Goal: Transaction & Acquisition: Purchase product/service

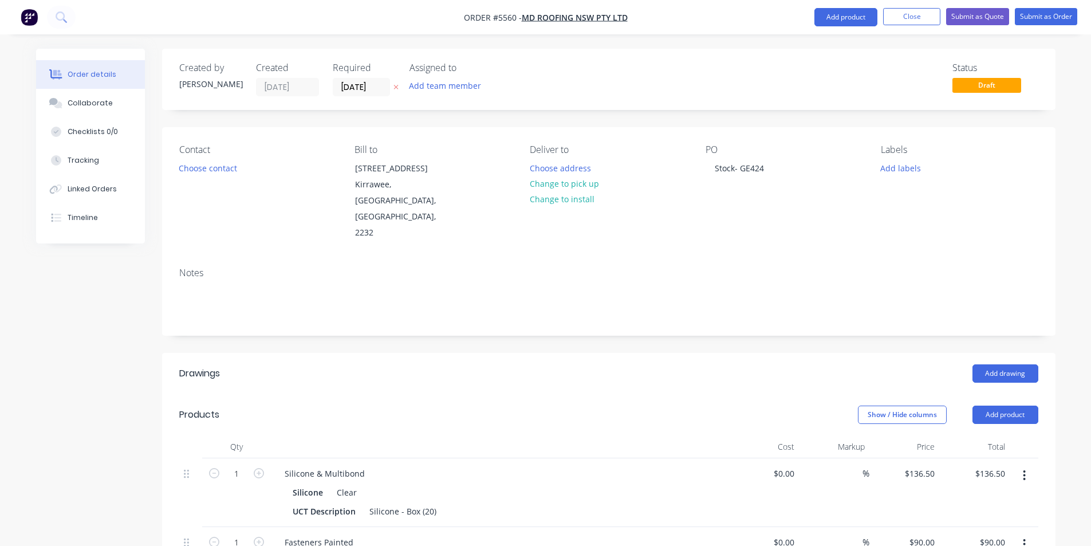
scroll to position [401, 0]
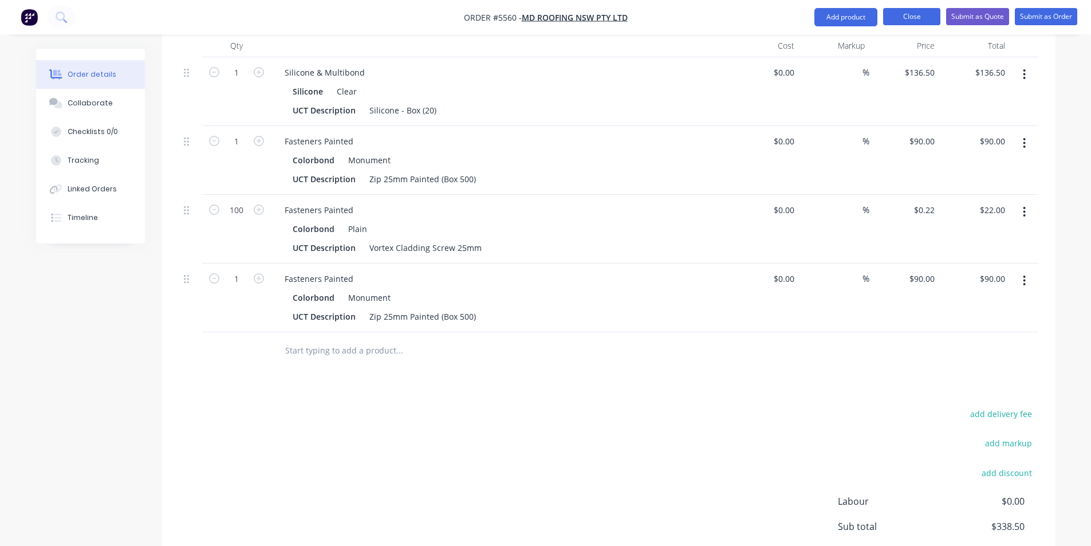
click at [910, 19] on button "Close" at bounding box center [911, 16] width 57 height 17
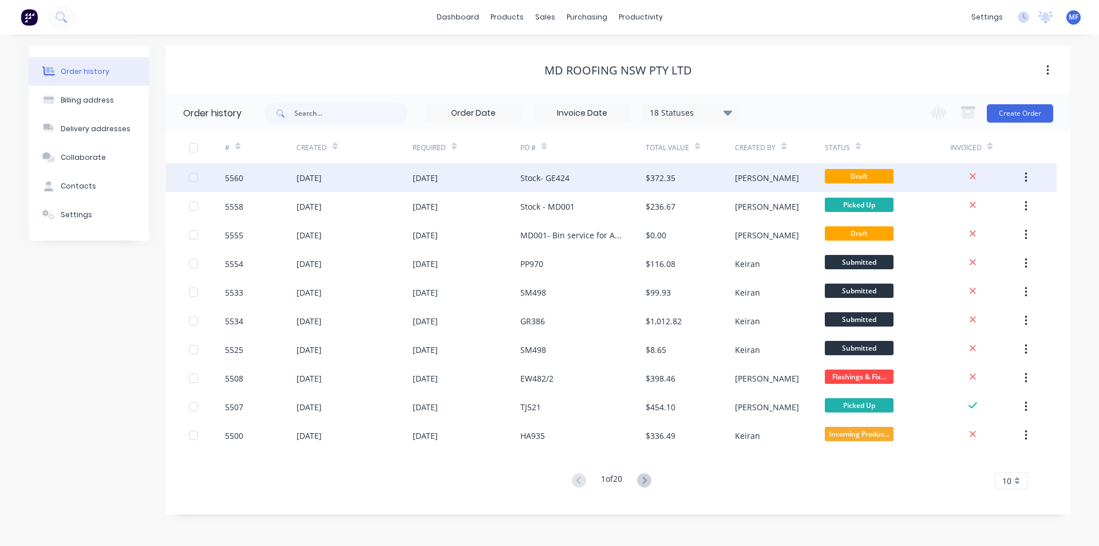
click at [551, 180] on div "Stock- GE424" at bounding box center [544, 178] width 49 height 12
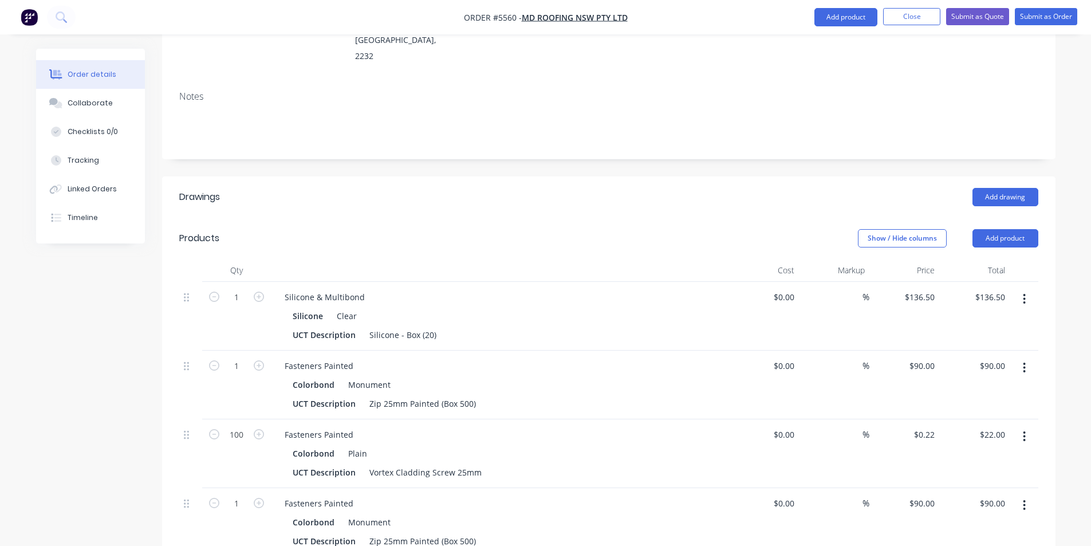
scroll to position [401, 0]
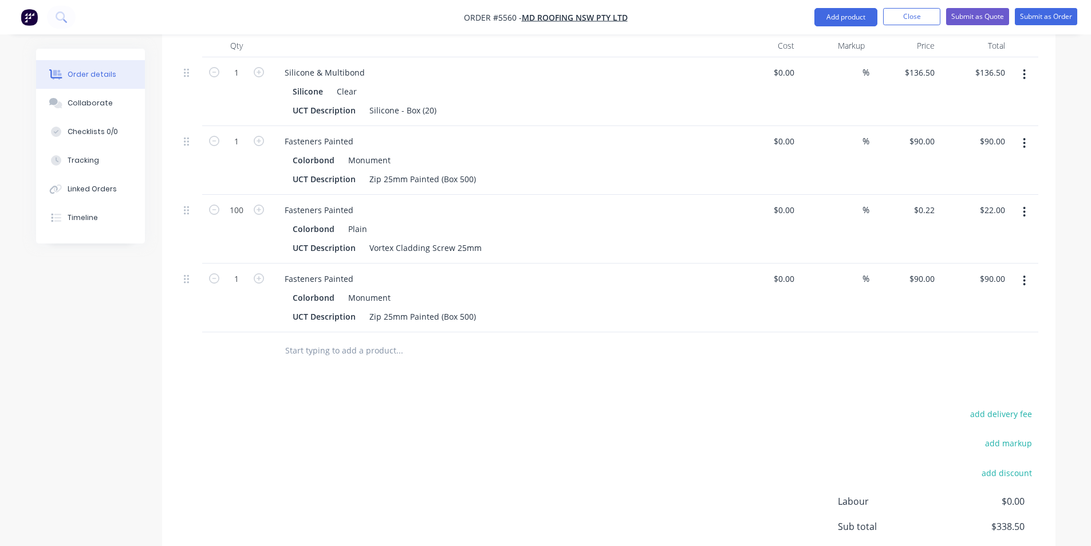
click at [348, 339] on input "text" at bounding box center [399, 350] width 229 height 23
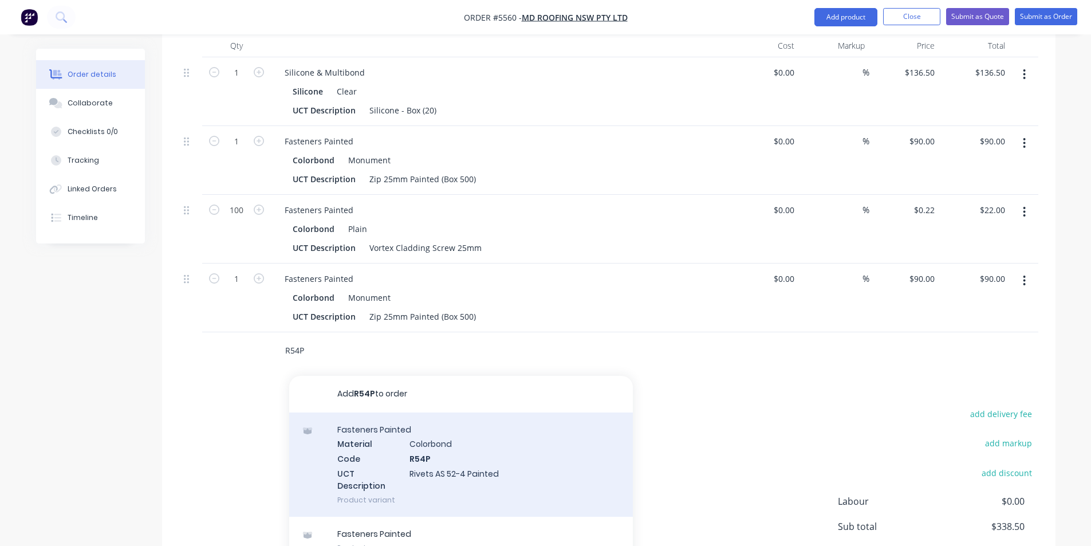
type input "R54P"
click at [454, 427] on div "Fasteners Painted Material Colorbond Code R54P UCT Description Rivets AS 52-4 P…" at bounding box center [461, 464] width 344 height 104
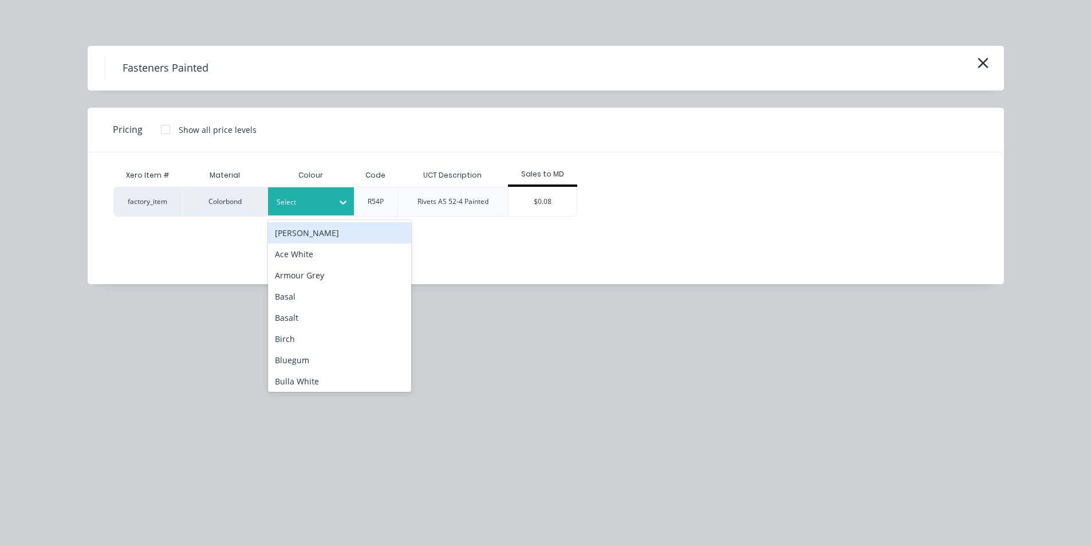
click at [282, 202] on div at bounding box center [303, 202] width 52 height 13
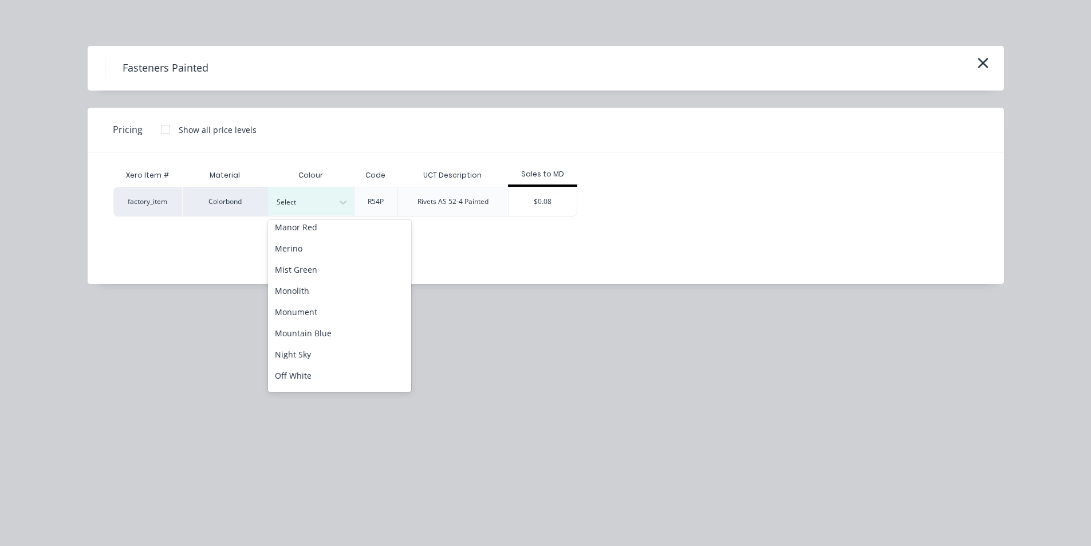
scroll to position [573, 0]
click at [309, 296] on div "Monument" at bounding box center [339, 295] width 143 height 21
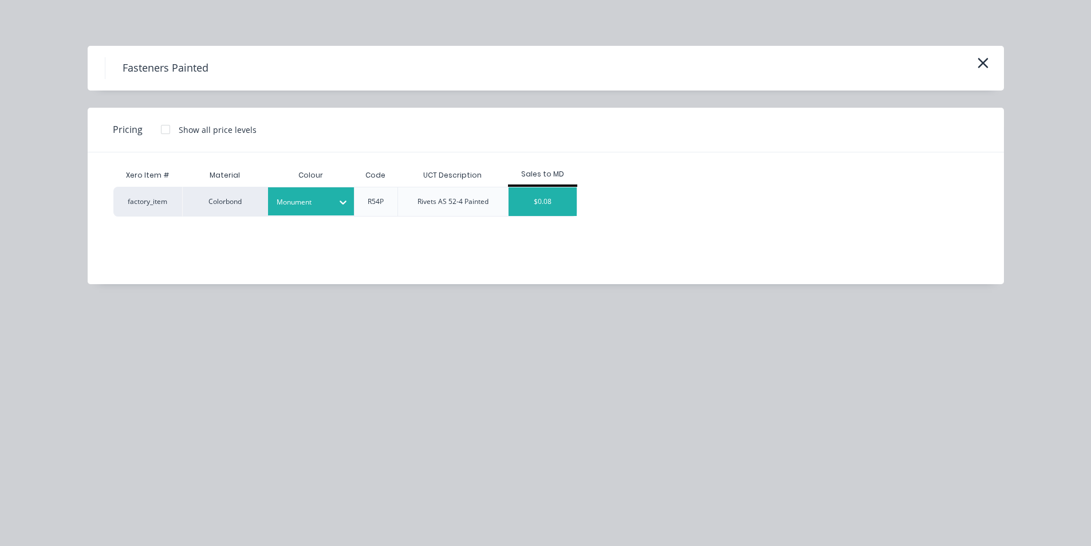
click at [518, 194] on div "$0.08" at bounding box center [542, 201] width 69 height 29
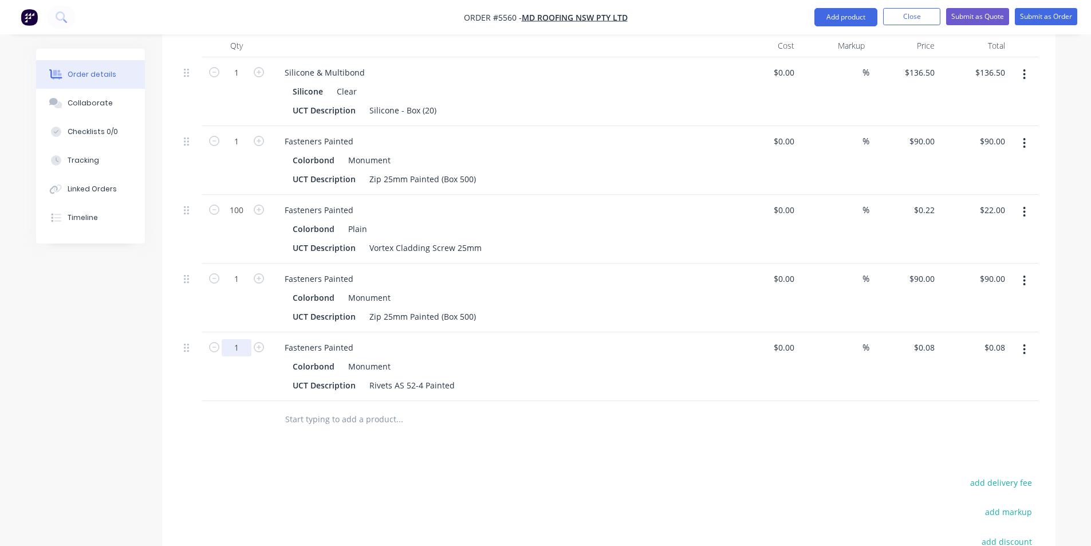
click at [245, 81] on input "1" at bounding box center [237, 72] width 30 height 17
type input "1000"
type input "$80.00"
click at [622, 363] on div "Fasteners Painted Colorbond Monument UCT Description Rivets AS 52-4 Painted" at bounding box center [500, 366] width 458 height 69
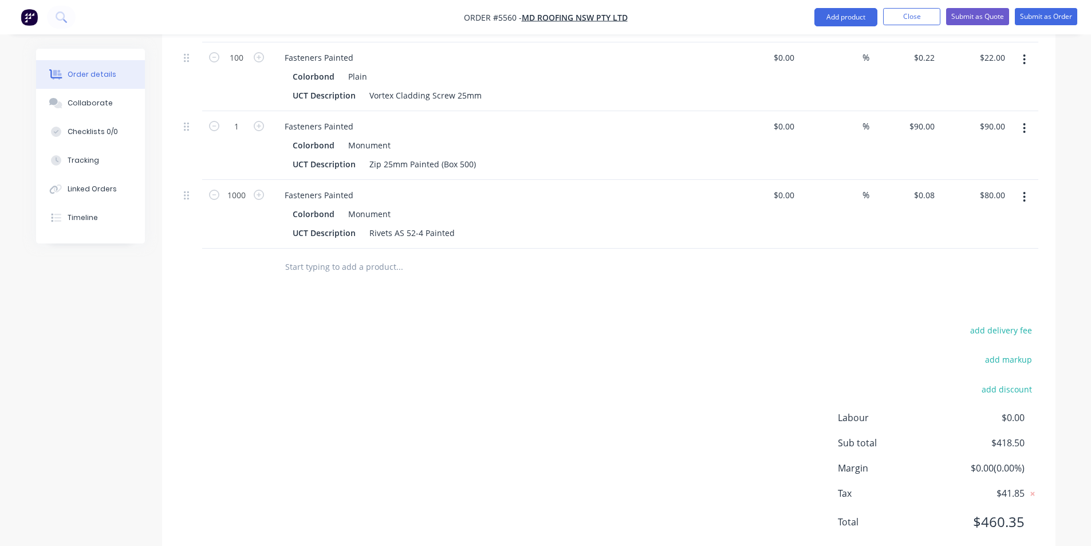
click at [386, 255] on input "text" at bounding box center [399, 266] width 229 height 23
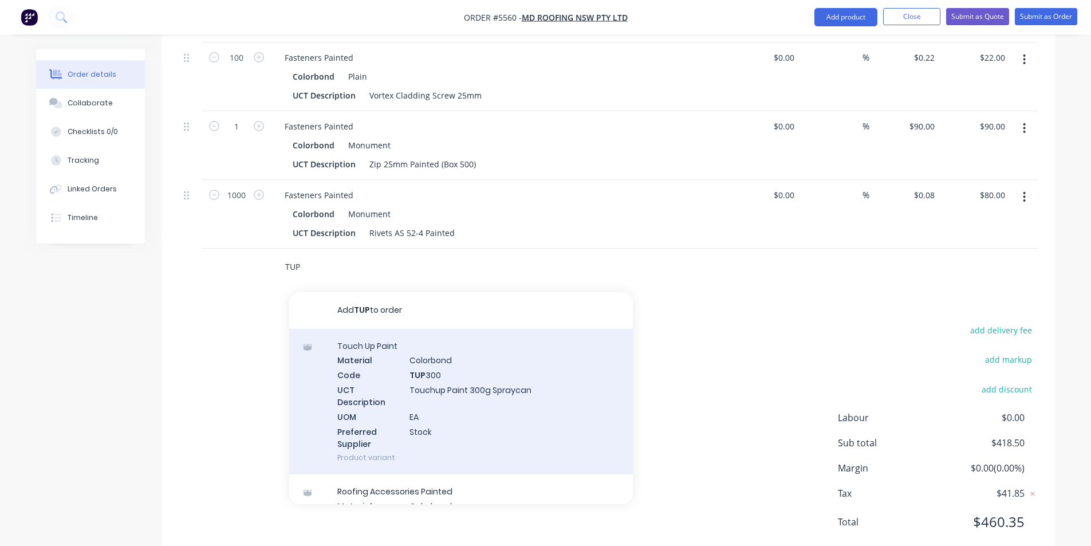
type input "TUP"
click at [455, 336] on div "Touch Up Paint Material Colorbond Code TUP 300 UCT Description Touchup Paint 30…" at bounding box center [461, 402] width 344 height 146
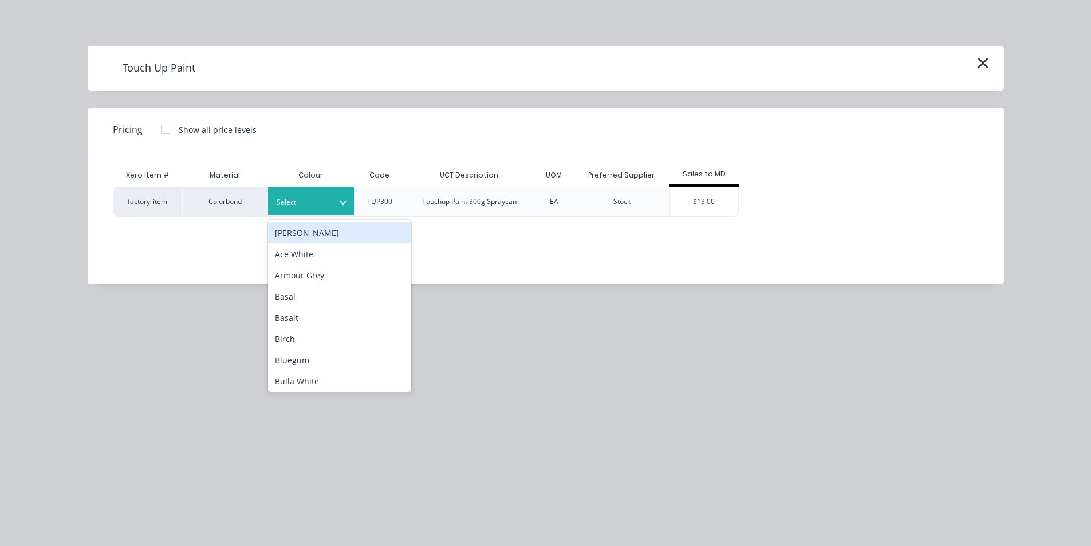
click at [335, 199] on div at bounding box center [343, 202] width 21 height 18
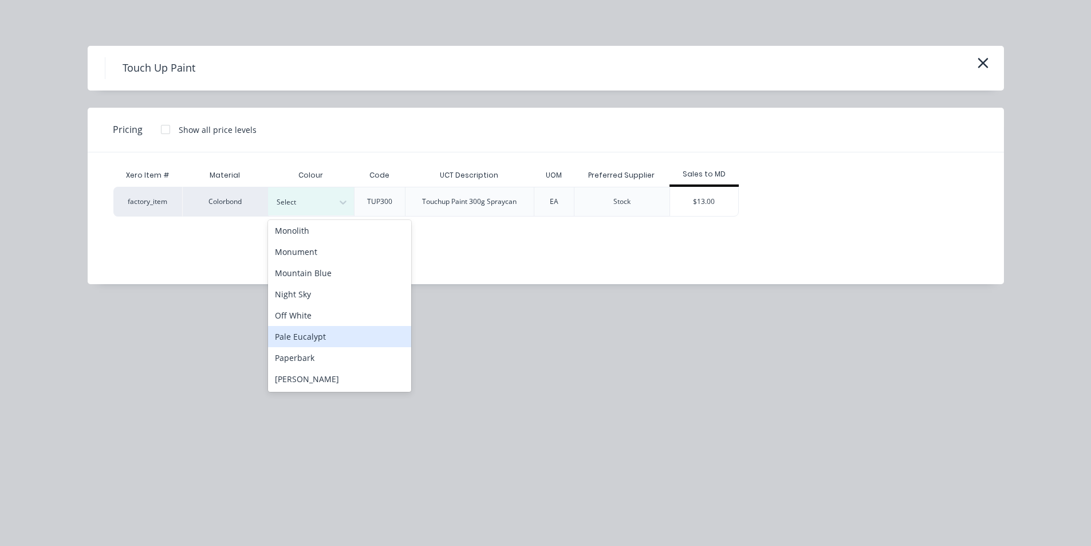
scroll to position [548, 0]
click at [323, 321] on div "Monument" at bounding box center [339, 319] width 143 height 21
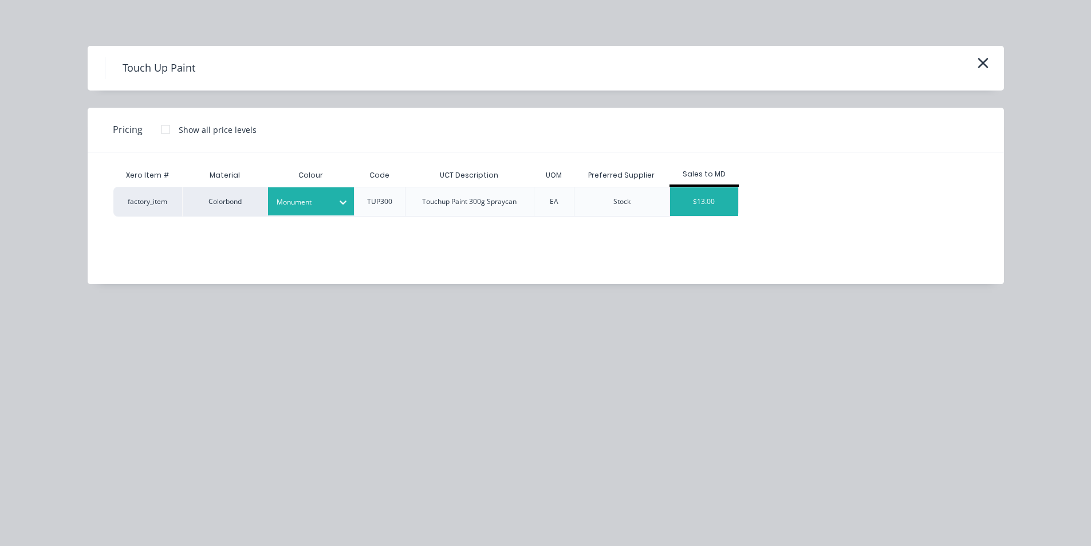
click at [685, 196] on div "$13.00" at bounding box center [704, 201] width 69 height 29
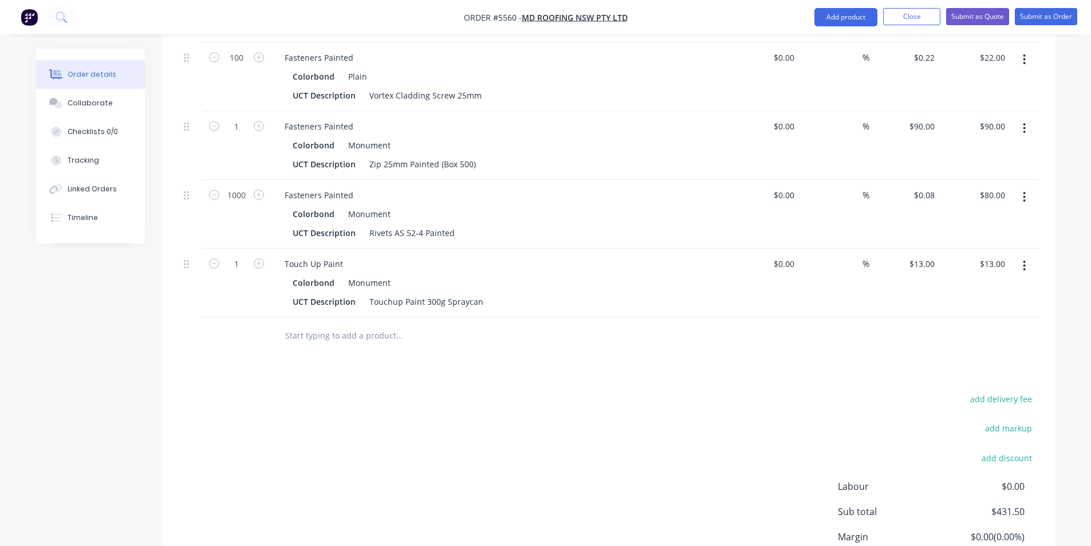
click at [370, 324] on input "text" at bounding box center [399, 335] width 229 height 23
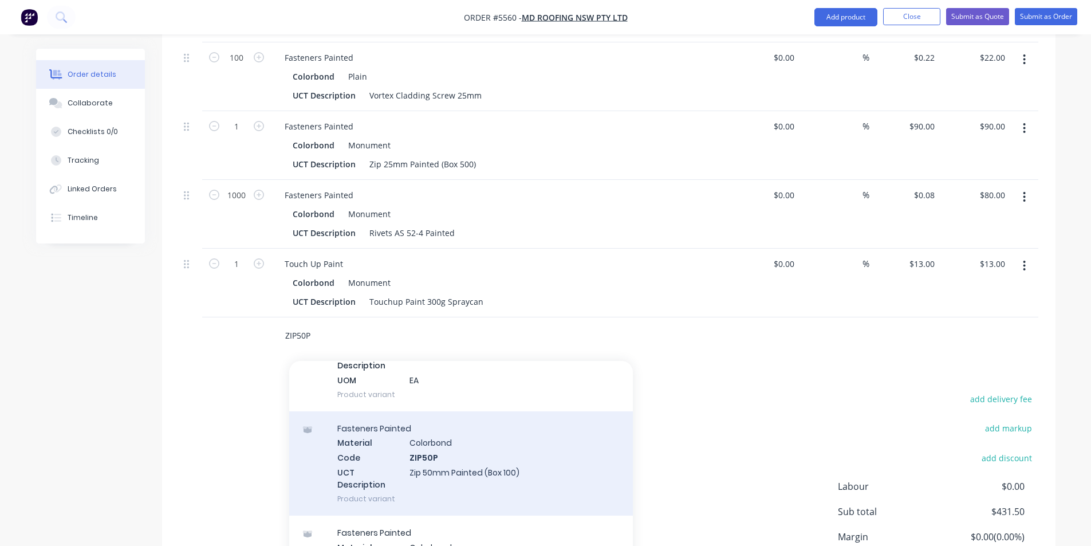
scroll to position [401, 0]
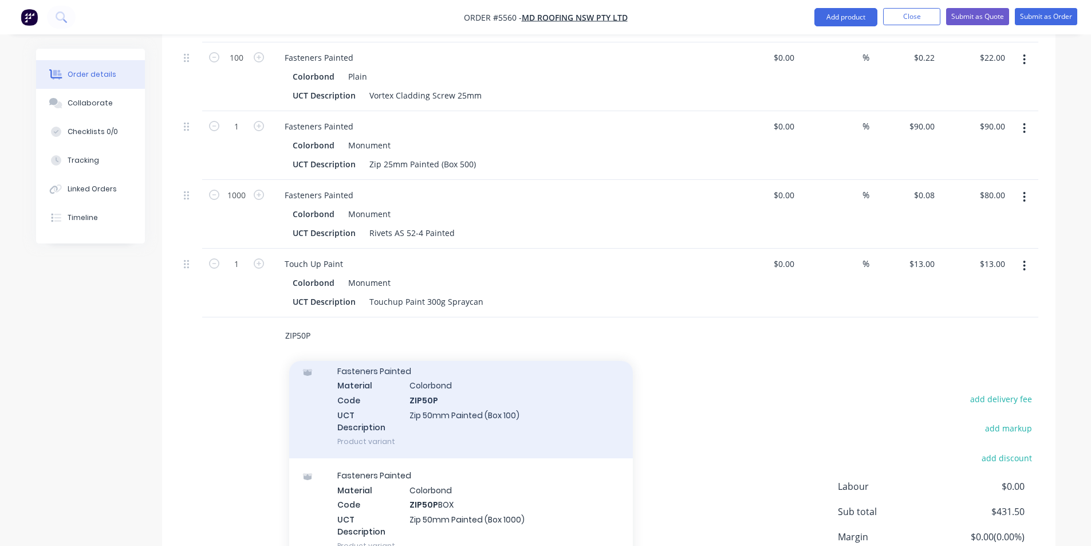
type input "ZIP50P"
click at [421, 364] on div "Fasteners Painted Material Colorbond Code ZIP50P UCT Description Zip 50mm Paint…" at bounding box center [461, 406] width 344 height 104
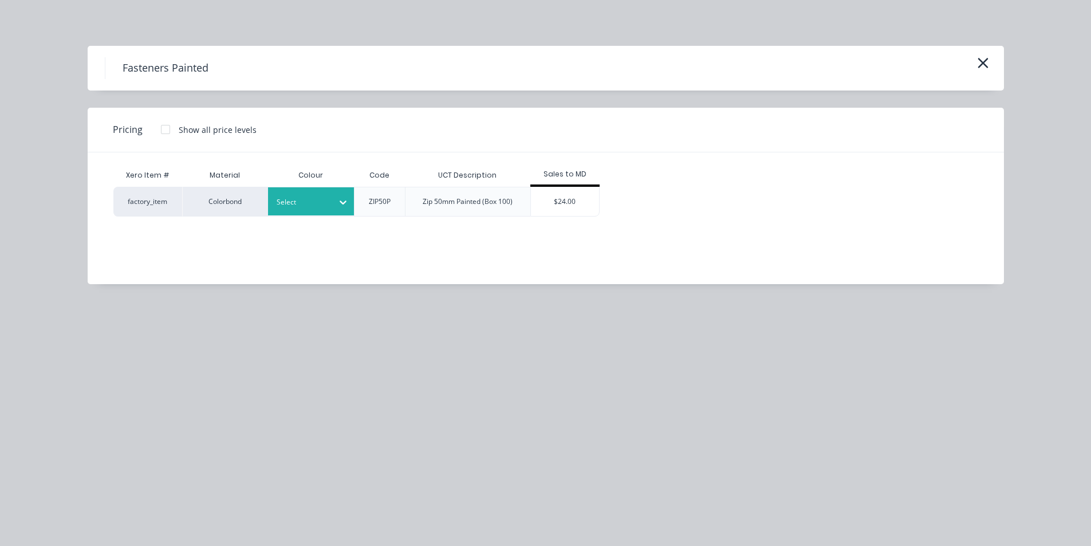
click at [331, 198] on div "Select" at bounding box center [301, 202] width 64 height 15
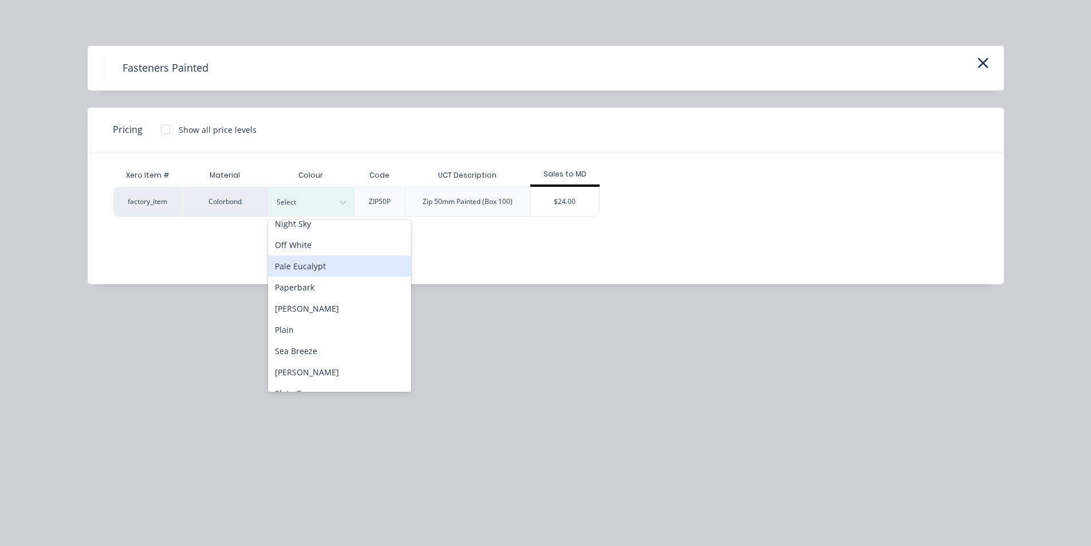
scroll to position [630, 0]
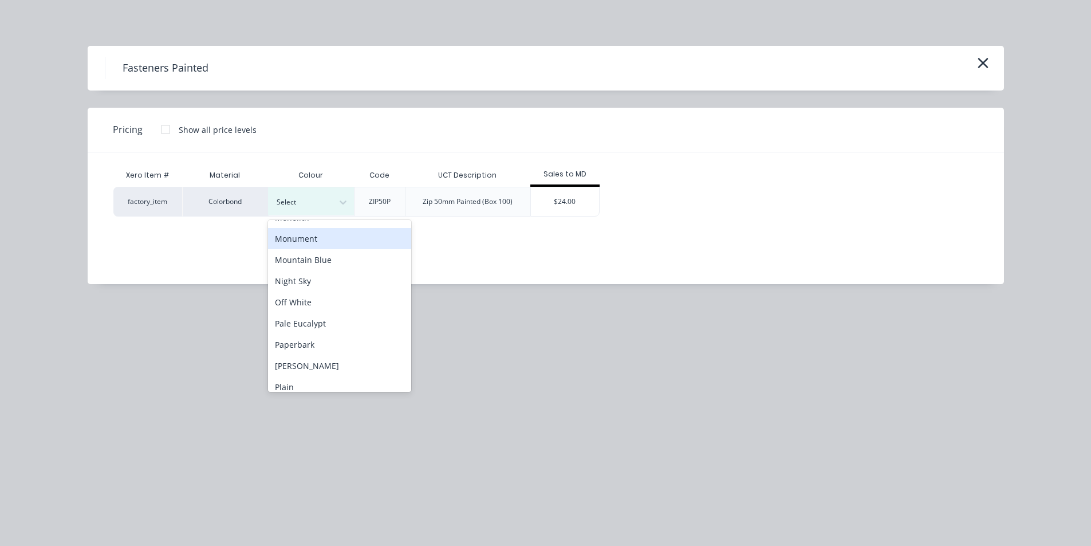
click at [315, 241] on div "Monument" at bounding box center [339, 238] width 143 height 21
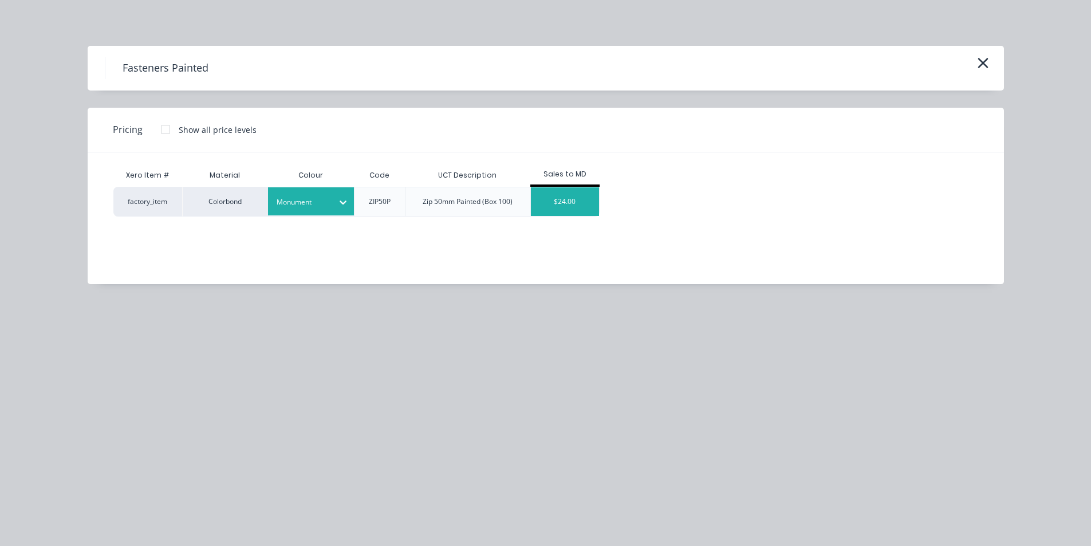
click at [552, 205] on div "$24.00" at bounding box center [565, 201] width 69 height 29
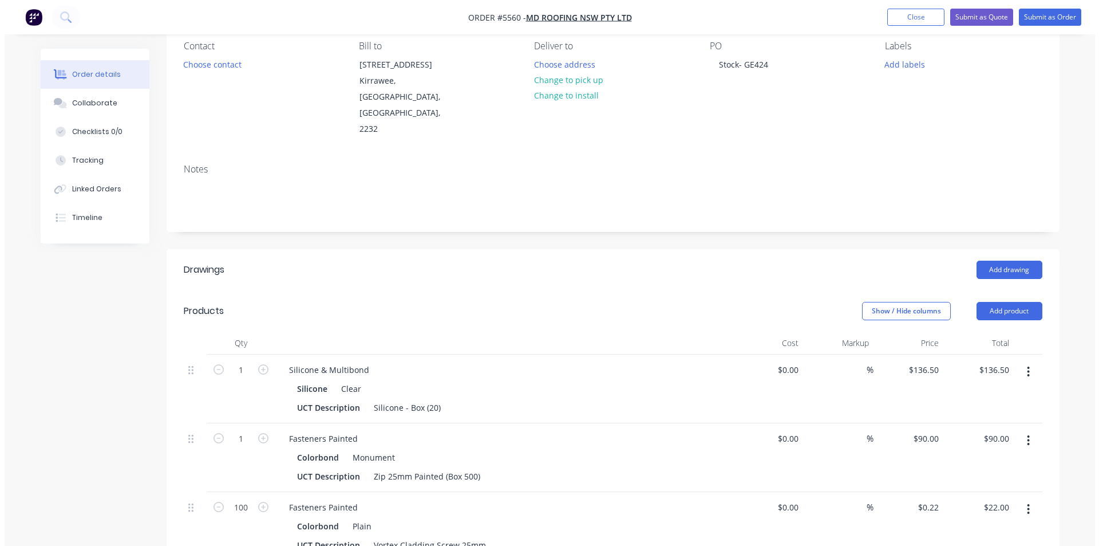
scroll to position [0, 0]
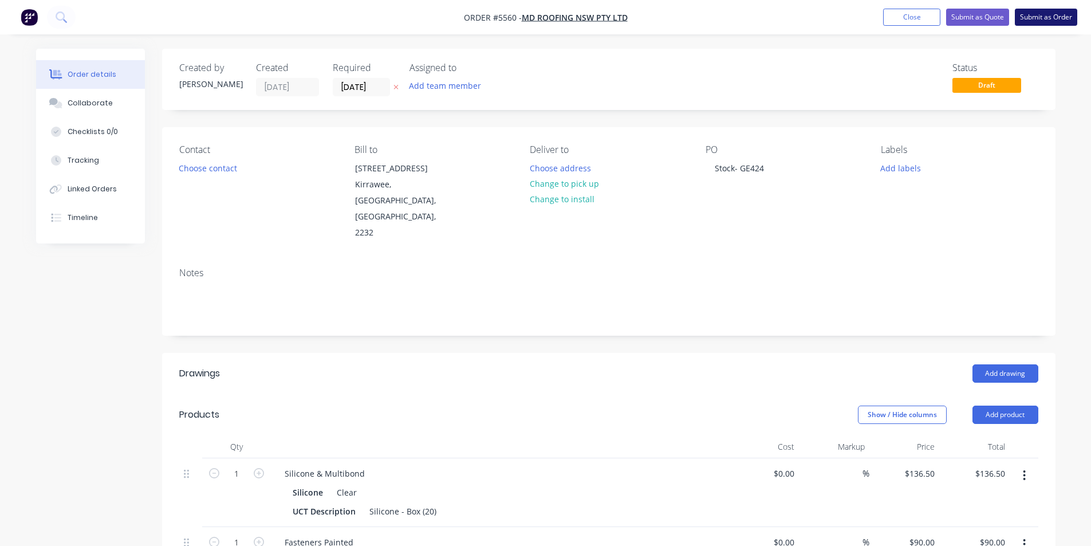
click at [1057, 18] on button "Submit as Order" at bounding box center [1045, 17] width 62 height 17
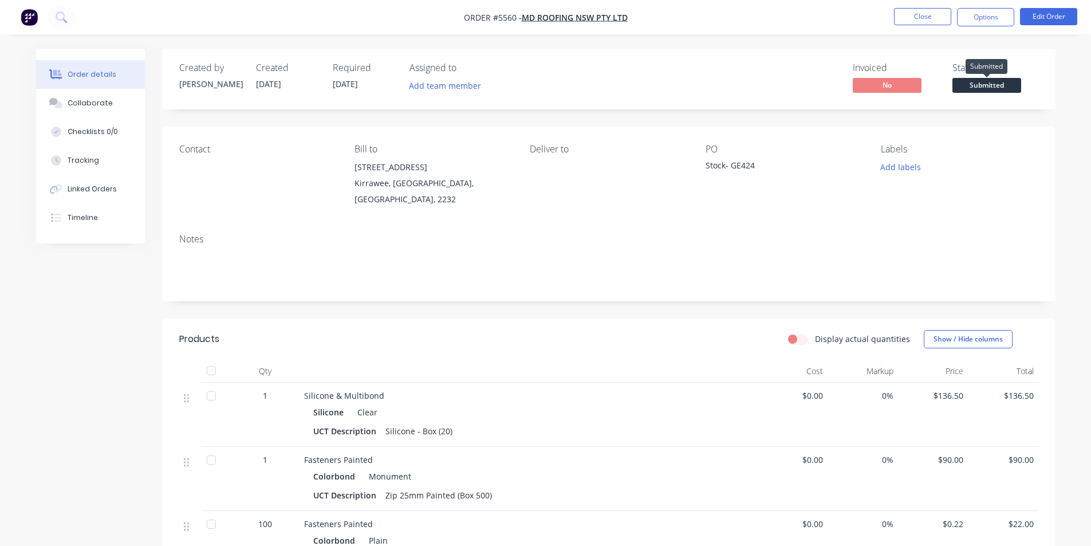
click at [989, 88] on span "Submitted" at bounding box center [986, 85] width 69 height 14
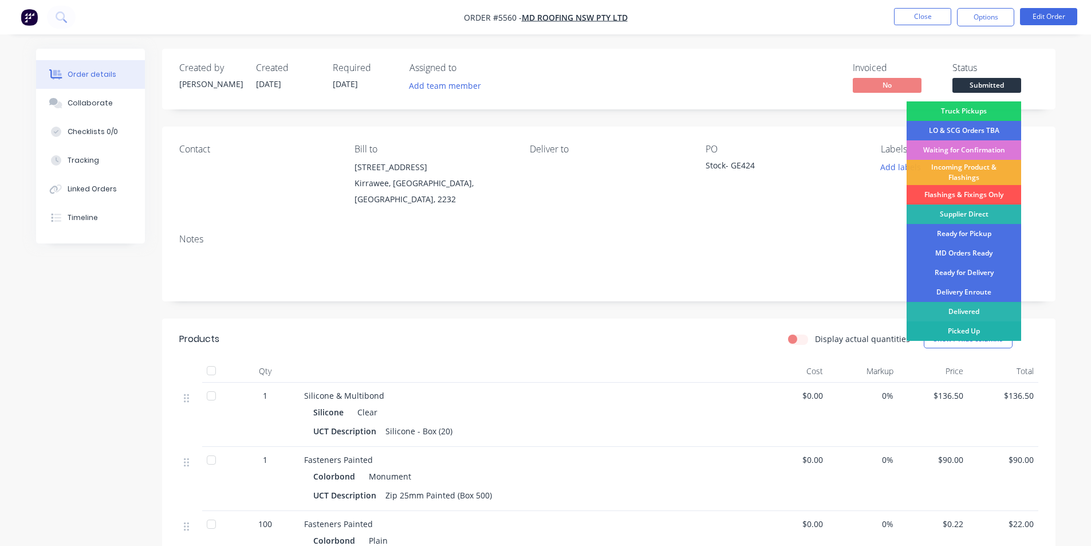
click at [968, 332] on div "Picked Up" at bounding box center [963, 330] width 115 height 19
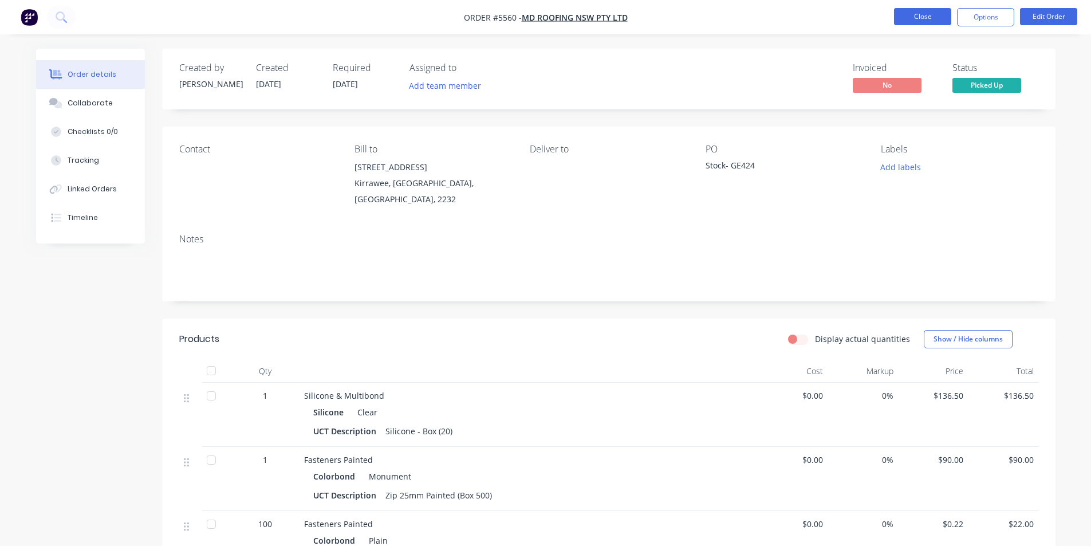
click at [922, 12] on button "Close" at bounding box center [922, 16] width 57 height 17
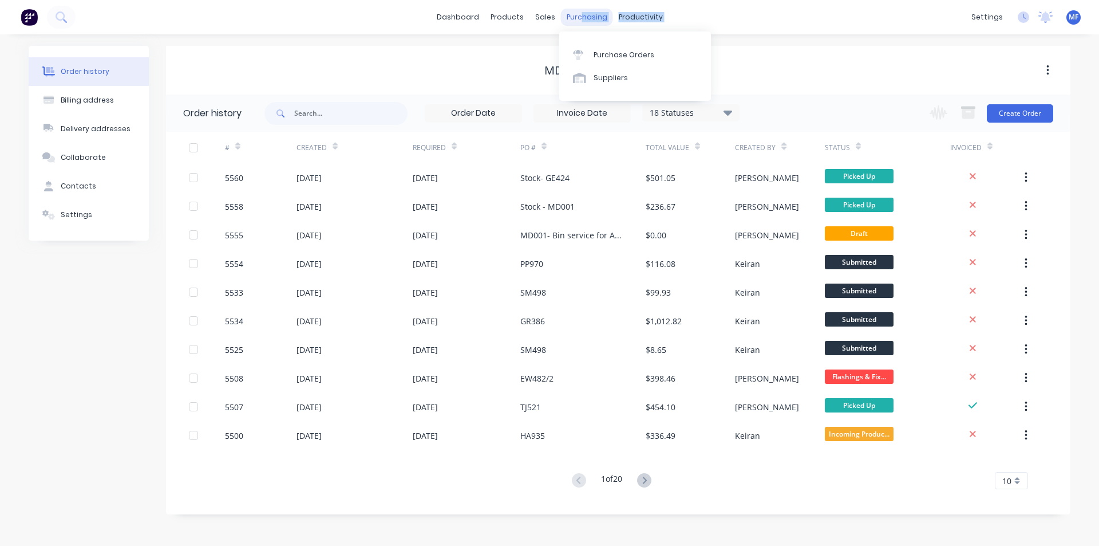
click at [580, 9] on div "dashboard products sales purchasing productivity dashboard products Product Cat…" at bounding box center [549, 17] width 1099 height 34
click at [605, 50] on div "Purchase Orders" at bounding box center [624, 55] width 61 height 10
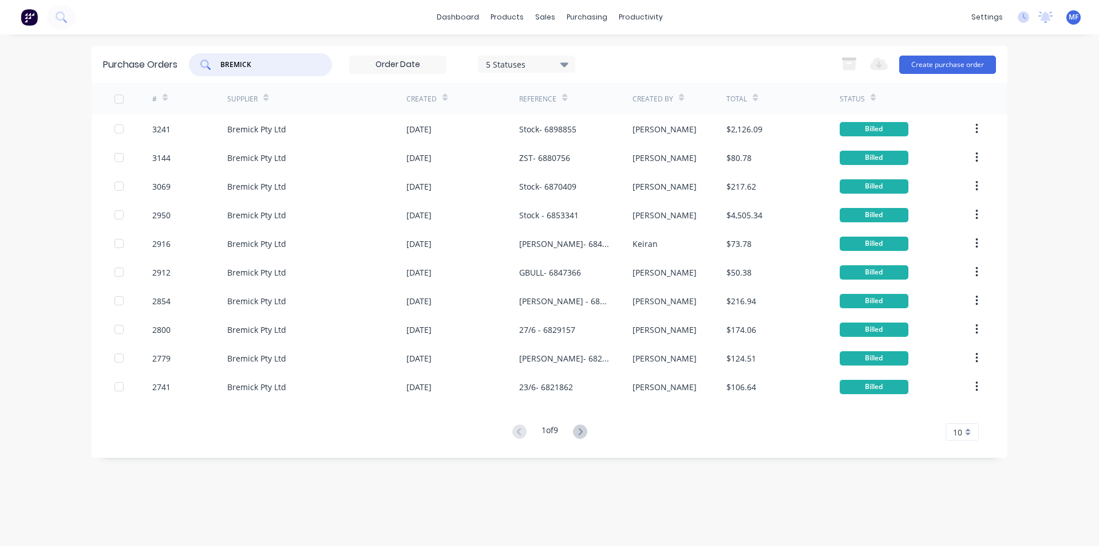
click at [260, 68] on input "BREMICK" at bounding box center [266, 64] width 95 height 11
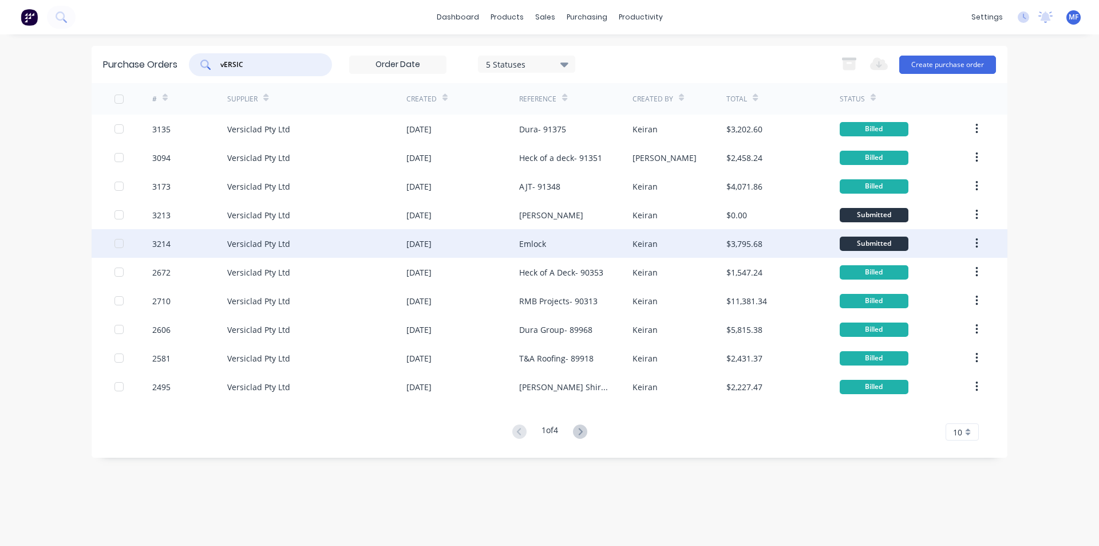
type input "vERSIC"
click at [538, 242] on div "Emlock" at bounding box center [532, 244] width 27 height 12
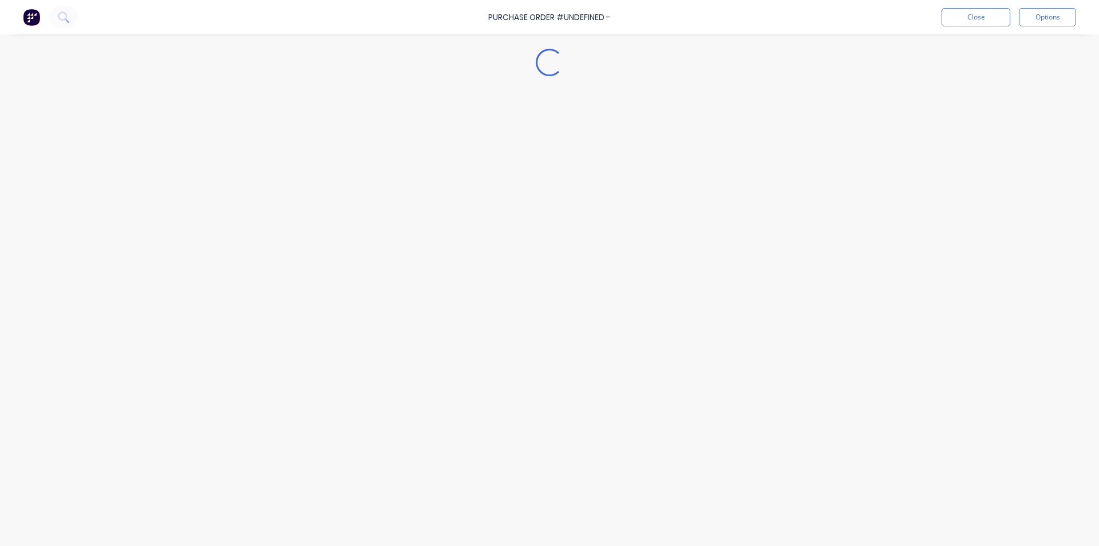
type textarea "x"
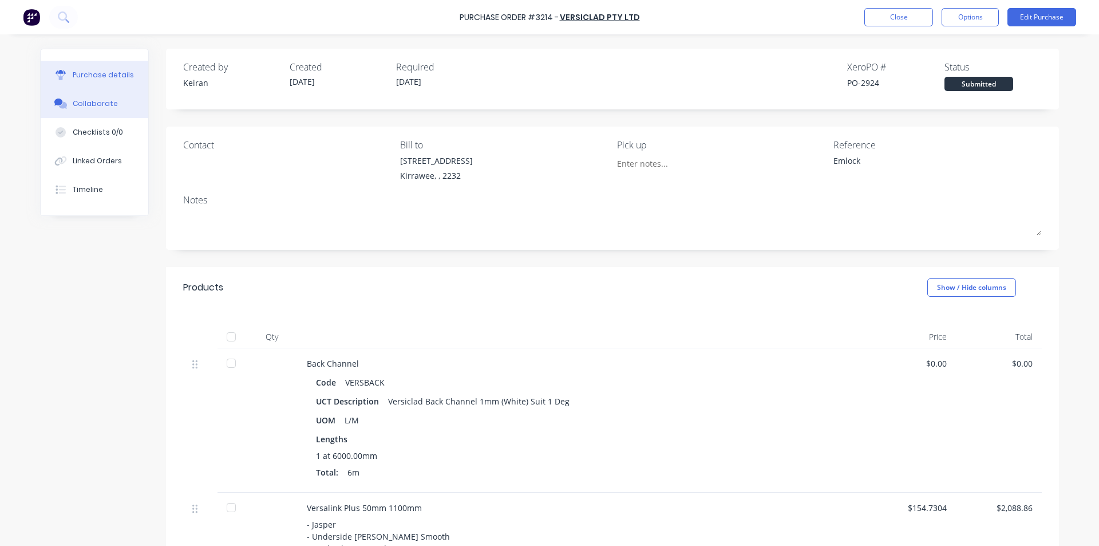
click at [102, 103] on div "Collaborate" at bounding box center [95, 103] width 45 height 10
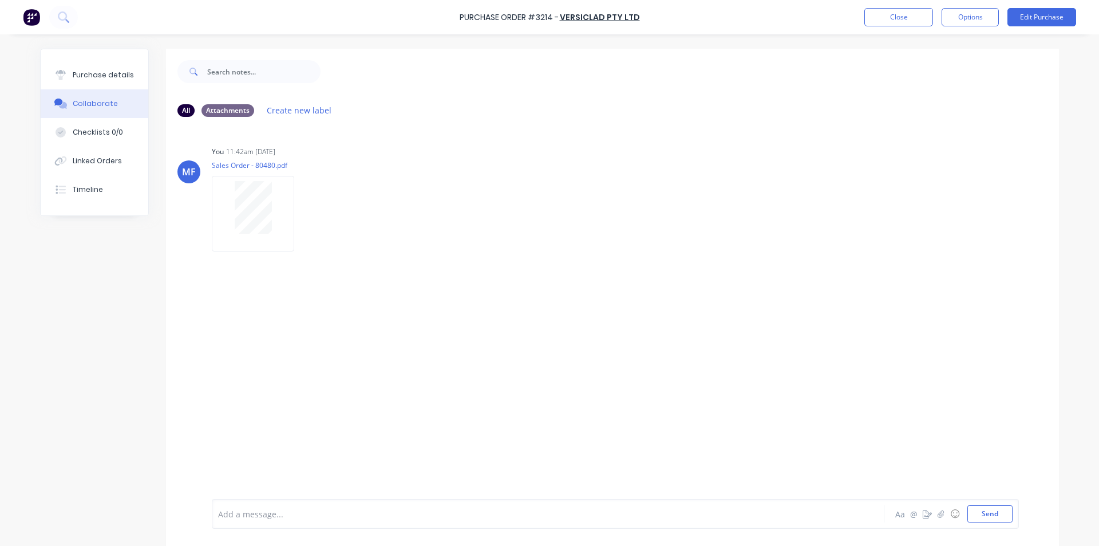
click at [247, 512] on div at bounding box center [516, 514] width 595 height 12
click at [985, 511] on button "Send" at bounding box center [990, 513] width 45 height 17
click at [879, 289] on div "MF You 11:42am [DATE] Sales Order - 80480.pdf Labels Download Delete" at bounding box center [612, 312] width 893 height 373
click at [887, 18] on button "Close" at bounding box center [898, 17] width 69 height 18
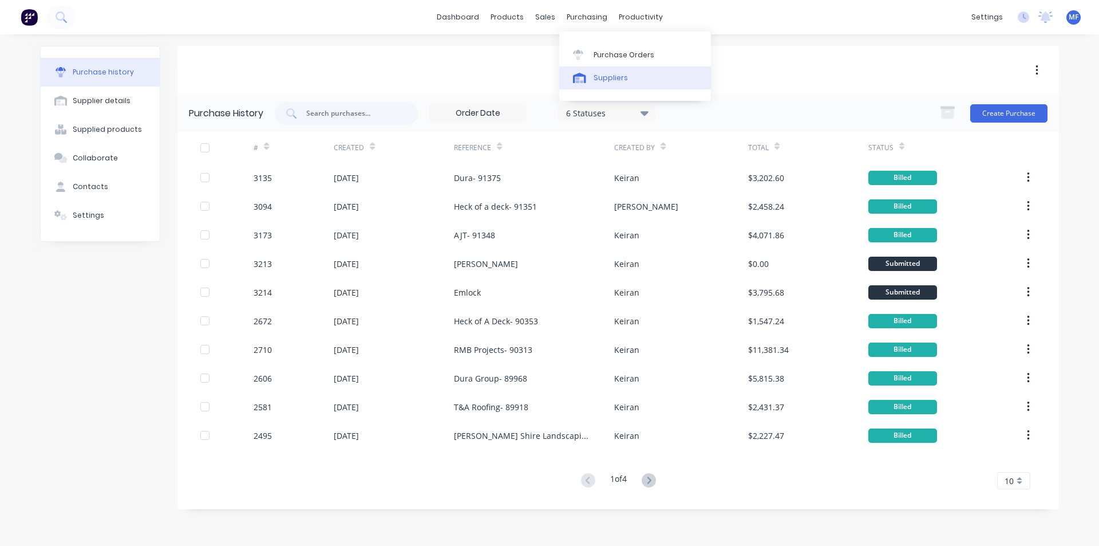
click at [610, 76] on div "Suppliers" at bounding box center [611, 78] width 34 height 10
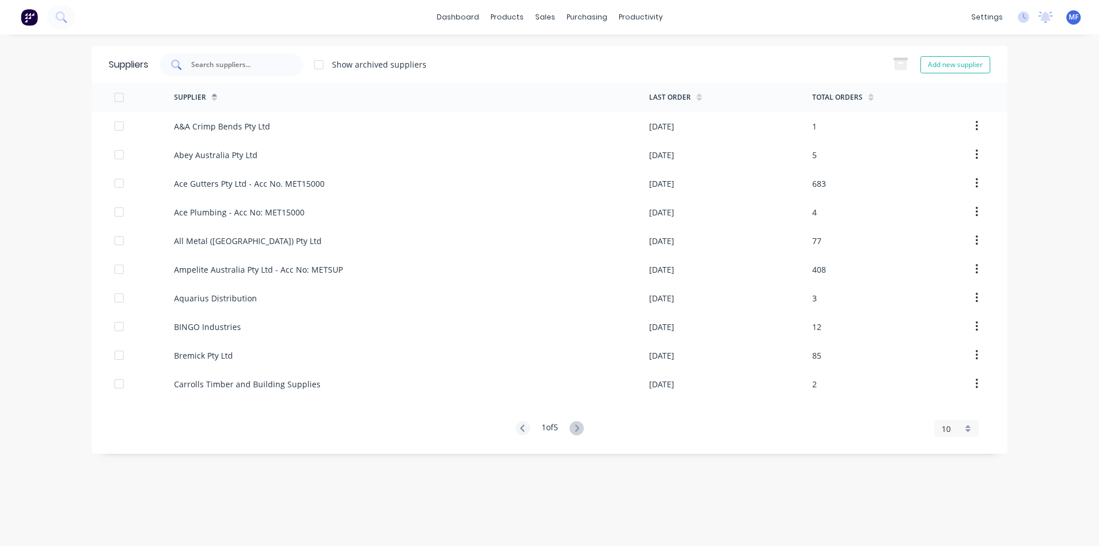
click at [232, 64] on input "text" at bounding box center [237, 64] width 95 height 11
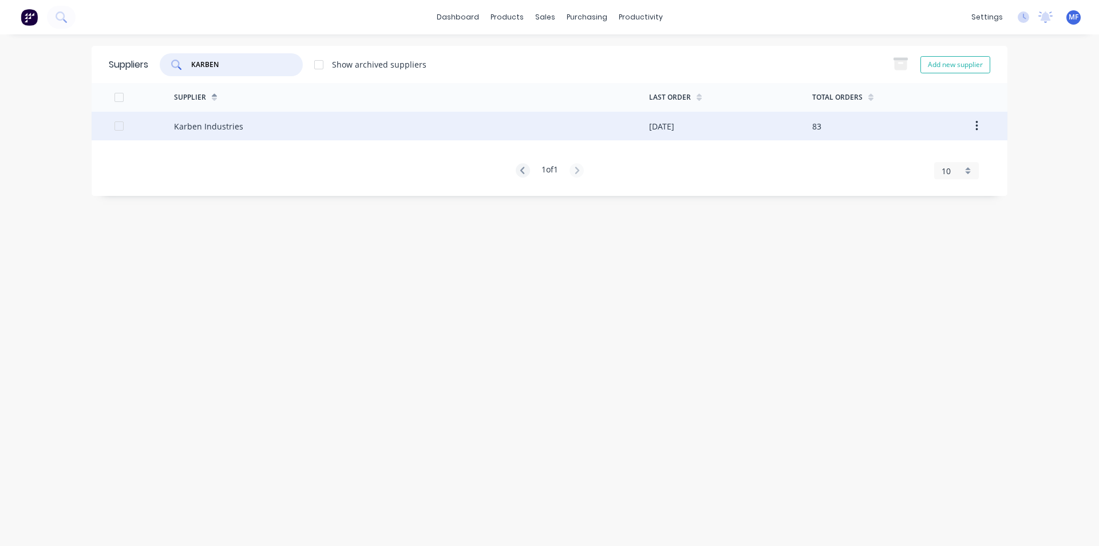
type input "KARBEN"
click at [207, 123] on div "Karben Industries" at bounding box center [208, 126] width 69 height 12
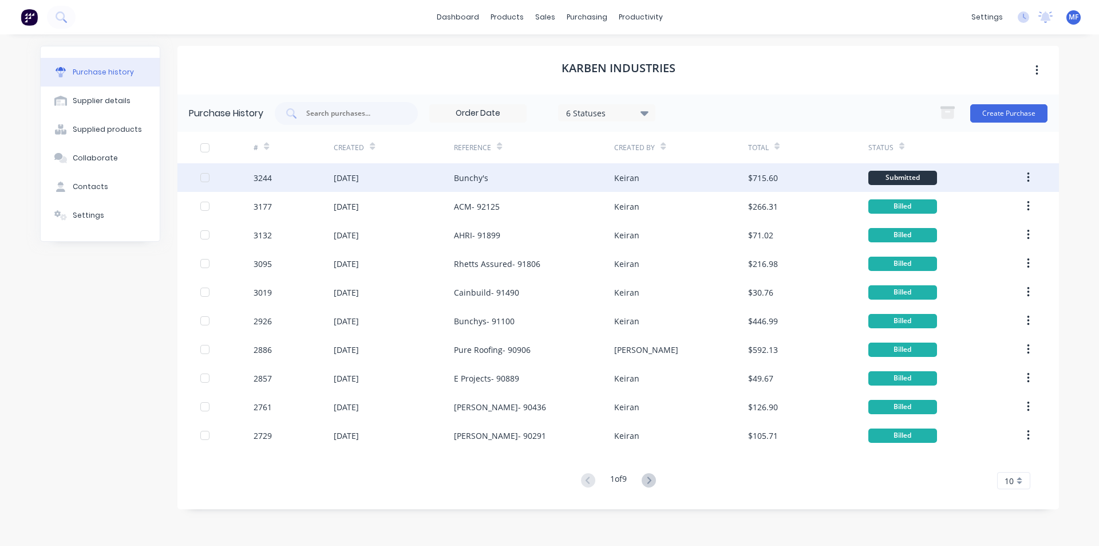
click at [476, 174] on div "Bunchy's" at bounding box center [471, 178] width 34 height 12
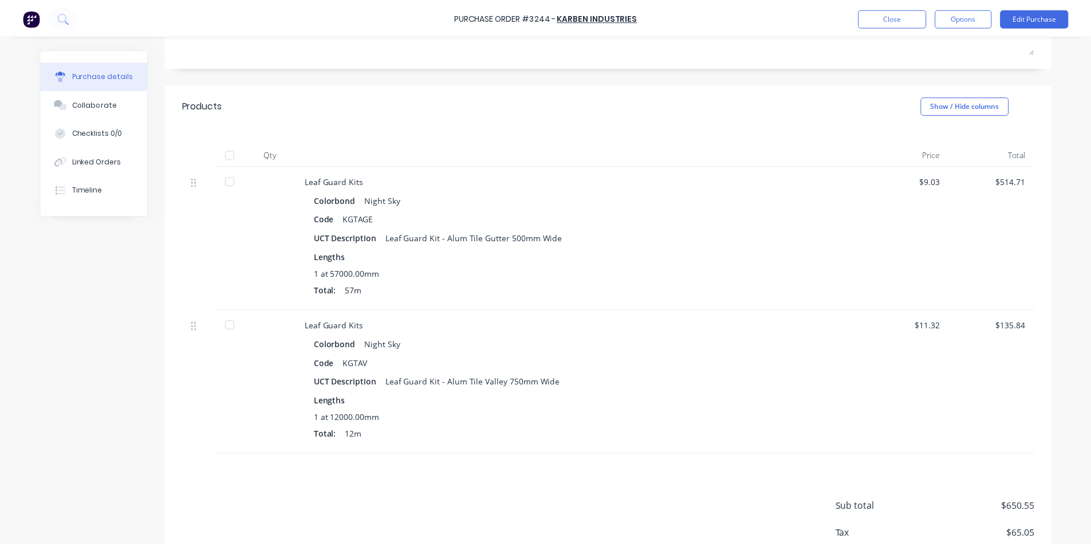
scroll to position [254, 0]
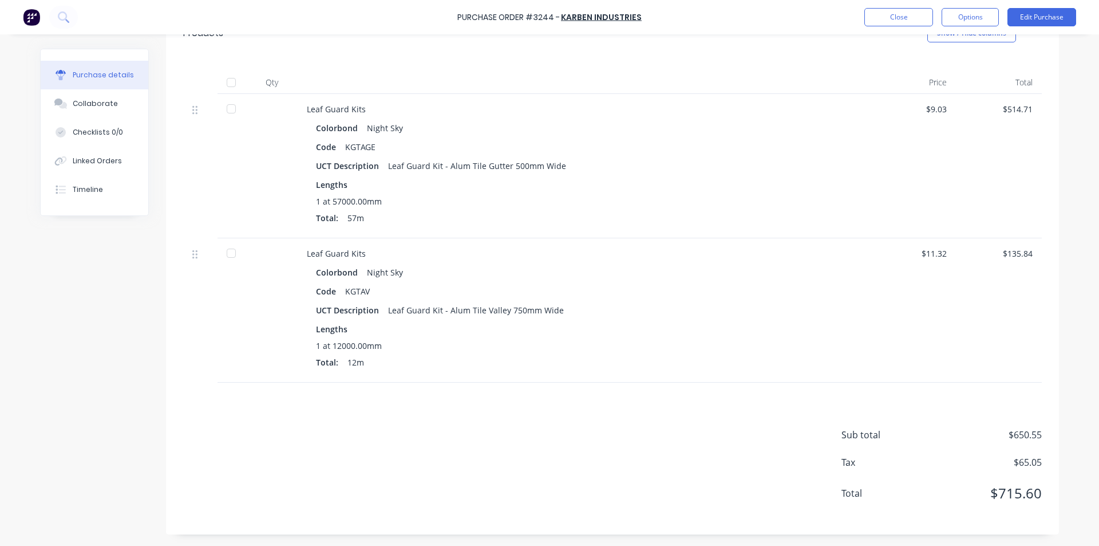
click at [1020, 254] on div "$135.84" at bounding box center [999, 253] width 68 height 12
click at [1052, 17] on button "Edit Purchase" at bounding box center [1042, 17] width 69 height 18
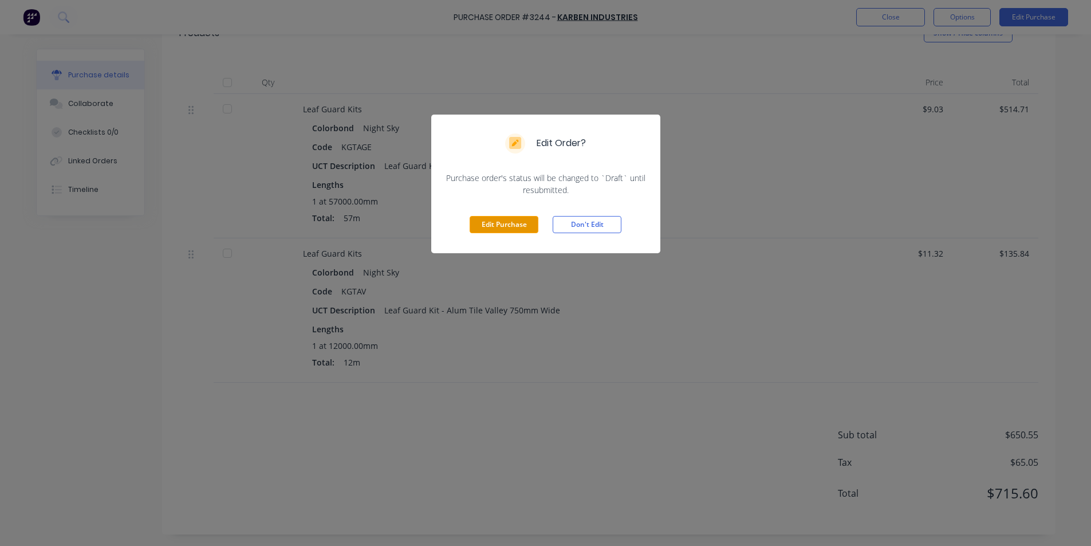
click at [504, 230] on button "Edit Purchase" at bounding box center [503, 224] width 69 height 17
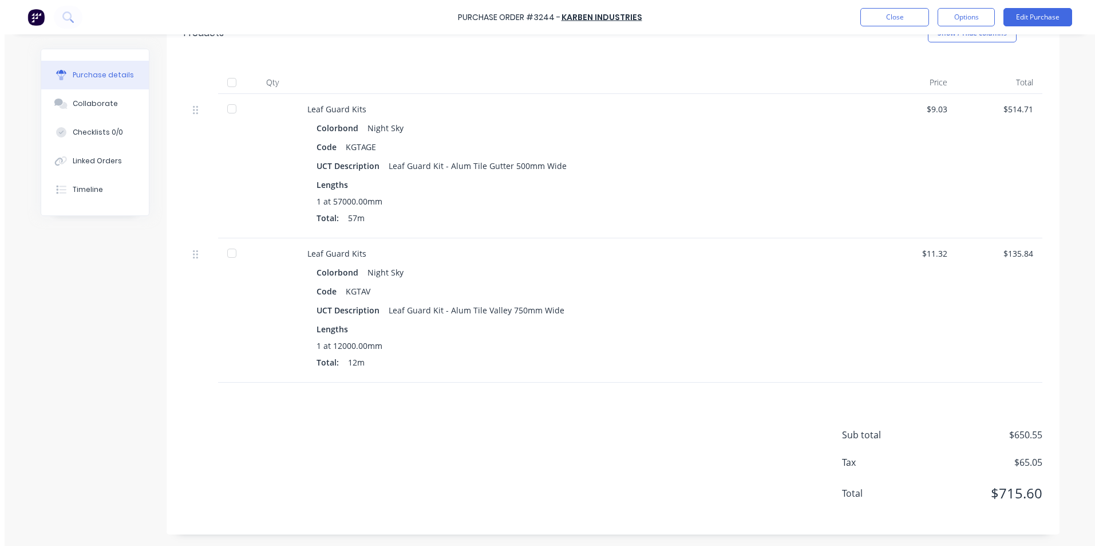
scroll to position [272, 0]
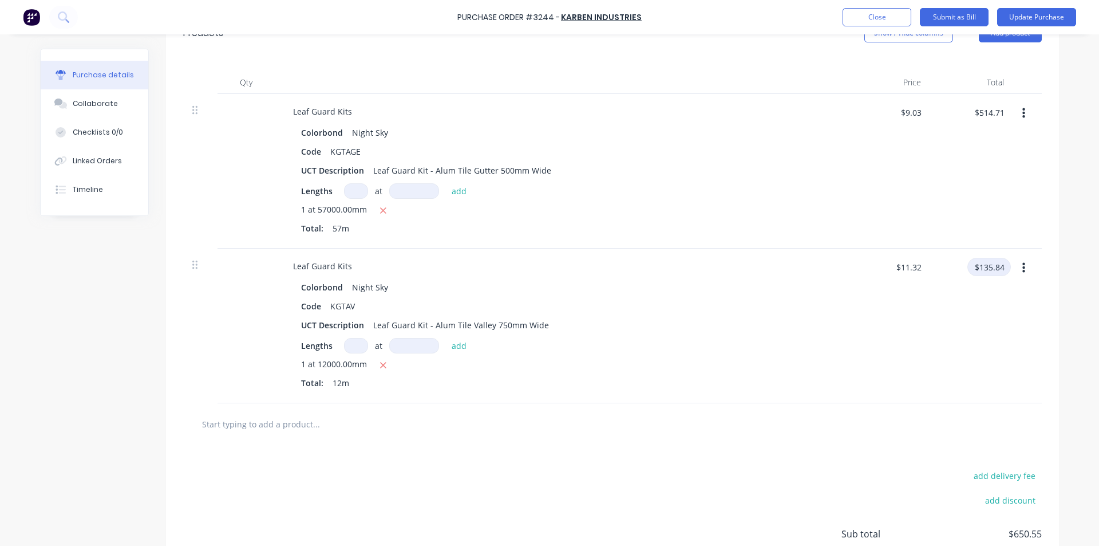
type textarea "x"
click at [992, 265] on input "$135.84" at bounding box center [990, 267] width 44 height 18
type input "135.85"
type textarea "x"
type input "$11.3208"
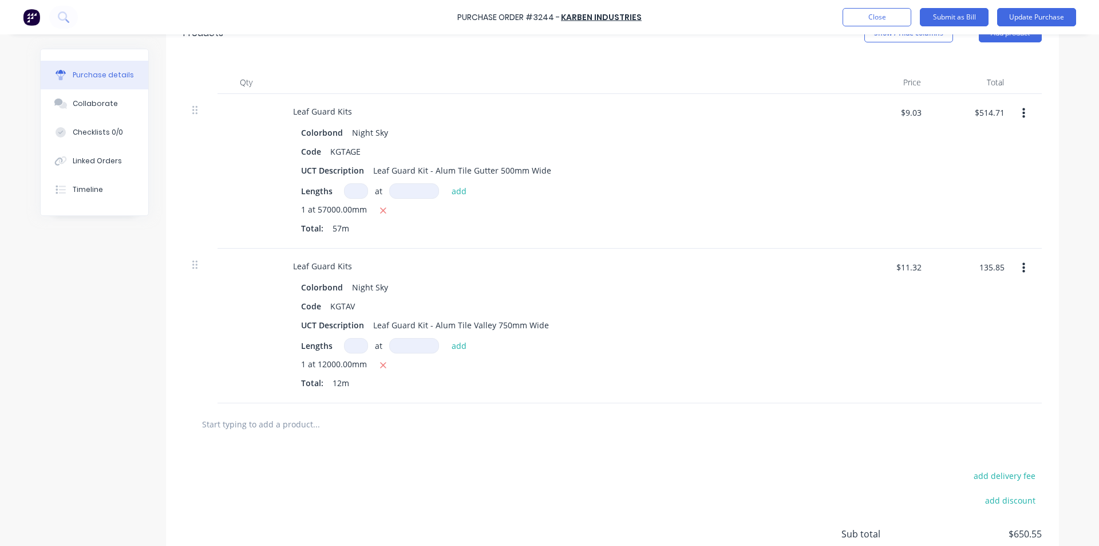
type input "$135.85"
click at [898, 388] on div "$11.3208 $11.32" at bounding box center [888, 325] width 83 height 155
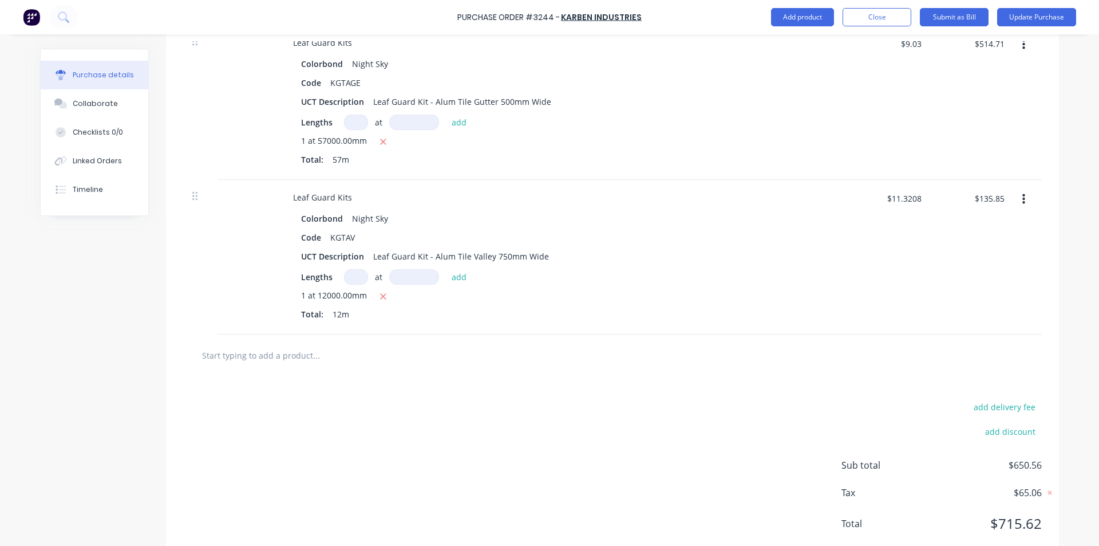
scroll to position [314, 0]
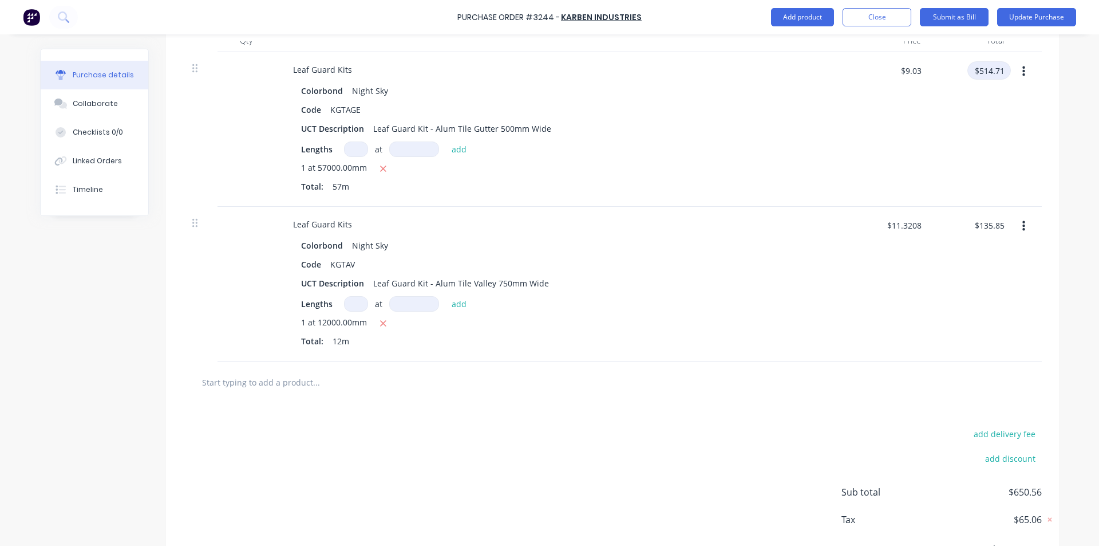
type textarea "x"
click at [1005, 75] on input "$514.71" at bounding box center [990, 70] width 44 height 18
type input "514.70"
type textarea "x"
type input "$9.0298"
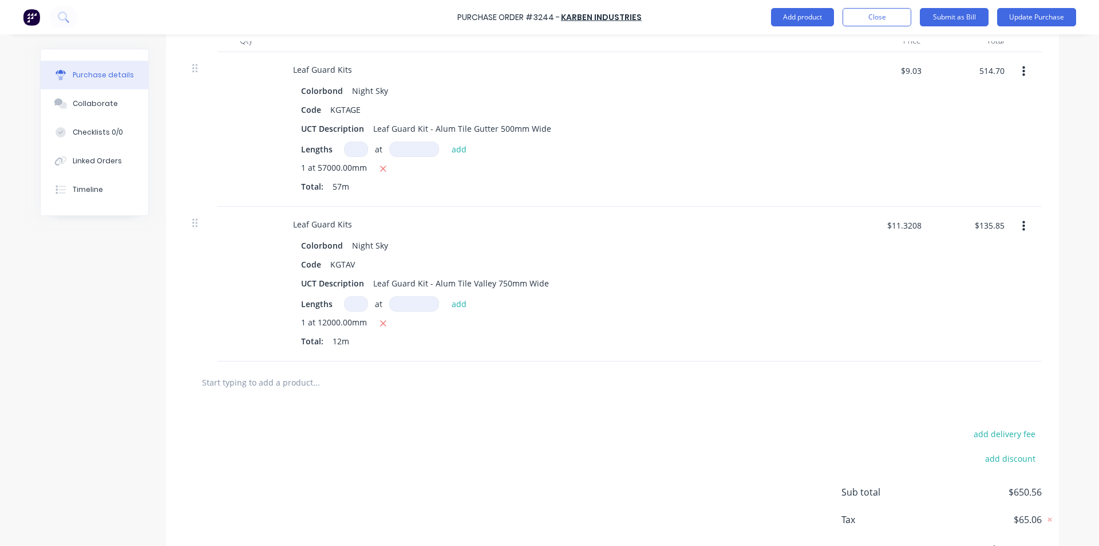
type input "$514.70"
click at [982, 111] on div "$514.70 514.70" at bounding box center [971, 129] width 83 height 155
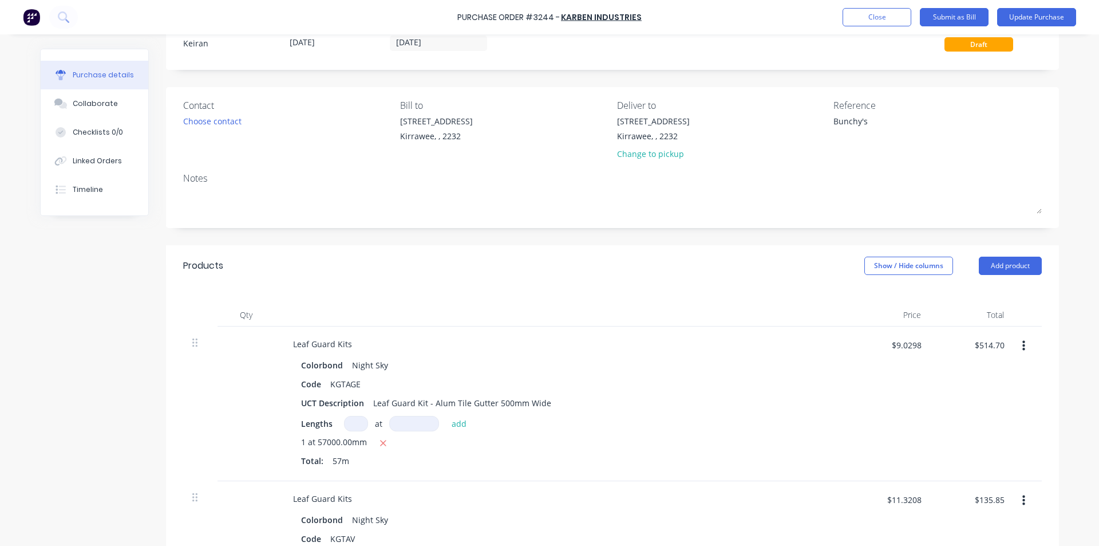
scroll to position [0, 0]
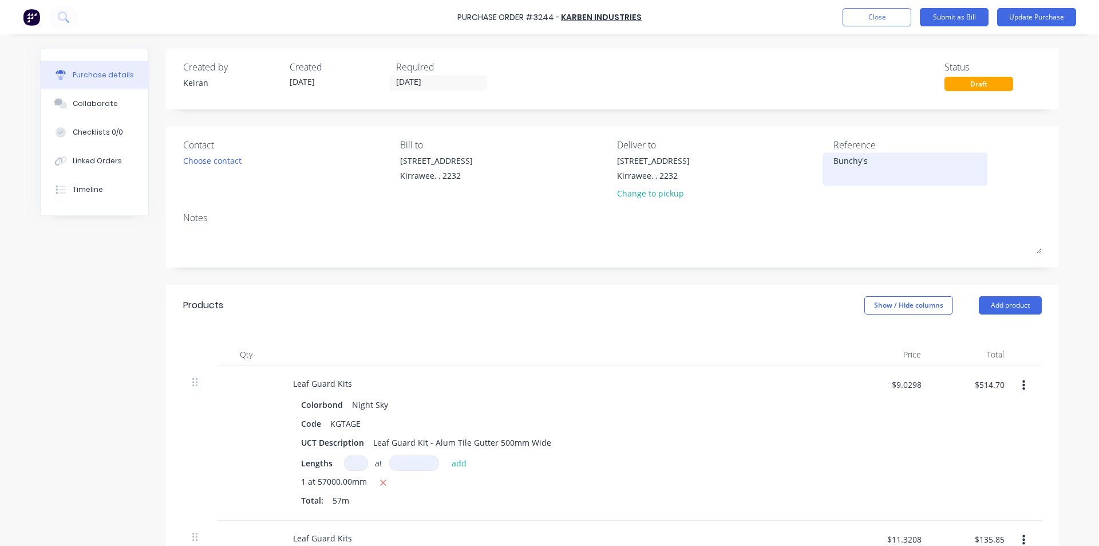
click at [867, 165] on textarea "Bunchy's" at bounding box center [905, 168] width 143 height 26
type textarea "Bunchy's- 92398"
type textarea "x"
type textarea "Bunchy's- 92398"
click at [957, 15] on button "Submit as Bill" at bounding box center [954, 17] width 69 height 18
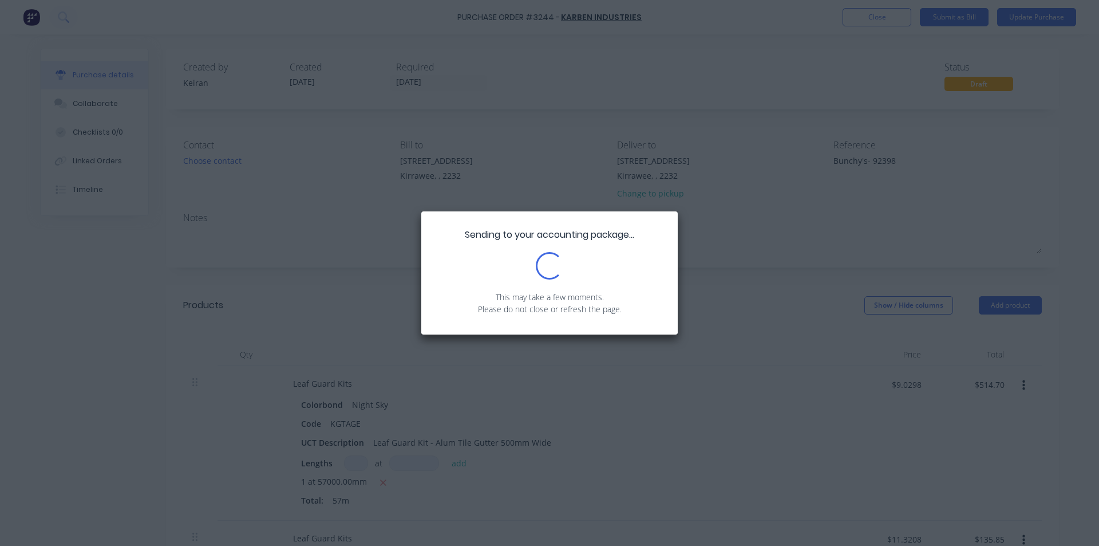
type textarea "x"
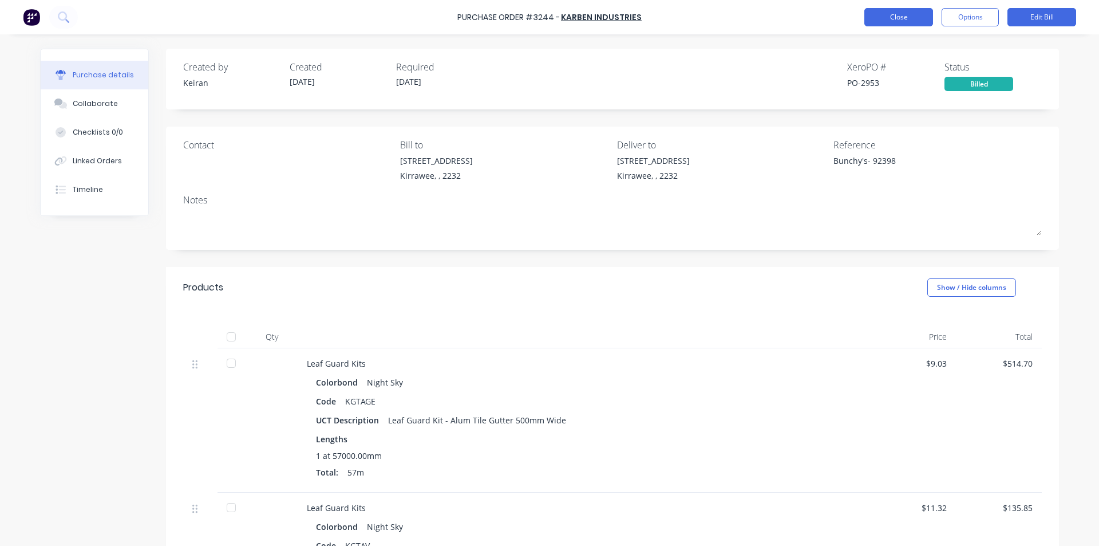
click at [890, 15] on button "Close" at bounding box center [898, 17] width 69 height 18
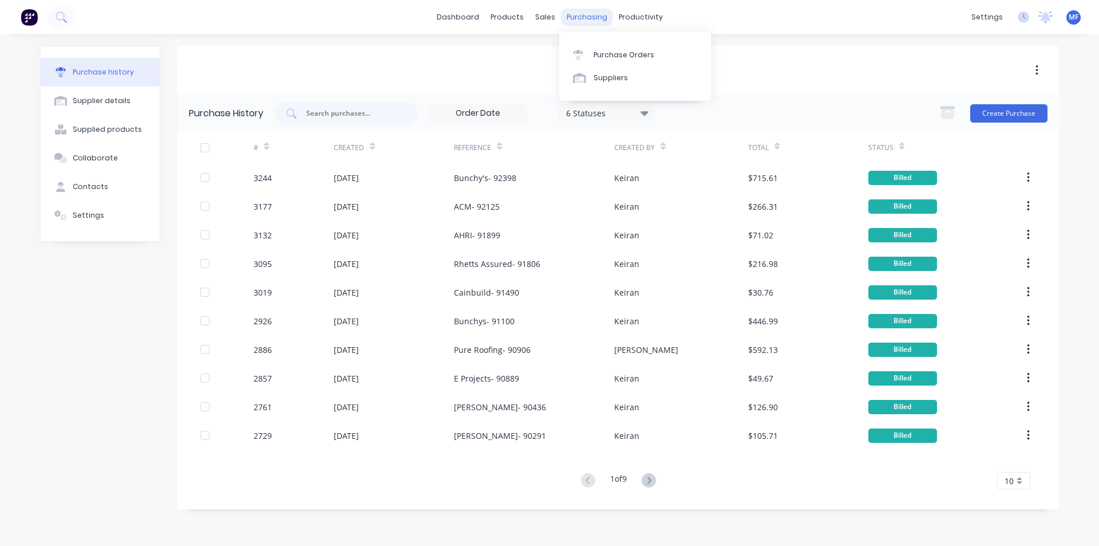
click at [587, 20] on div "purchasing" at bounding box center [587, 17] width 52 height 17
click at [605, 55] on div "Purchase Orders" at bounding box center [624, 55] width 61 height 10
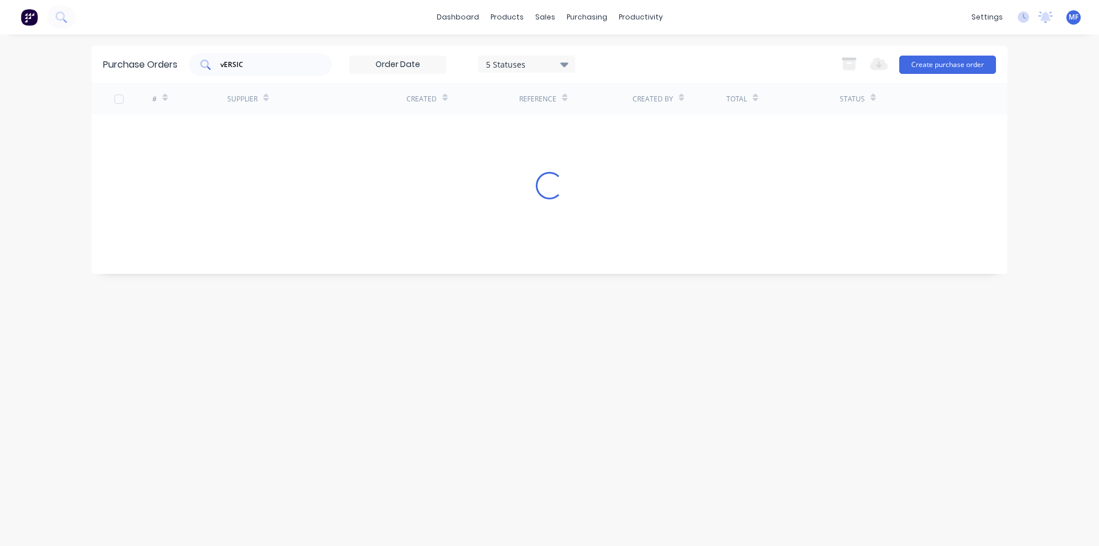
click at [265, 70] on div "vERSIC" at bounding box center [260, 64] width 143 height 23
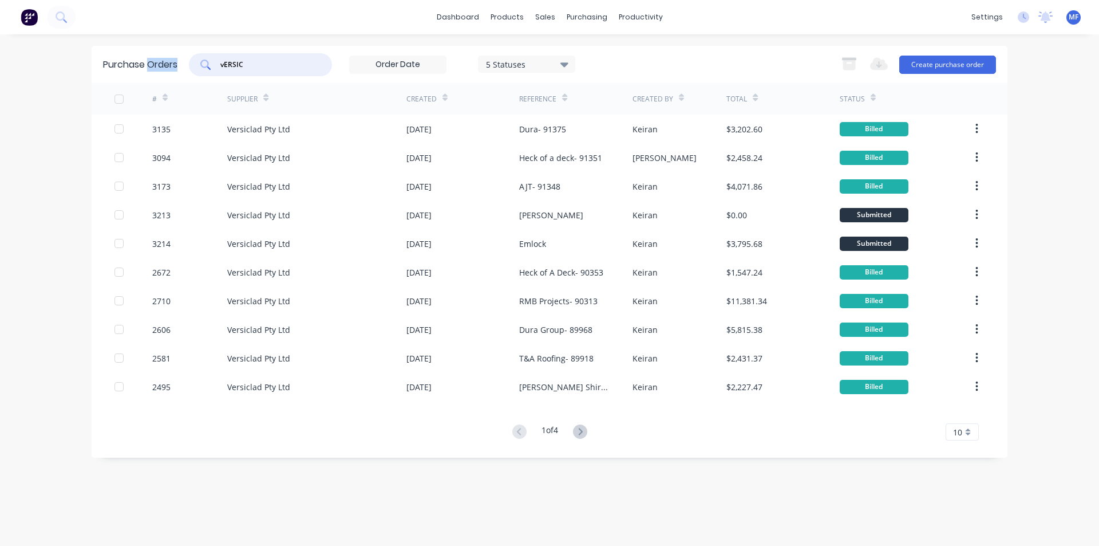
click at [265, 70] on div "vERSIC" at bounding box center [260, 64] width 143 height 23
click at [259, 65] on input "vERSIC" at bounding box center [266, 64] width 95 height 11
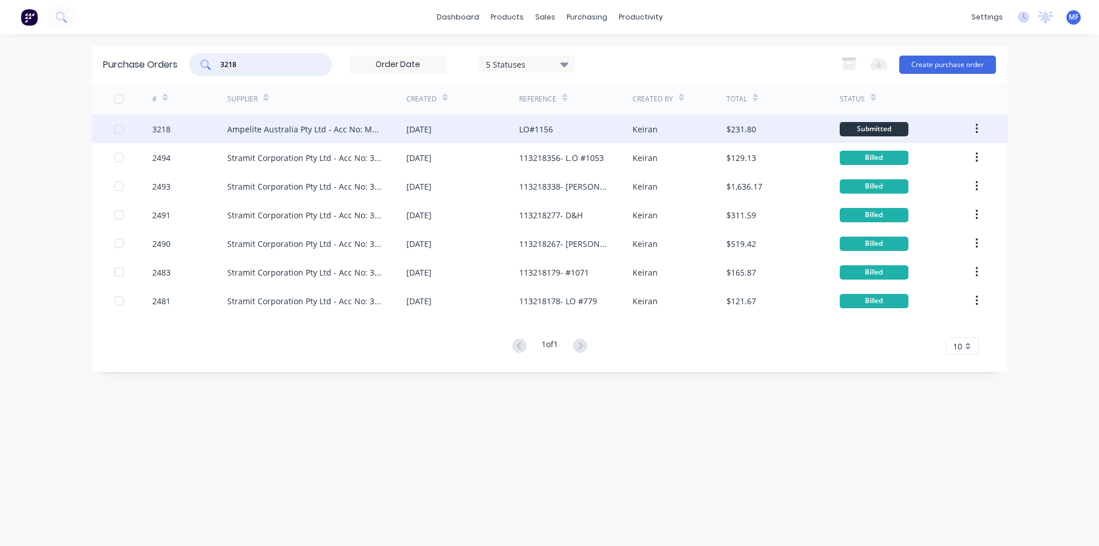
type input "3218"
click at [242, 132] on div "Ampelite Australia Pty Ltd - Acc No: METSUP" at bounding box center [305, 129] width 156 height 12
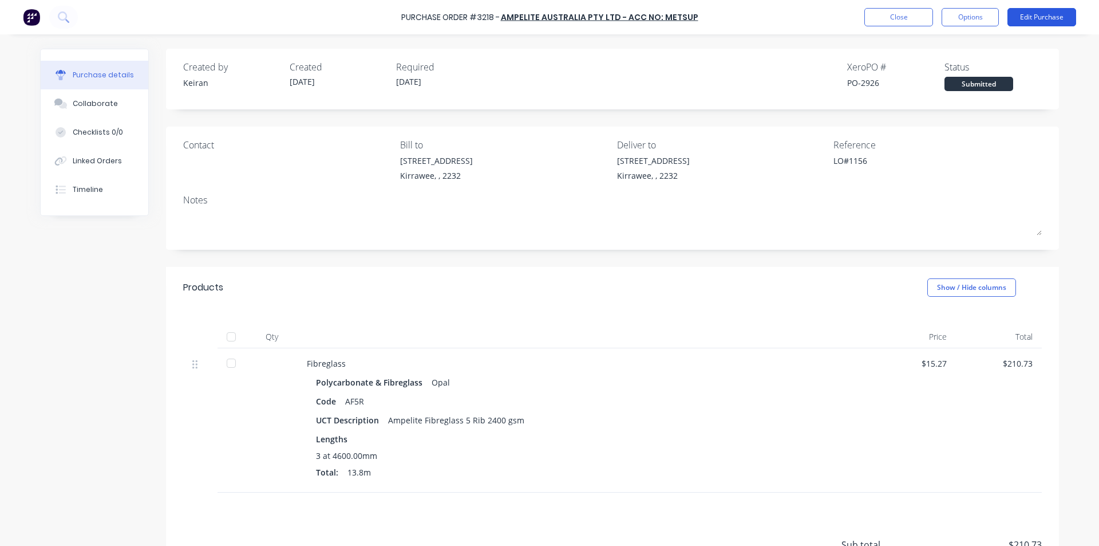
click at [1017, 19] on button "Edit Purchase" at bounding box center [1042, 17] width 69 height 18
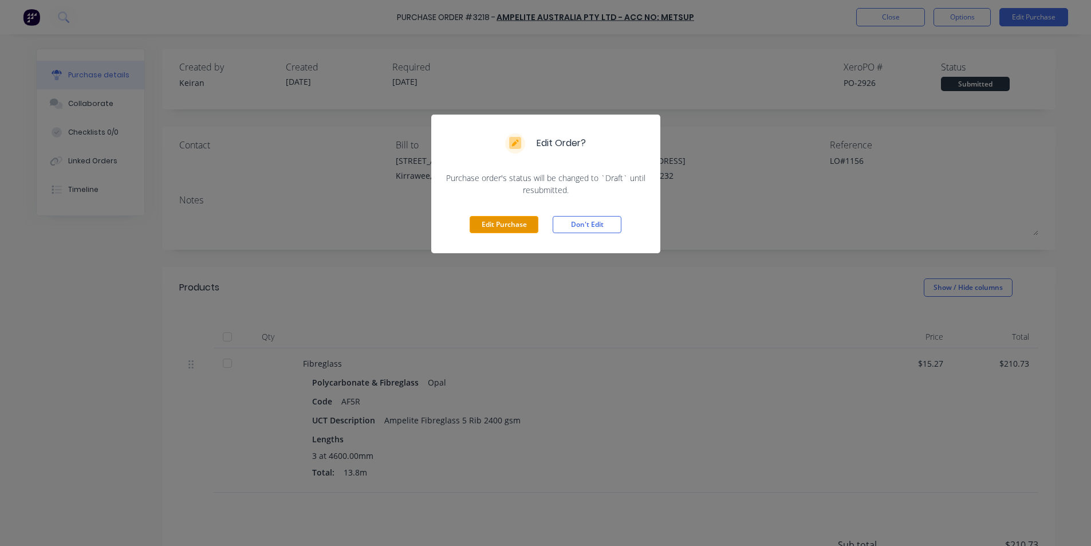
click at [522, 227] on button "Edit Purchase" at bounding box center [503, 224] width 69 height 17
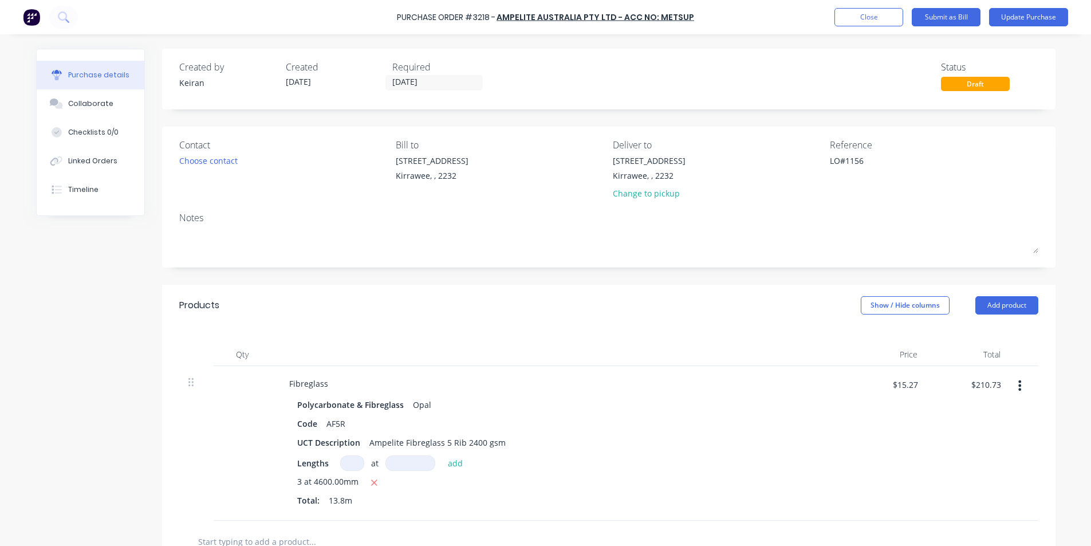
type textarea "x"
click at [876, 164] on textarea "LO#1156" at bounding box center [905, 168] width 143 height 26
type textarea "LO#1156- 582"
type textarea "x"
type textarea "LO#1156- 5826"
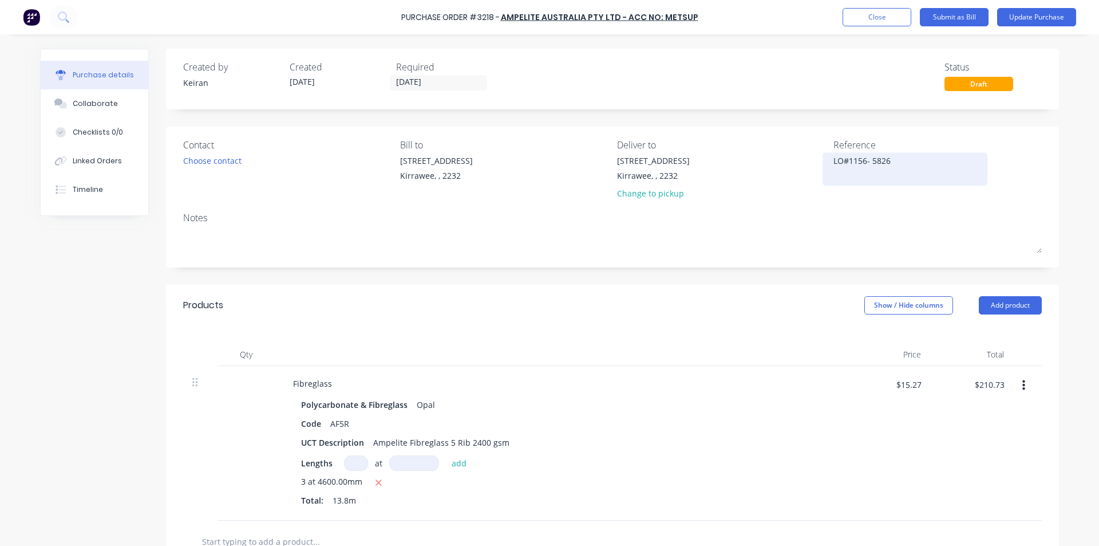
type textarea "x"
type textarea "LO#1156- 58265"
type textarea "x"
type textarea "LO#1156- 582658"
type textarea "x"
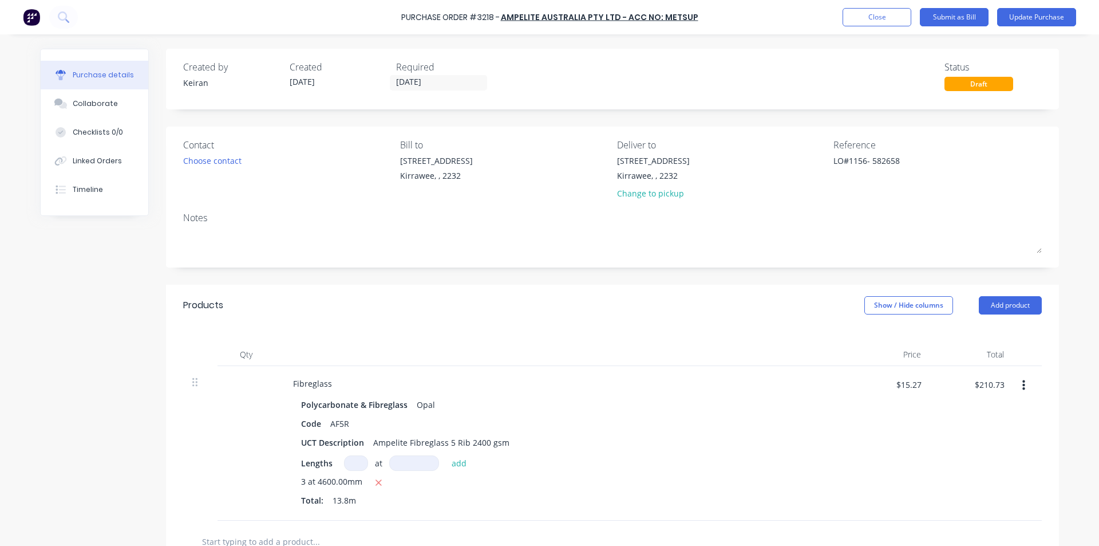
type textarea "LO#1156- 582658"
click at [842, 409] on div "Fibreglass Polycarbonate & Fibreglass Opal Code AF5R UCT Description Ampelite F…" at bounding box center [561, 443] width 573 height 155
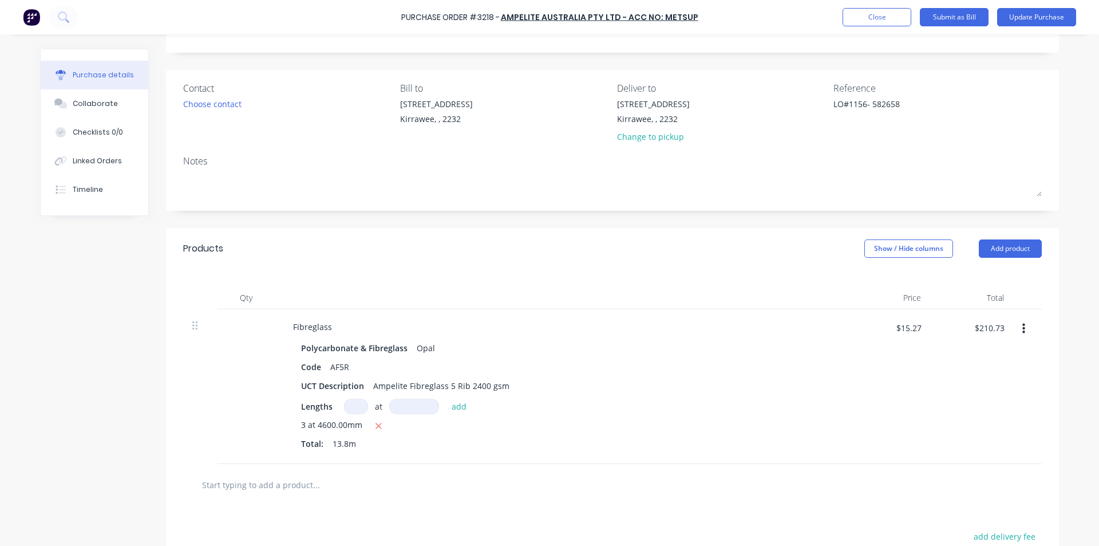
scroll to position [57, 0]
type textarea "x"
click at [994, 331] on input "$210.73" at bounding box center [990, 327] width 44 height 18
type input "204.38"
type textarea "x"
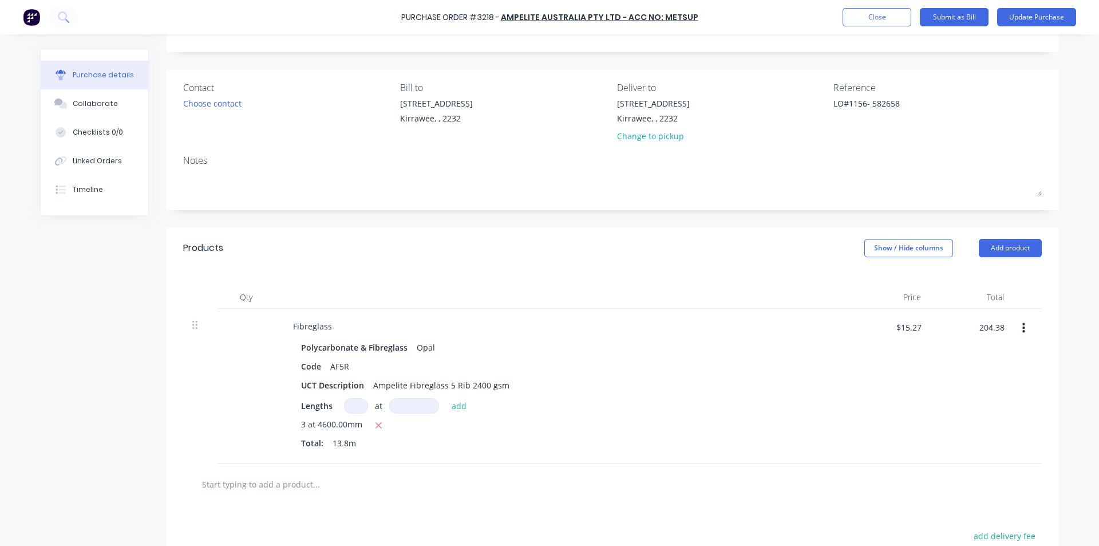
type input "$14.8101"
type input "$204.38"
click at [939, 397] on div "$204.38 204.38" at bounding box center [971, 386] width 83 height 155
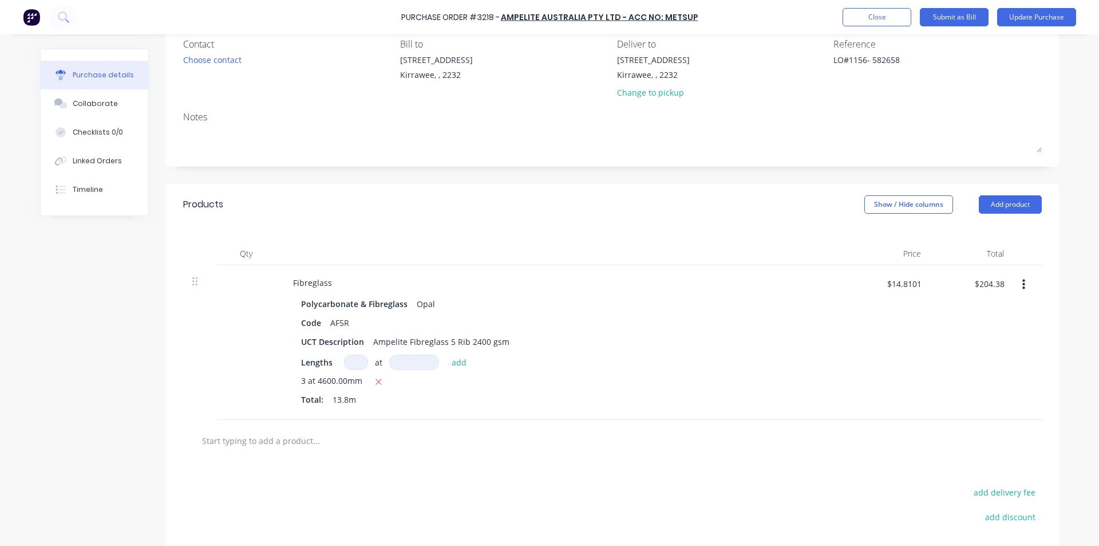
scroll to position [0, 0]
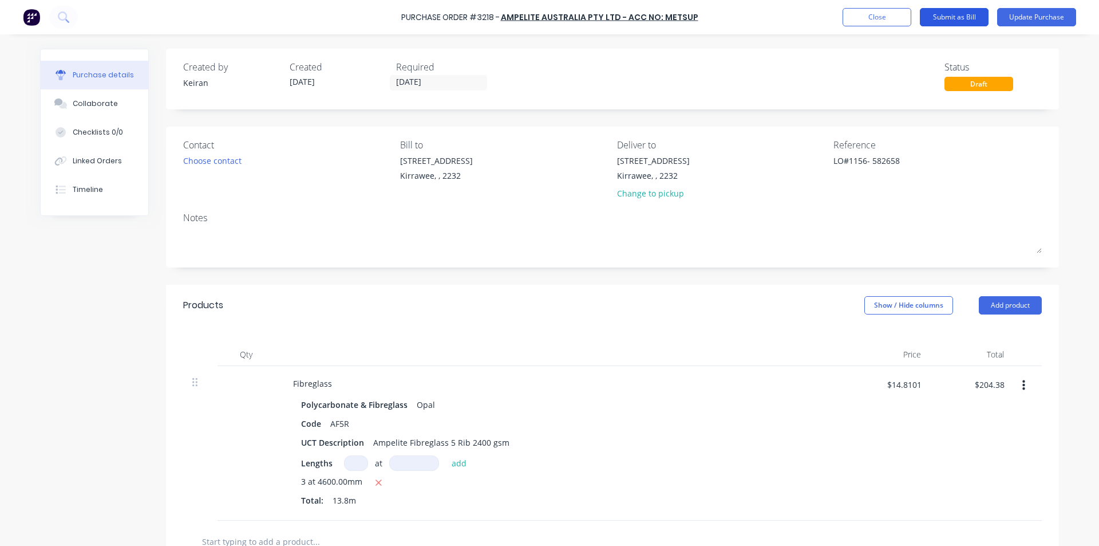
click at [961, 17] on button "Submit as Bill" at bounding box center [954, 17] width 69 height 18
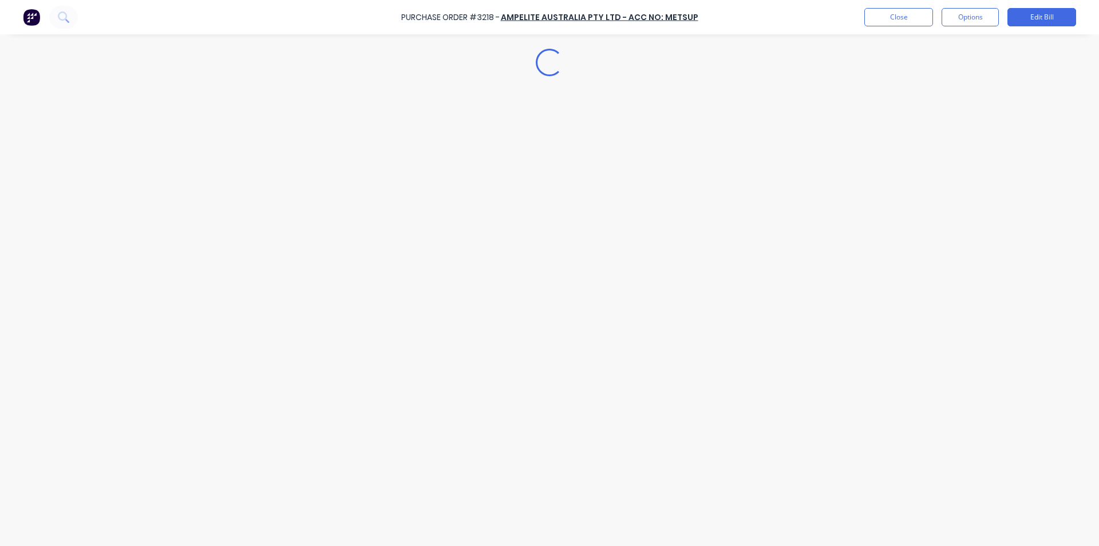
type textarea "x"
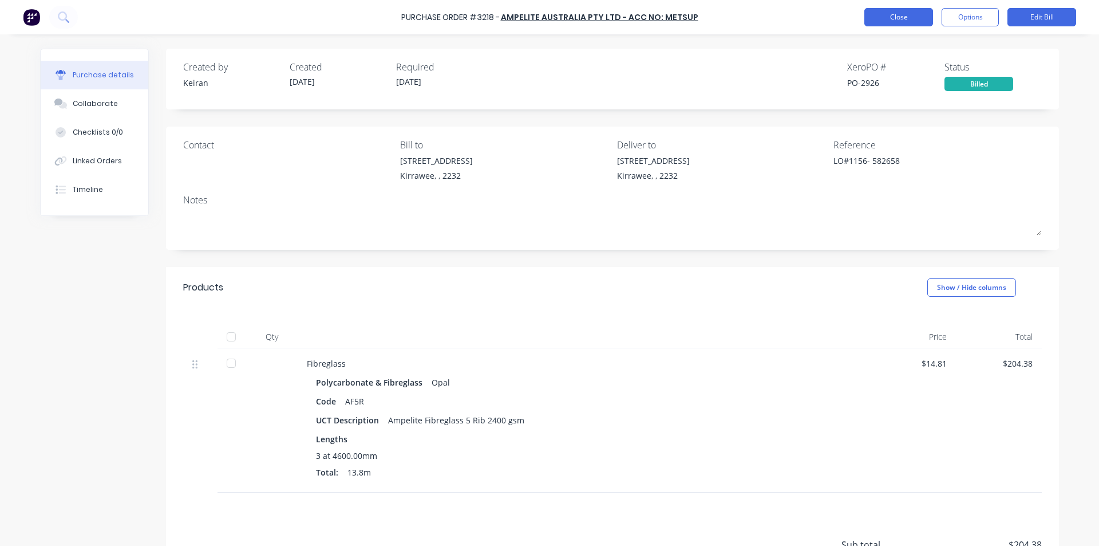
click at [888, 18] on button "Close" at bounding box center [898, 17] width 69 height 18
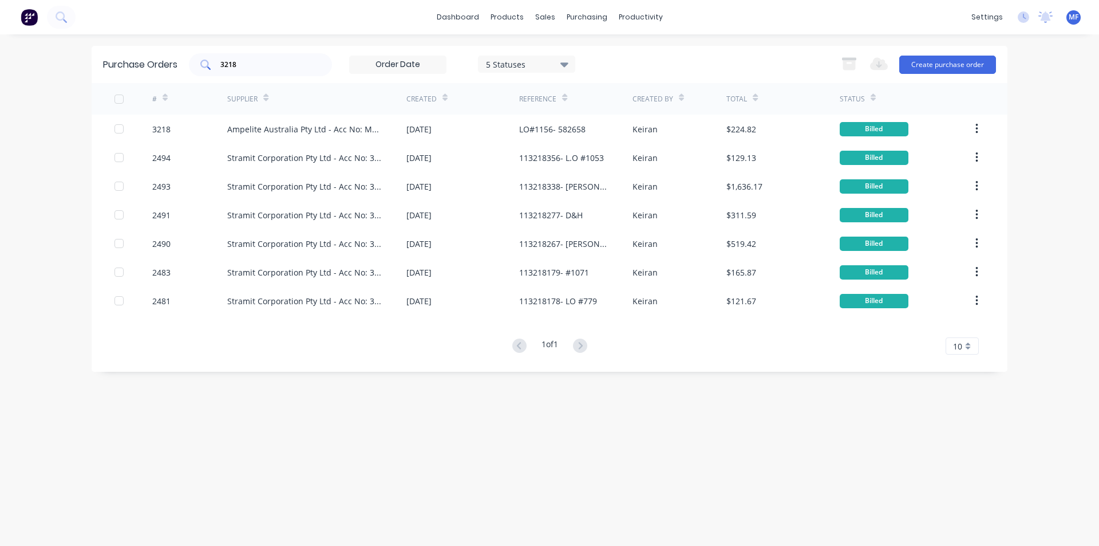
click at [247, 57] on div "3218" at bounding box center [260, 64] width 143 height 23
click at [247, 64] on input "3218" at bounding box center [266, 64] width 95 height 11
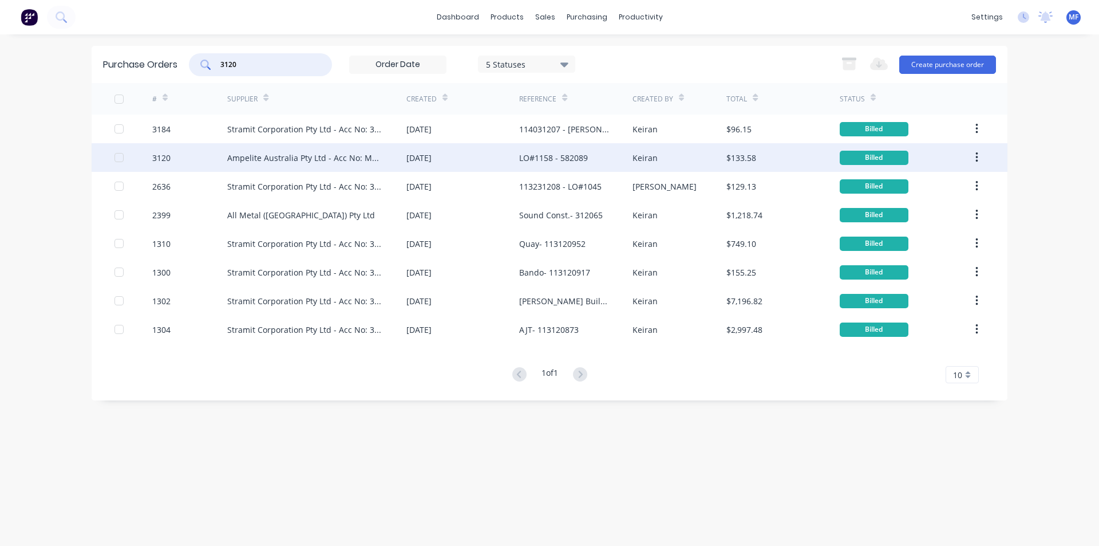
type input "3120"
click at [265, 157] on div "Ampelite Australia Pty Ltd - Acc No: METSUP" at bounding box center [305, 158] width 156 height 12
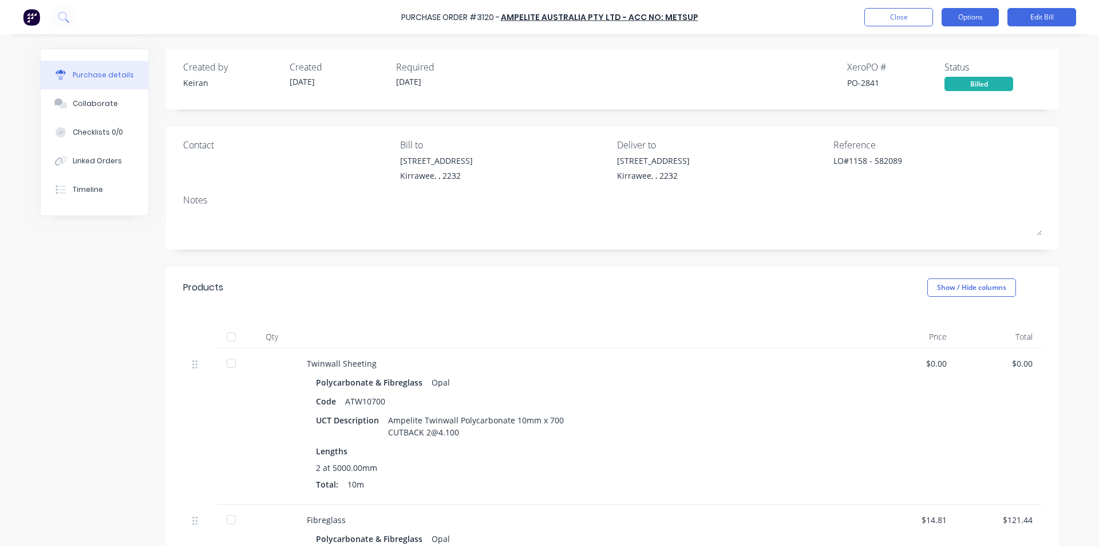
click at [984, 22] on button "Options" at bounding box center [970, 17] width 57 height 18
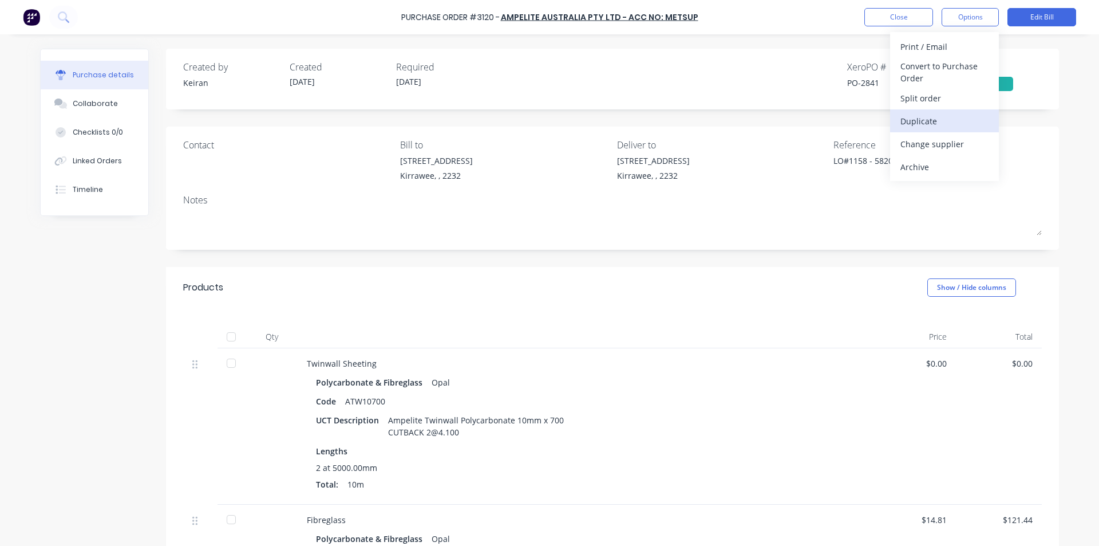
click at [922, 120] on div "Duplicate" at bounding box center [945, 121] width 88 height 17
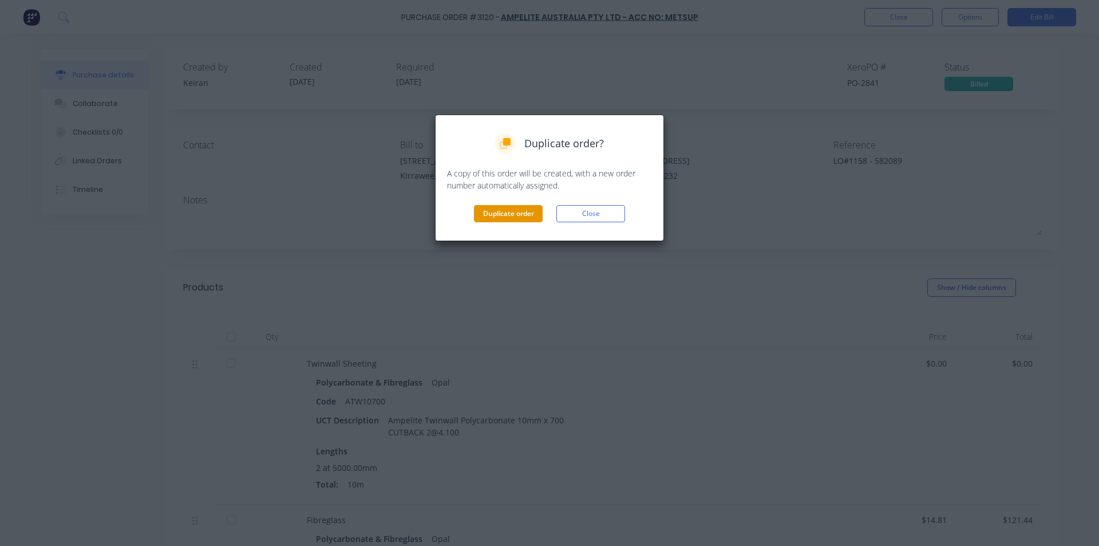
click at [520, 211] on button "Duplicate order" at bounding box center [508, 213] width 69 height 17
type textarea "x"
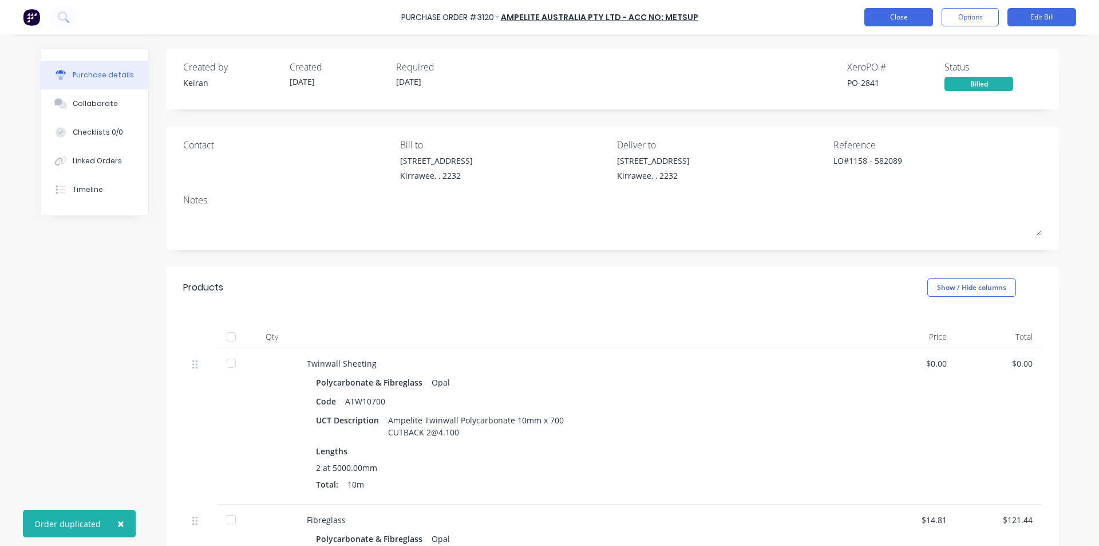
click at [903, 17] on button "Close" at bounding box center [898, 17] width 69 height 18
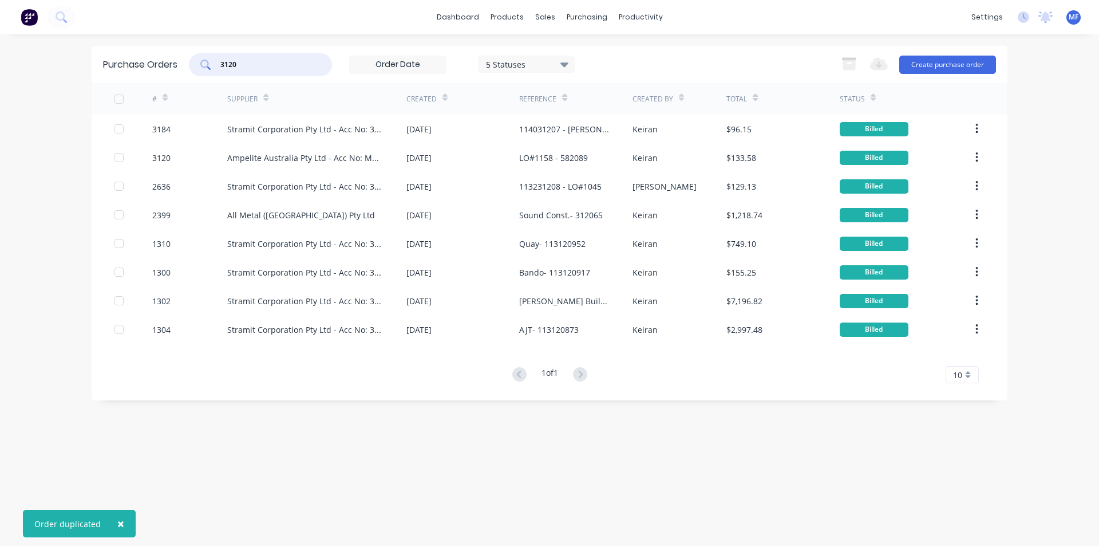
click at [248, 59] on input "3120" at bounding box center [266, 64] width 95 height 11
type input "ampelite"
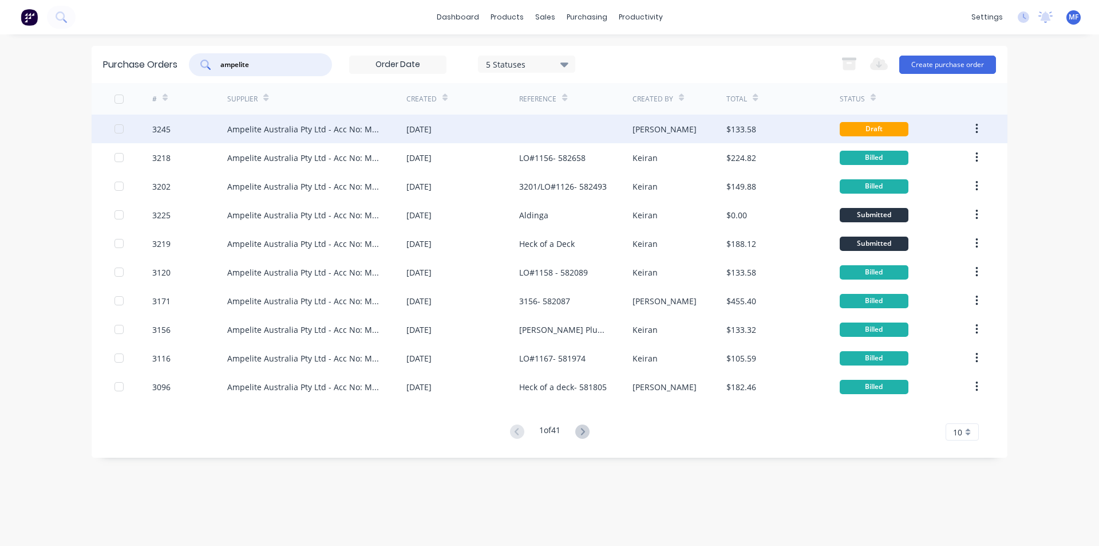
click at [345, 132] on div "Ampelite Australia Pty Ltd - Acc No: METSUP" at bounding box center [305, 129] width 156 height 12
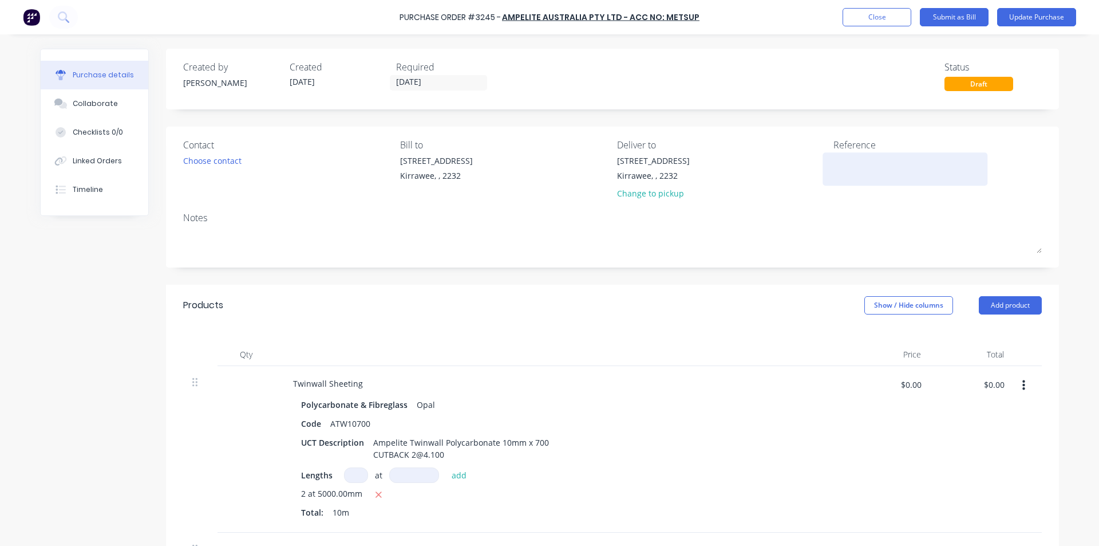
click at [873, 173] on textarea at bounding box center [905, 168] width 143 height 26
type textarea "lo#1158/ 3120- 582656"
type textarea "x"
click at [835, 165] on textarea "lo#1158/ 3120- 582656" at bounding box center [905, 168] width 143 height 26
type textarea "LO#1158/ 3120- 582656"
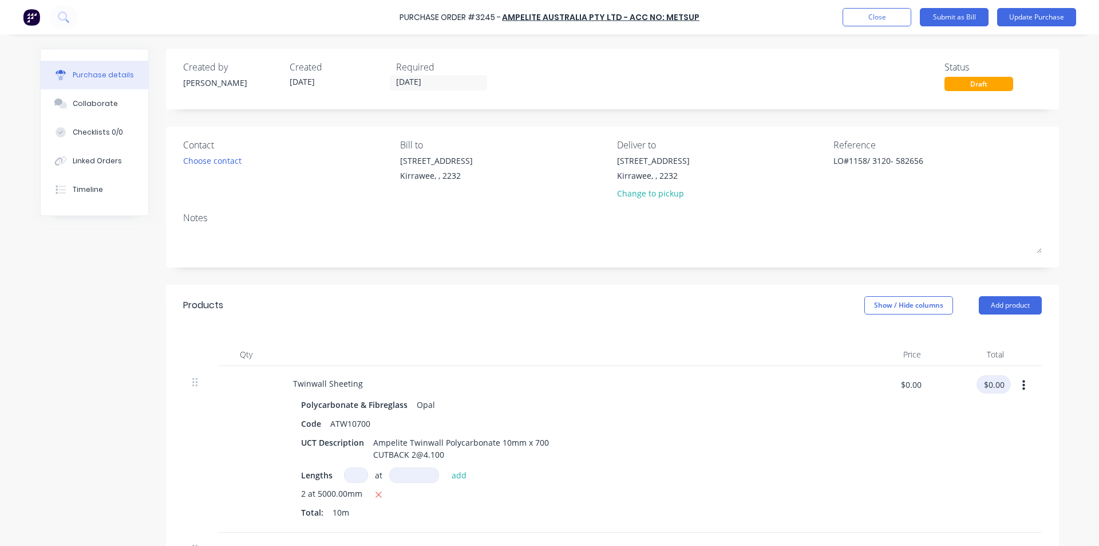
type textarea "x"
type textarea "LO#1158/ 3120- 582656"
click at [993, 385] on input "$0.00" at bounding box center [994, 384] width 34 height 18
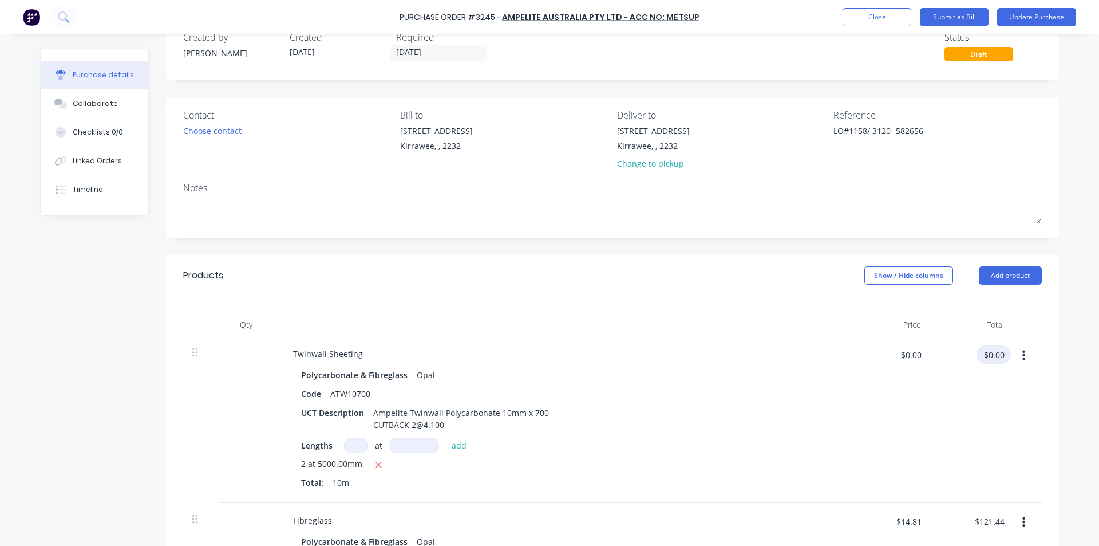
scroll to position [57, 0]
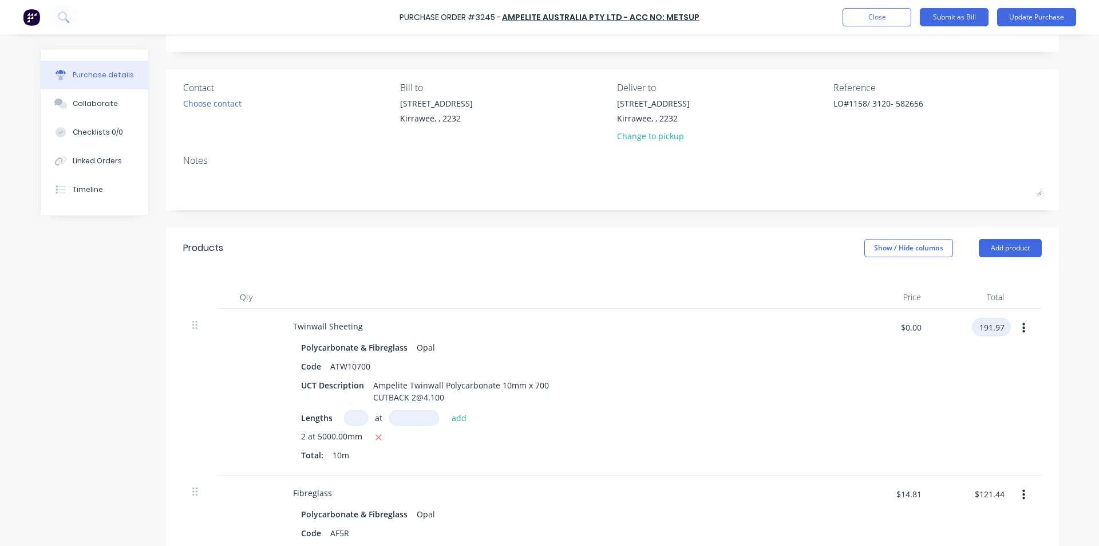
type input "191.97"
type textarea "x"
type input "$19.197"
type input "$191.97"
click at [975, 447] on div "$191.97 191.97" at bounding box center [971, 392] width 83 height 167
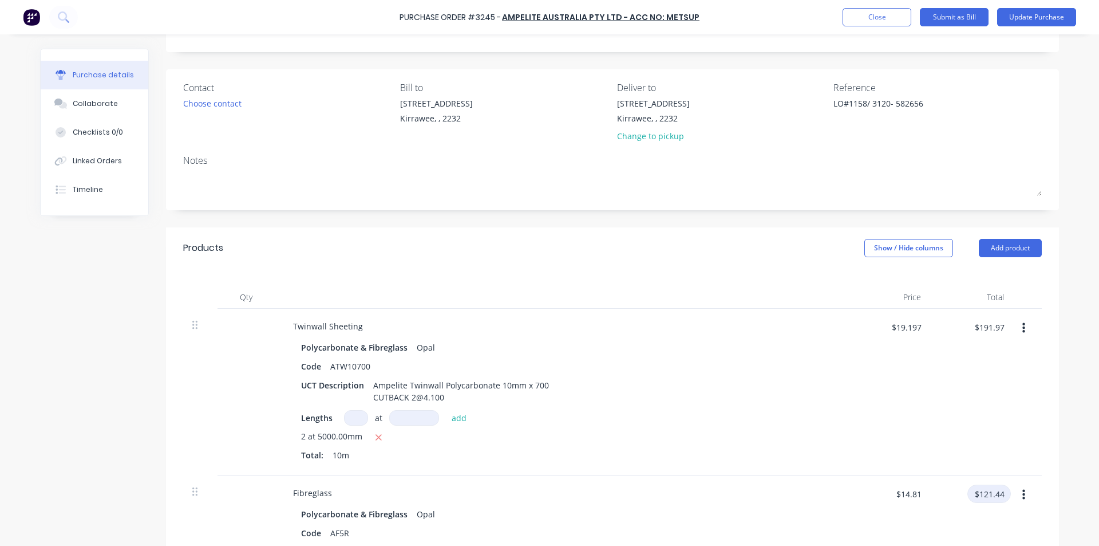
type textarea "x"
click at [984, 496] on input "$121.44" at bounding box center [990, 493] width 44 height 18
type input "0"
type textarea "x"
type input "$0.00"
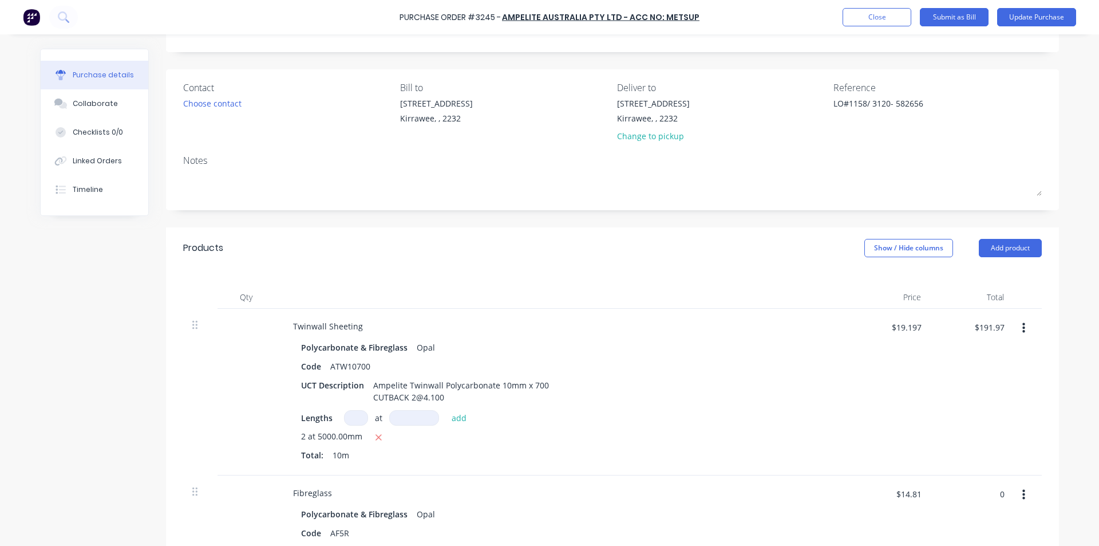
type input "$0.00"
click at [860, 476] on div "$0.00 $14.81" at bounding box center [888, 552] width 83 height 155
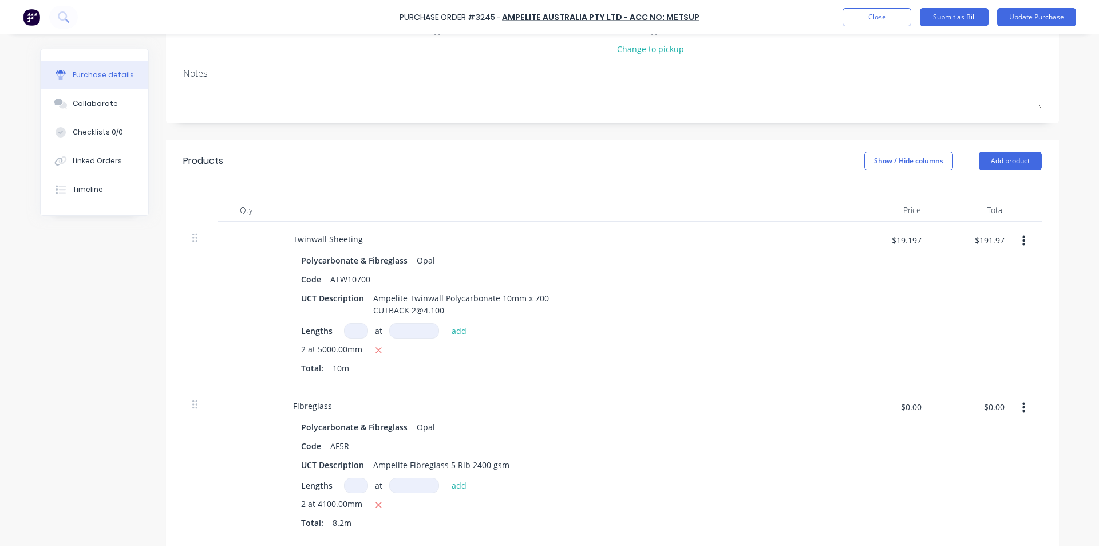
scroll to position [0, 0]
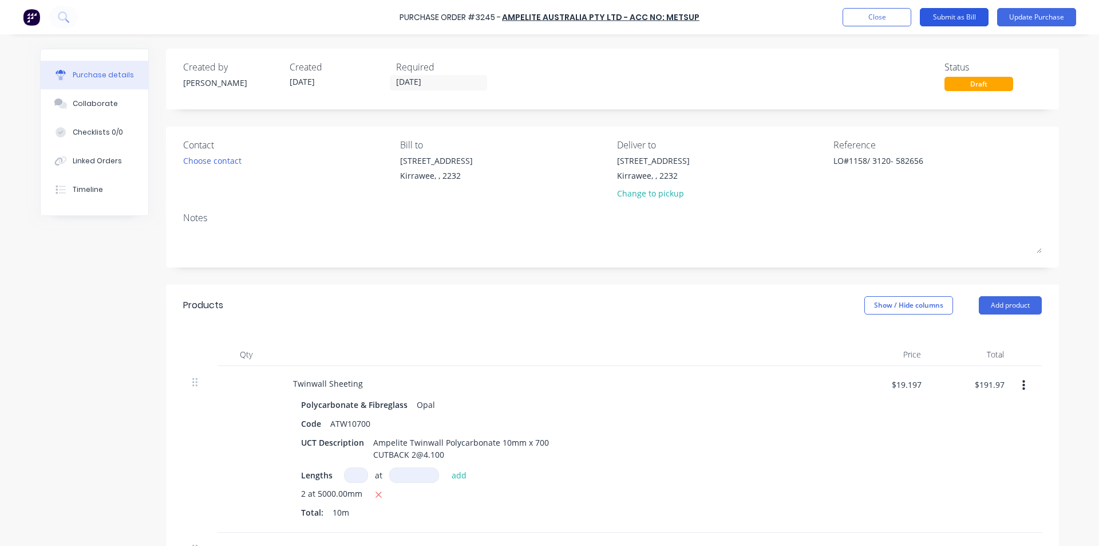
click at [954, 18] on button "Submit as Bill" at bounding box center [954, 17] width 69 height 18
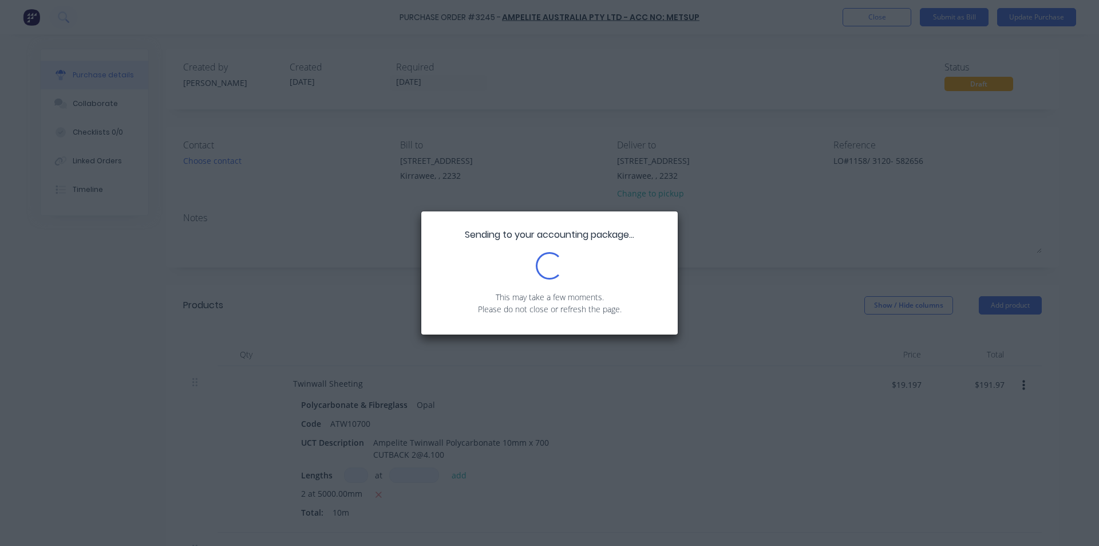
type textarea "x"
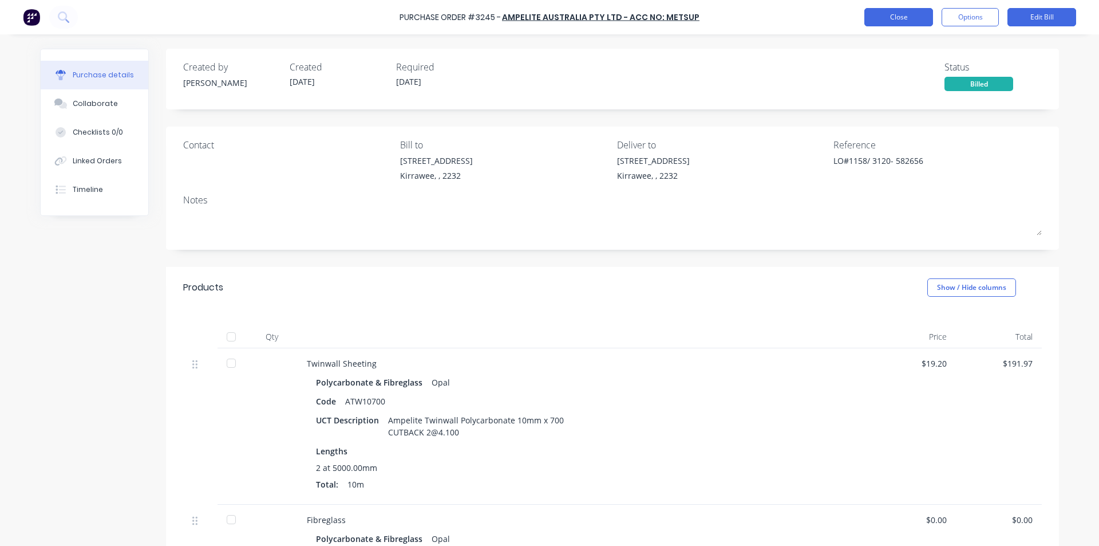
click at [907, 14] on button "Close" at bounding box center [898, 17] width 69 height 18
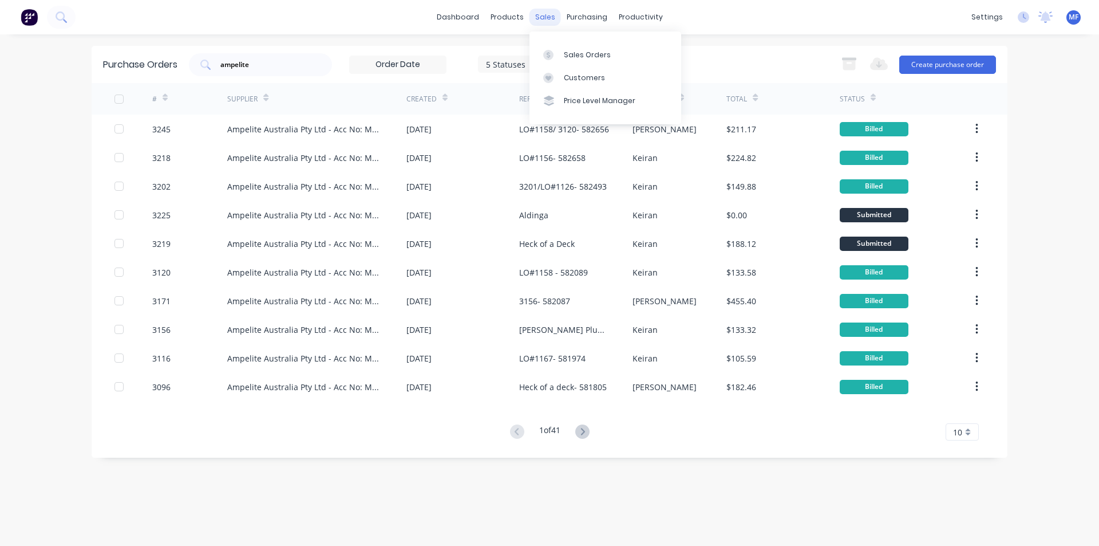
click at [546, 14] on div "sales" at bounding box center [545, 17] width 31 height 17
click at [566, 80] on div "Customers" at bounding box center [584, 78] width 41 height 10
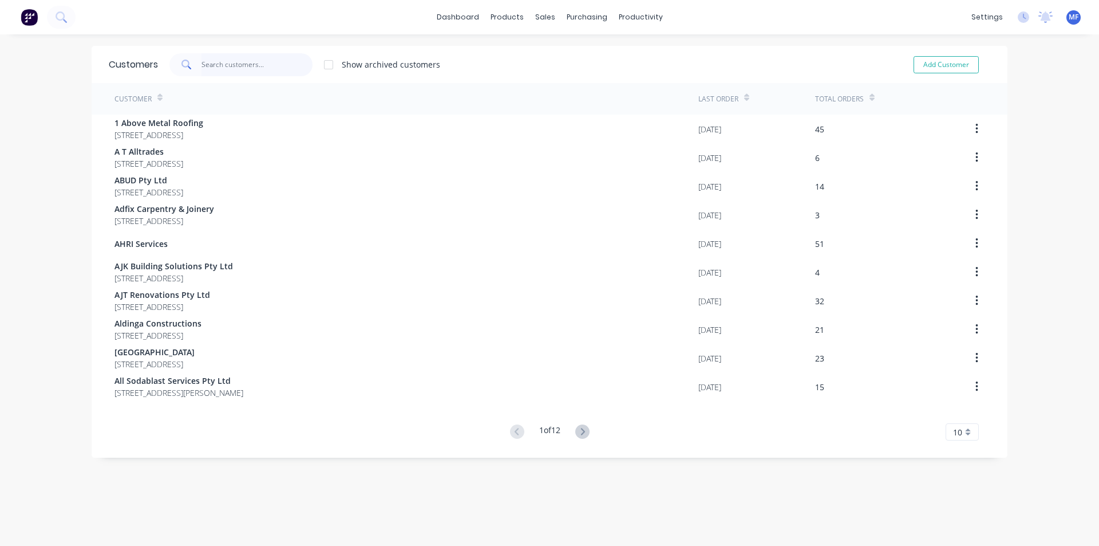
click at [248, 60] on input "text" at bounding box center [258, 64] width 112 height 23
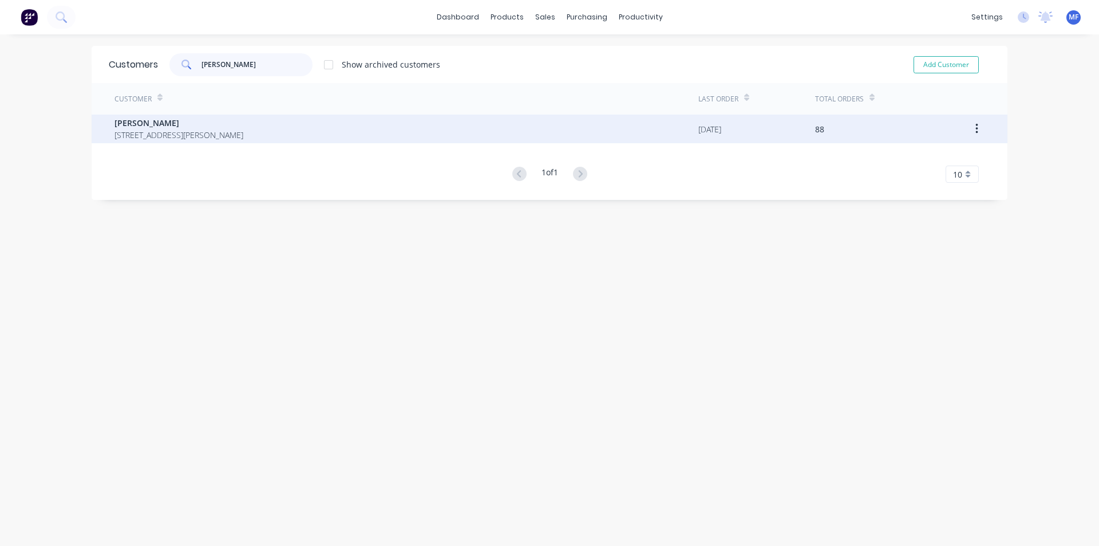
type input "[PERSON_NAME]"
click at [243, 134] on span "[STREET_ADDRESS][PERSON_NAME]" at bounding box center [179, 135] width 129 height 12
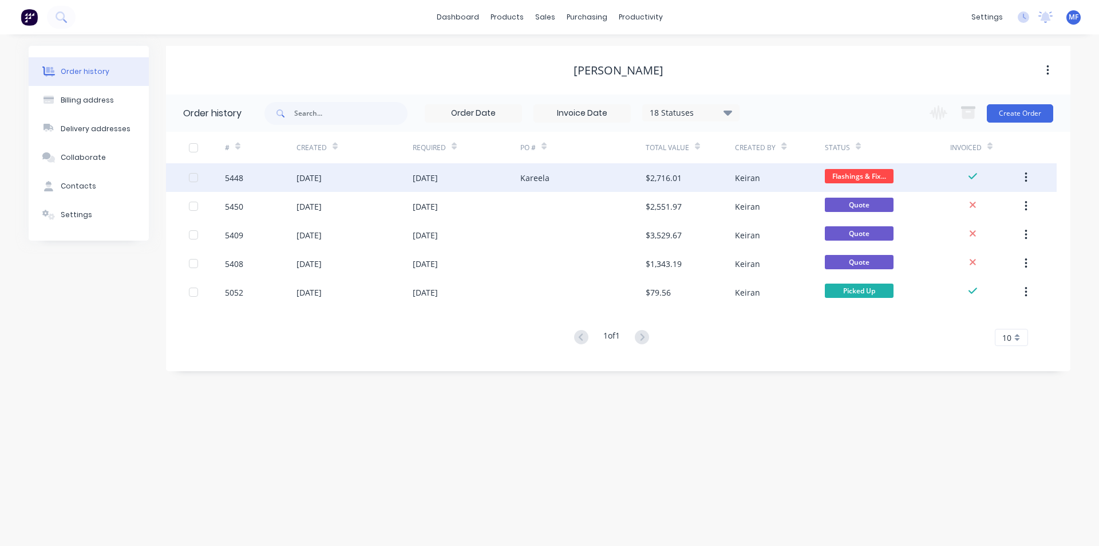
click at [660, 176] on div "$2,716.01" at bounding box center [664, 178] width 36 height 12
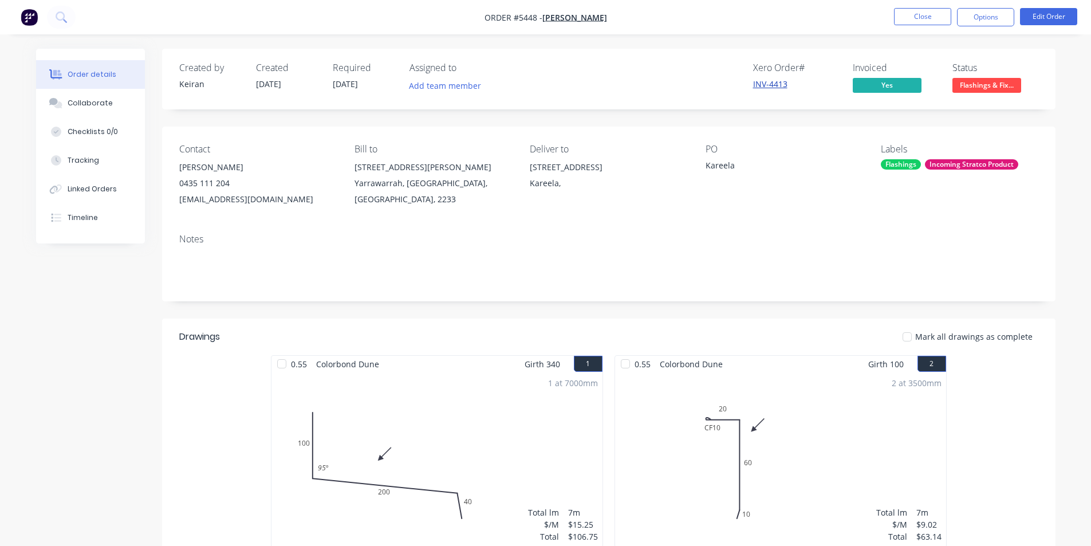
click at [772, 80] on link "INV-4413" at bounding box center [770, 83] width 34 height 11
click at [919, 15] on button "Close" at bounding box center [922, 16] width 57 height 17
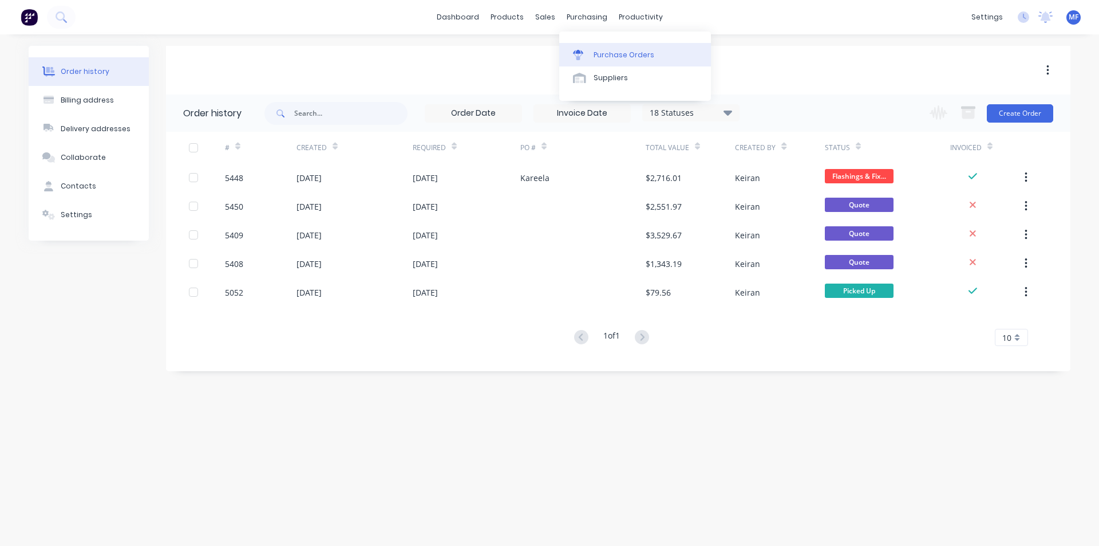
click at [626, 54] on div "Purchase Orders" at bounding box center [624, 55] width 61 height 10
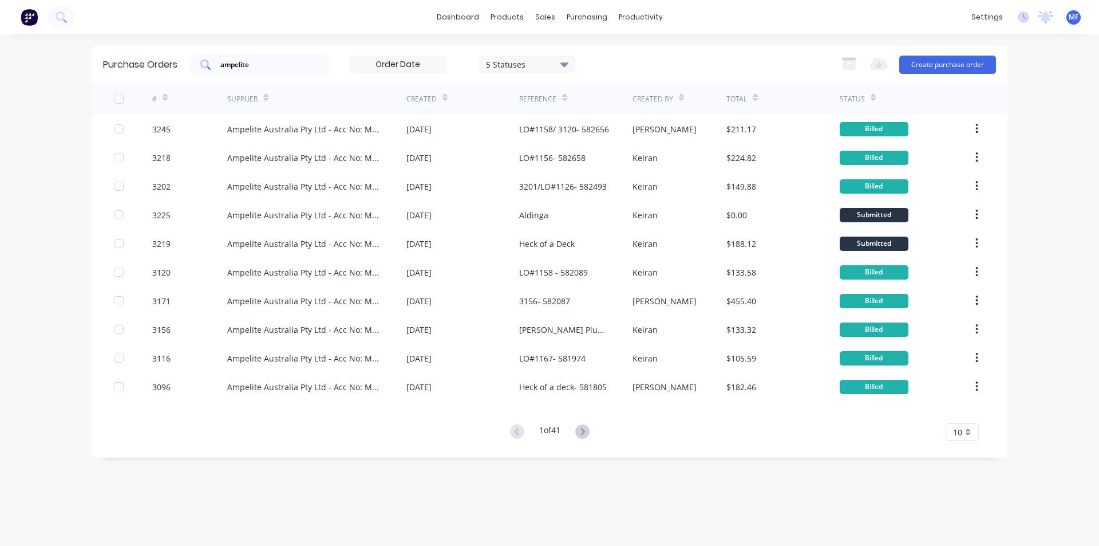
click at [265, 63] on input "ampelite" at bounding box center [266, 64] width 95 height 11
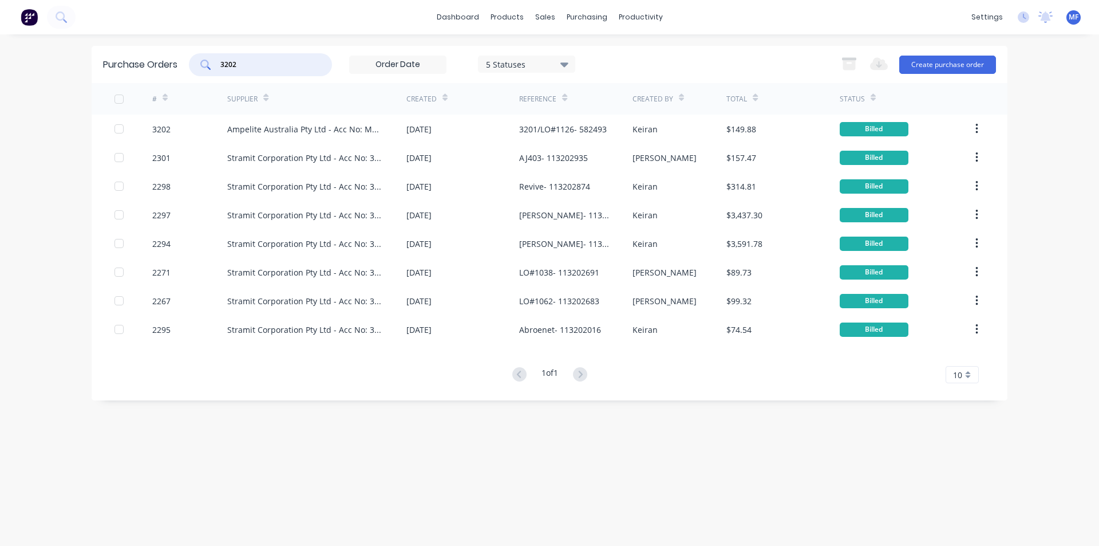
click at [247, 64] on input "3202" at bounding box center [266, 64] width 95 height 11
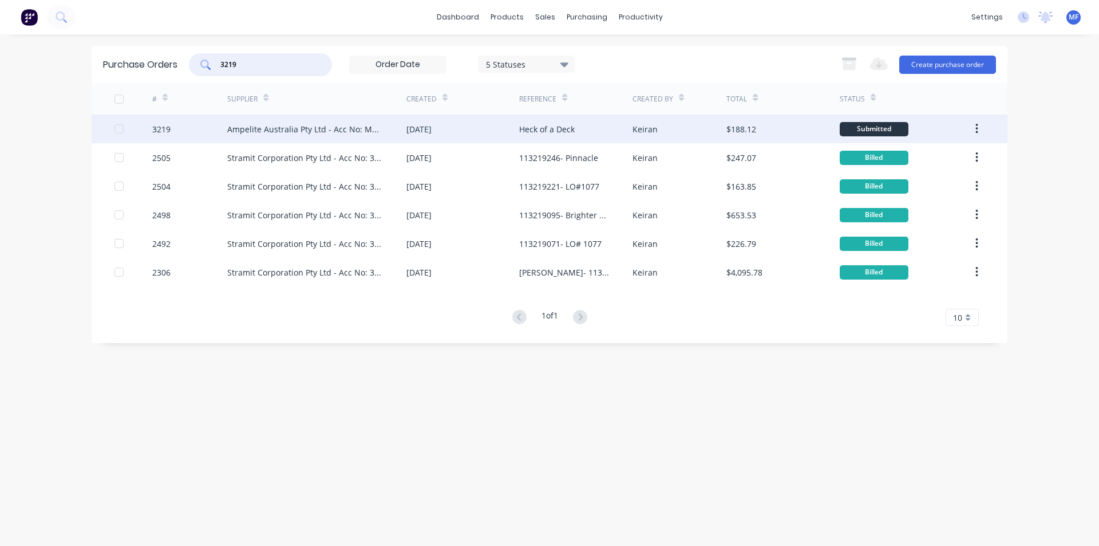
type input "3219"
click at [275, 128] on div "Ampelite Australia Pty Ltd - Acc No: METSUP" at bounding box center [305, 129] width 156 height 12
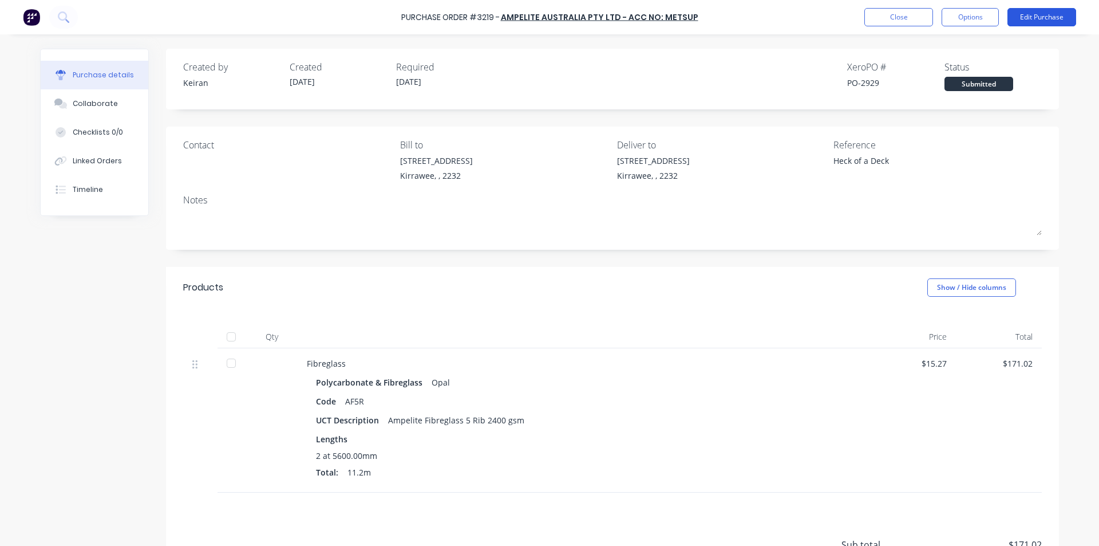
click at [1032, 15] on button "Edit Purchase" at bounding box center [1042, 17] width 69 height 18
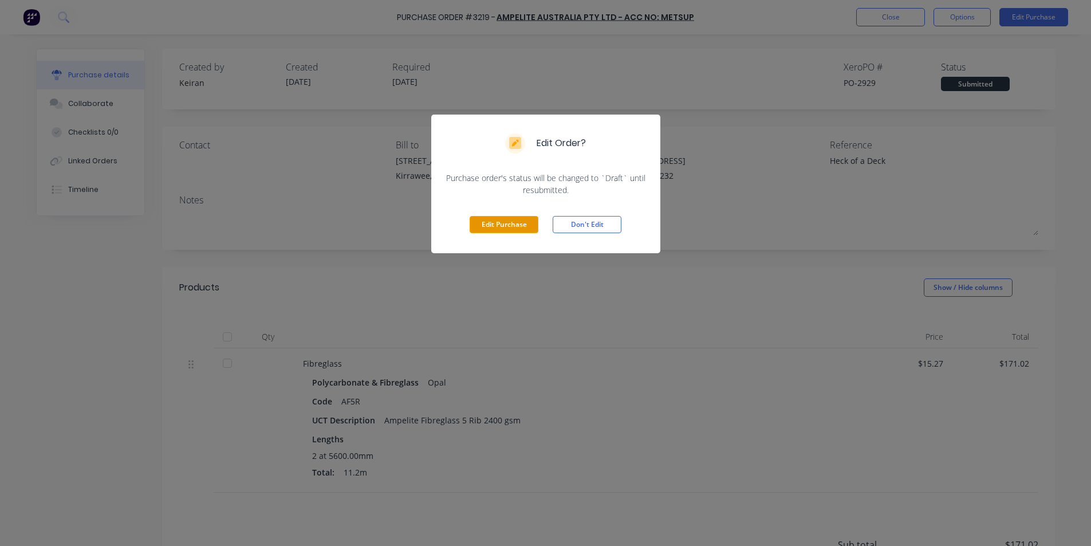
click at [524, 226] on button "Edit Purchase" at bounding box center [503, 224] width 69 height 17
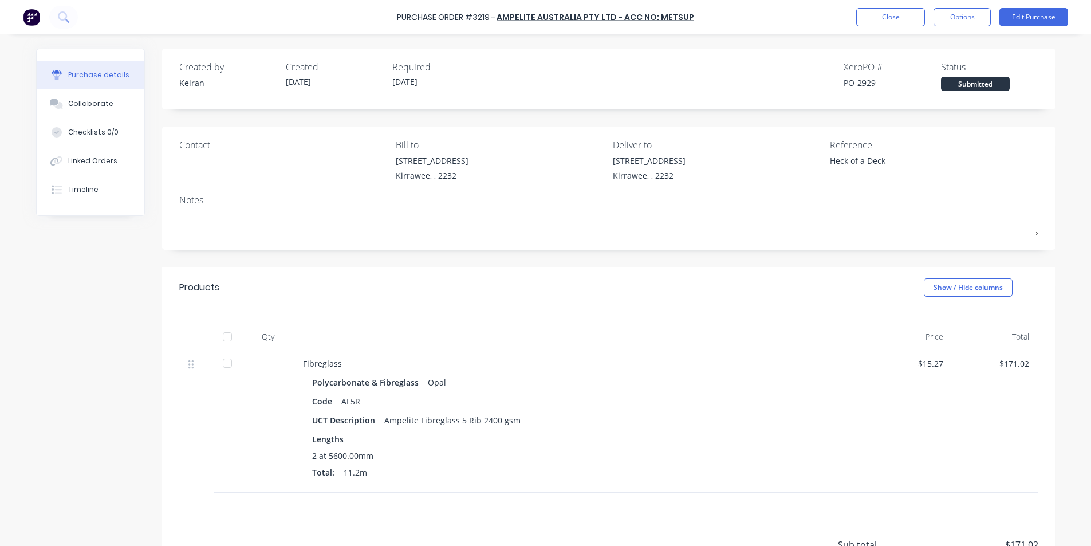
type textarea "x"
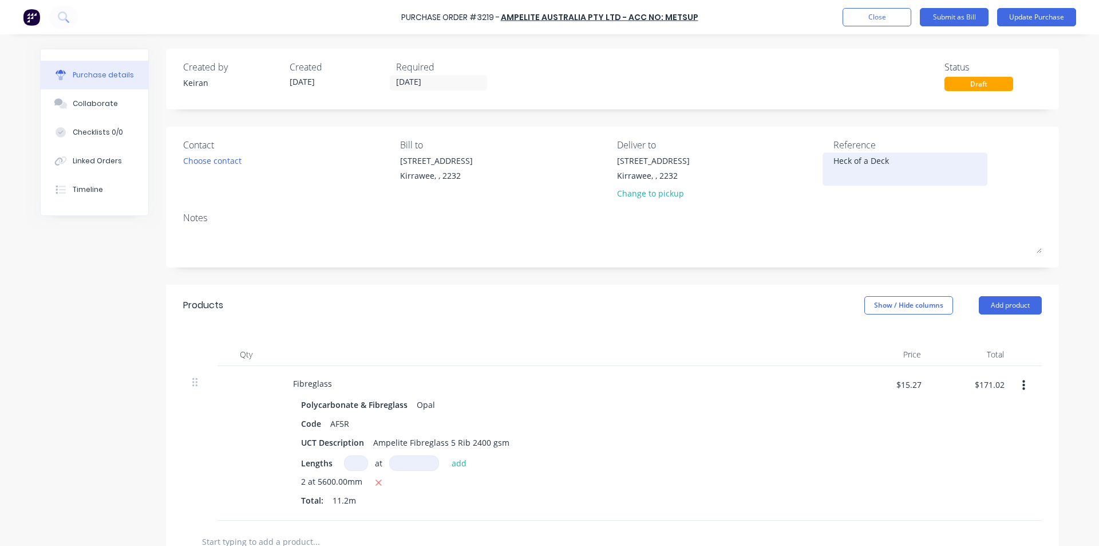
click at [896, 160] on textarea "Heck of a Deck" at bounding box center [905, 168] width 143 height 26
type textarea "Heck of a Deck- 582659"
type textarea "x"
type textarea "Heck of a Deck- 582659"
click at [981, 377] on input "$171.02" at bounding box center [990, 384] width 44 height 18
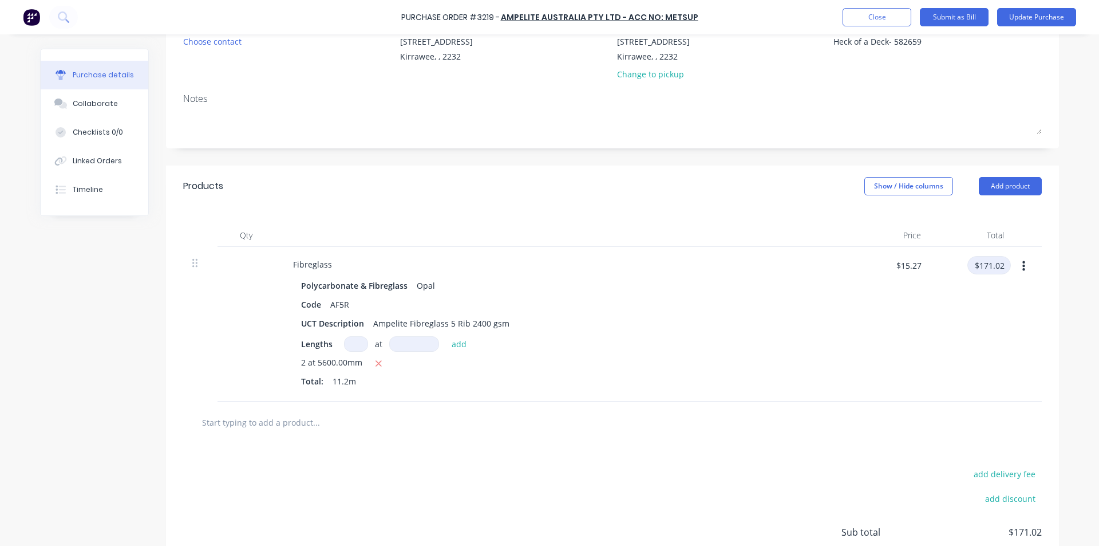
scroll to position [172, 0]
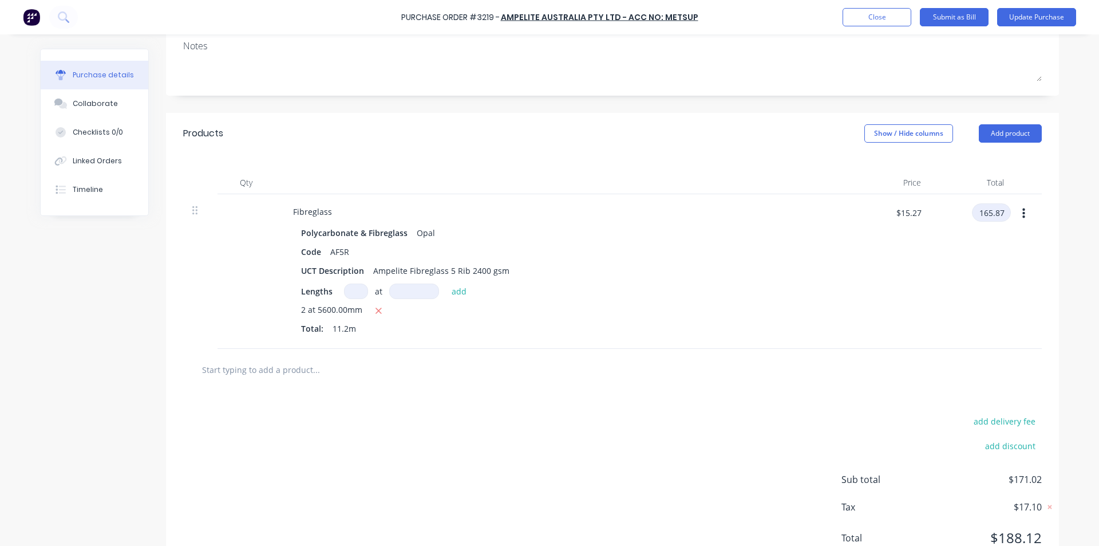
type input "165.87"
type textarea "x"
type input "$14.8098"
type input "$165.87"
click at [598, 392] on div "add delivery fee add discount Sub total $165.87 Tax $16.59 Total $182.46" at bounding box center [612, 484] width 893 height 188
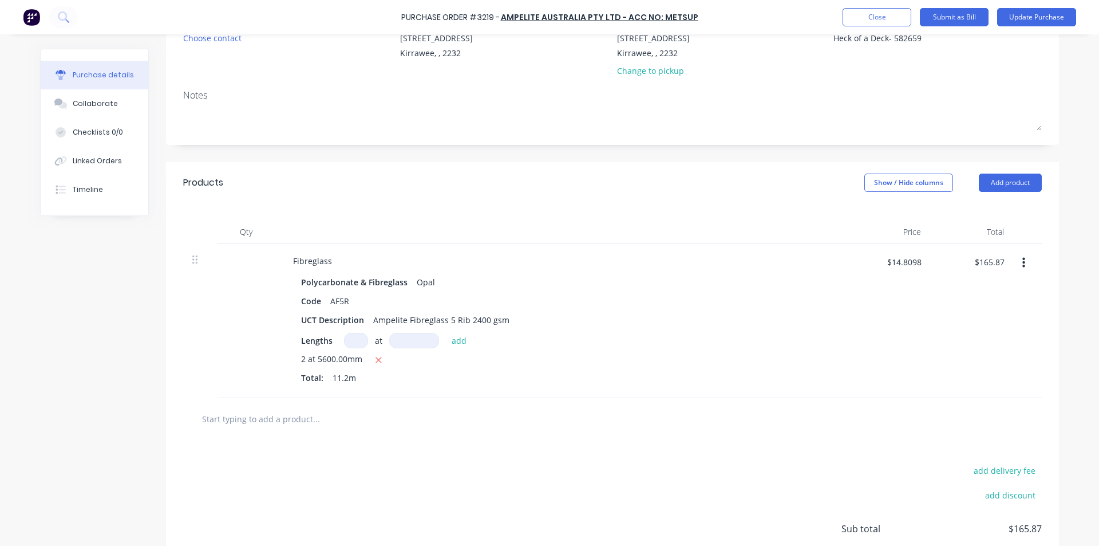
scroll to position [0, 0]
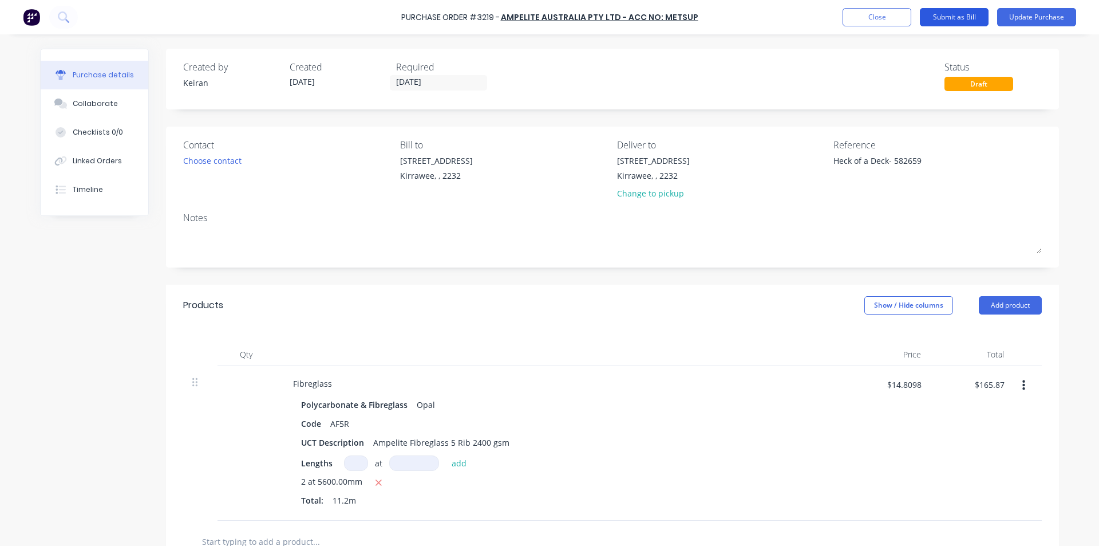
click at [958, 19] on button "Submit as Bill" at bounding box center [954, 17] width 69 height 18
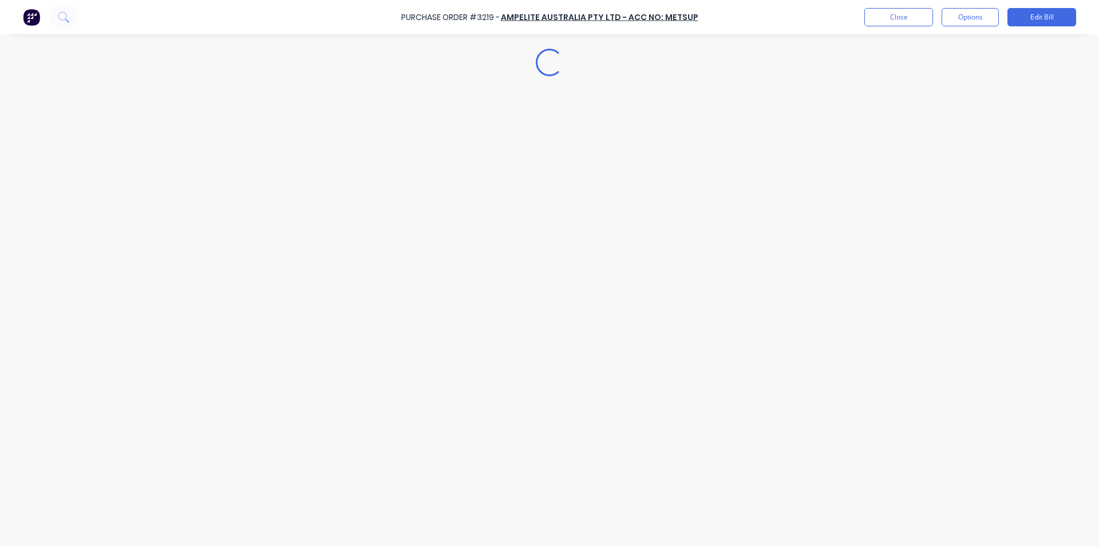
type textarea "x"
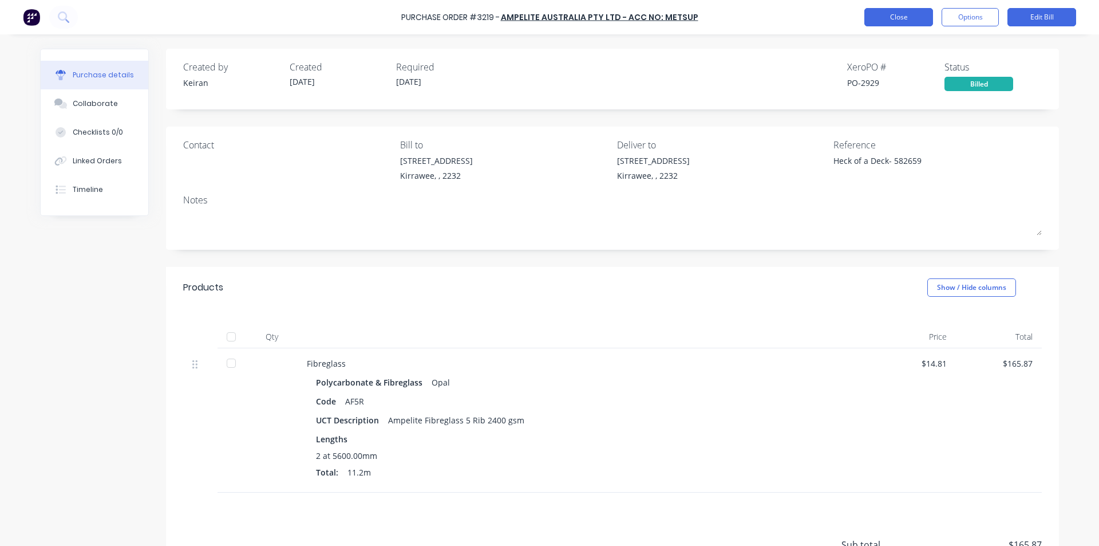
click at [918, 19] on button "Close" at bounding box center [898, 17] width 69 height 18
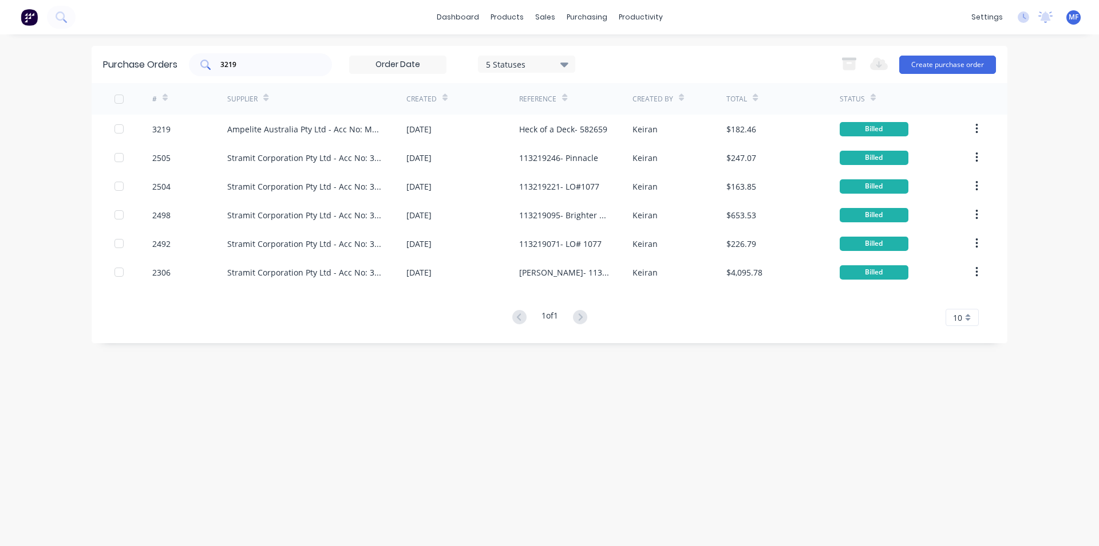
click at [245, 62] on input "3219" at bounding box center [266, 64] width 95 height 11
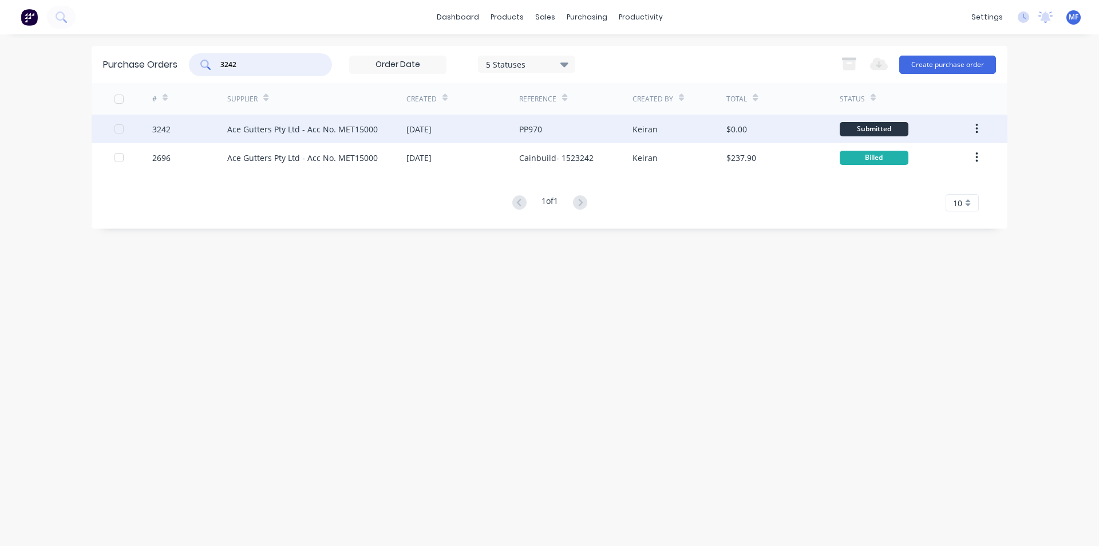
type input "3242"
click at [309, 126] on div "Ace Gutters Pty Ltd - Acc No. MET15000" at bounding box center [302, 129] width 151 height 12
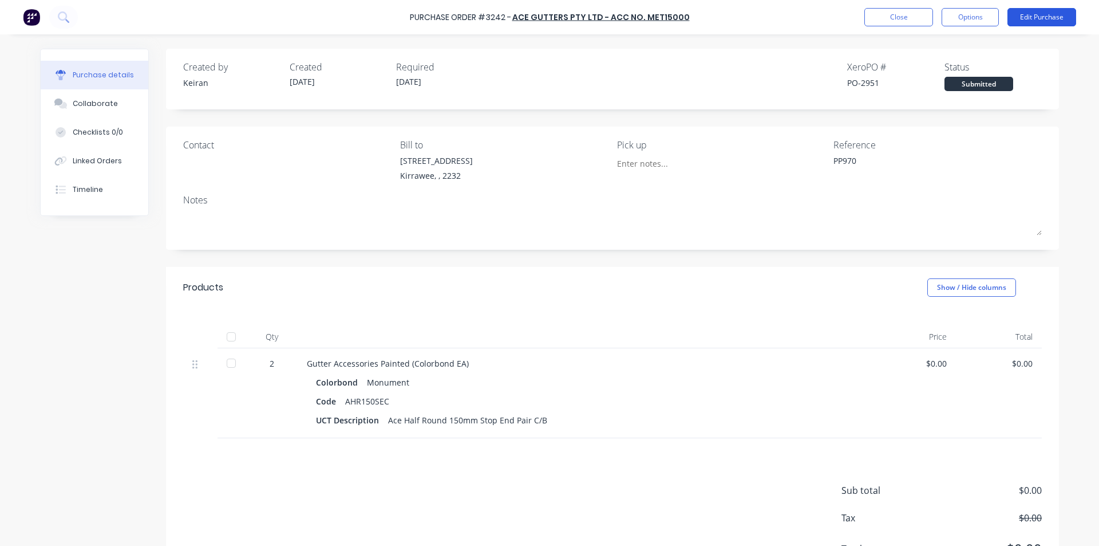
click at [1029, 21] on button "Edit Purchase" at bounding box center [1042, 17] width 69 height 18
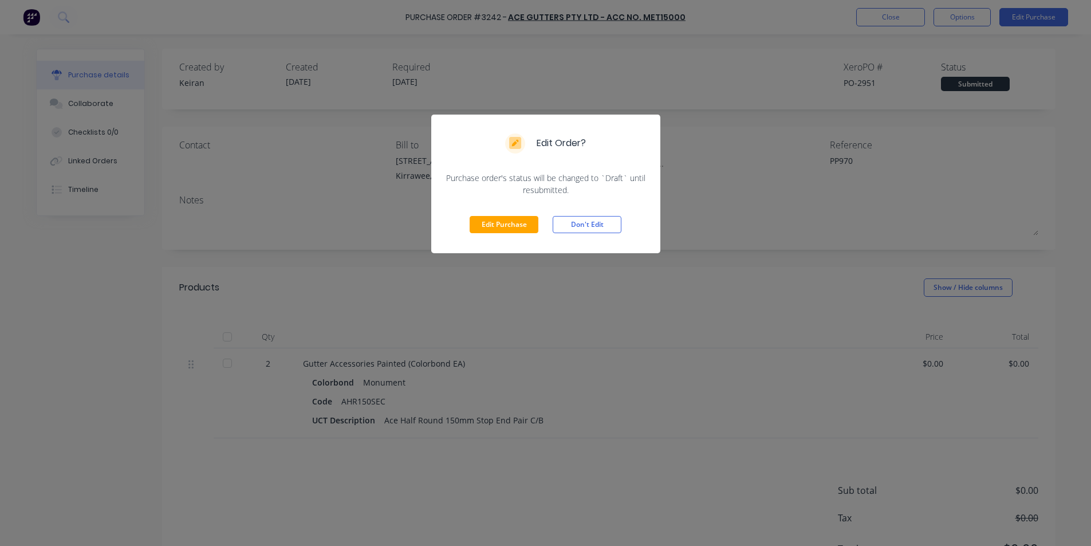
drag, startPoint x: 498, startPoint y: 223, endPoint x: 522, endPoint y: 210, distance: 27.1
click at [498, 222] on button "Edit Purchase" at bounding box center [503, 224] width 69 height 17
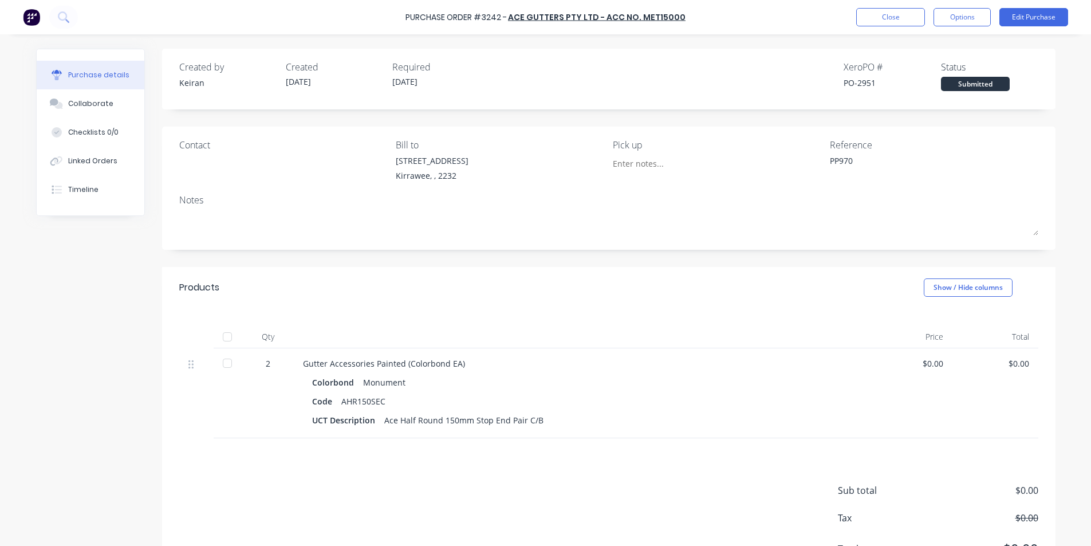
type textarea "x"
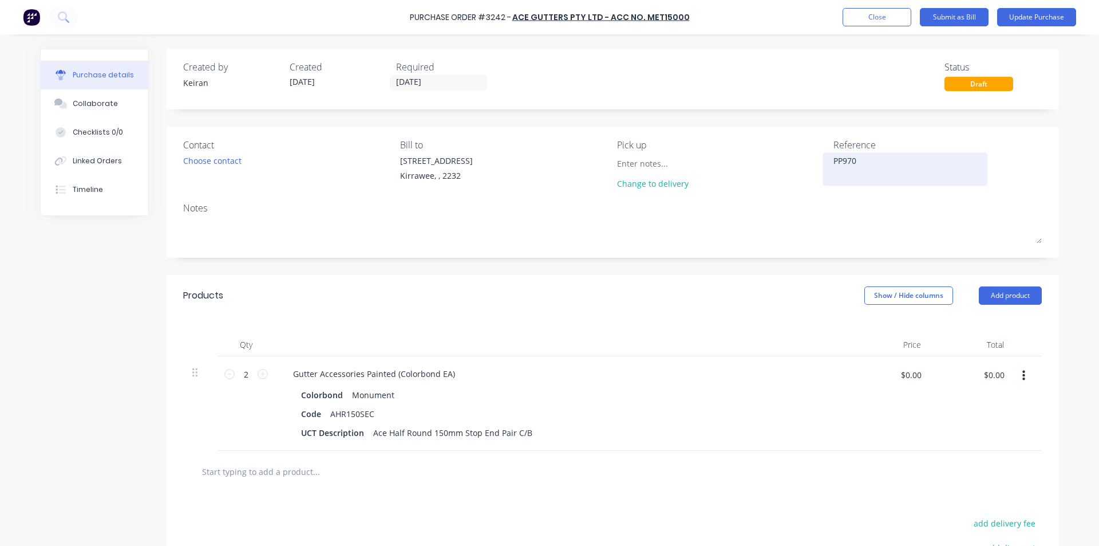
click at [863, 164] on textarea "PP970" at bounding box center [905, 168] width 143 height 26
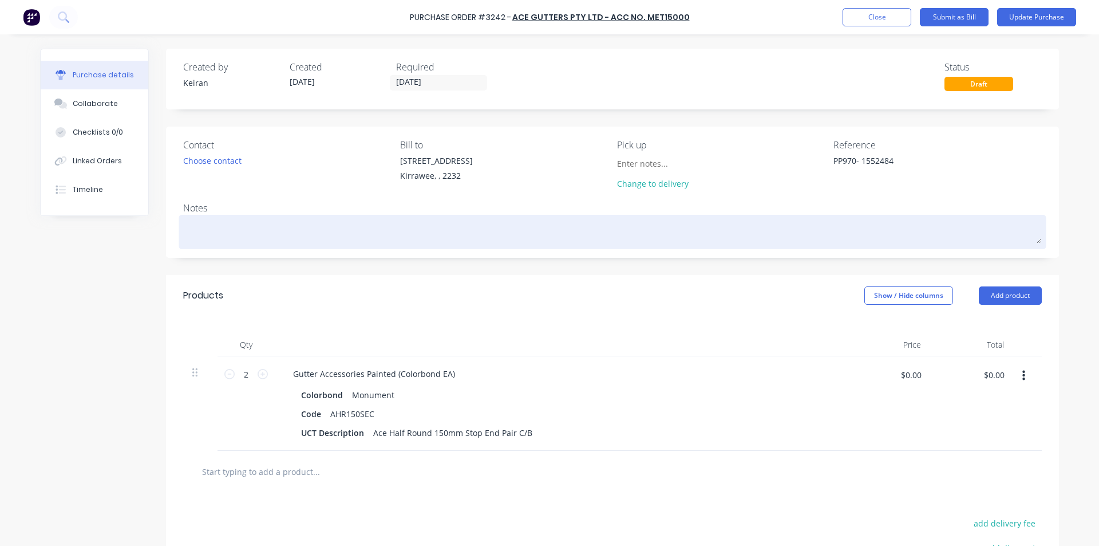
type textarea "PP970- 1552484"
type textarea "x"
type textarea "PP970- 1552484"
click at [809, 236] on textarea at bounding box center [612, 231] width 859 height 26
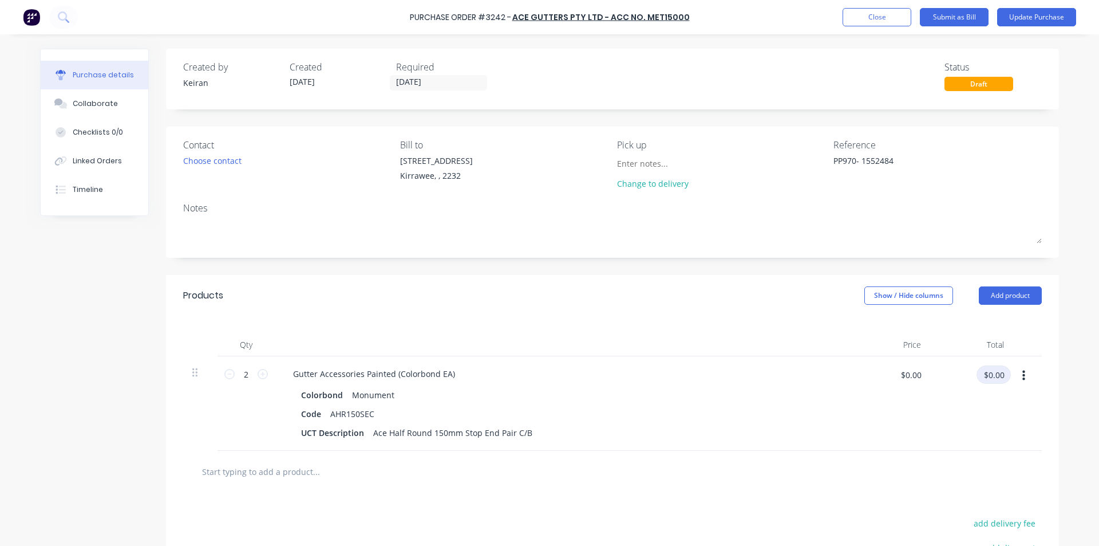
type textarea "x"
click at [998, 379] on input "$0.00" at bounding box center [994, 374] width 34 height 18
type input "18.61"
type textarea "x"
type input "$9.305"
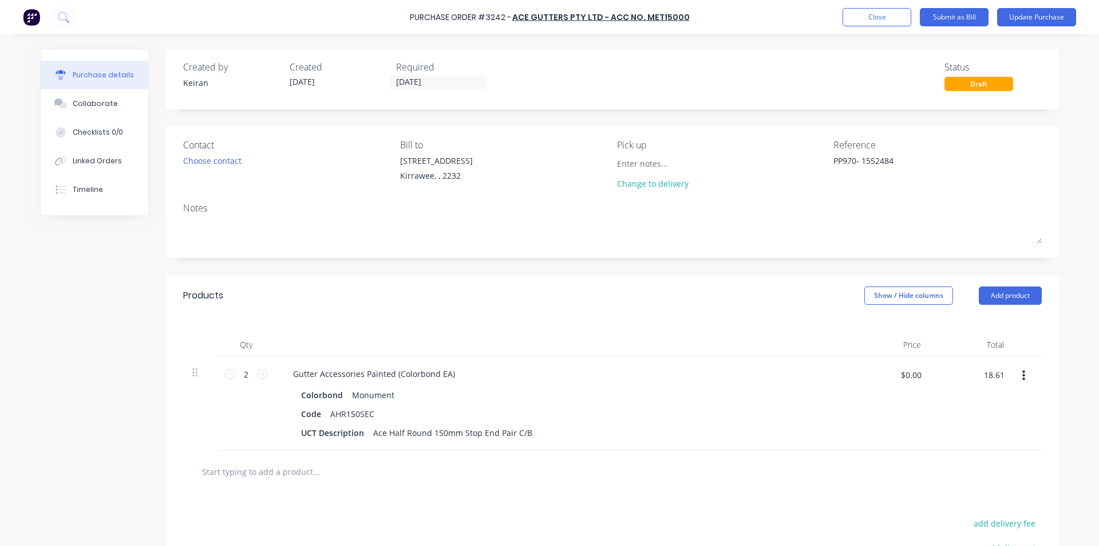
type input "$18.61"
click at [610, 382] on div "Gutter Accessories Painted (Colorbond EA) Colorbond Monument Code AHR150SEC UCT…" at bounding box center [561, 403] width 573 height 94
click at [966, 20] on button "Submit as Bill" at bounding box center [954, 17] width 69 height 18
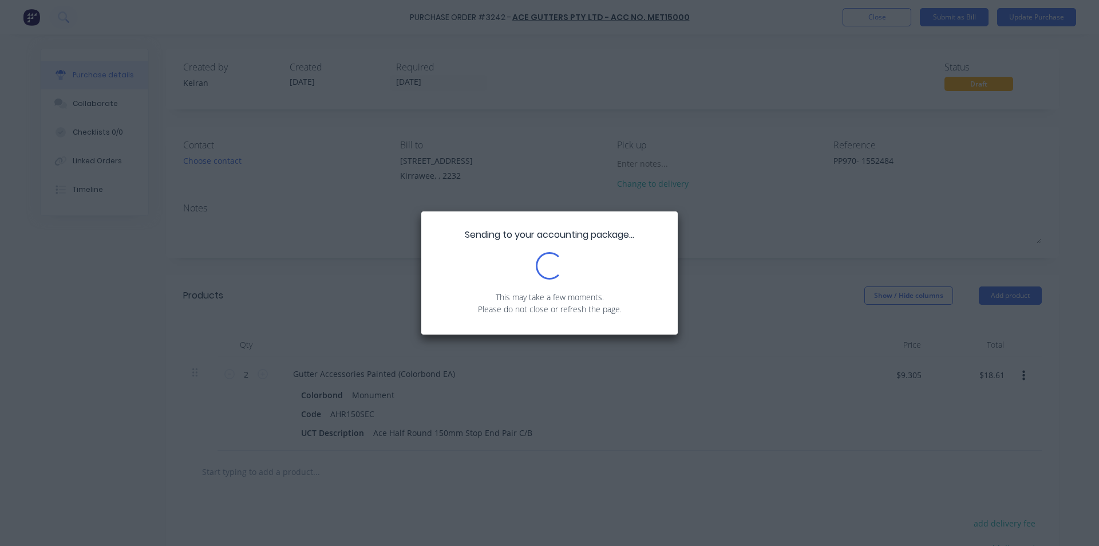
type textarea "x"
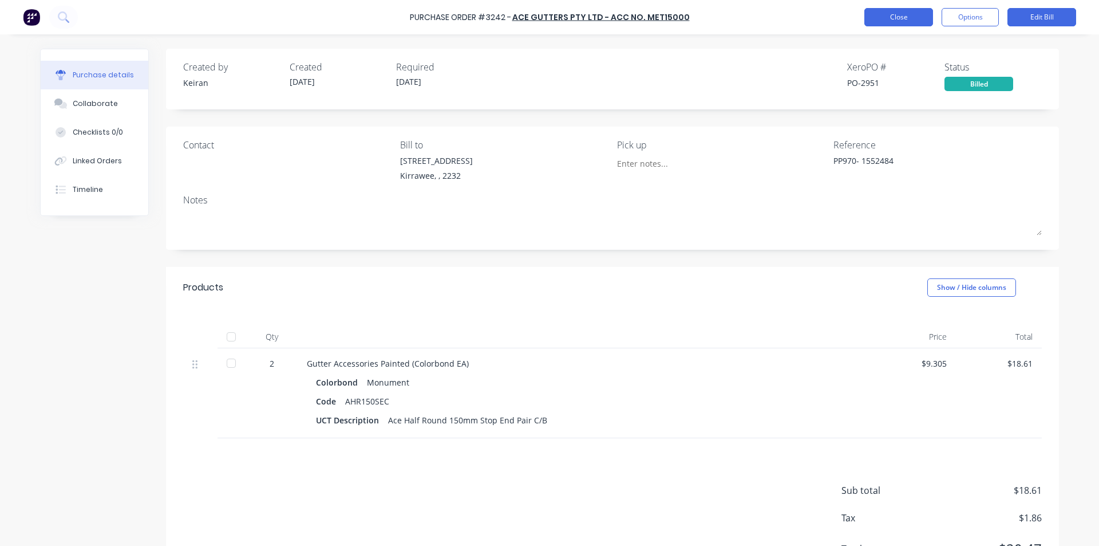
click at [908, 17] on button "Close" at bounding box center [898, 17] width 69 height 18
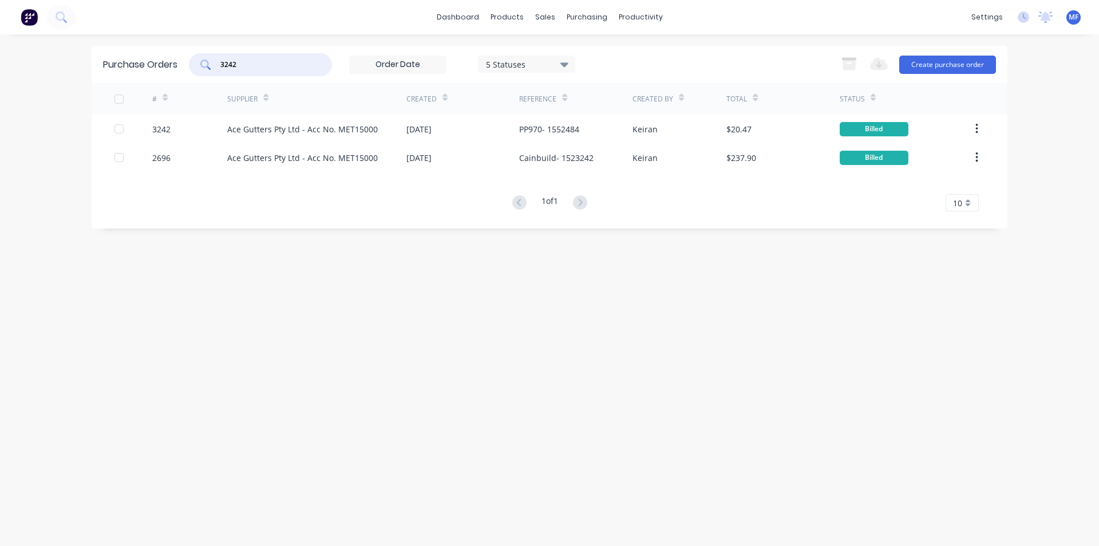
click at [262, 62] on input "3242" at bounding box center [266, 64] width 95 height 11
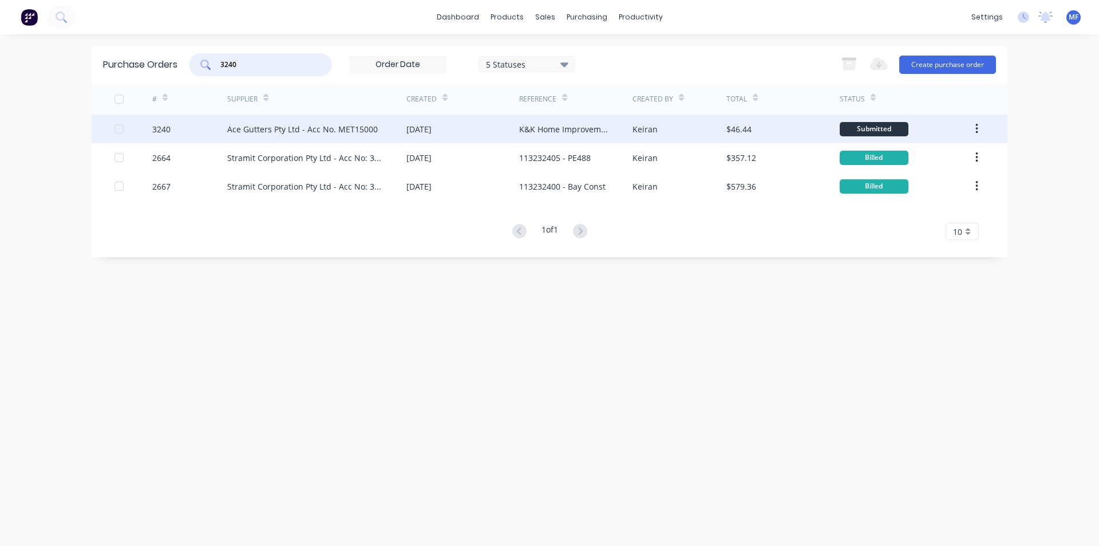
type input "3240"
click at [263, 128] on div "Ace Gutters Pty Ltd - Acc No. MET15000" at bounding box center [302, 129] width 151 height 12
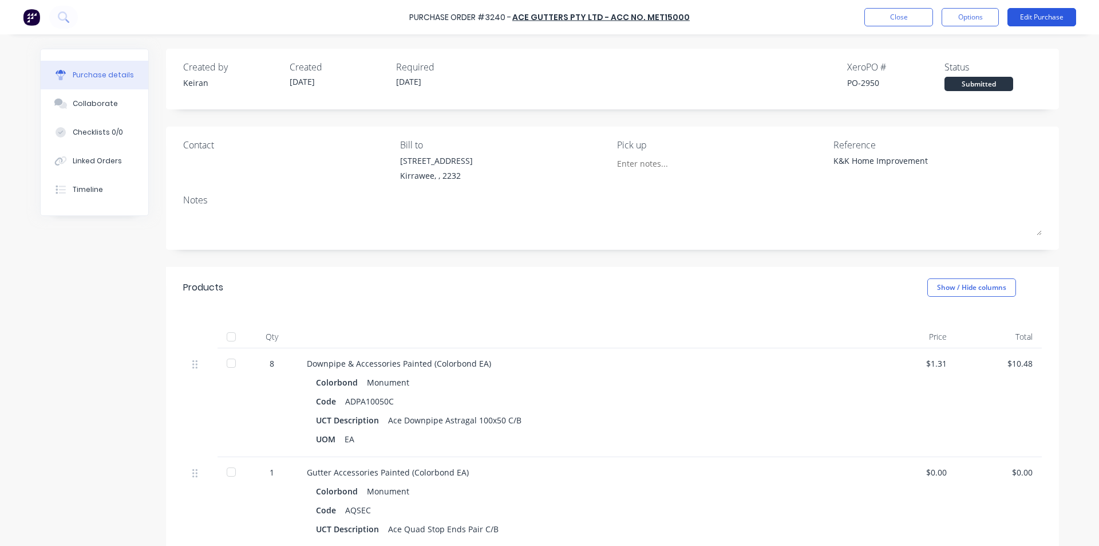
click at [1041, 13] on button "Edit Purchase" at bounding box center [1042, 17] width 69 height 18
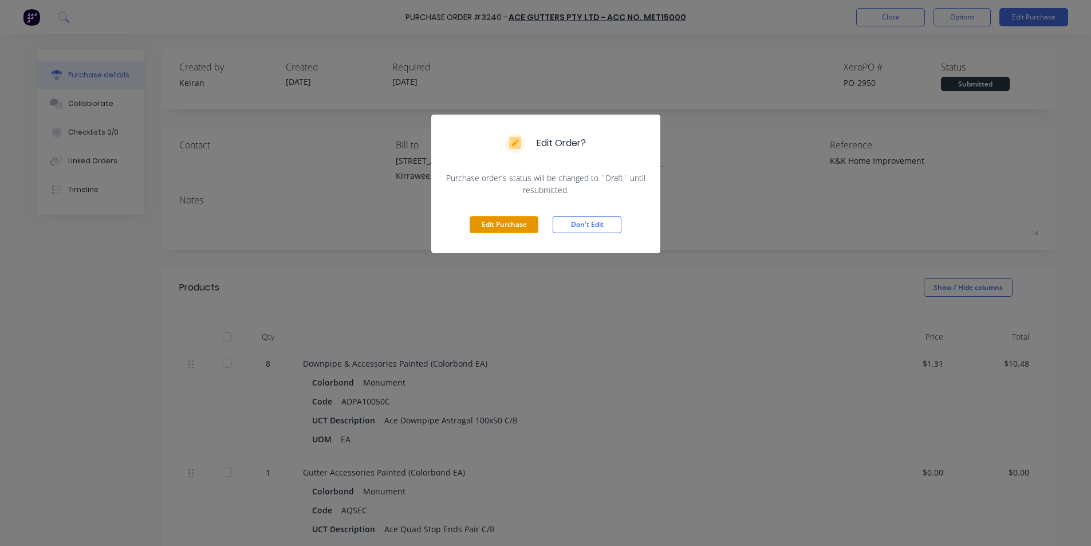
click at [520, 228] on button "Edit Purchase" at bounding box center [503, 224] width 69 height 17
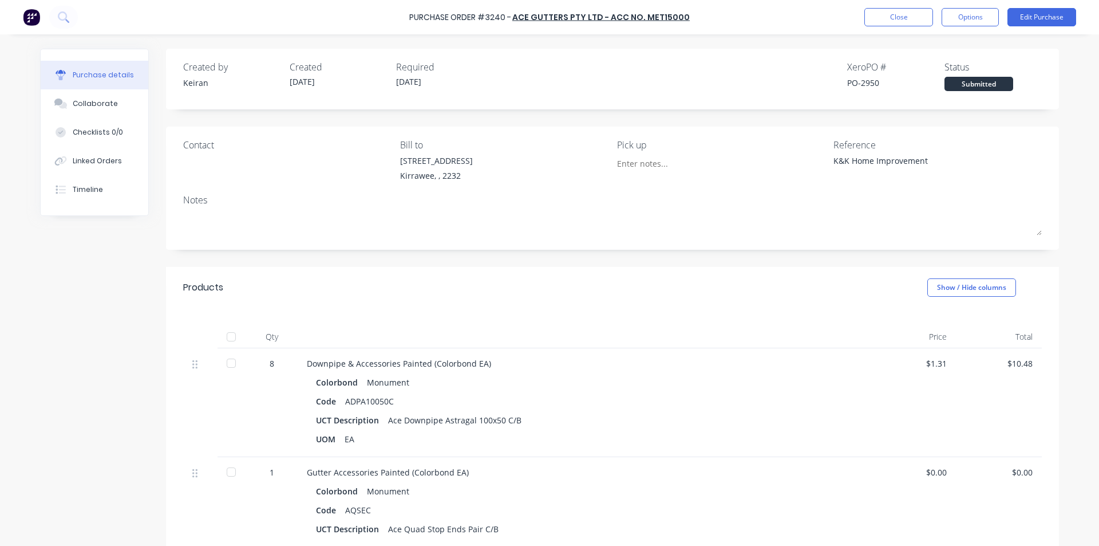
type textarea "x"
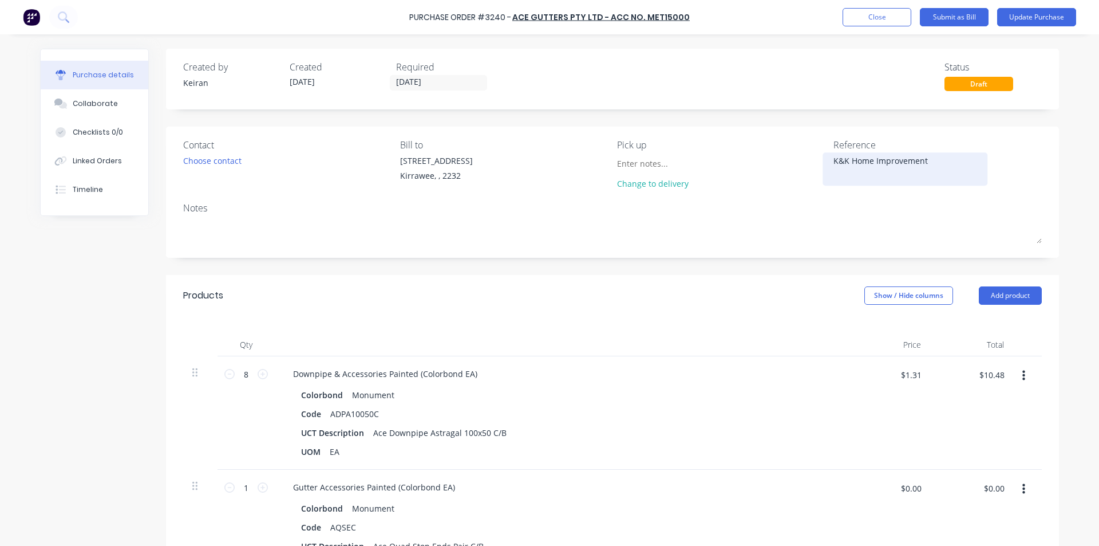
click at [927, 163] on textarea "K&K Home Improvement" at bounding box center [905, 168] width 143 height 26
type textarea "K&K Home Improvement- 1552489"
type textarea "x"
type textarea "K&K Home Improvement- 1552489"
click at [732, 416] on div "Code ADPA10050C" at bounding box center [559, 413] width 524 height 17
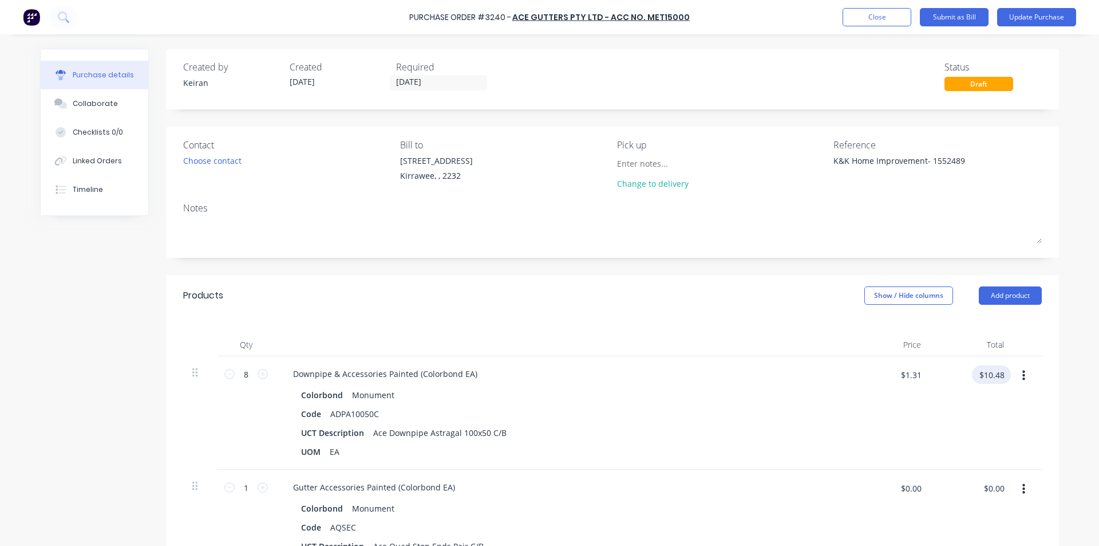
type textarea "x"
click at [988, 376] on input "$10.48" at bounding box center [991, 374] width 39 height 18
type input "10.96"
type textarea "x"
type input "$1.37"
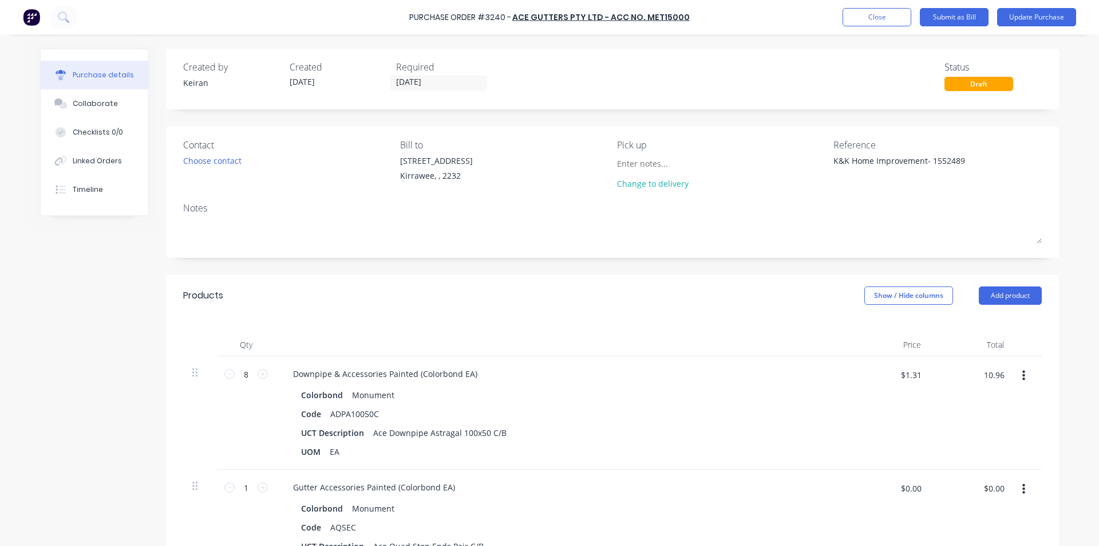
type input "$10.96"
click at [919, 423] on div "$1.37 $1.31" at bounding box center [888, 412] width 83 height 113
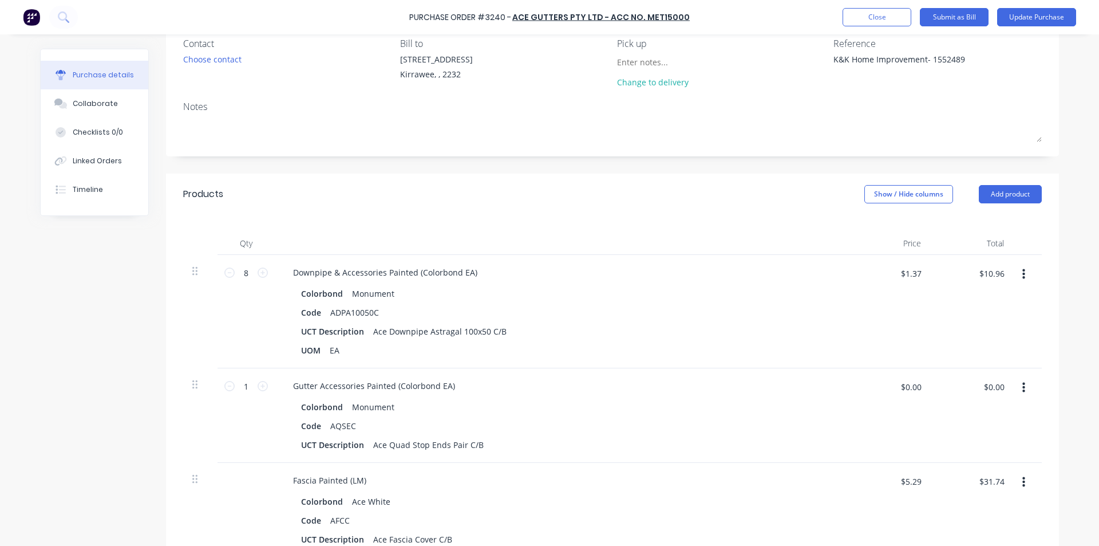
scroll to position [115, 0]
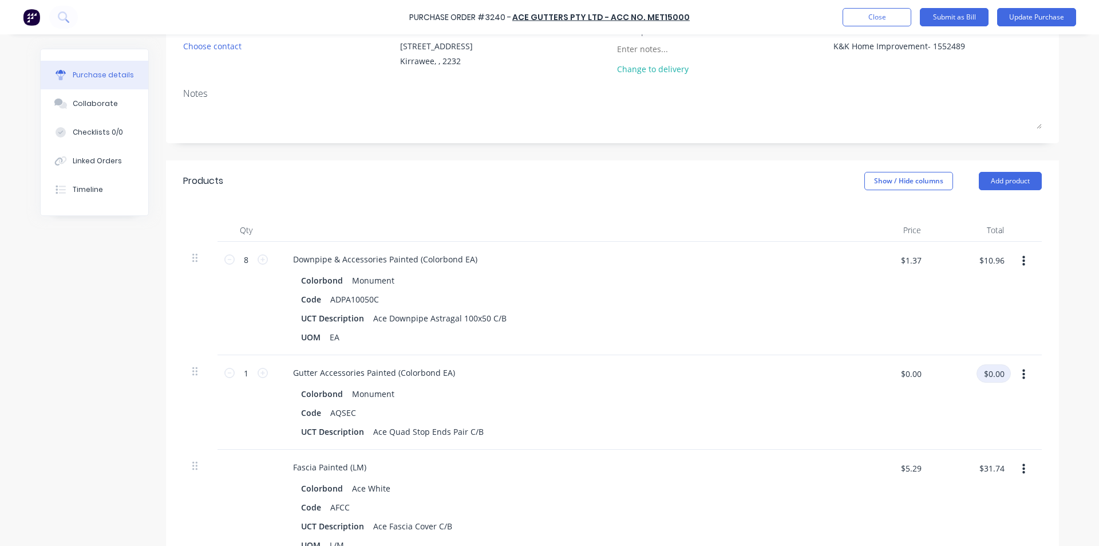
type textarea "x"
click at [994, 374] on input "$0.00" at bounding box center [994, 373] width 34 height 18
type input "3.69"
type textarea "x"
type input "$3.69"
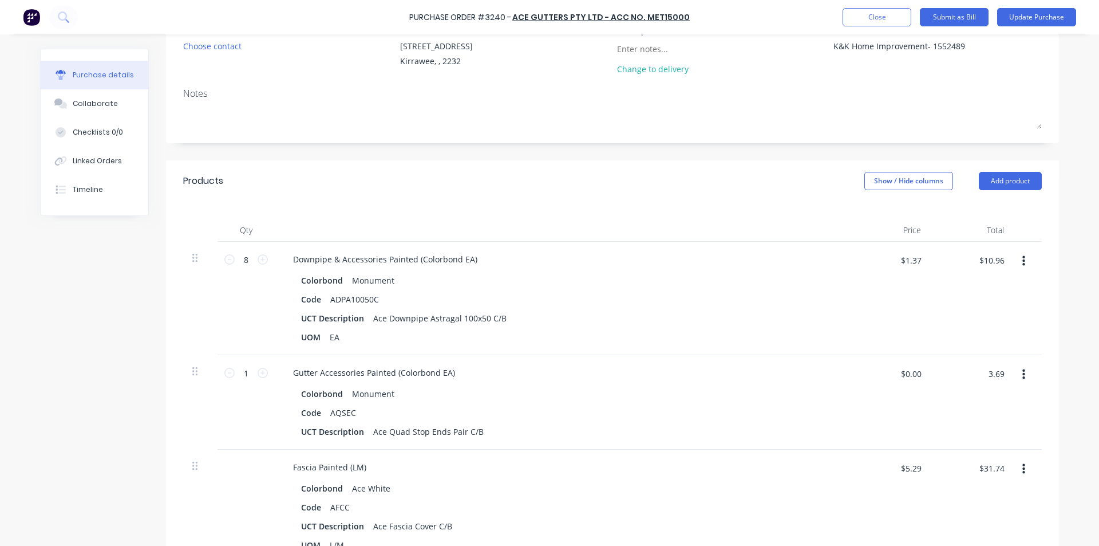
type input "$3.69"
click at [842, 397] on div "Gutter Accessories Painted (Colorbond EA) Colorbond Monument Code AQSEC UCT Des…" at bounding box center [561, 402] width 573 height 94
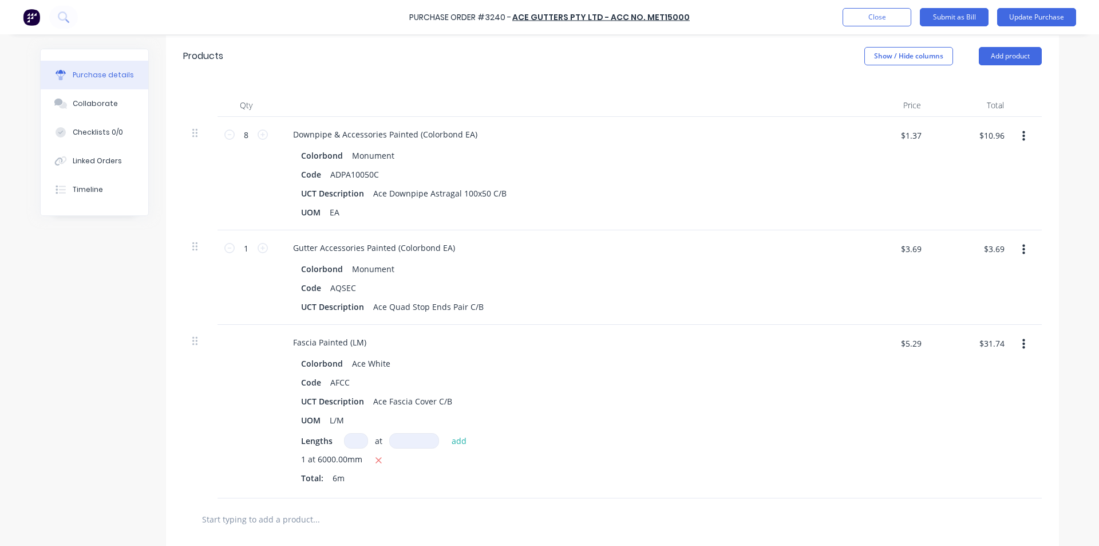
scroll to position [286, 0]
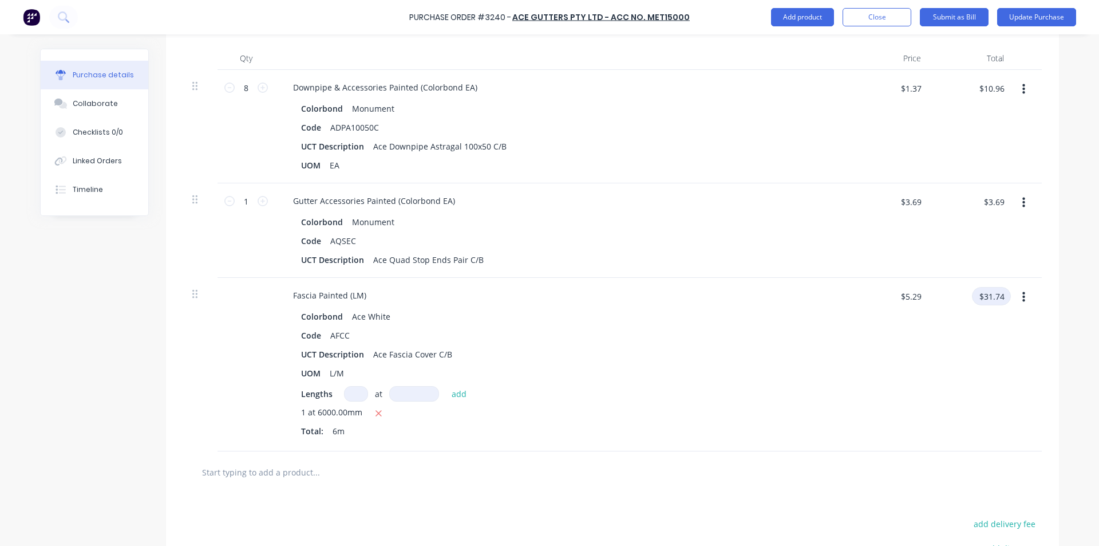
type textarea "x"
click at [988, 302] on input "$31.74" at bounding box center [991, 296] width 39 height 18
type input "33.25"
type textarea "x"
type input "$5.5417"
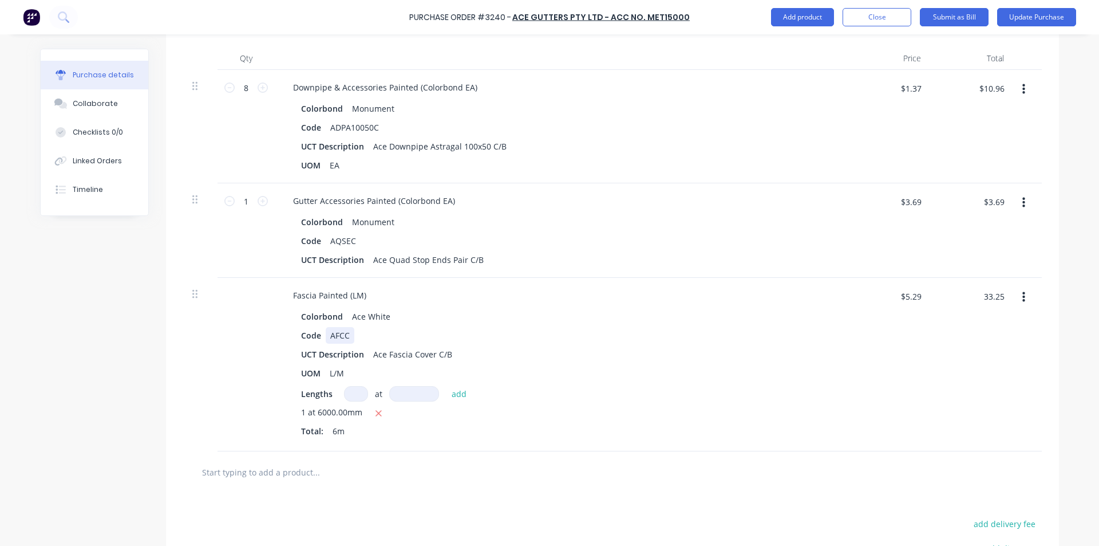
type input "$33.25"
drag, startPoint x: 671, startPoint y: 329, endPoint x: 656, endPoint y: 329, distance: 14.9
click at [670, 327] on div "Code AFCC" at bounding box center [559, 335] width 524 height 17
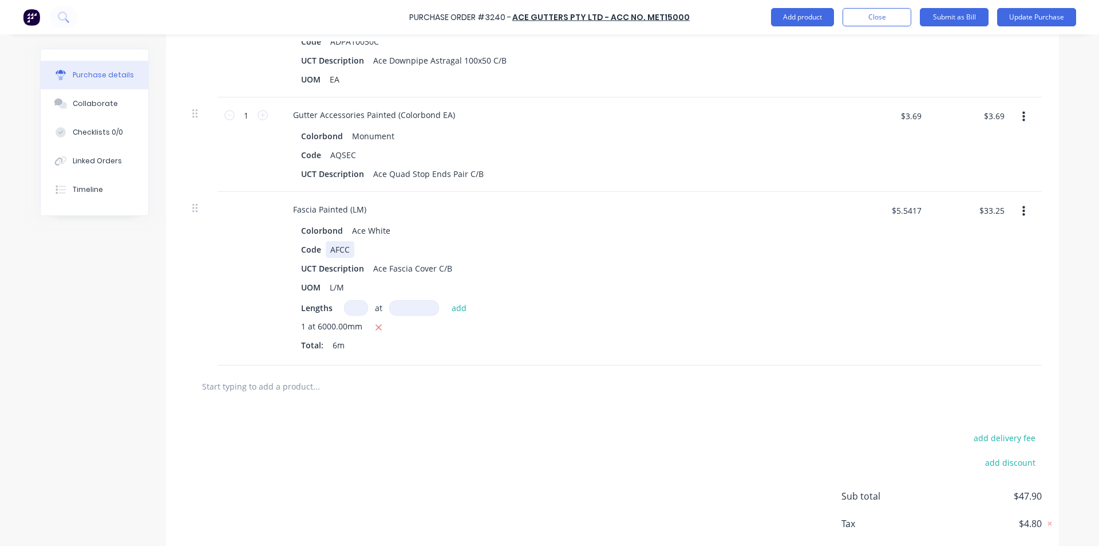
scroll to position [433, 0]
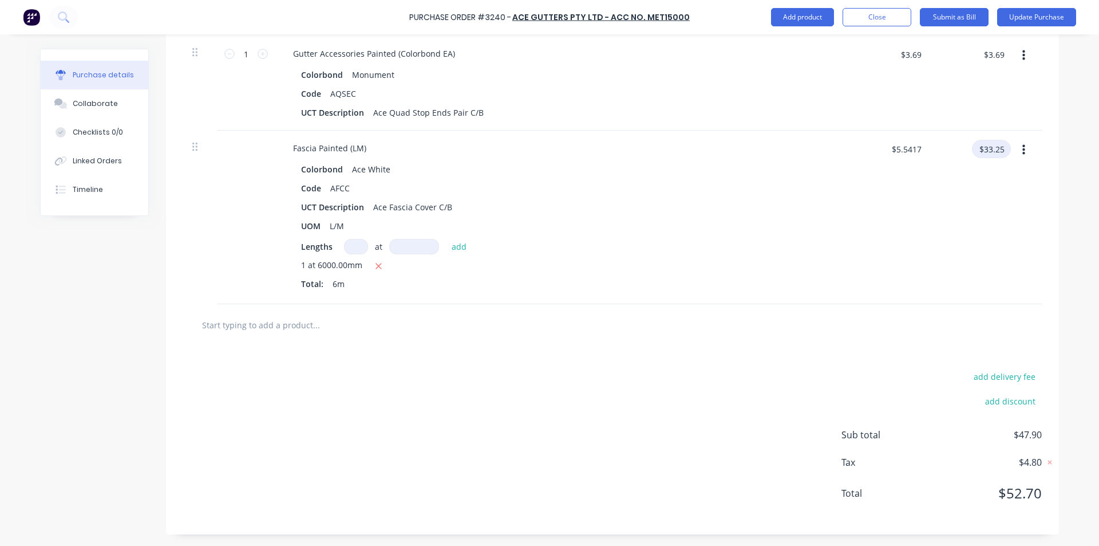
type textarea "x"
click at [987, 150] on input "$33.25" at bounding box center [991, 149] width 39 height 18
type input "33.24"
type textarea "x"
type input "$5.54"
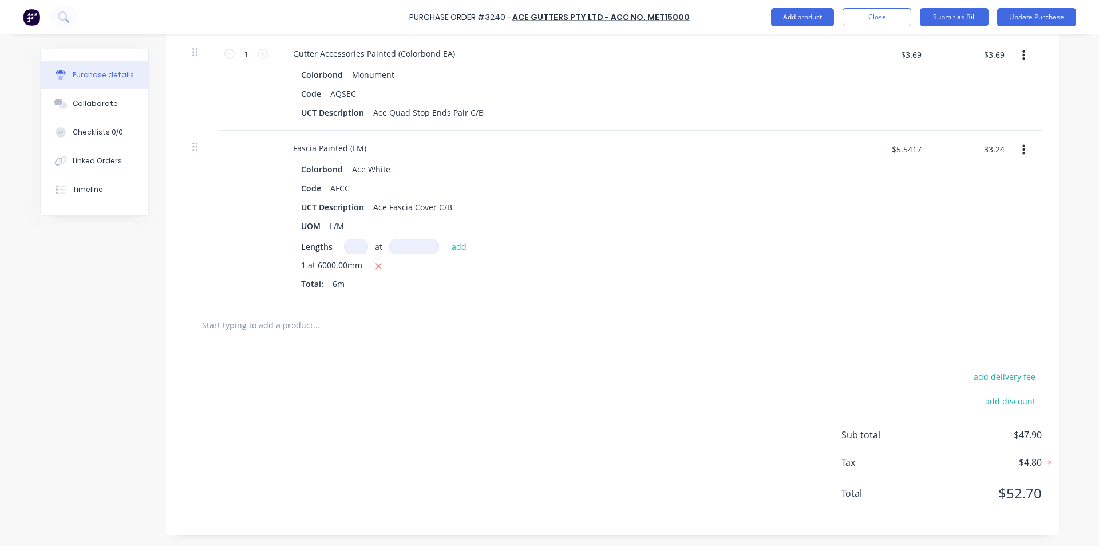
type input "$33.24"
drag, startPoint x: 937, startPoint y: 296, endPoint x: 929, endPoint y: 304, distance: 10.9
click at [936, 294] on div "$33.24 $33.24" at bounding box center [971, 217] width 83 height 173
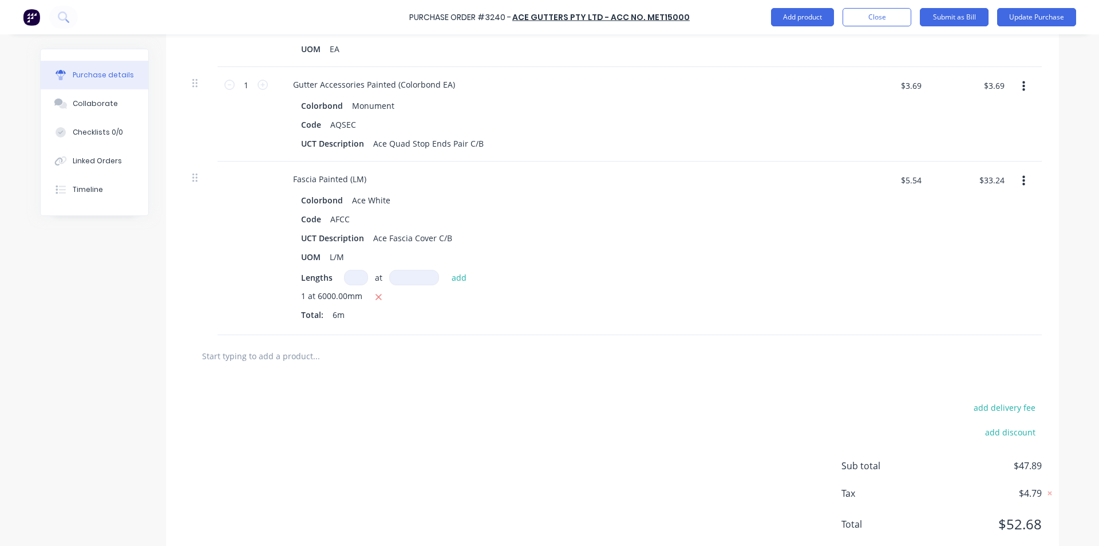
scroll to position [376, 0]
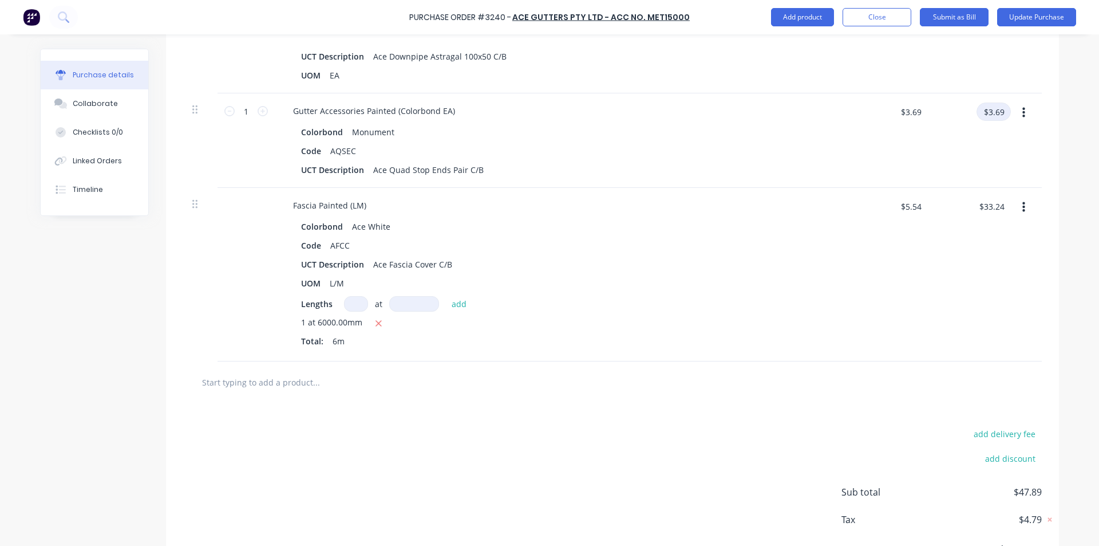
type textarea "x"
click at [995, 102] on input "$3.69" at bounding box center [994, 111] width 34 height 18
type input "6"
type input "3.70"
type textarea "x"
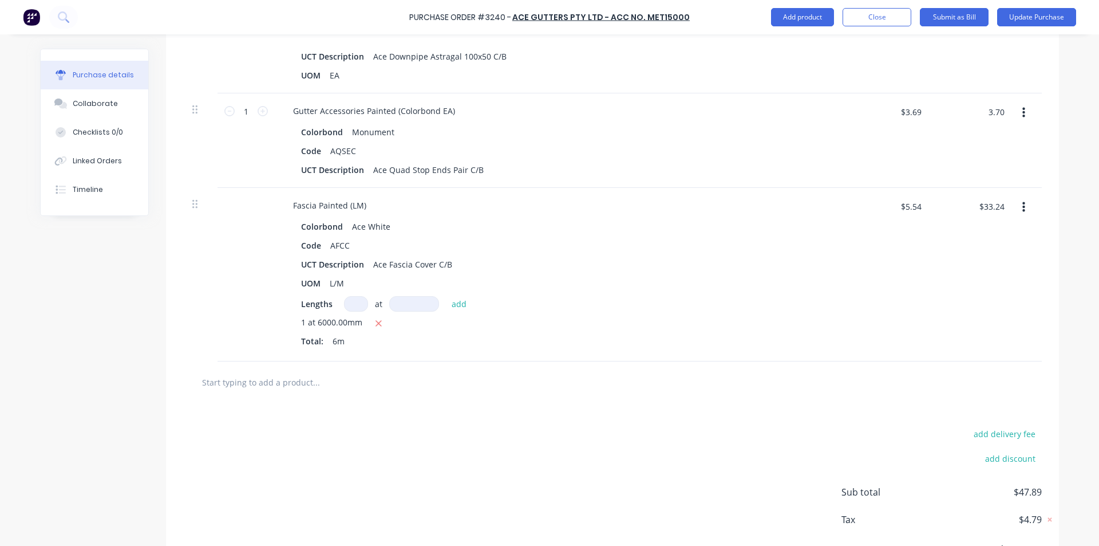
type input "$3.70"
click at [783, 226] on div "Colorbond [PERSON_NAME]" at bounding box center [561, 226] width 520 height 17
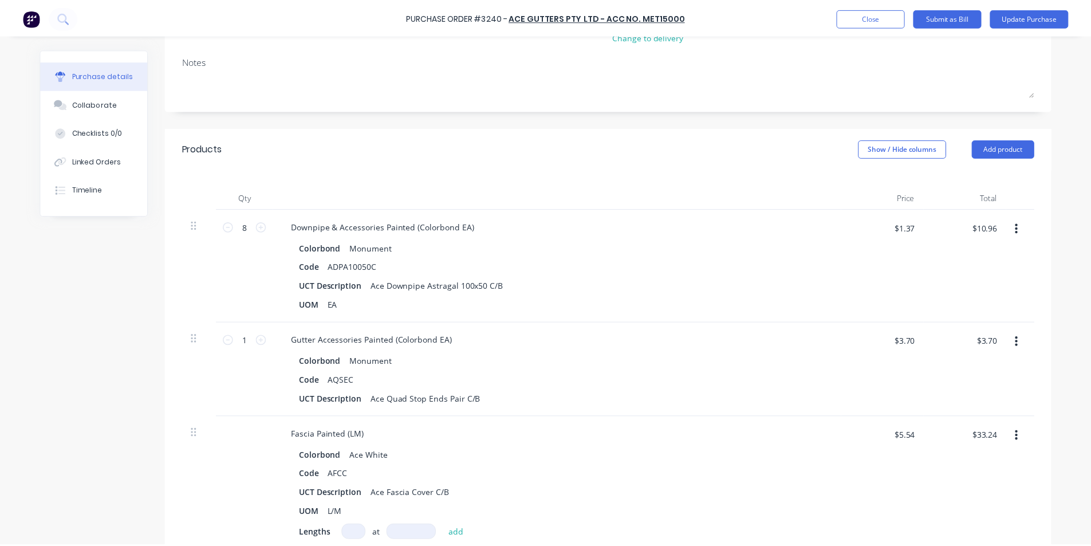
scroll to position [0, 0]
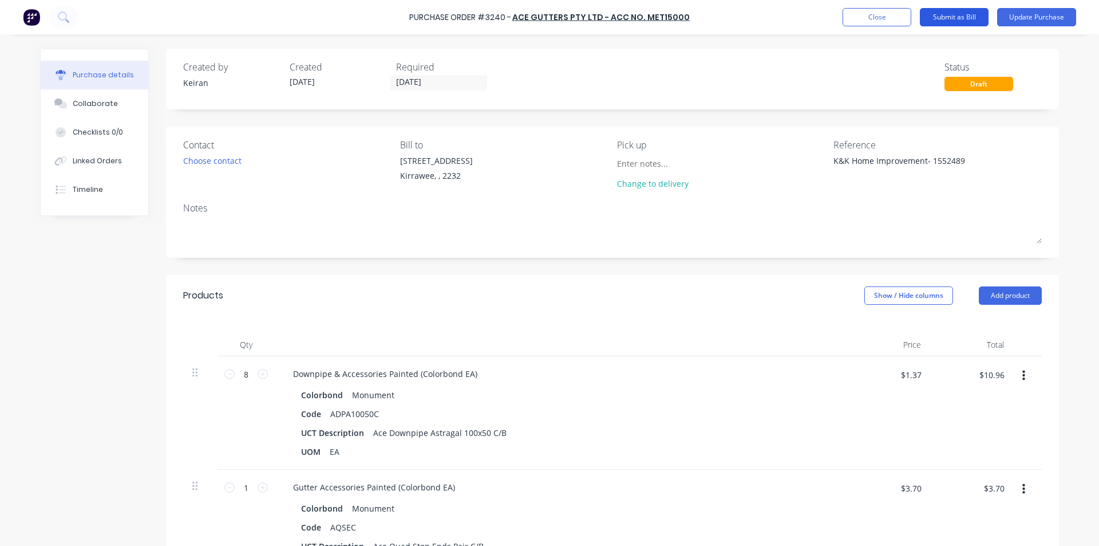
click at [969, 17] on button "Submit as Bill" at bounding box center [954, 17] width 69 height 18
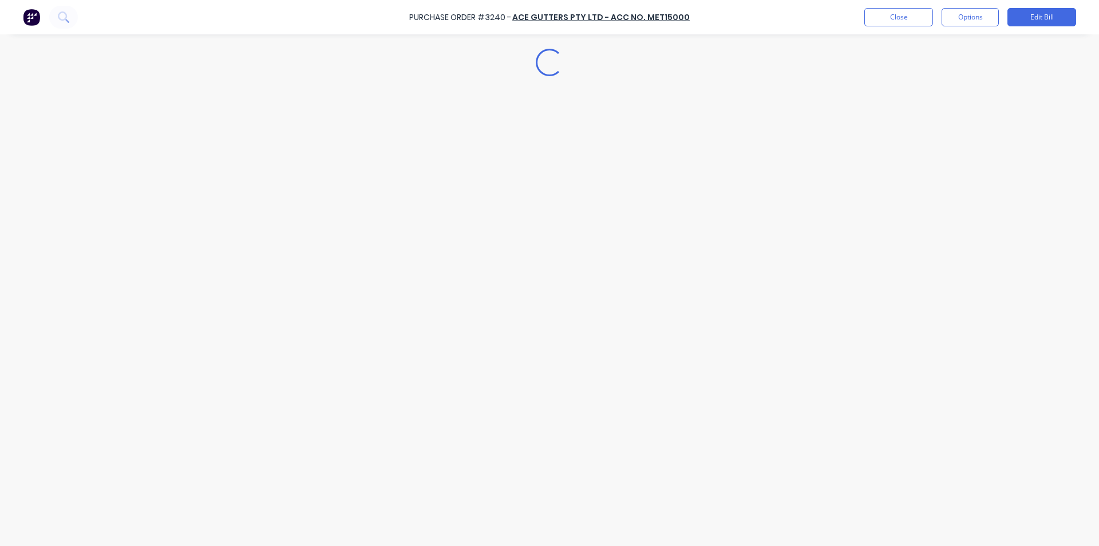
type textarea "x"
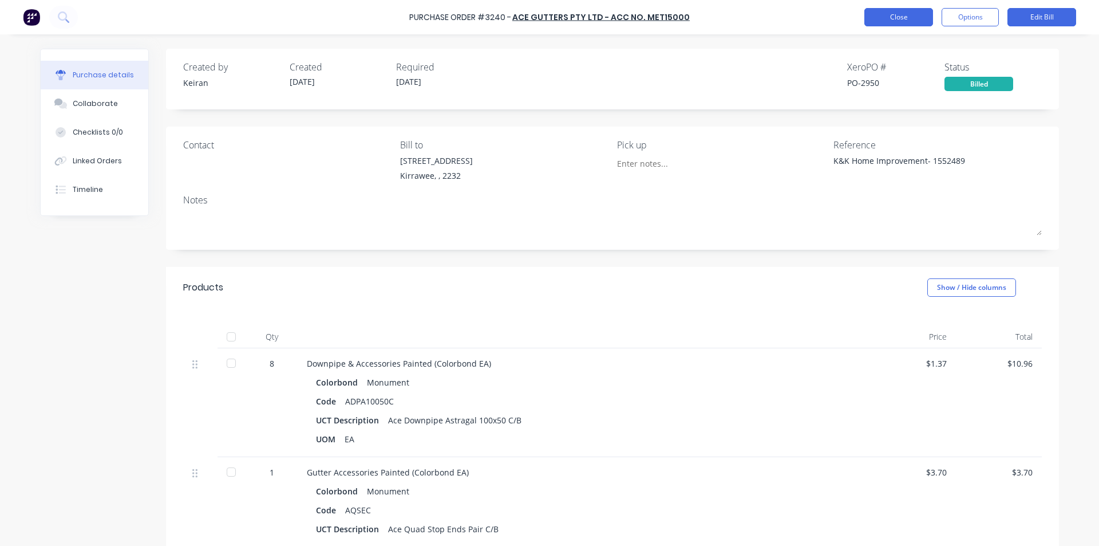
click at [887, 15] on button "Close" at bounding box center [898, 17] width 69 height 18
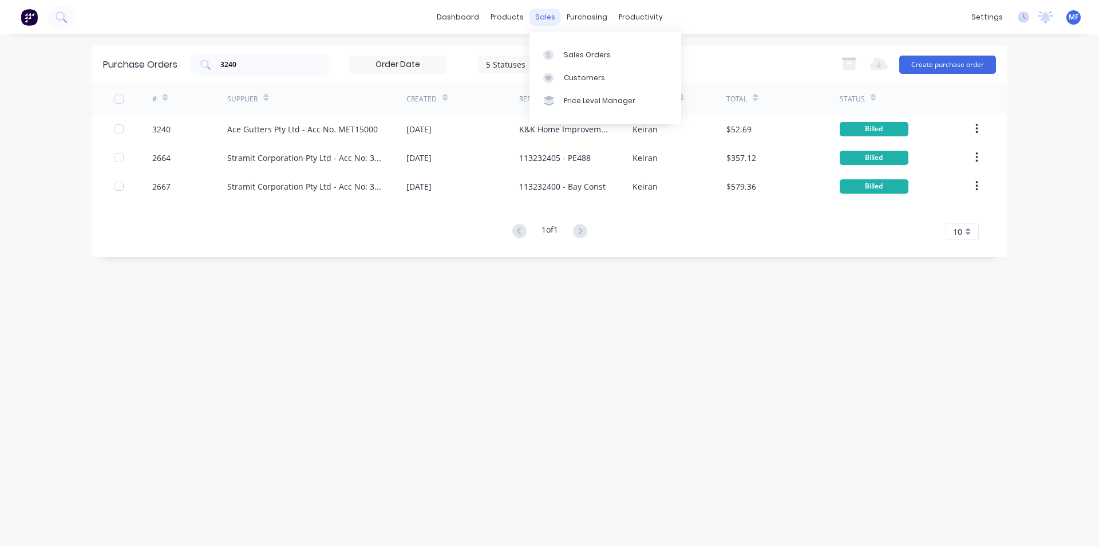
click at [545, 18] on div "sales" at bounding box center [545, 17] width 31 height 17
click at [569, 72] on link "Customers" at bounding box center [606, 77] width 152 height 23
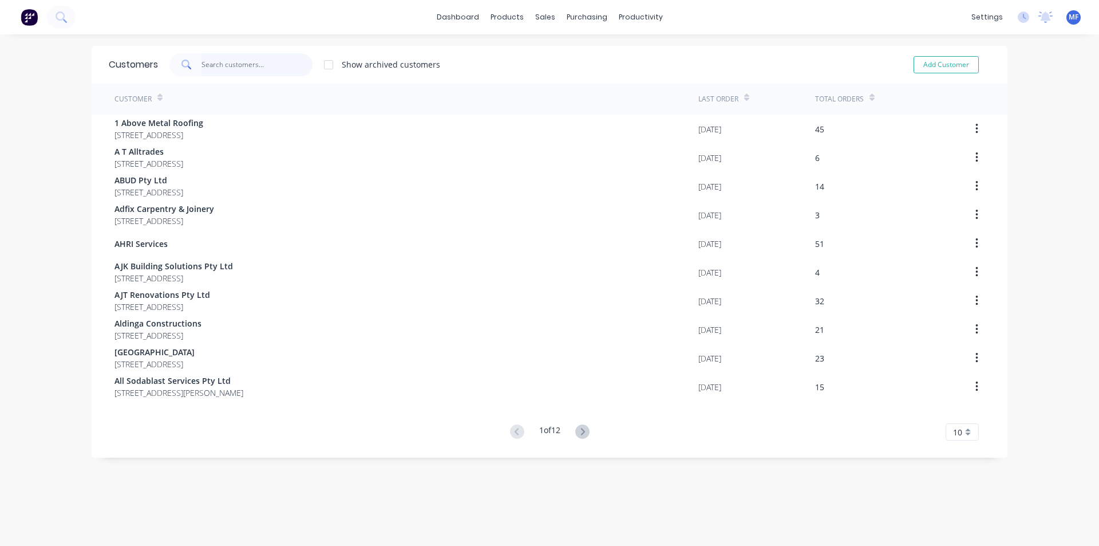
click at [236, 66] on input "text" at bounding box center [258, 64] width 112 height 23
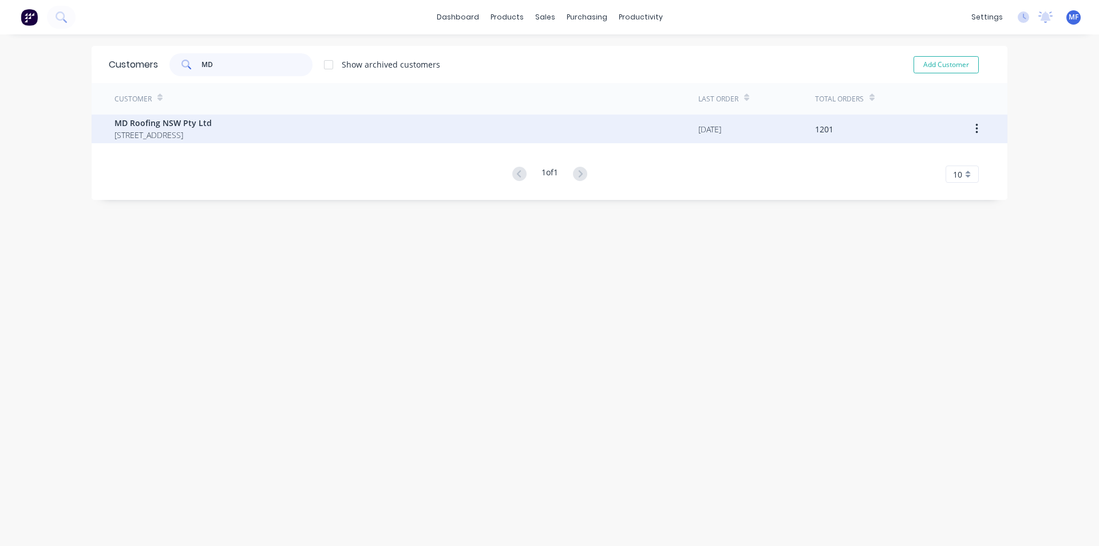
type input "MD"
click at [153, 129] on span "[STREET_ADDRESS]" at bounding box center [163, 135] width 97 height 12
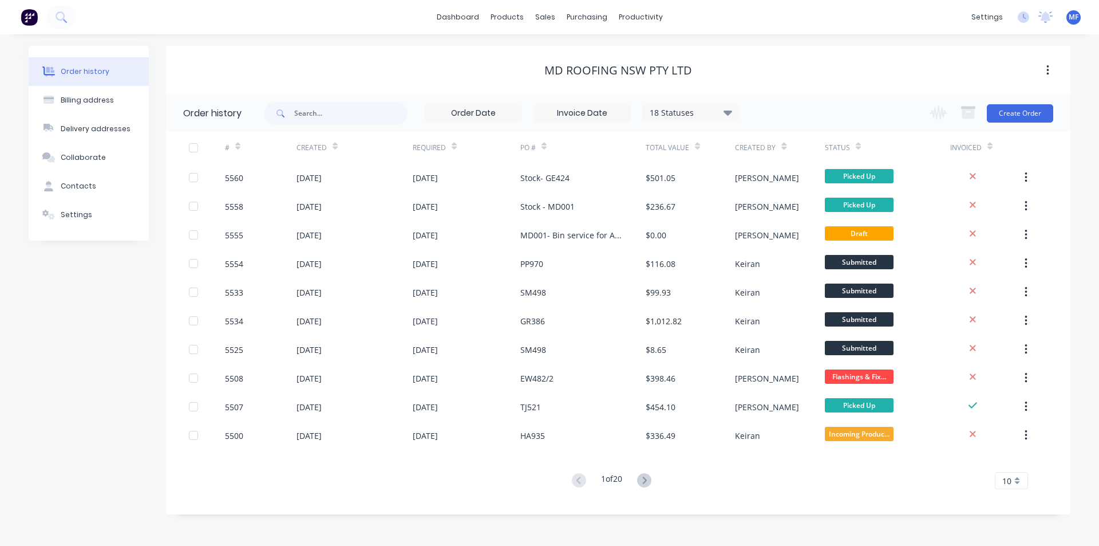
click at [855, 102] on div "18 Statuses Invoice Status Invoiced Not Invoiced Partial Order Status All Archi…" at bounding box center [668, 112] width 806 height 37
click at [1037, 101] on div "Change order status Truck Pickups Submitted LO & SCG Orders TBA Waiting for Con…" at bounding box center [988, 112] width 131 height 37
click at [1029, 114] on button "Create Order" at bounding box center [1020, 113] width 66 height 18
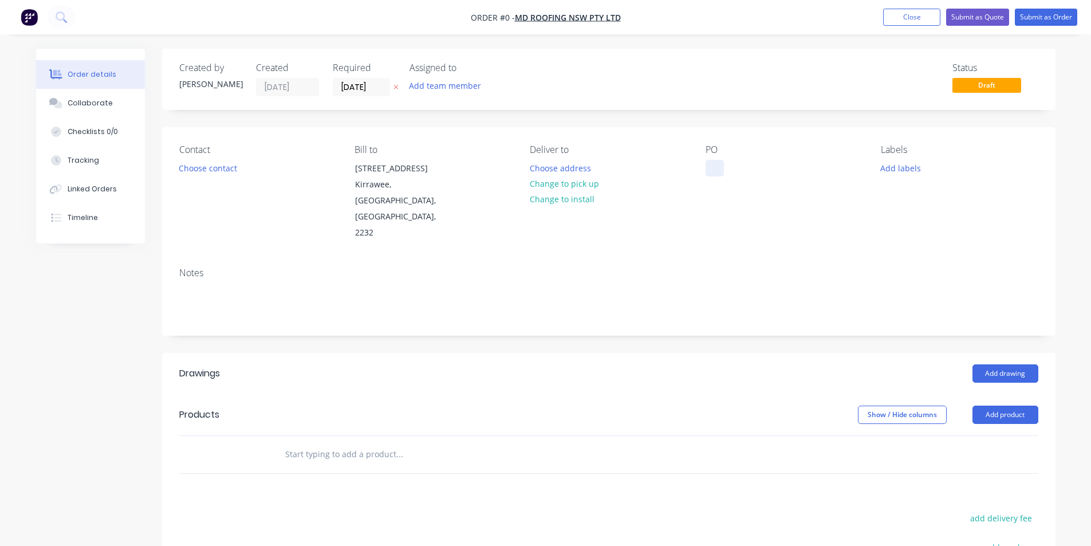
click at [710, 167] on div at bounding box center [714, 168] width 18 height 17
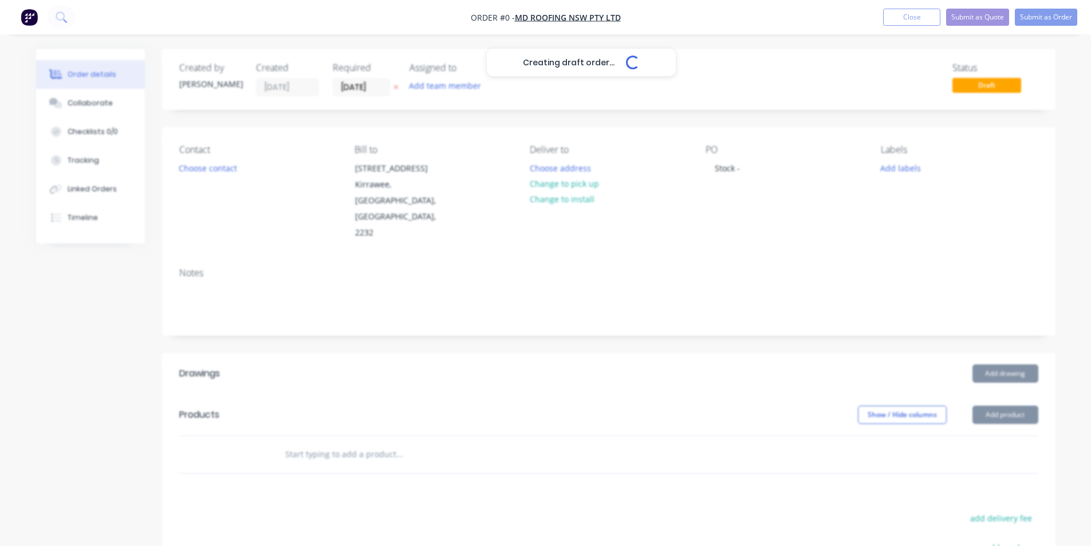
click at [761, 167] on div "Creating draft order... Loading... Order details Collaborate Checklists 0/0 Tra…" at bounding box center [546, 407] width 1042 height 717
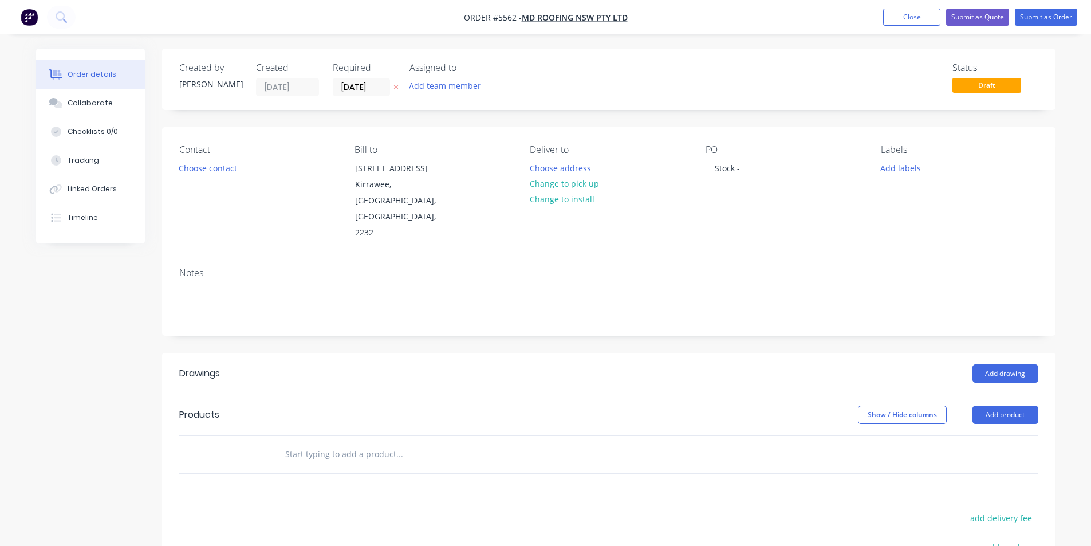
click at [751, 353] on header "Drawings Add drawing" at bounding box center [608, 373] width 893 height 41
click at [890, 7] on nav "Order #5562 - MD Roofing NSW Pty Ltd Add product Close Submit as Quote Submit a…" at bounding box center [545, 17] width 1091 height 34
click at [909, 25] on button "Close" at bounding box center [911, 17] width 57 height 17
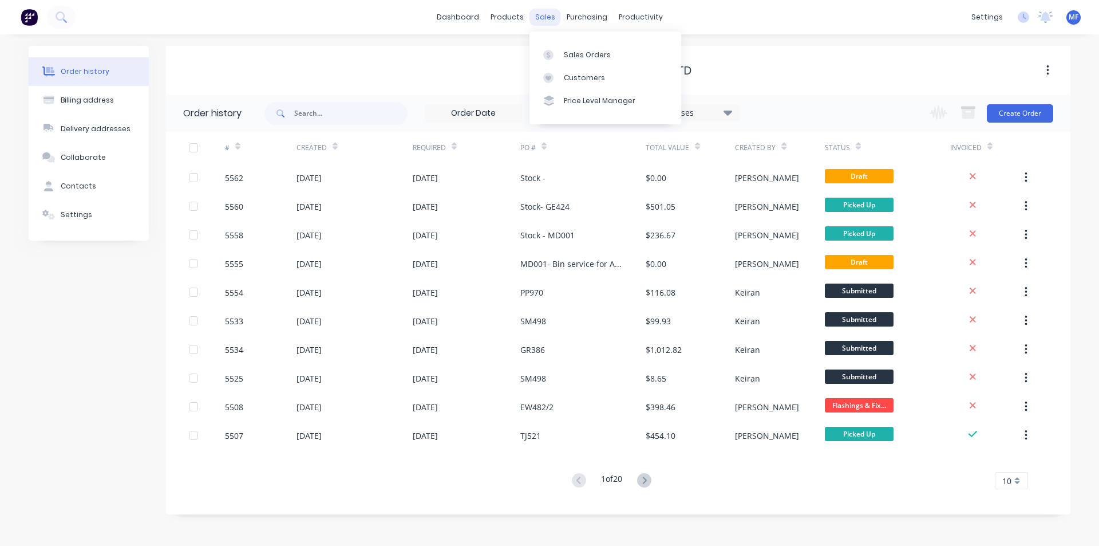
click at [537, 17] on div "sales" at bounding box center [545, 17] width 31 height 17
click at [571, 77] on div "Customers" at bounding box center [584, 78] width 41 height 10
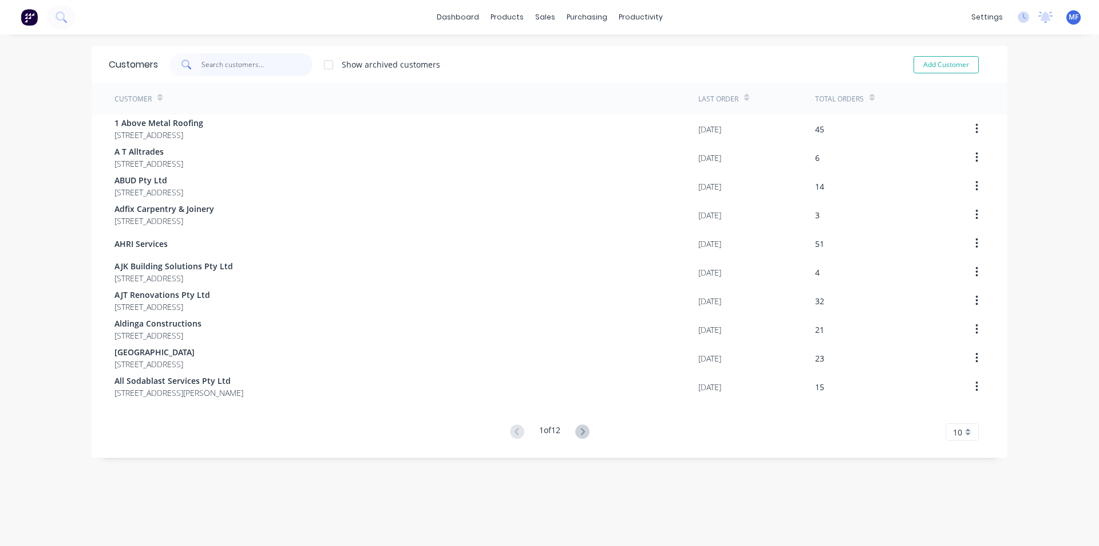
click at [250, 61] on input "text" at bounding box center [258, 64] width 112 height 23
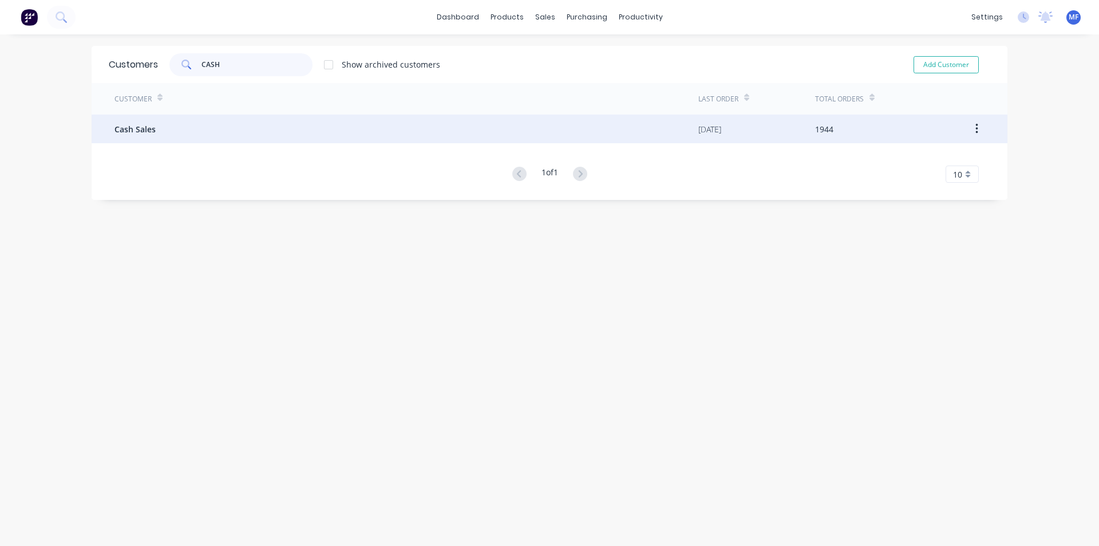
type input "CASH"
click at [157, 124] on div "Cash Sales" at bounding box center [407, 129] width 584 height 29
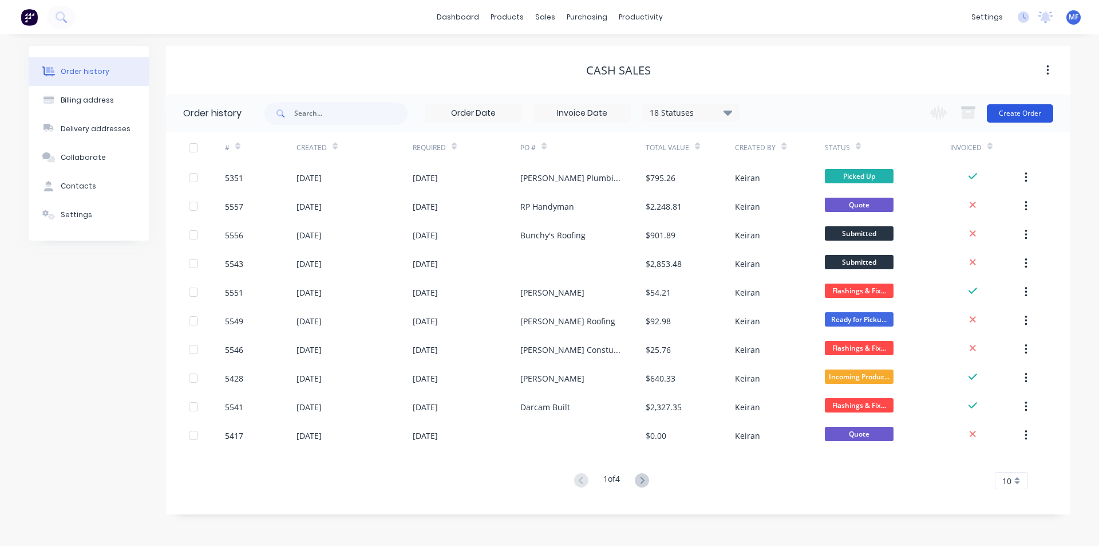
click at [1031, 113] on button "Create Order" at bounding box center [1020, 113] width 66 height 18
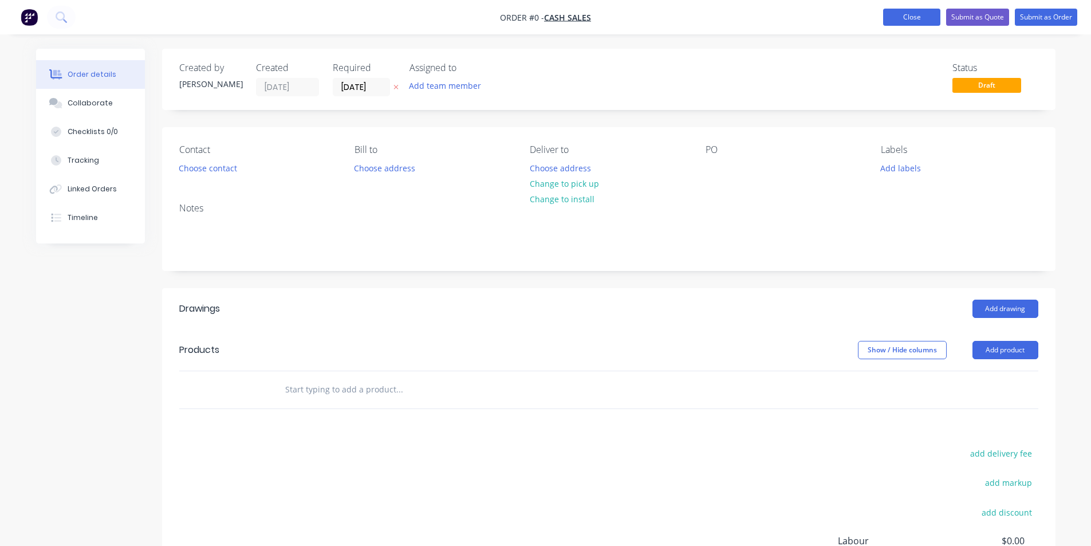
click at [911, 10] on button "Close" at bounding box center [911, 17] width 57 height 17
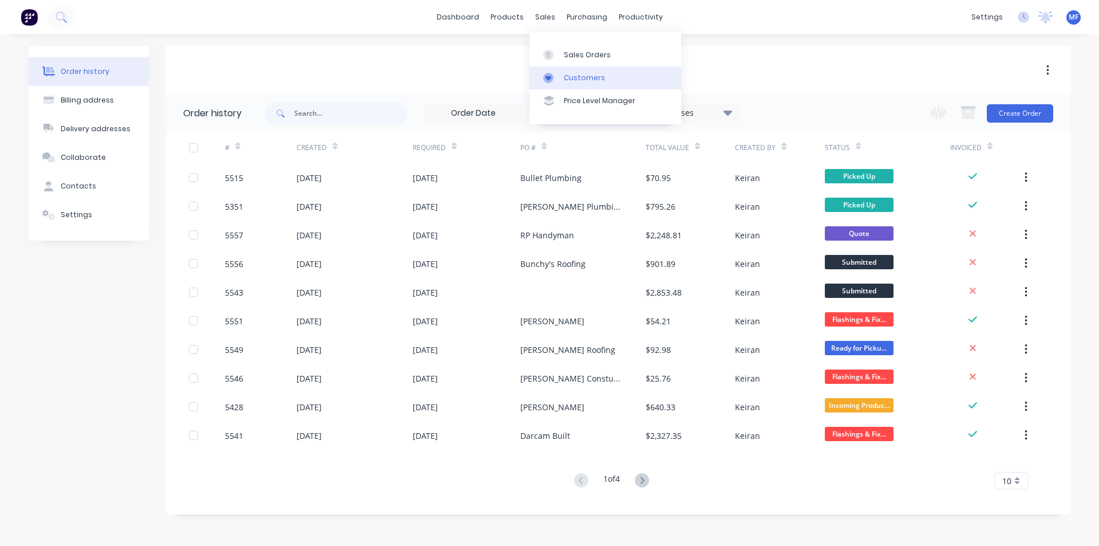
click at [573, 76] on div "Customers" at bounding box center [584, 78] width 41 height 10
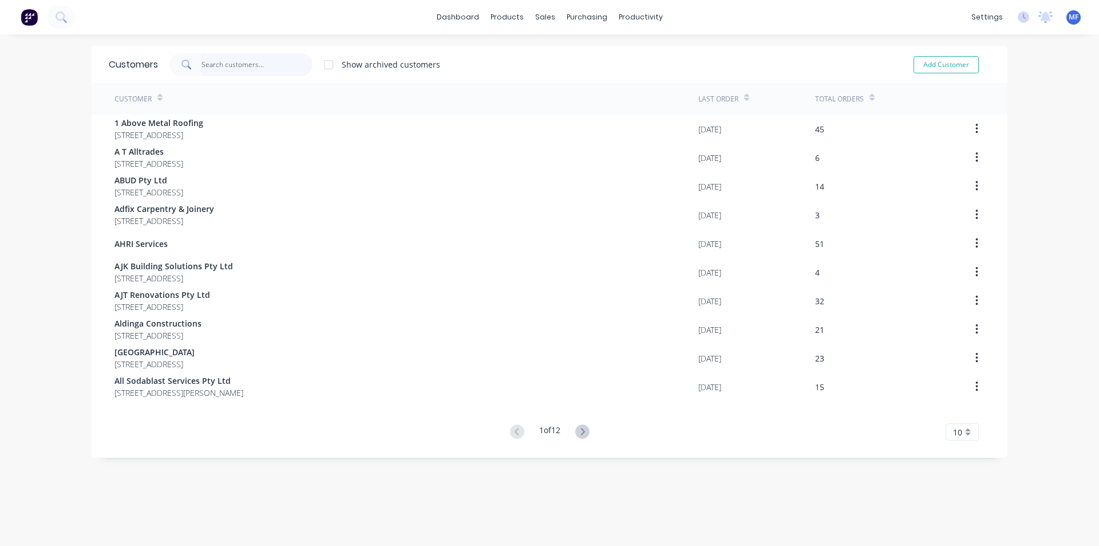
click at [227, 65] on input "text" at bounding box center [258, 64] width 112 height 23
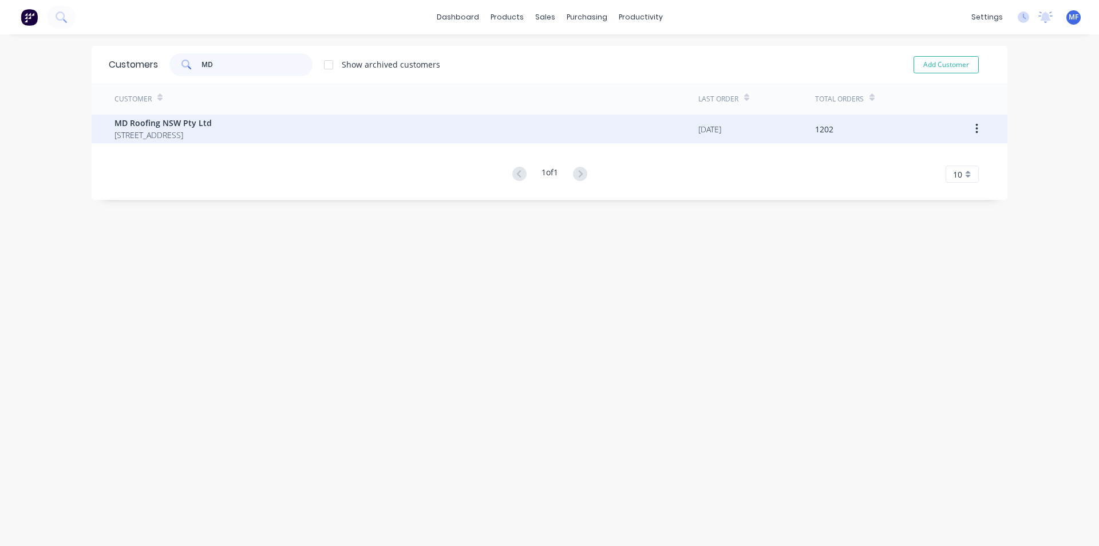
type input "MD"
click at [188, 125] on span "MD Roofing NSW Pty Ltd" at bounding box center [163, 123] width 97 height 12
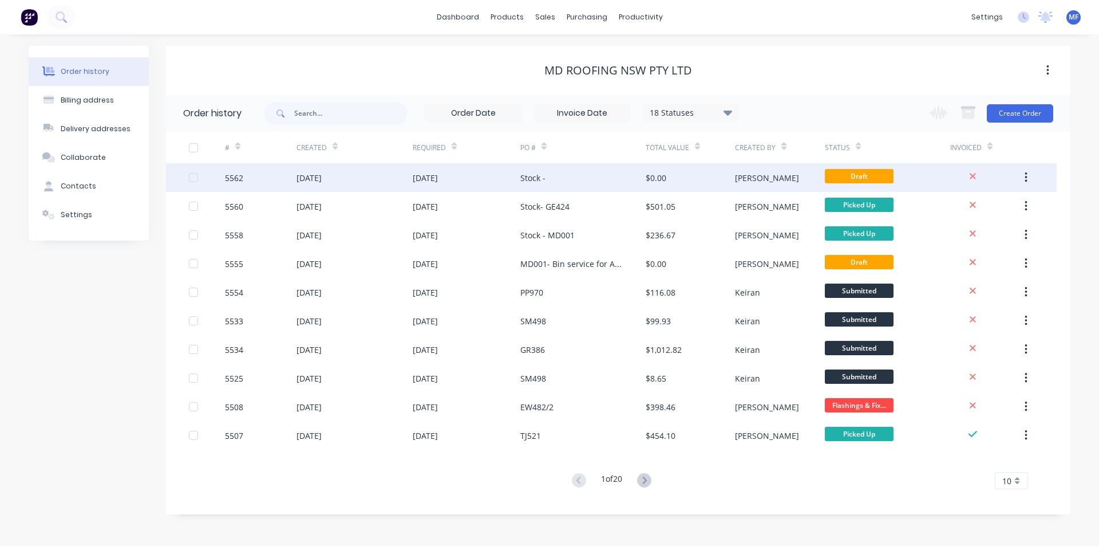
click at [534, 176] on div "Stock -" at bounding box center [532, 178] width 25 height 12
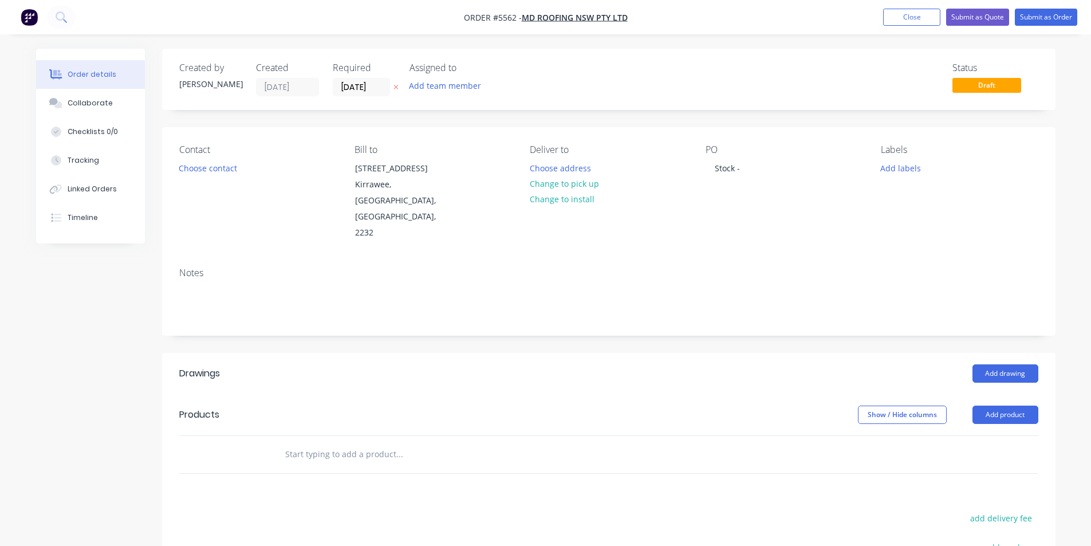
click at [757, 169] on div "PO Stock -" at bounding box center [783, 192] width 157 height 97
click at [1048, 18] on button "Submit as Order" at bounding box center [1045, 17] width 62 height 17
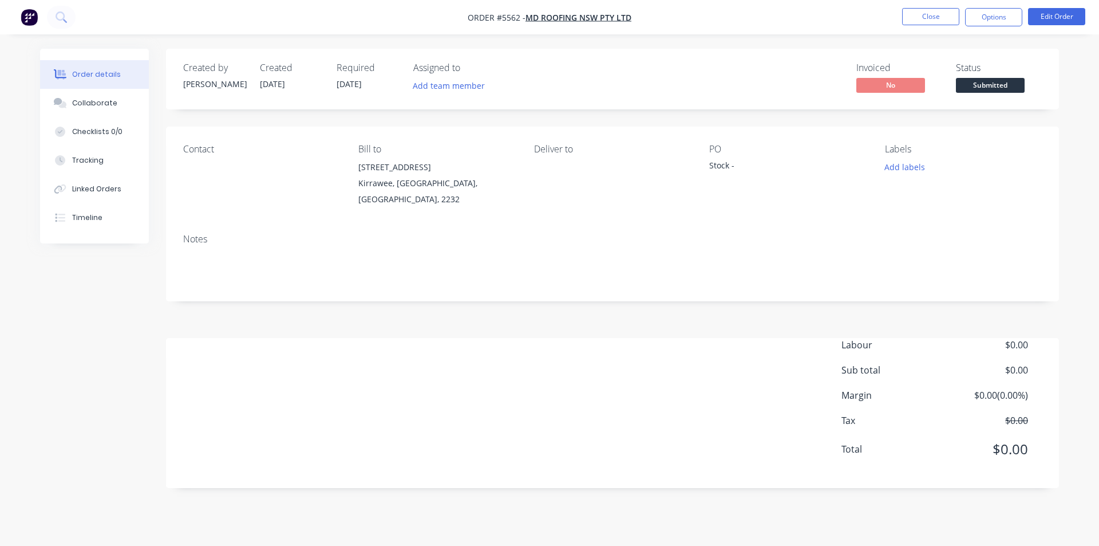
click at [751, 165] on div "Stock -" at bounding box center [780, 167] width 143 height 16
click at [1069, 19] on button "Edit Order" at bounding box center [1056, 16] width 57 height 17
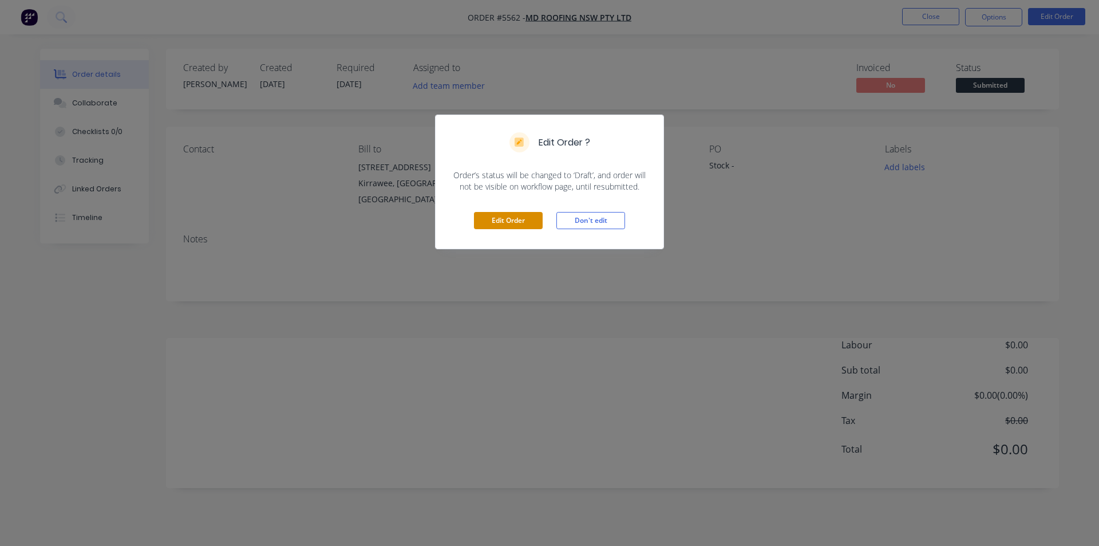
click at [516, 216] on button "Edit Order" at bounding box center [508, 220] width 69 height 17
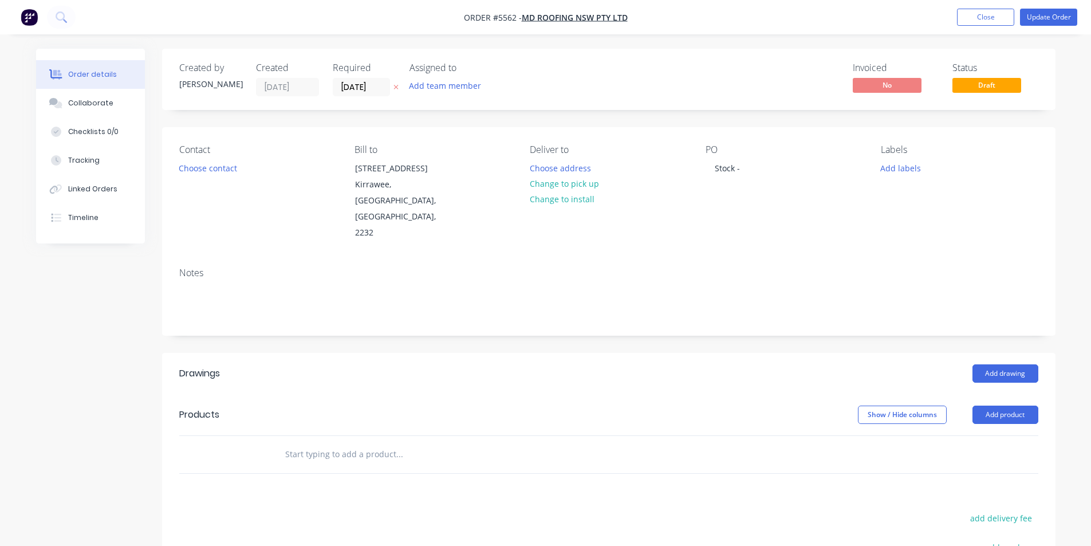
click at [757, 164] on div "PO Stock -" at bounding box center [783, 192] width 157 height 97
click at [748, 169] on div "Stock -" at bounding box center [727, 168] width 44 height 17
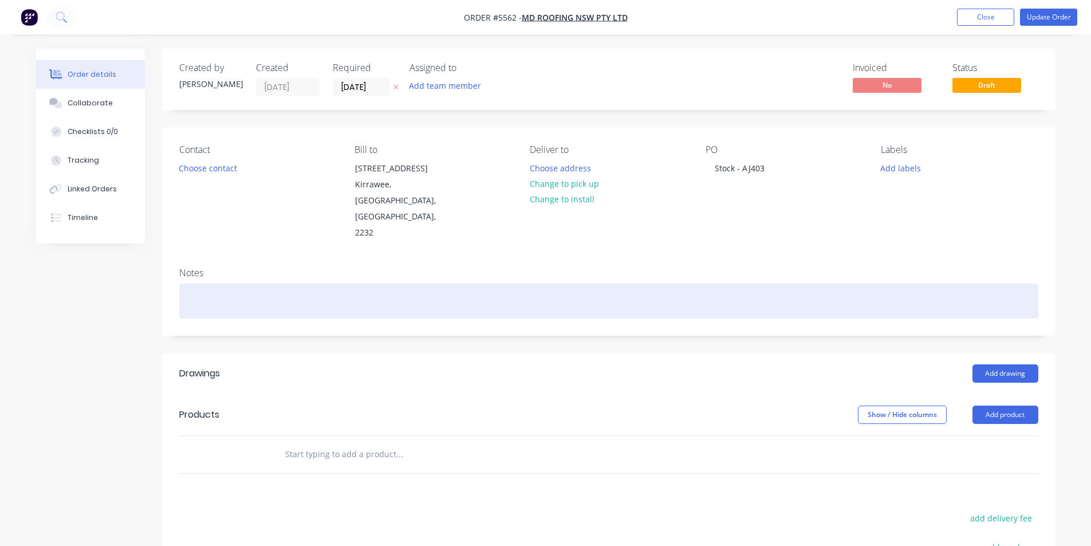
click at [739, 283] on div at bounding box center [608, 300] width 859 height 35
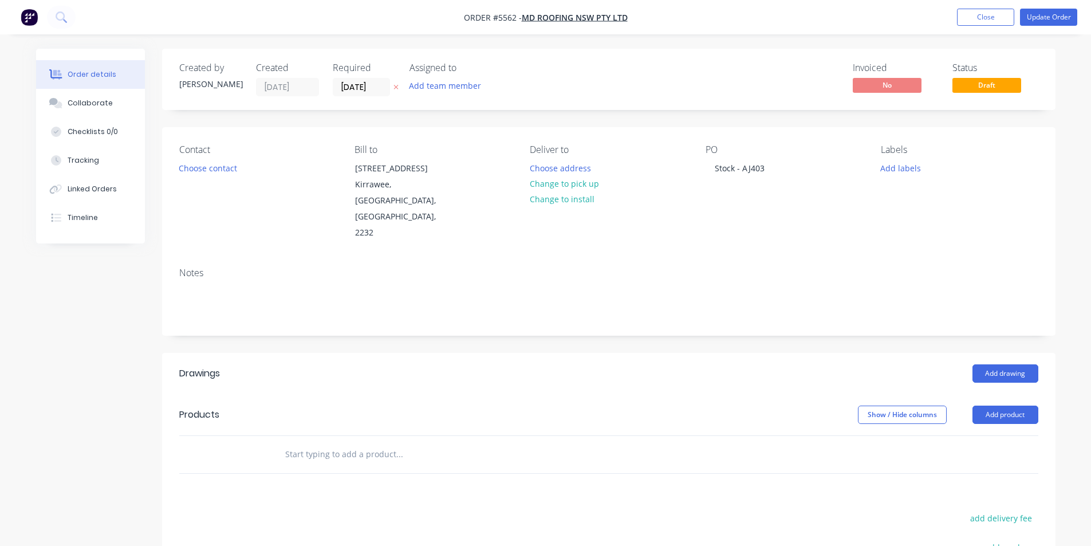
click at [313, 443] on input "text" at bounding box center [399, 454] width 229 height 23
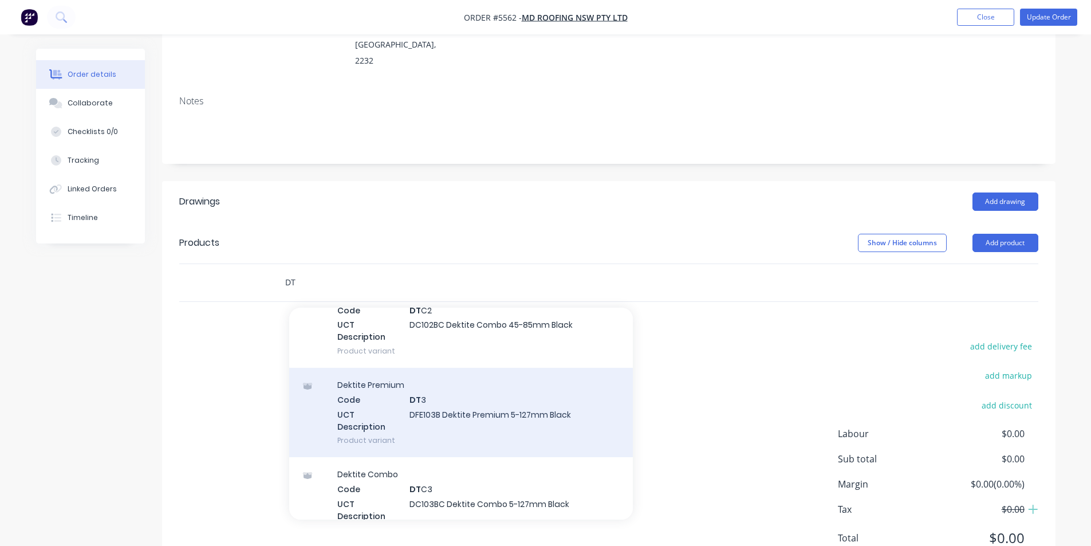
scroll to position [515, 0]
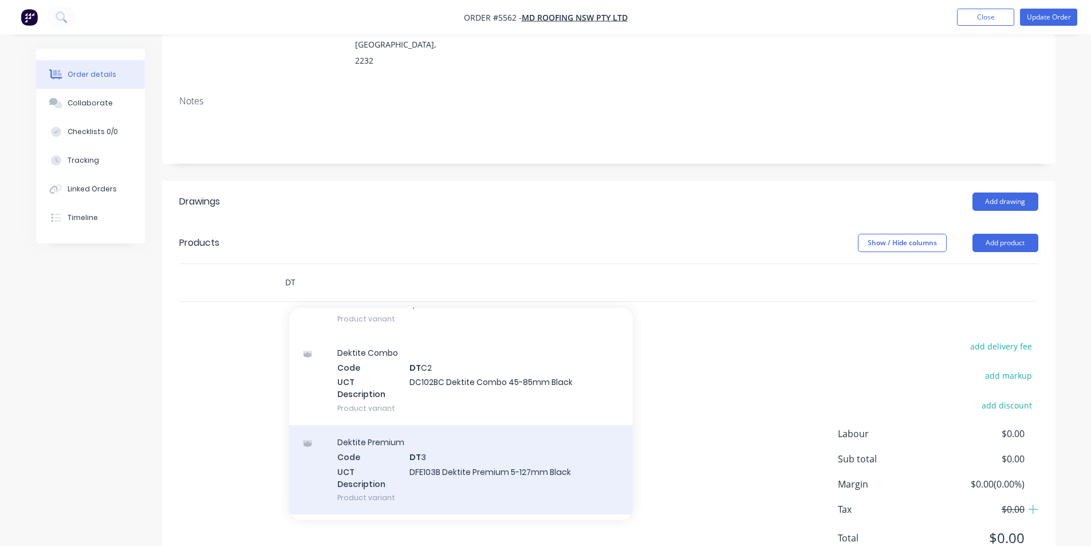
type input "DT"
click at [451, 433] on div "Dektite Premium Code DT 3 UCT Description DFE103B Dektite Premium 5-127mm Black…" at bounding box center [461, 469] width 344 height 89
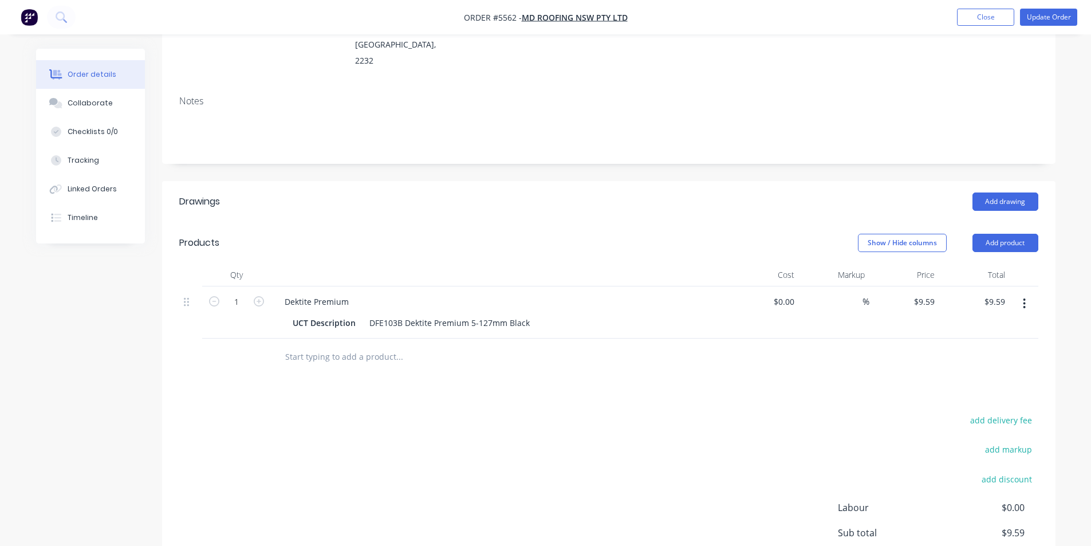
click at [386, 345] on input "text" at bounding box center [399, 356] width 229 height 23
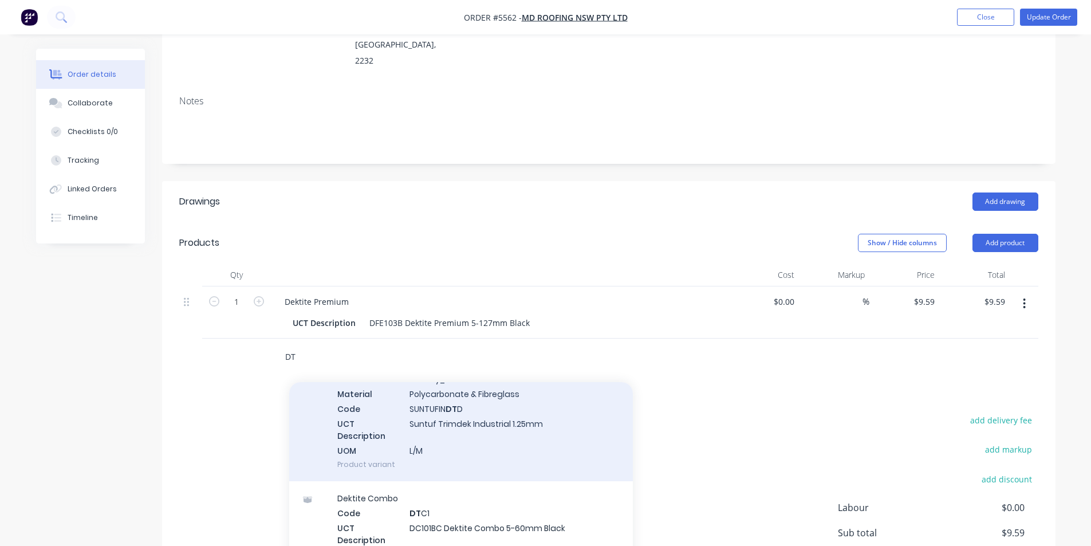
scroll to position [172, 0]
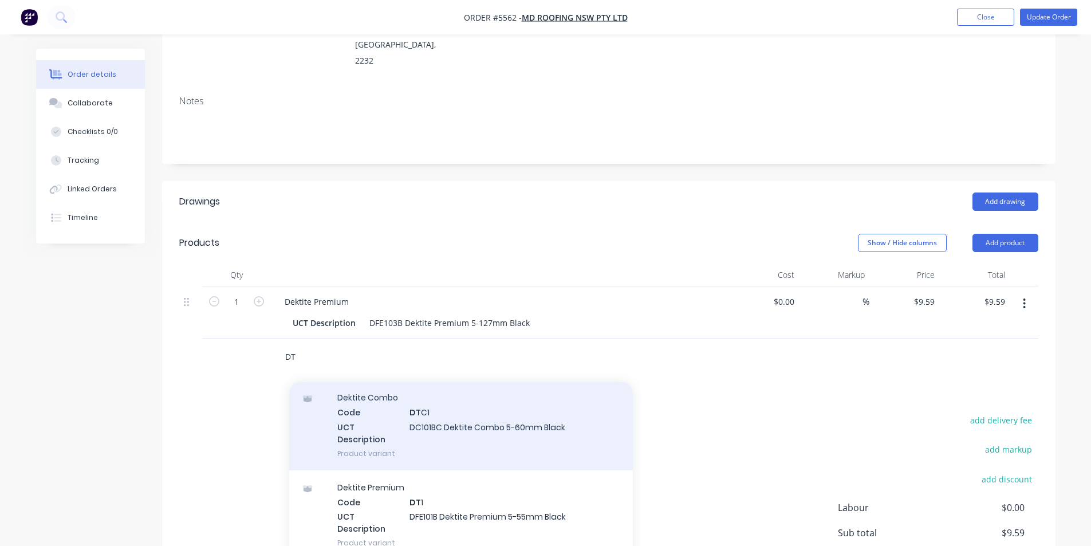
type input "DT"
click at [493, 395] on div "Dektite Combo Code DT C1 UCT Description DC101BC Dektite Combo 5-60mm Black Pro…" at bounding box center [461, 424] width 344 height 89
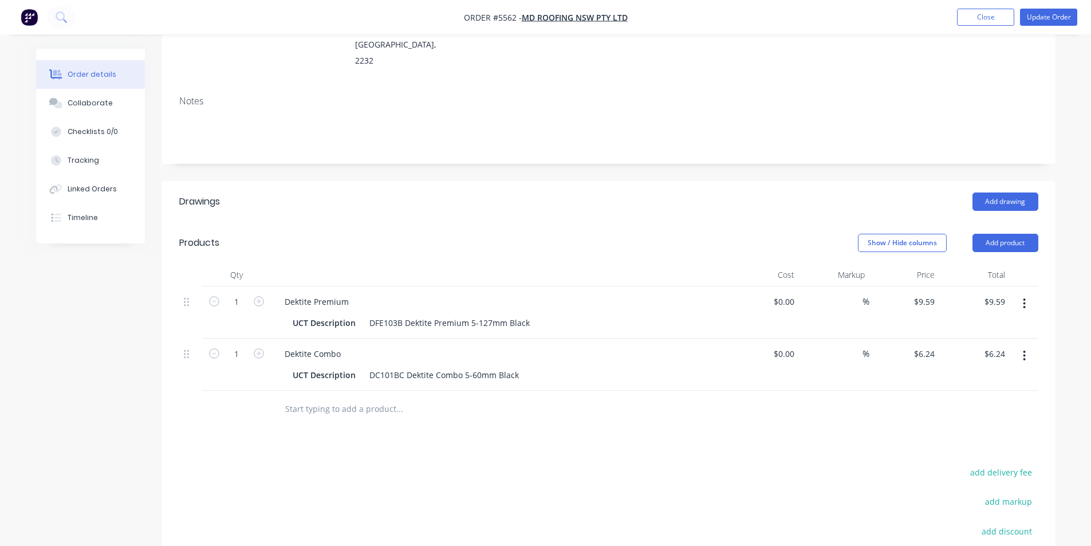
click at [493, 395] on div at bounding box center [477, 408] width 412 height 37
click at [369, 397] on input "text" at bounding box center [399, 408] width 229 height 23
click at [326, 397] on input "text" at bounding box center [399, 408] width 229 height 23
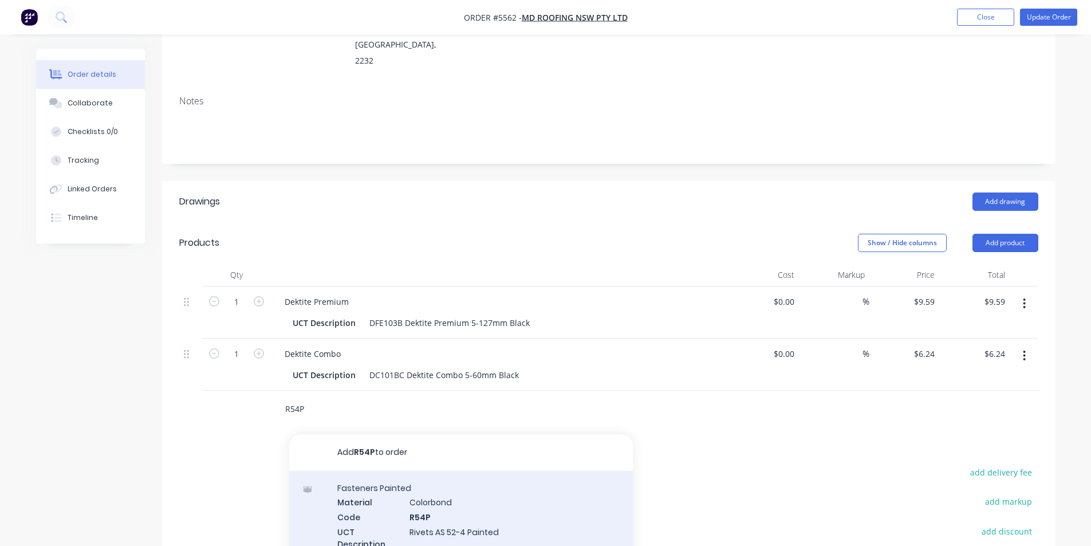
type input "R54P"
click at [417, 482] on div "Fasteners Painted Material Colorbond Code R54P UCT Description Rivets AS 52-4 P…" at bounding box center [461, 523] width 344 height 104
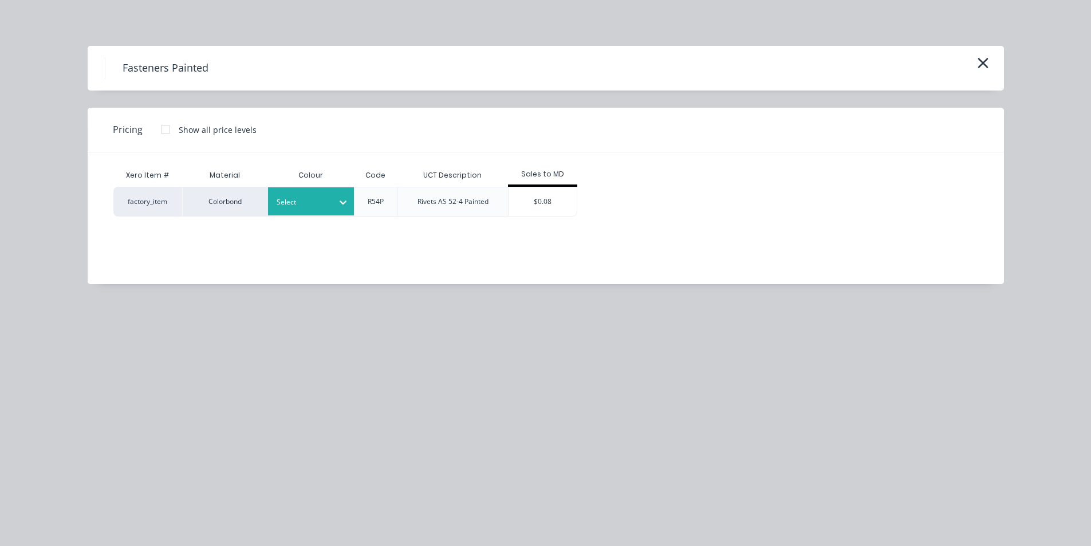
click at [305, 207] on div at bounding box center [303, 202] width 52 height 13
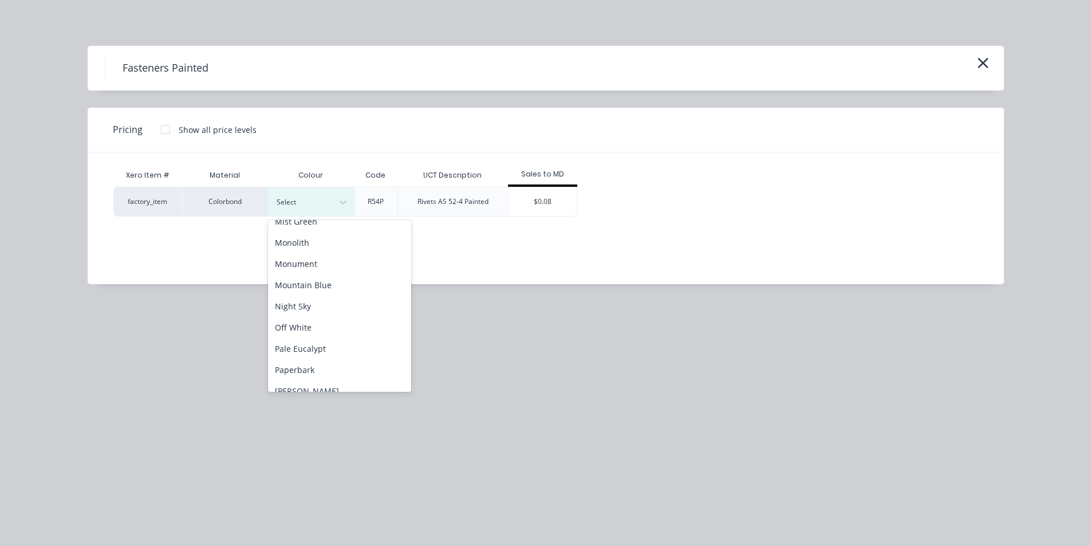
scroll to position [630, 0]
click at [330, 279] on div "Night Sky" at bounding box center [339, 280] width 143 height 21
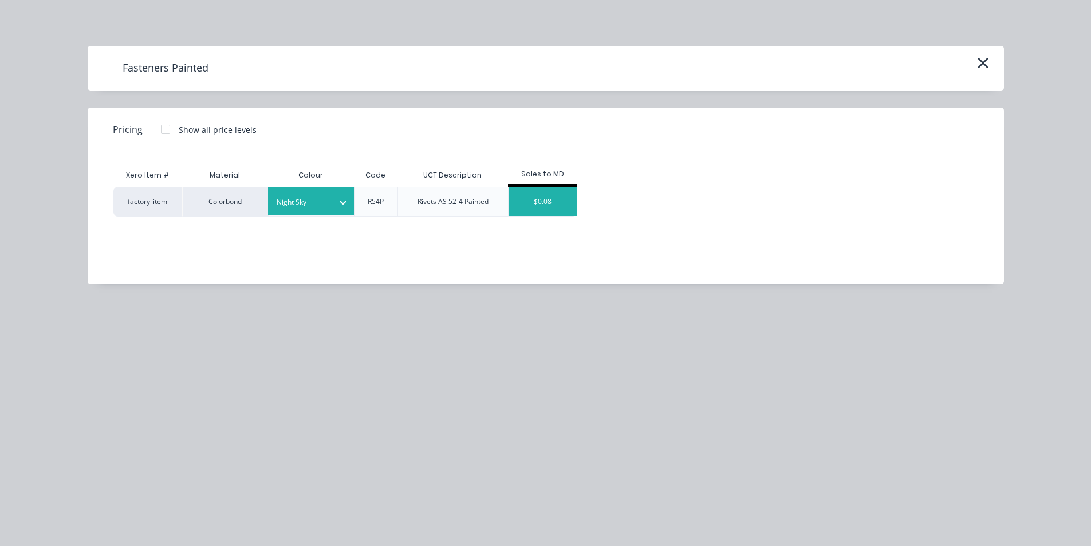
click at [535, 199] on div "$0.08" at bounding box center [542, 201] width 69 height 29
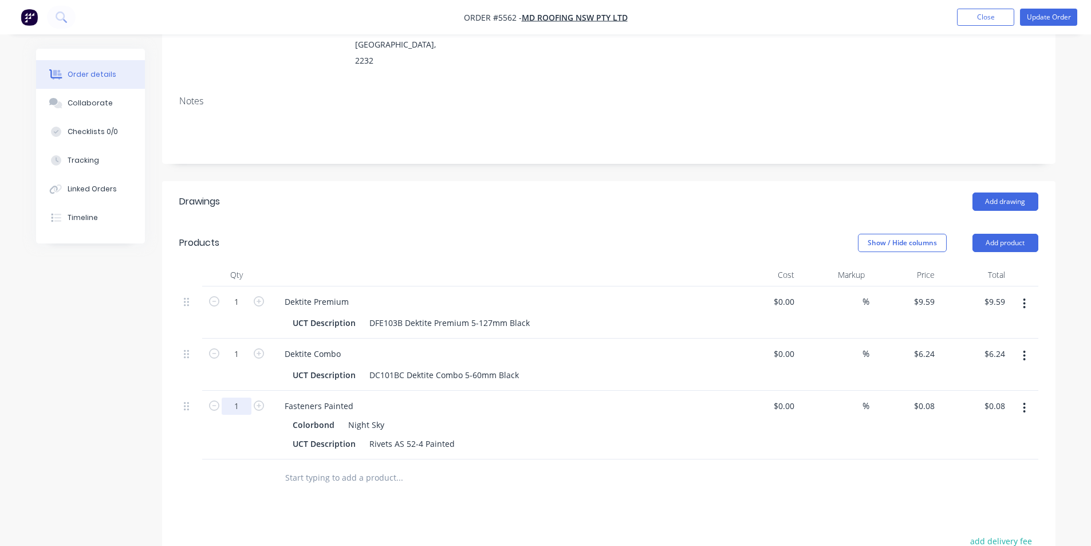
click at [241, 310] on input "1" at bounding box center [237, 301] width 30 height 17
type input "100"
type input "$8.00"
click at [596, 465] on div "Drawings Add drawing Products Show / Hide columns Add product Qty Cost Markup P…" at bounding box center [608, 476] width 893 height 590
click at [308, 466] on input "text" at bounding box center [399, 477] width 229 height 23
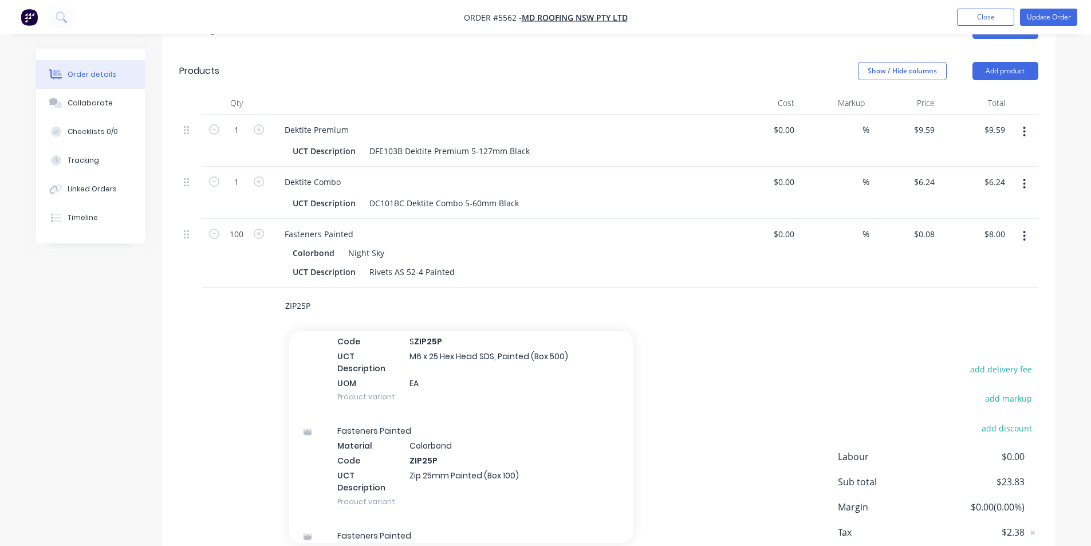
scroll to position [229, 0]
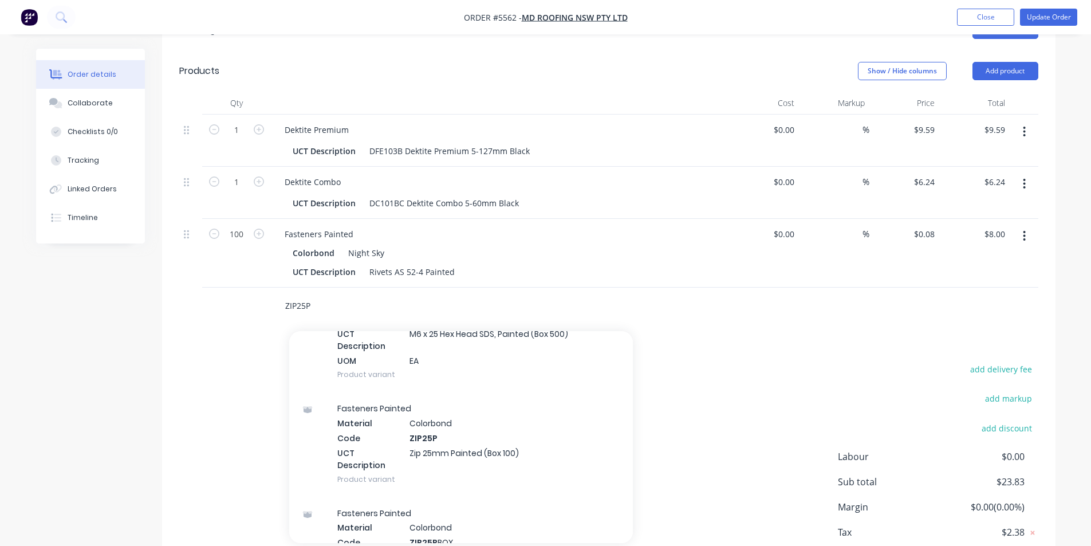
type input "ZIP25P"
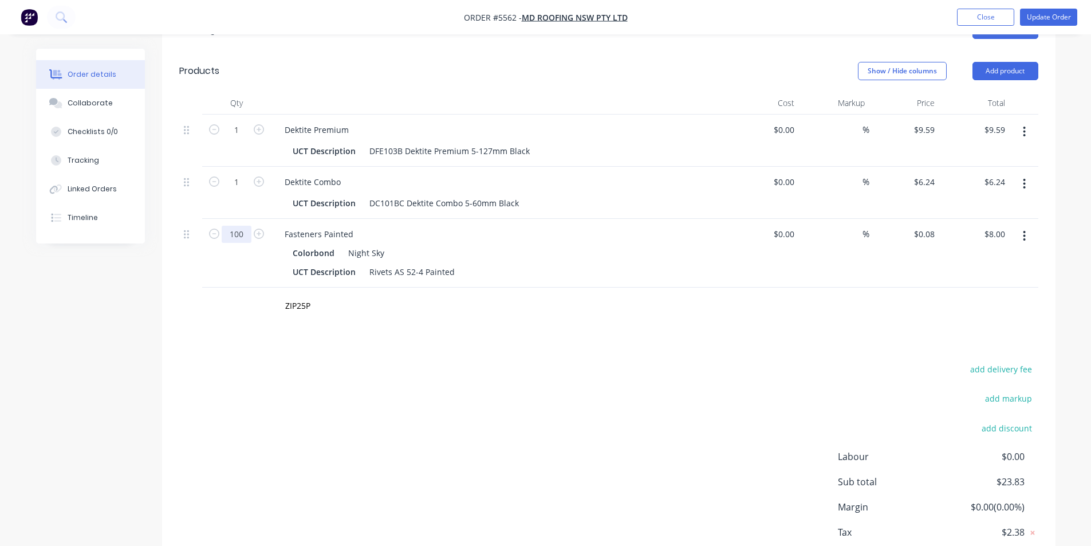
click at [243, 139] on input "100" at bounding box center [237, 129] width 30 height 17
type input "1000"
type input "$80.00"
click at [713, 287] on div "ZIP25P" at bounding box center [608, 305] width 859 height 37
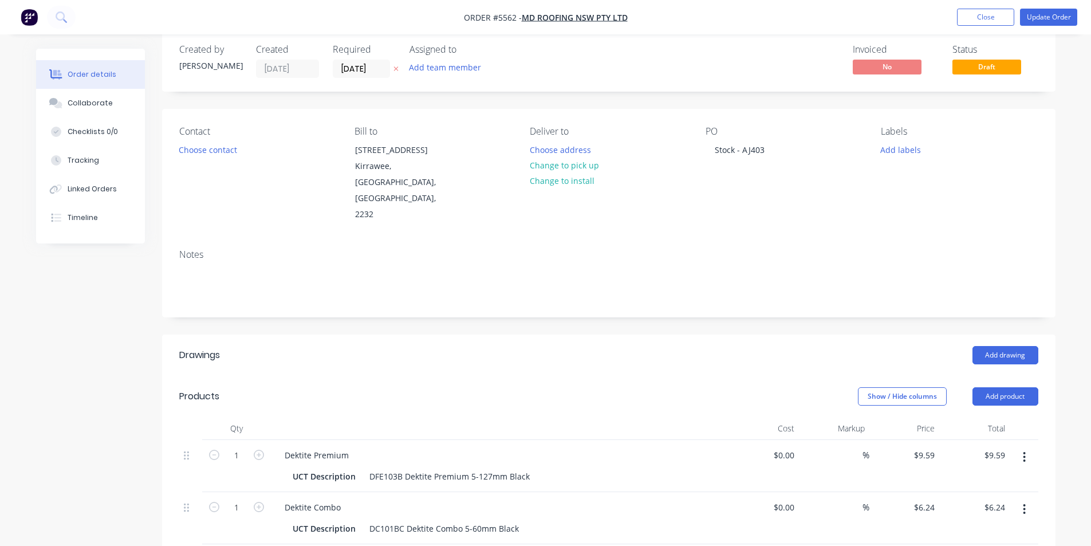
scroll to position [0, 0]
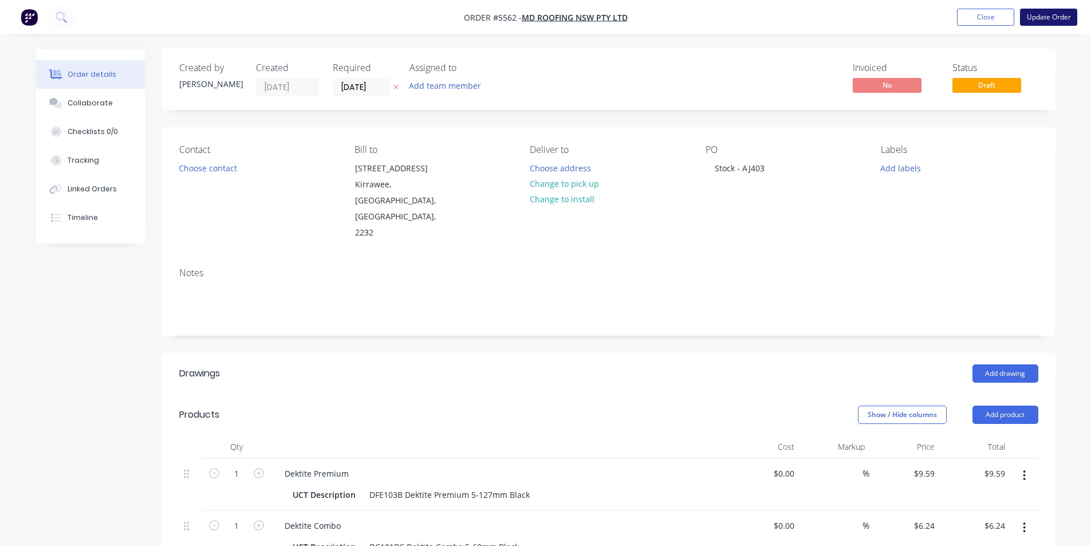
click at [1049, 19] on button "Update Order" at bounding box center [1048, 17] width 57 height 17
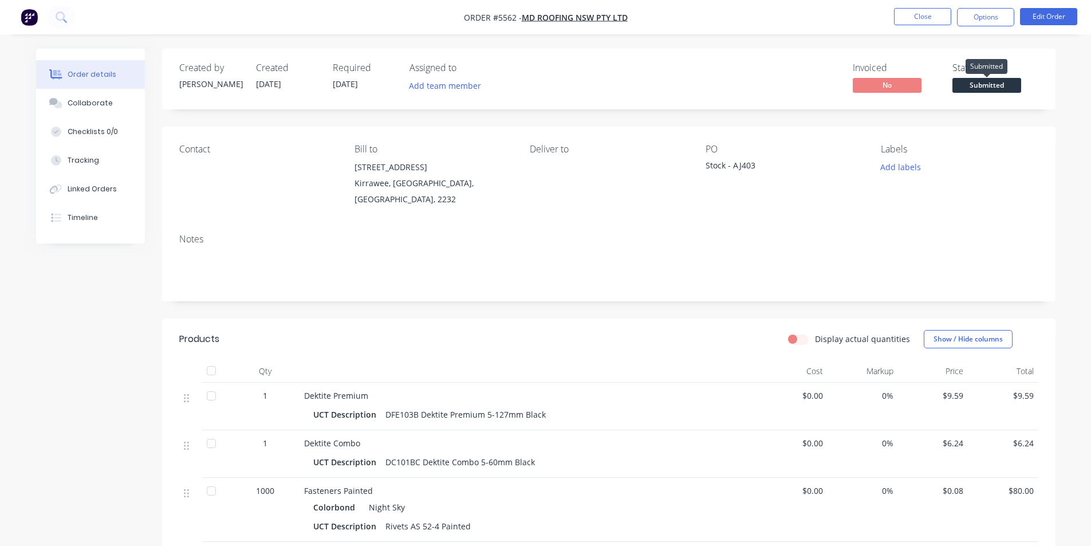
click at [981, 82] on span "Submitted" at bounding box center [986, 85] width 69 height 14
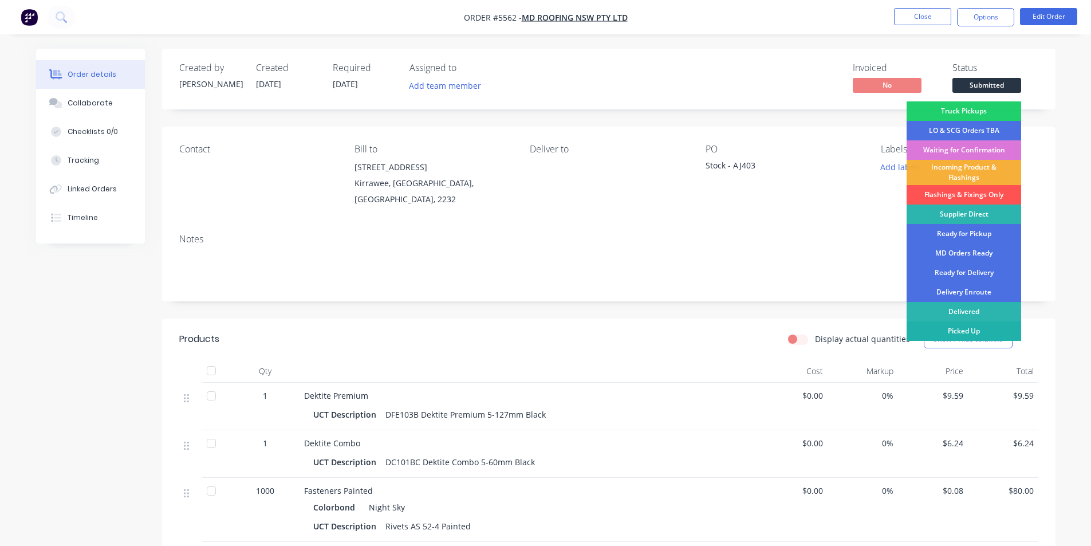
click at [965, 330] on div "Picked Up" at bounding box center [963, 330] width 115 height 19
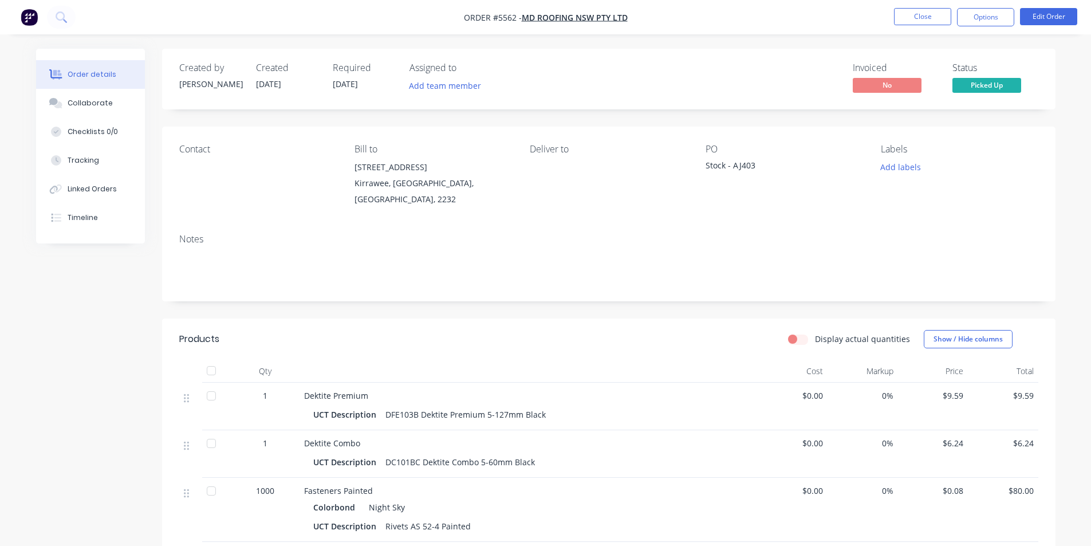
drag, startPoint x: 896, startPoint y: 219, endPoint x: 885, endPoint y: 223, distance: 12.3
click at [895, 220] on div "Contact Bill to [STREET_ADDRESS] Deliver to PO Stock - AJ403 Labels Add labels" at bounding box center [608, 176] width 893 height 98
click at [936, 19] on button "Close" at bounding box center [922, 16] width 57 height 17
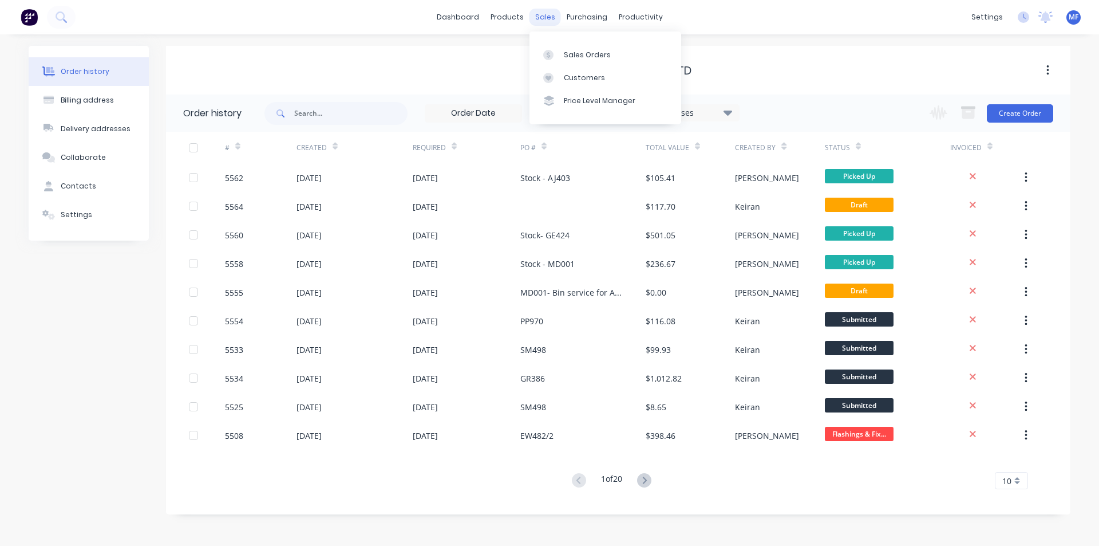
drag, startPoint x: 549, startPoint y: 11, endPoint x: 550, endPoint y: 44, distance: 33.2
click at [549, 11] on div "sales" at bounding box center [545, 17] width 31 height 17
click at [570, 77] on div "Customers" at bounding box center [584, 78] width 41 height 10
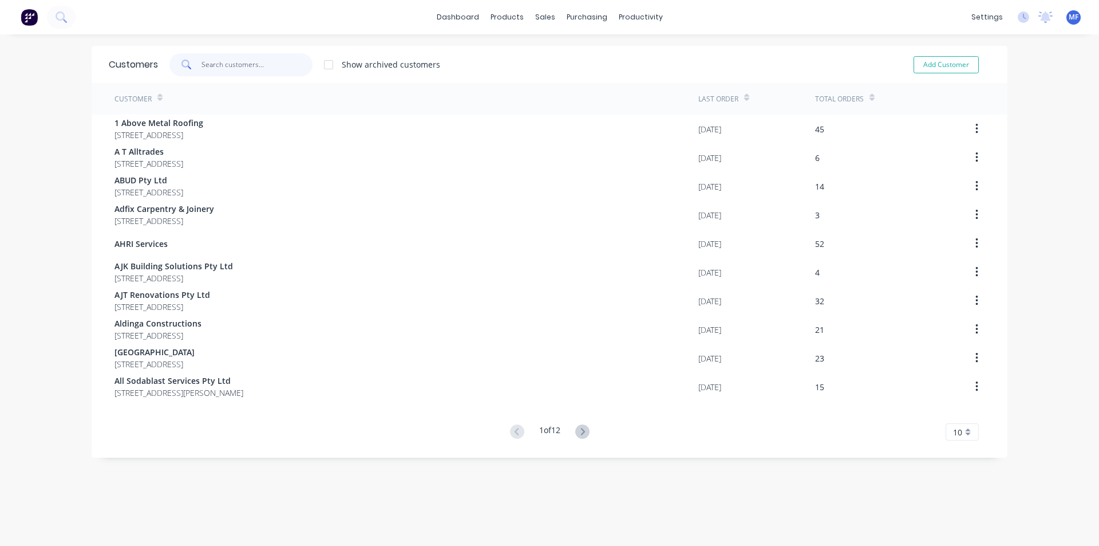
click at [249, 62] on input "text" at bounding box center [258, 64] width 112 height 23
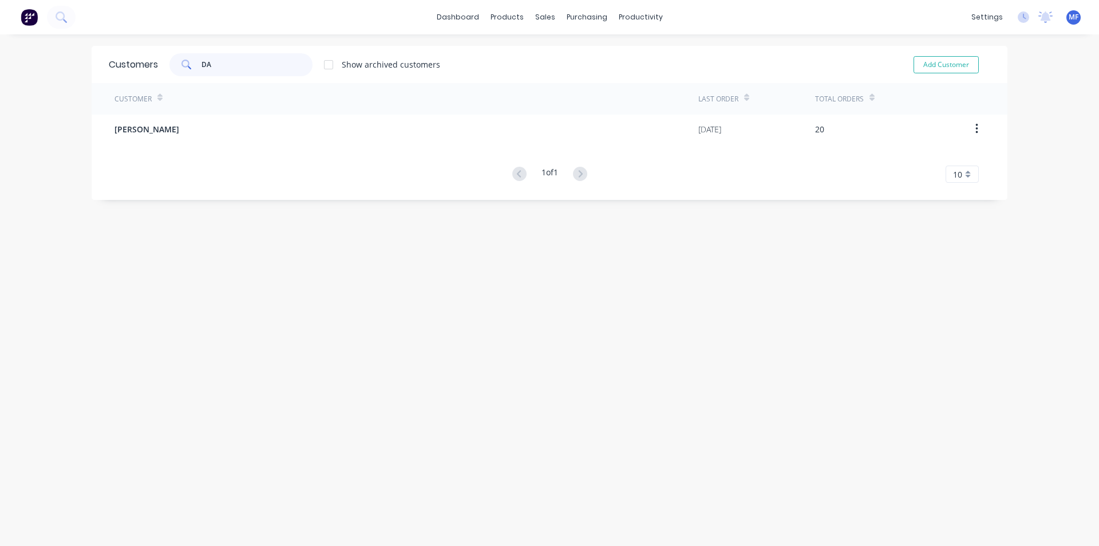
type input "D"
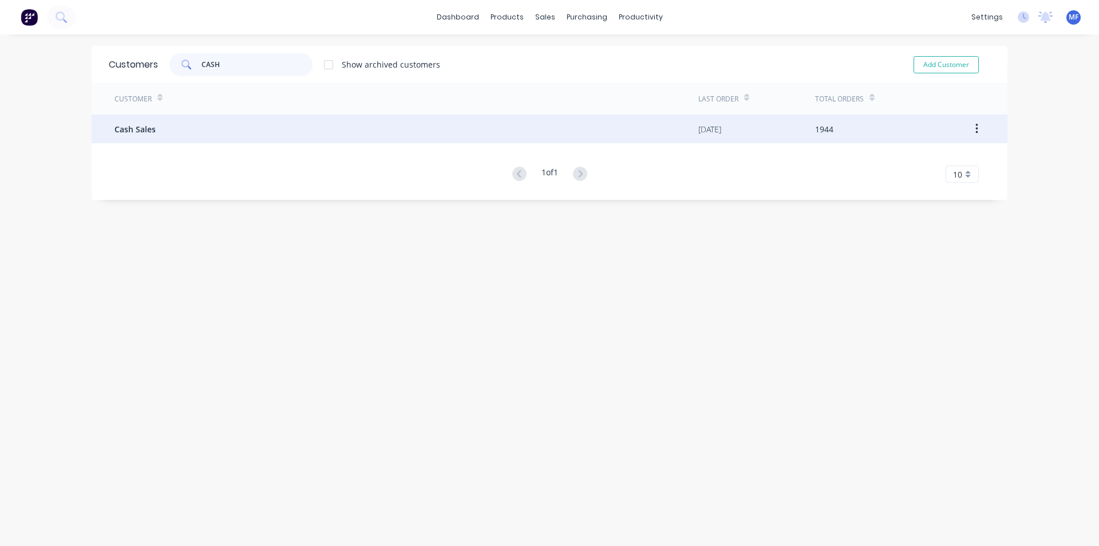
type input "CASH"
click at [131, 125] on span "Cash Sales" at bounding box center [135, 129] width 41 height 12
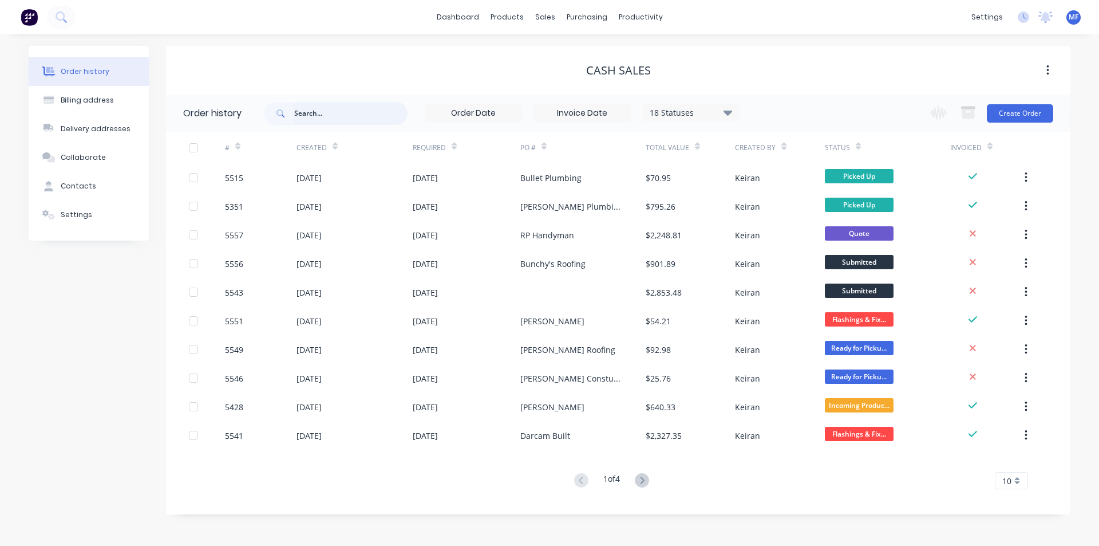
click at [340, 117] on input "text" at bounding box center [350, 113] width 113 height 23
type input "DAV"
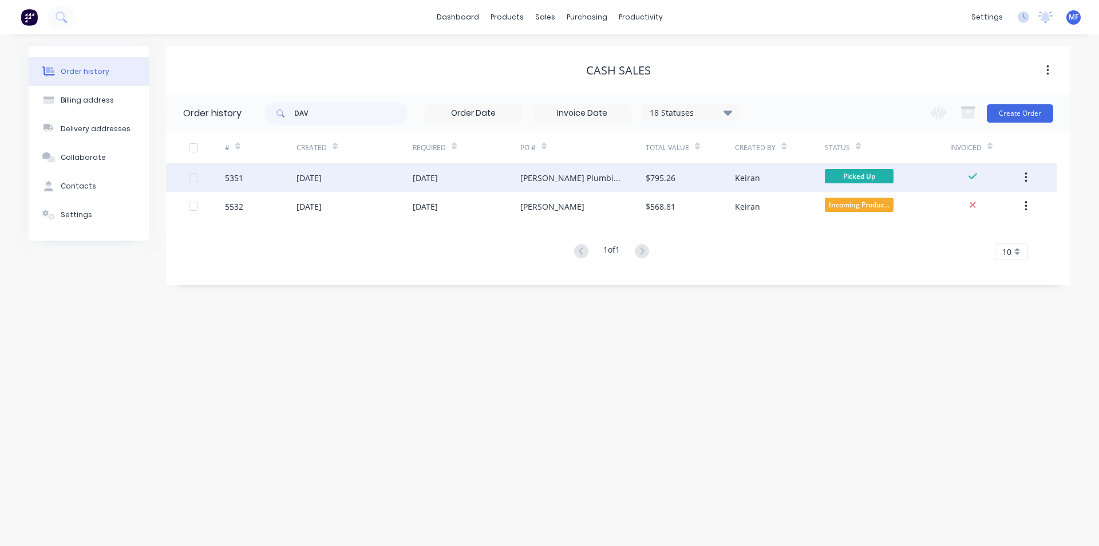
click at [539, 172] on div "[PERSON_NAME] Plumbing" at bounding box center [571, 178] width 102 height 12
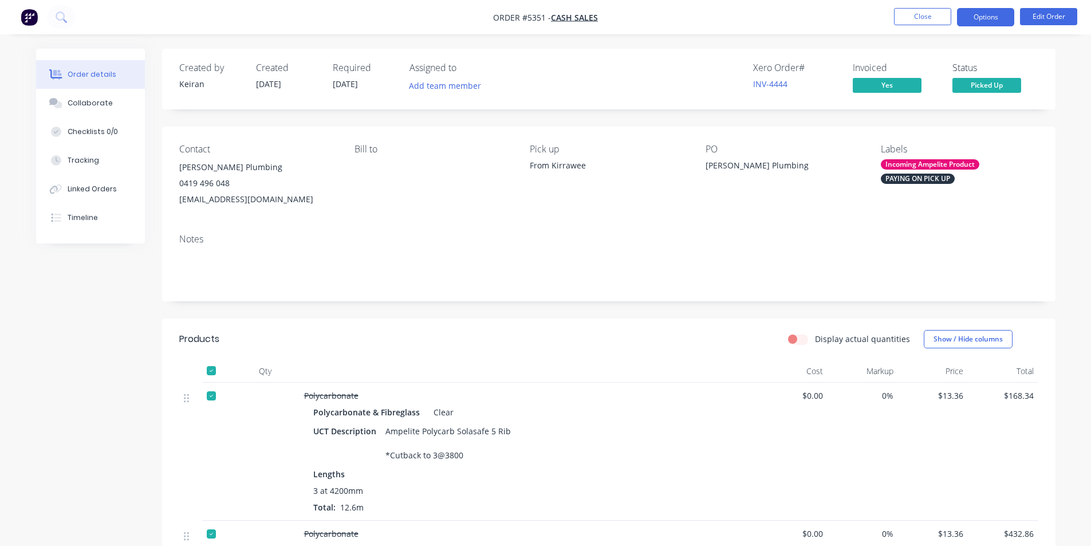
click at [986, 14] on button "Options" at bounding box center [985, 17] width 57 height 18
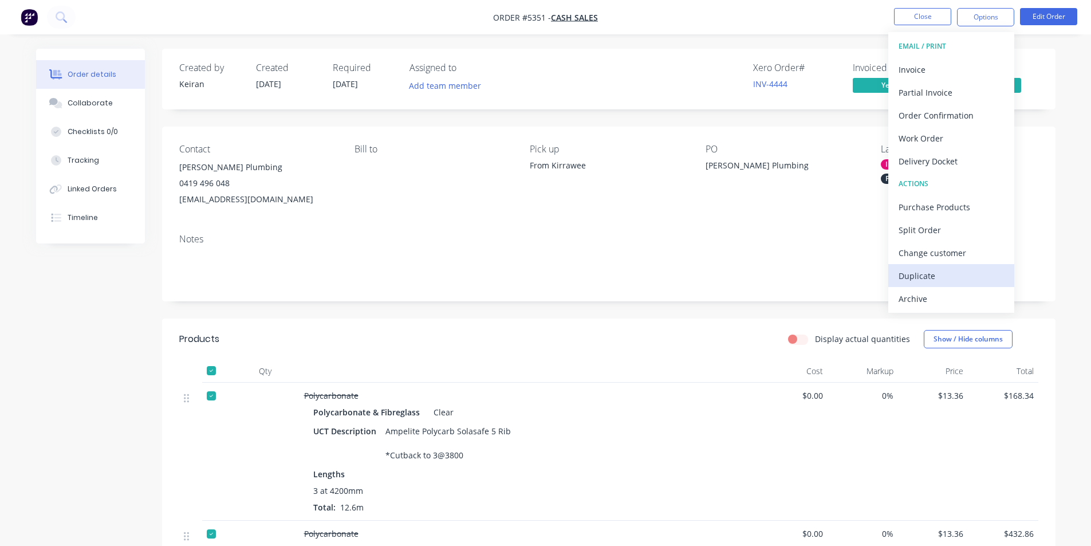
click at [917, 274] on div "Duplicate" at bounding box center [950, 275] width 105 height 17
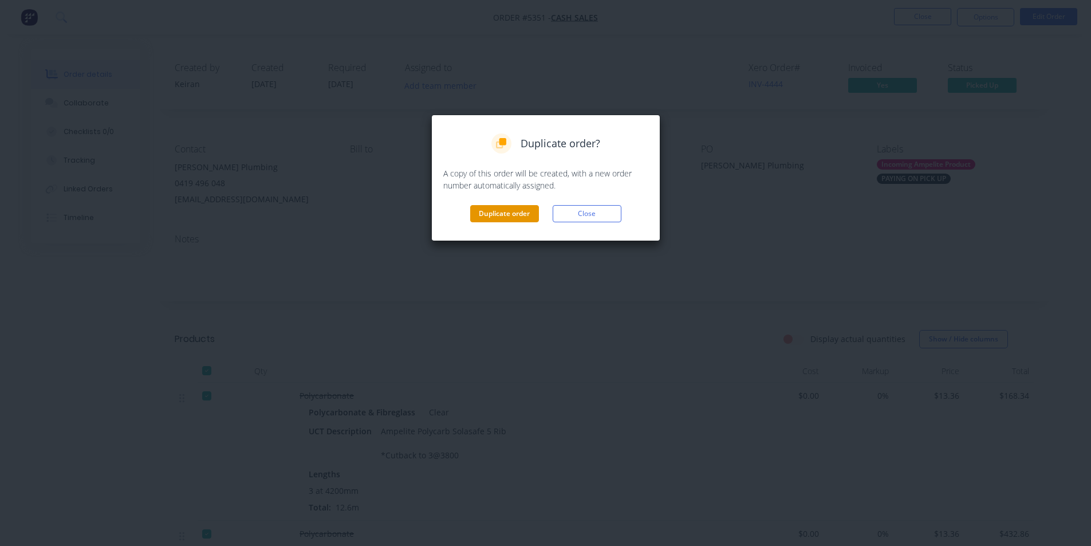
click at [514, 215] on button "Duplicate order" at bounding box center [504, 213] width 69 height 17
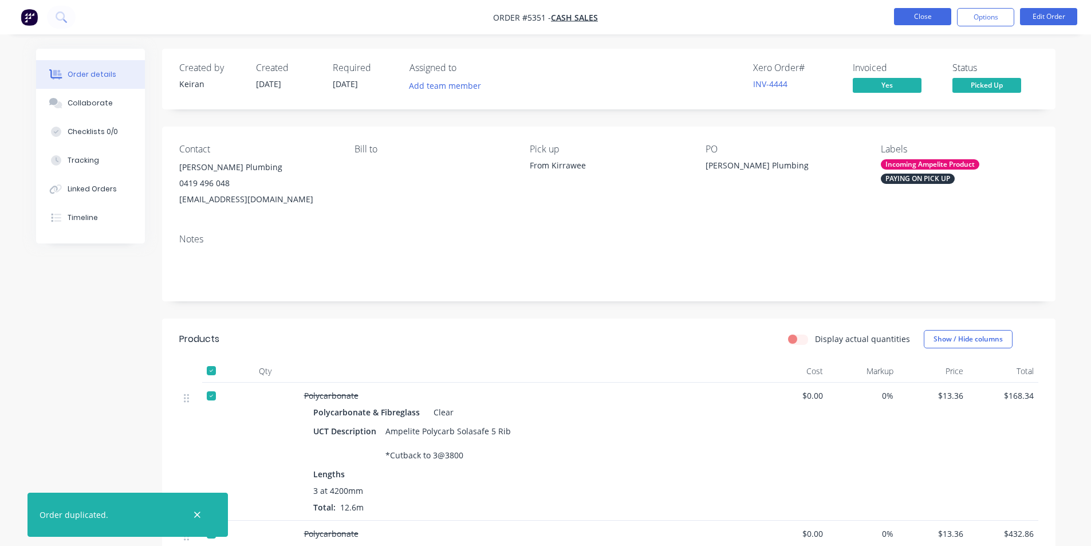
click at [922, 20] on button "Close" at bounding box center [922, 16] width 57 height 17
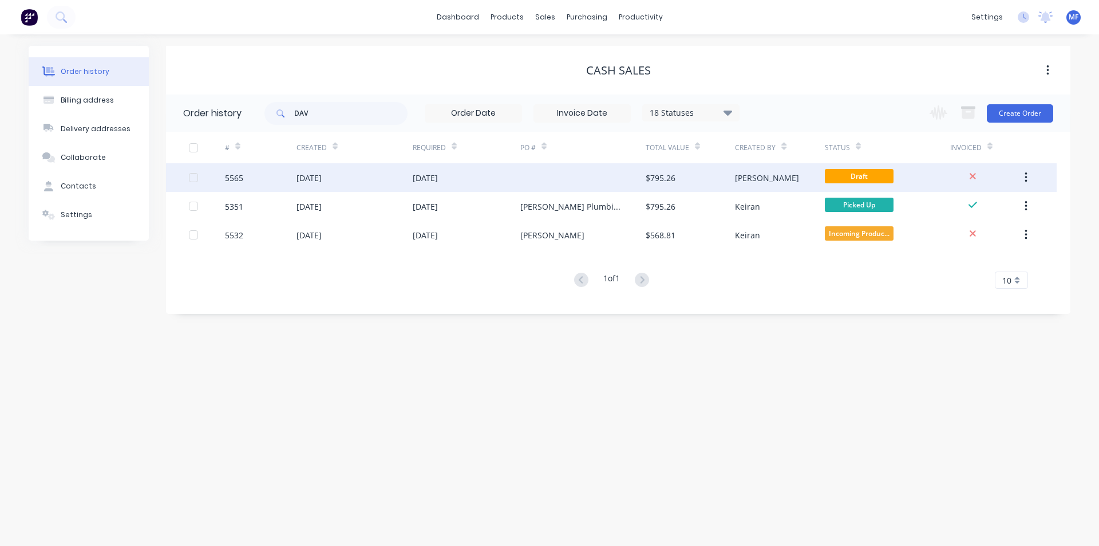
click at [438, 176] on div "[DATE]" at bounding box center [425, 178] width 25 height 12
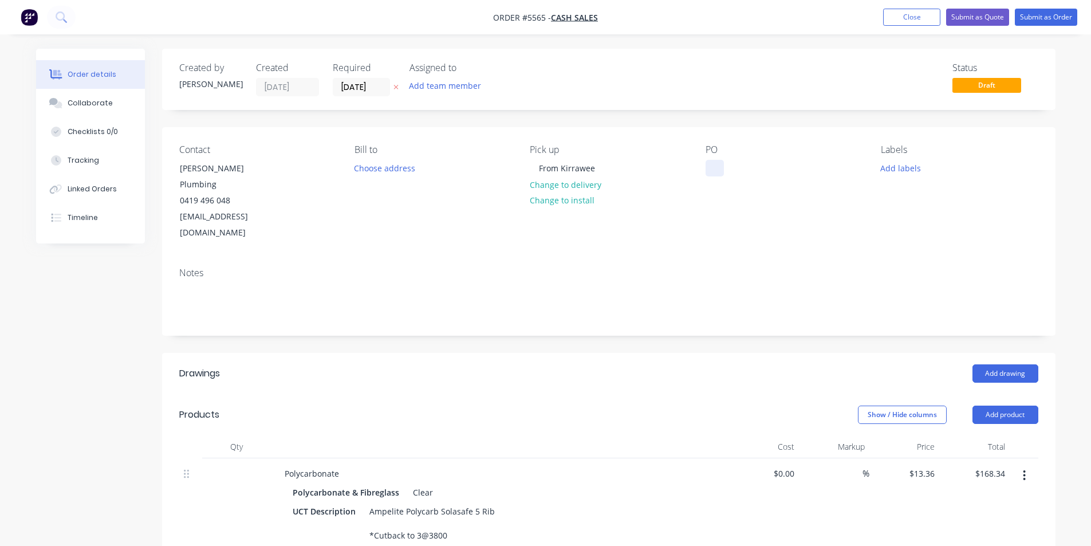
click at [723, 171] on div at bounding box center [714, 168] width 18 height 17
click at [697, 221] on div "Contact [PERSON_NAME] Plumbing 0419 496 048 [EMAIL_ADDRESS][DOMAIN_NAME] Bill t…" at bounding box center [608, 192] width 893 height 131
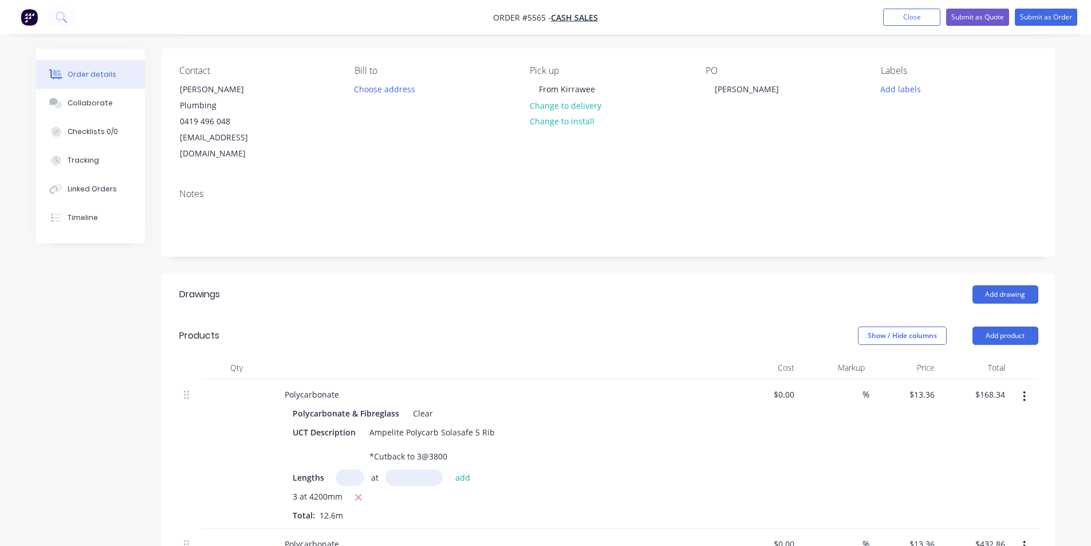
scroll to position [115, 0]
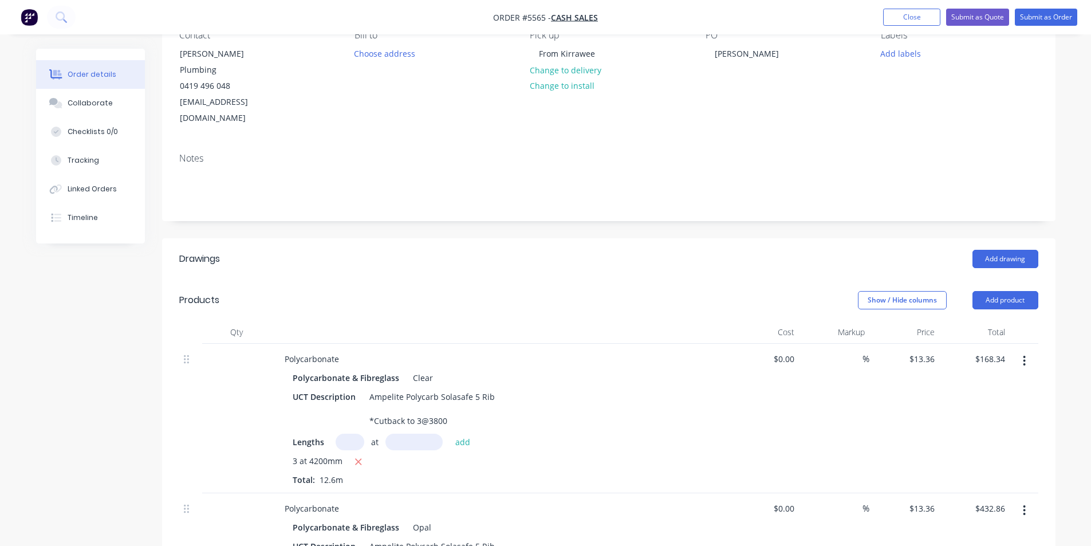
click at [1023, 354] on icon "button" at bounding box center [1024, 360] width 3 height 13
click at [967, 451] on div "Delete" at bounding box center [983, 459] width 88 height 17
click at [1025, 354] on icon "button" at bounding box center [1024, 360] width 3 height 13
click at [964, 451] on div "Delete" at bounding box center [983, 459] width 88 height 17
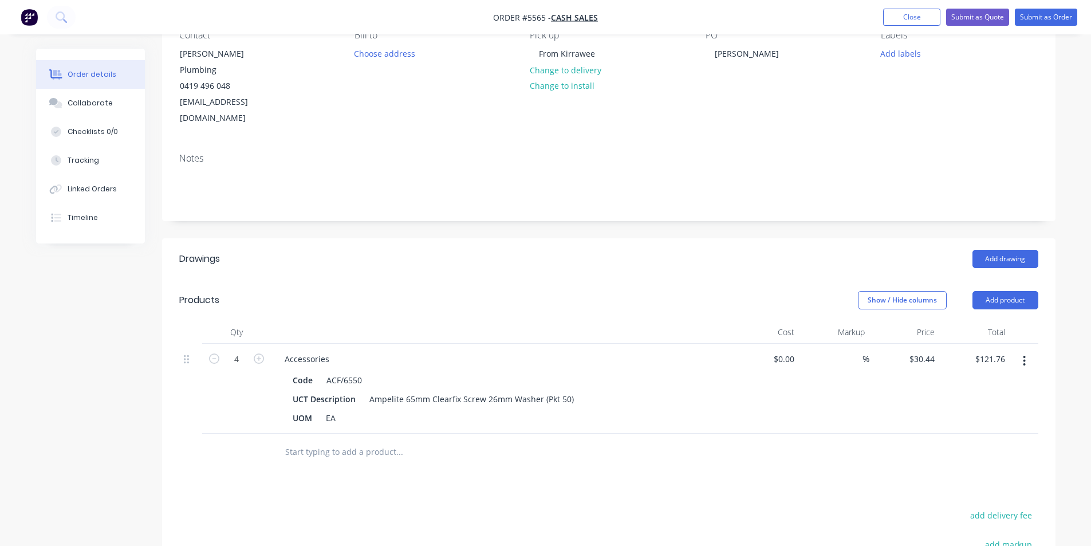
click at [1025, 356] on icon "button" at bounding box center [1024, 361] width 2 height 10
click at [962, 451] on div "Delete" at bounding box center [983, 459] width 88 height 17
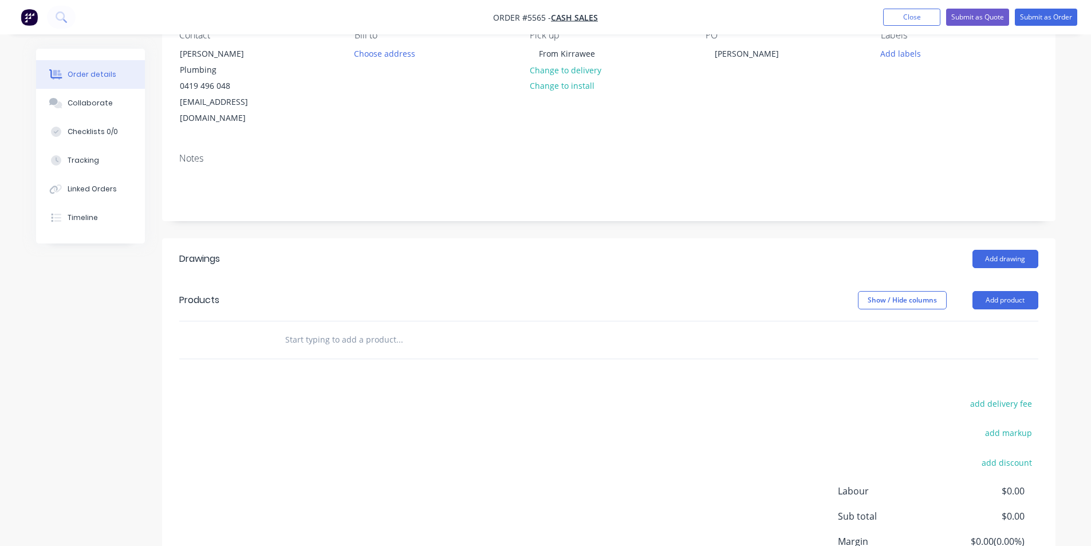
click at [698, 321] on div at bounding box center [608, 339] width 859 height 37
click at [1006, 250] on button "Add drawing" at bounding box center [1005, 259] width 66 height 18
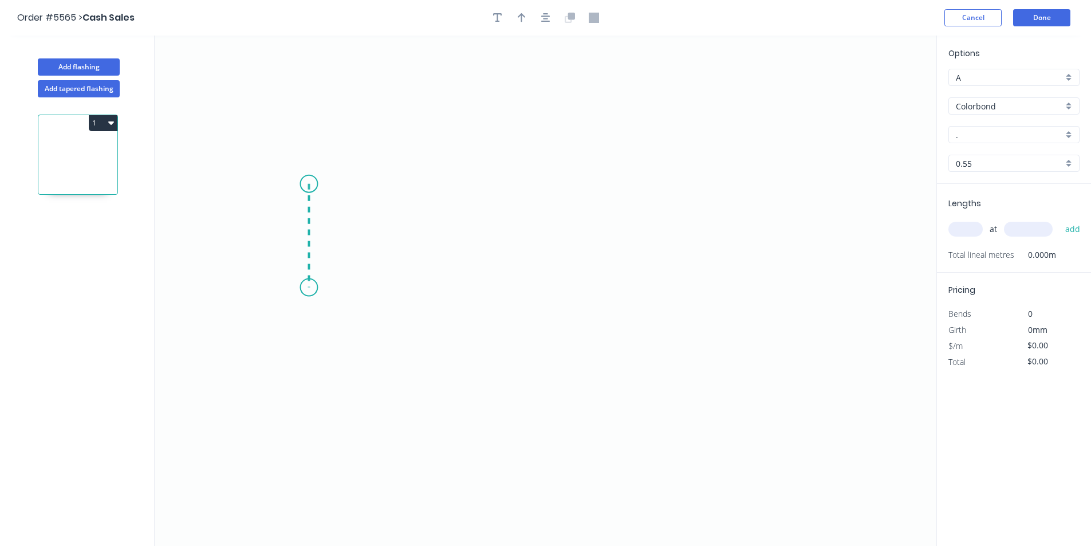
drag, startPoint x: 309, startPoint y: 184, endPoint x: 303, endPoint y: 287, distance: 103.8
click at [303, 287] on icon "0" at bounding box center [545, 290] width 781 height 510
click at [657, 295] on icon "0 ?" at bounding box center [545, 290] width 781 height 510
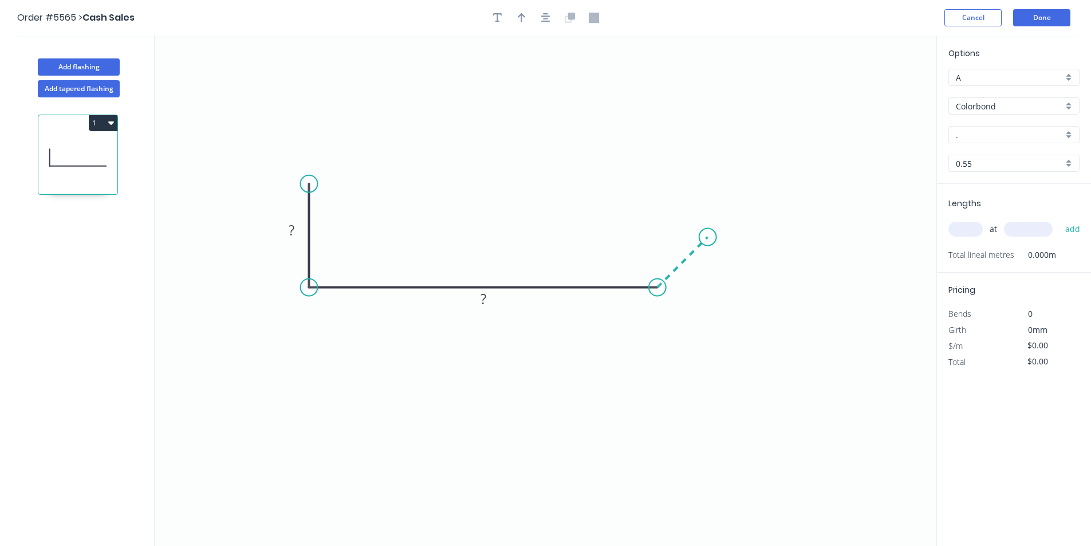
click at [708, 243] on icon "0 ? ?" at bounding box center [545, 290] width 781 height 510
click at [708, 243] on circle at bounding box center [707, 236] width 17 height 17
click at [294, 233] on tspan "?" at bounding box center [292, 229] width 6 height 19
click at [481, 303] on tspan "?" at bounding box center [483, 298] width 6 height 19
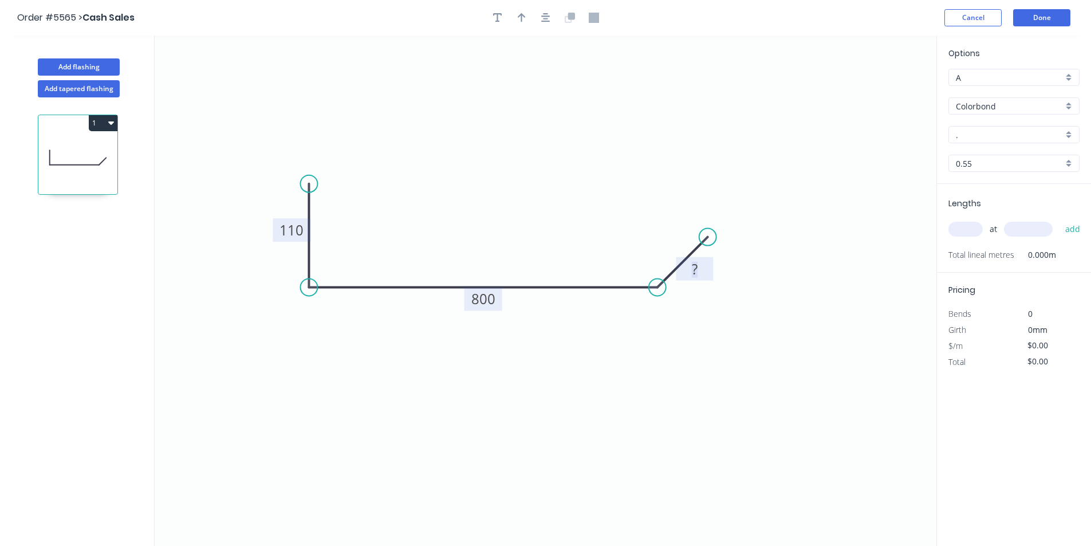
click at [696, 271] on tspan "?" at bounding box center [695, 268] width 6 height 19
click at [648, 273] on icon "0 110 800 45" at bounding box center [545, 290] width 781 height 510
type input "$37.99"
click at [697, 315] on div "Show angle" at bounding box center [712, 317] width 115 height 23
click at [645, 254] on tspan "?" at bounding box center [644, 259] width 6 height 19
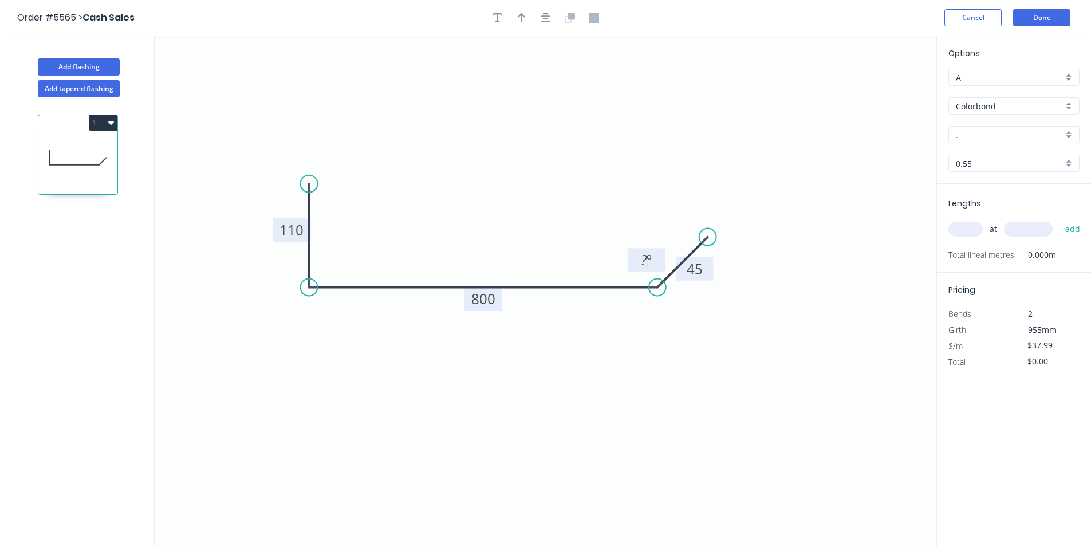
click at [645, 254] on tspan "?" at bounding box center [644, 259] width 6 height 19
click at [645, 255] on tspan "?" at bounding box center [644, 259] width 6 height 19
click at [638, 265] on rect at bounding box center [646, 260] width 23 height 16
click at [645, 262] on tspan "?" at bounding box center [644, 259] width 6 height 19
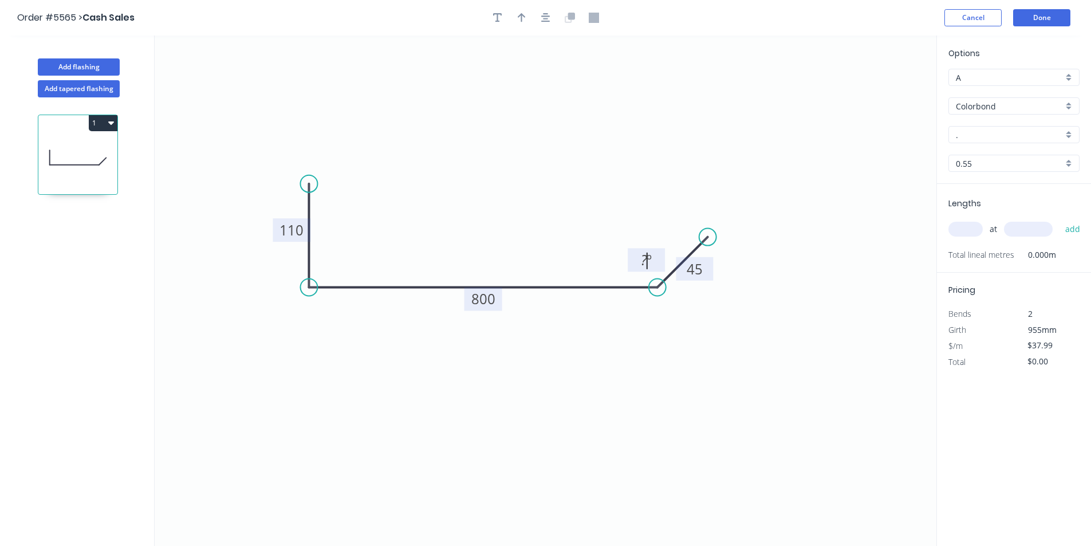
click at [645, 262] on tspan "?" at bounding box center [644, 259] width 6 height 19
click at [645, 263] on tspan "?" at bounding box center [644, 259] width 6 height 19
click at [560, 203] on icon "0 110 800 45 125 º" at bounding box center [545, 290] width 781 height 510
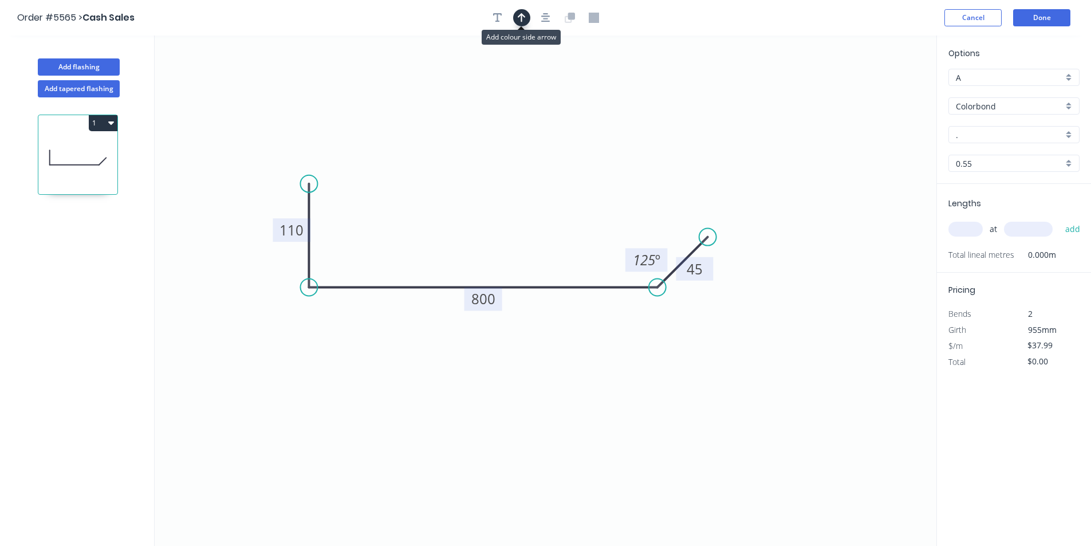
click at [521, 15] on icon "button" at bounding box center [522, 17] width 8 height 9
drag, startPoint x: 860, startPoint y: 91, endPoint x: 503, endPoint y: 171, distance: 365.4
click at [503, 171] on icon at bounding box center [508, 157] width 10 height 37
click at [1068, 136] on div "." at bounding box center [1013, 134] width 131 height 17
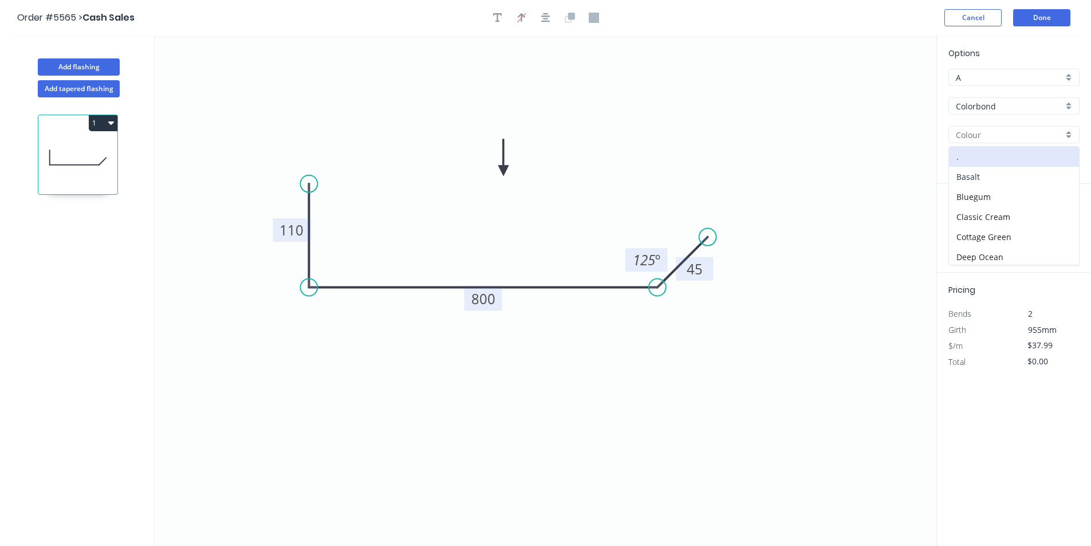
click at [983, 172] on div "Basalt" at bounding box center [1014, 177] width 130 height 20
type input "Basalt"
click at [961, 235] on input "text" at bounding box center [965, 229] width 34 height 15
type input "1"
type input "2000"
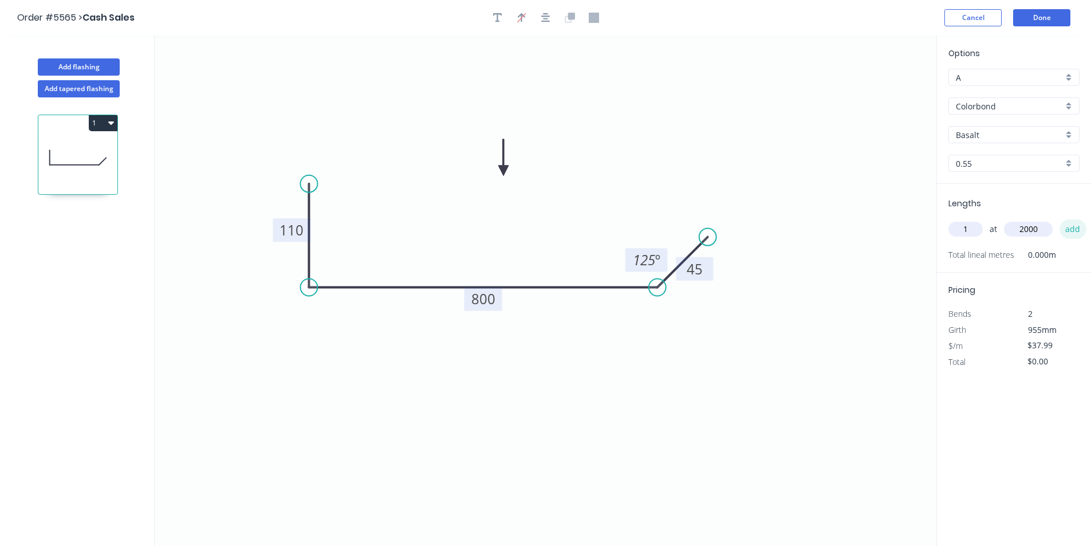
click at [1076, 231] on button "add" at bounding box center [1072, 228] width 27 height 19
type input "$75.98"
click at [1053, 20] on button "Done" at bounding box center [1041, 17] width 57 height 17
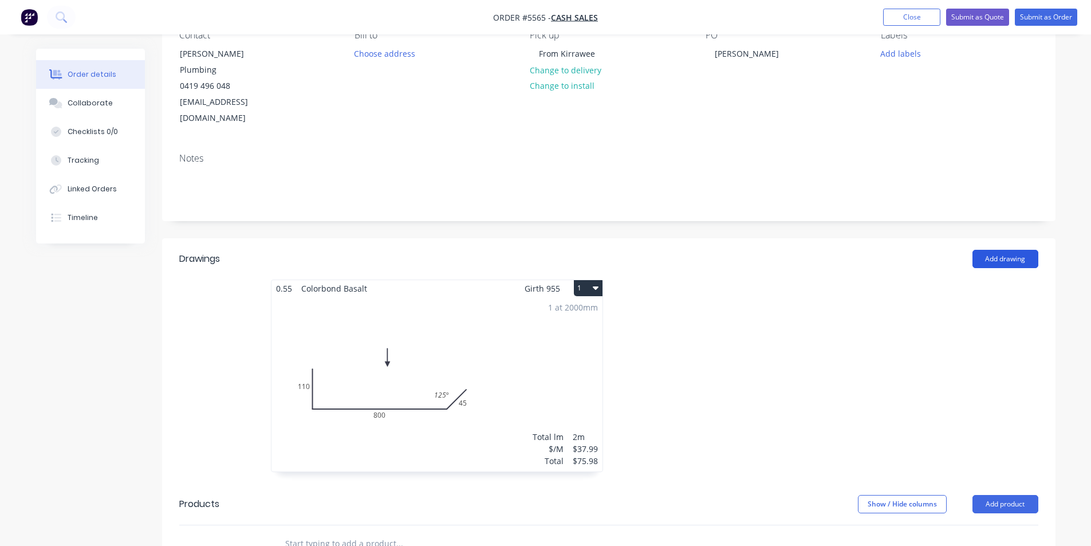
click at [994, 250] on button "Add drawing" at bounding box center [1005, 259] width 66 height 18
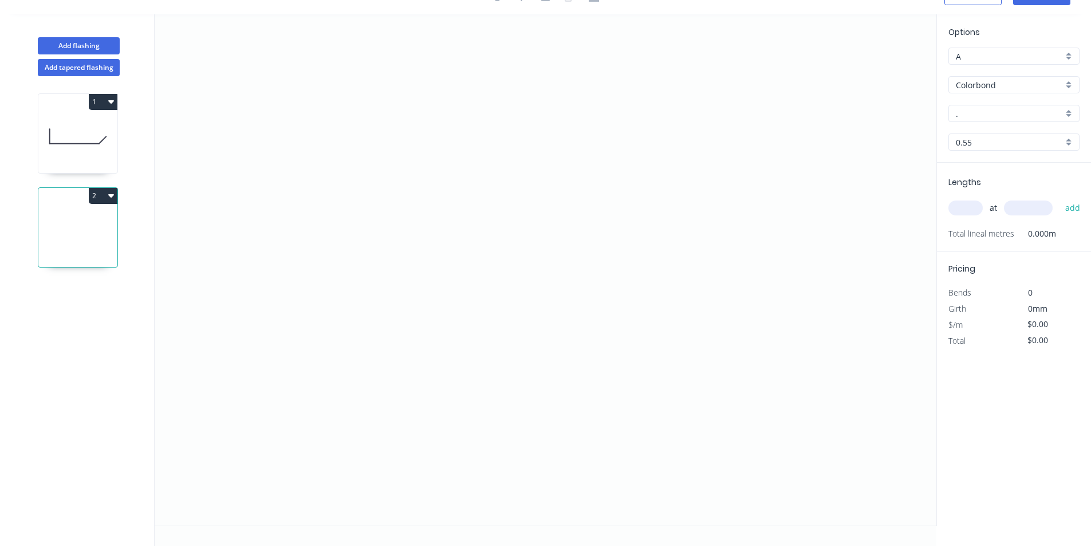
click at [115, 101] on button "1" at bounding box center [103, 102] width 29 height 16
click at [79, 131] on div "Duplicate" at bounding box center [63, 130] width 88 height 17
type input "Basalt"
type input "$37.99"
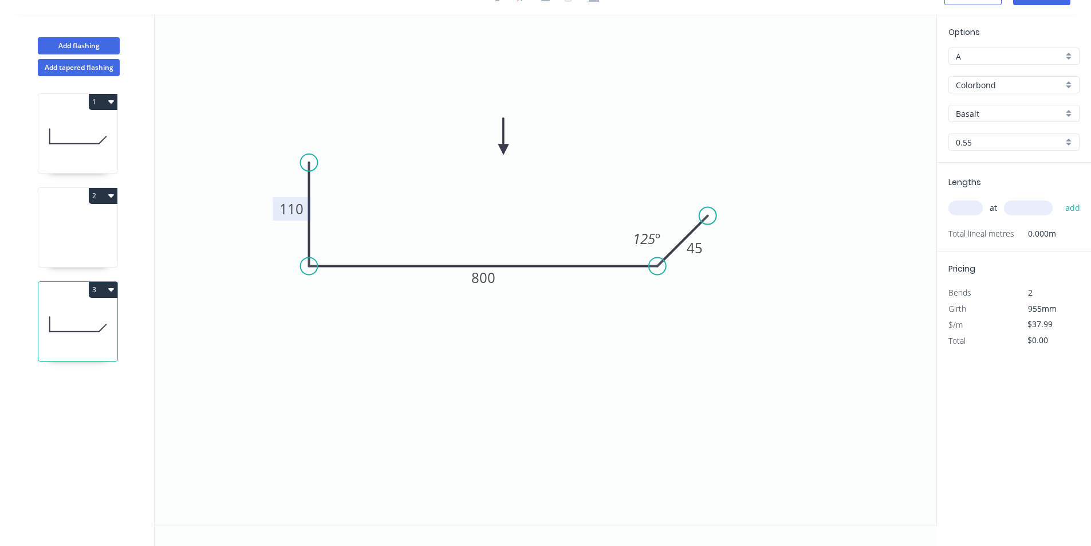
click at [295, 210] on tspan "110" at bounding box center [291, 208] width 24 height 19
click at [494, 278] on tspan "800" at bounding box center [483, 277] width 24 height 19
click at [759, 396] on icon "0 110 790 45 125 º" at bounding box center [545, 269] width 781 height 510
click at [965, 200] on input "text" at bounding box center [965, 207] width 34 height 15
type input "1"
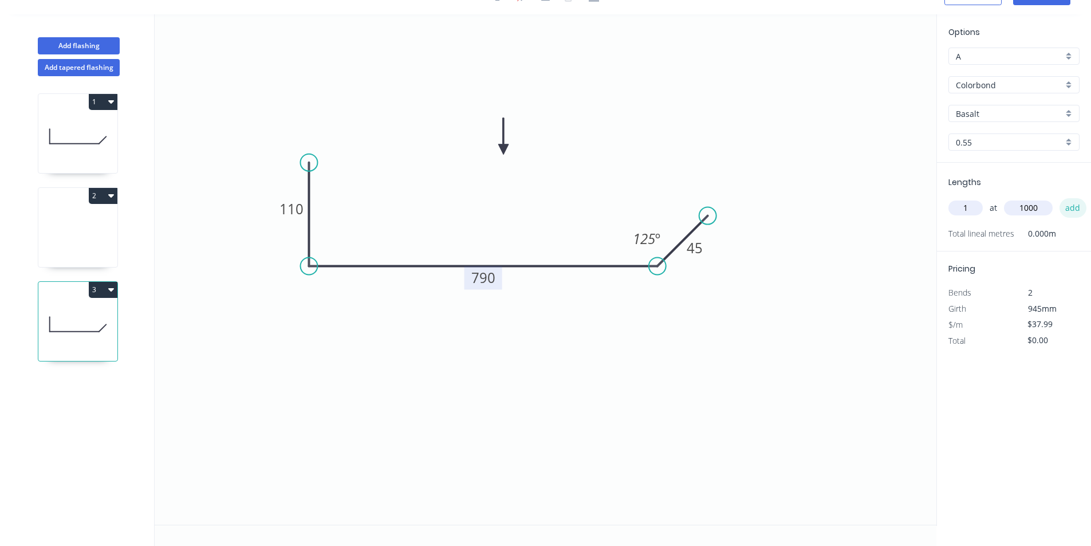
type input "1000"
click at [1071, 208] on button "add" at bounding box center [1072, 207] width 27 height 19
type input "$37.99"
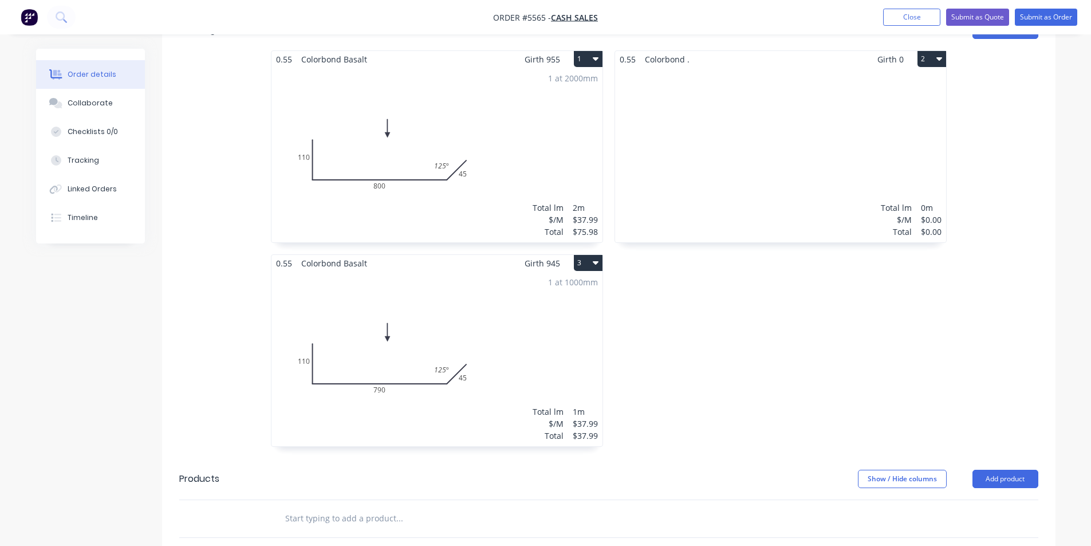
click at [788, 140] on div "Total lm $/M Total 0m $0.00 $0.00" at bounding box center [780, 155] width 331 height 175
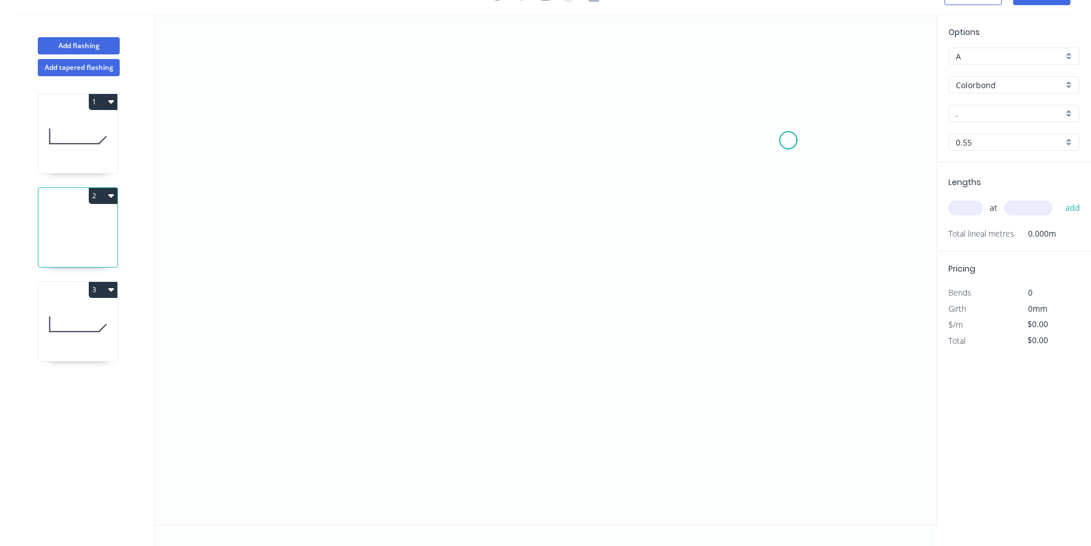
scroll to position [21, 0]
drag, startPoint x: 70, startPoint y: 207, endPoint x: 106, endPoint y: 397, distance: 193.6
click at [107, 398] on div "1 2 3" at bounding box center [78, 310] width 151 height 469
click at [105, 196] on button "2" at bounding box center [103, 196] width 29 height 16
click at [62, 246] on div "Delete" at bounding box center [63, 247] width 88 height 17
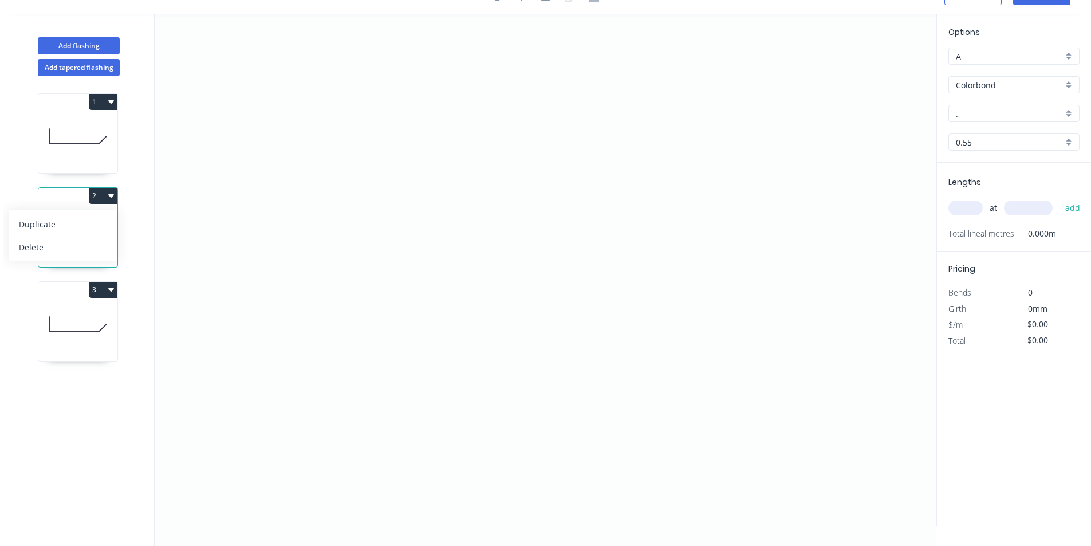
type input "Basalt"
type input "$37.99"
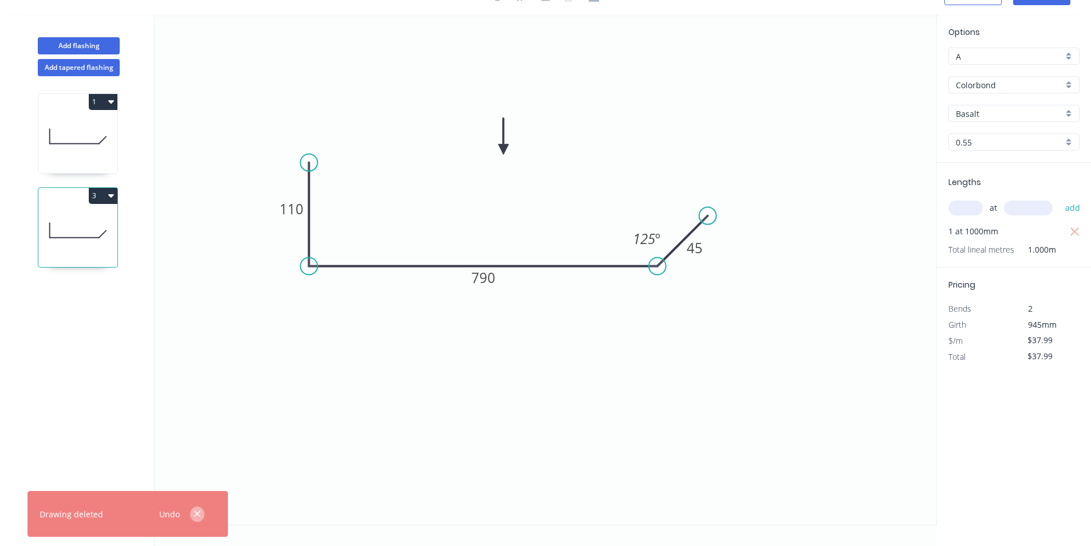
click at [195, 510] on icon "button" at bounding box center [197, 513] width 7 height 10
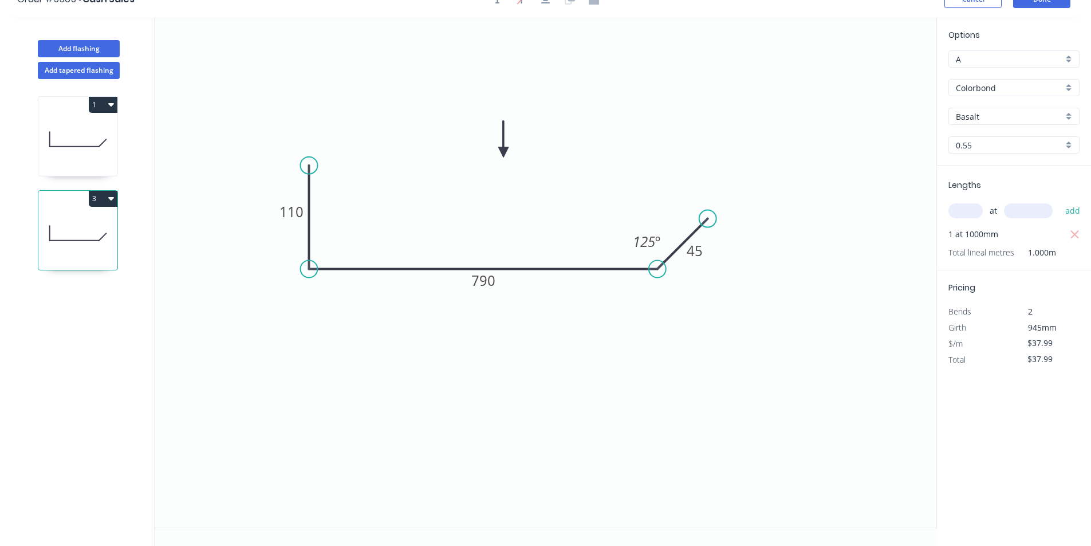
scroll to position [0, 0]
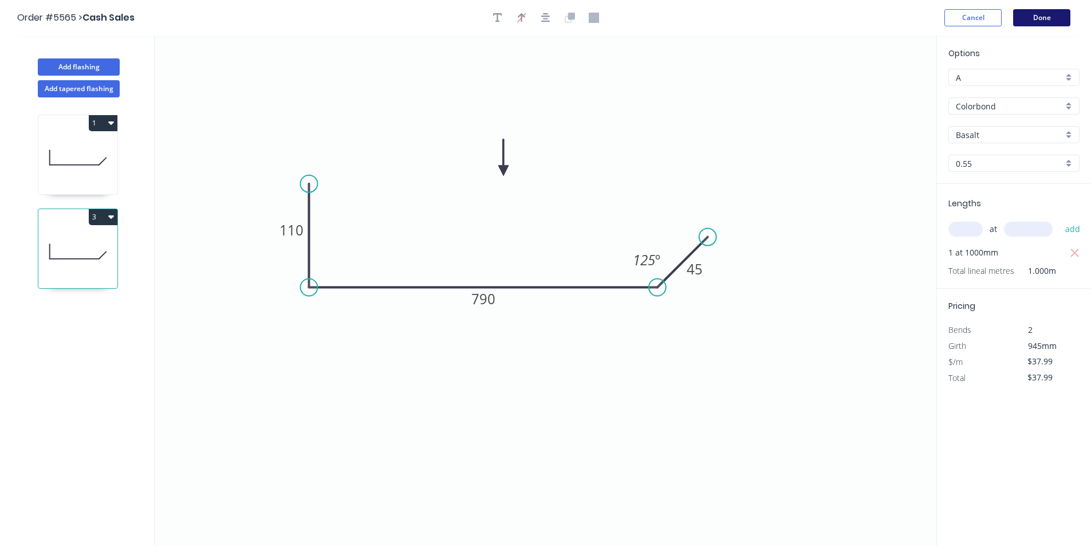
click at [1053, 13] on button "Done" at bounding box center [1041, 17] width 57 height 17
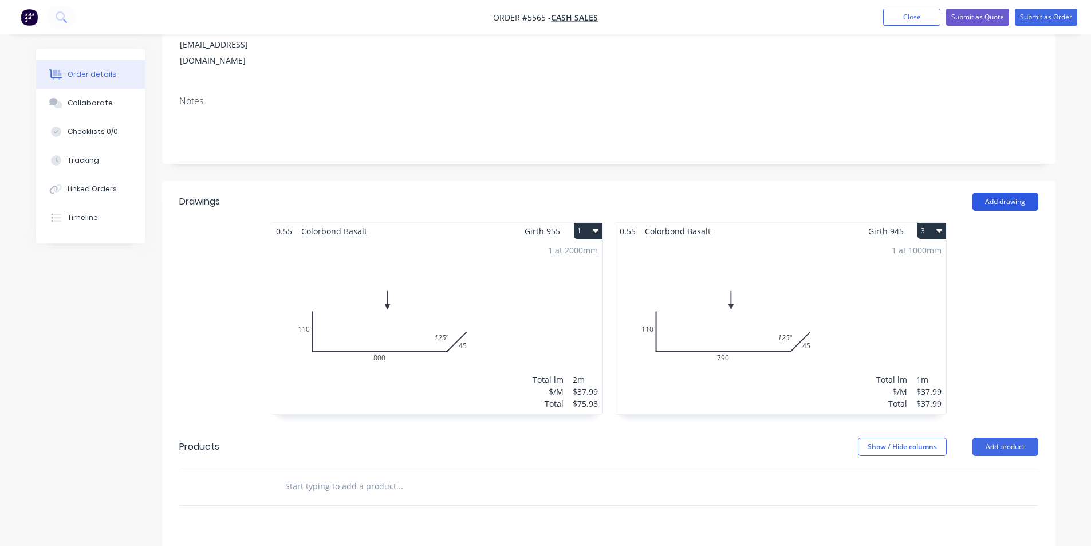
click at [1013, 192] on button "Add drawing" at bounding box center [1005, 201] width 66 height 18
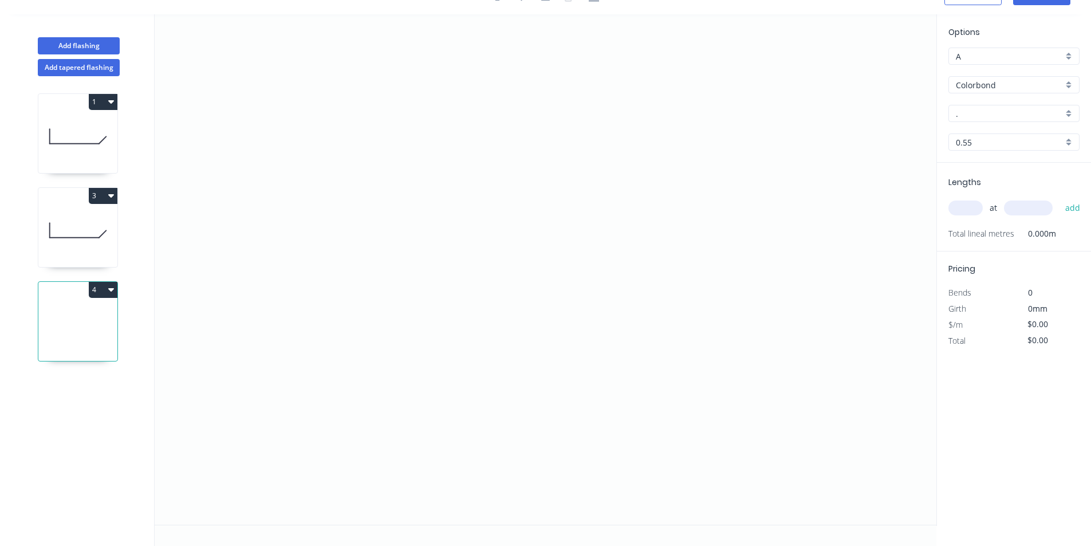
scroll to position [21, 0]
drag, startPoint x: 546, startPoint y: 154, endPoint x: 474, endPoint y: 150, distance: 71.7
click at [474, 150] on icon "0" at bounding box center [545, 269] width 781 height 510
drag, startPoint x: 474, startPoint y: 151, endPoint x: 472, endPoint y: 248, distance: 97.3
click at [472, 248] on icon "0 ?" at bounding box center [545, 269] width 781 height 510
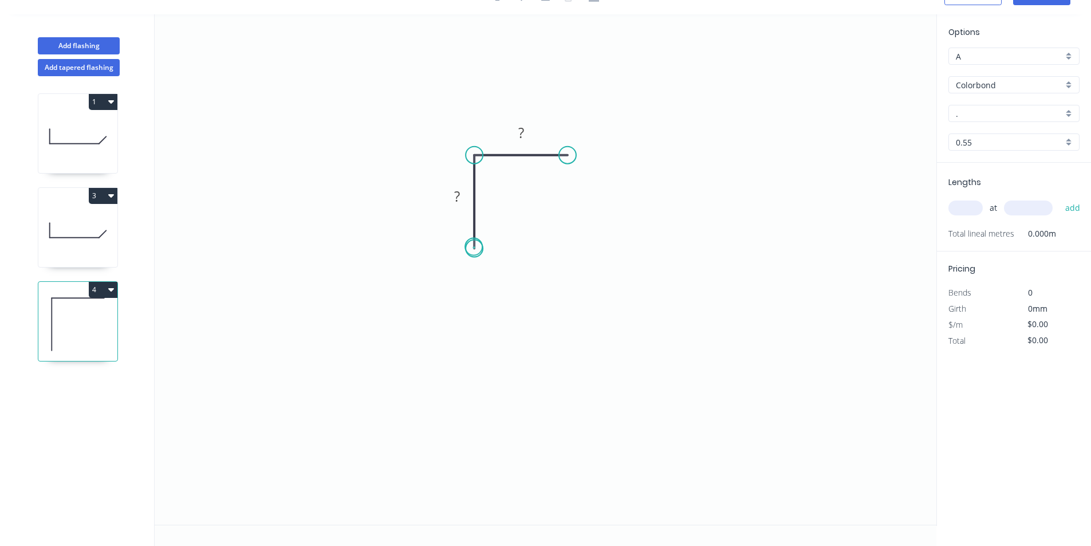
click at [473, 247] on circle at bounding box center [473, 248] width 17 height 17
click at [528, 133] on rect at bounding box center [521, 133] width 23 height 16
click at [527, 133] on rect at bounding box center [521, 133] width 23 height 16
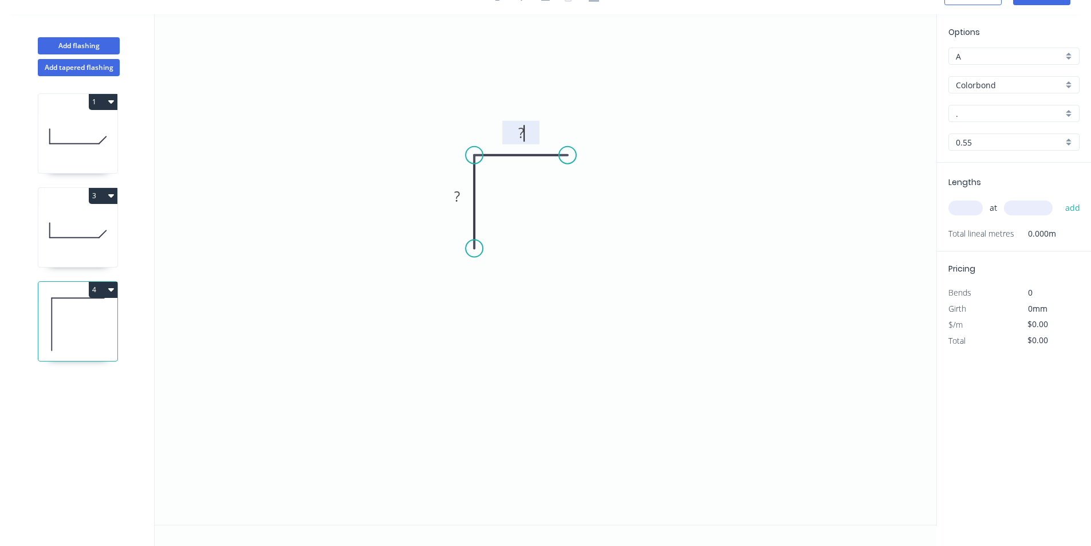
click at [521, 135] on tspan "?" at bounding box center [521, 132] width 6 height 19
click at [457, 192] on tspan "?" at bounding box center [457, 196] width 6 height 19
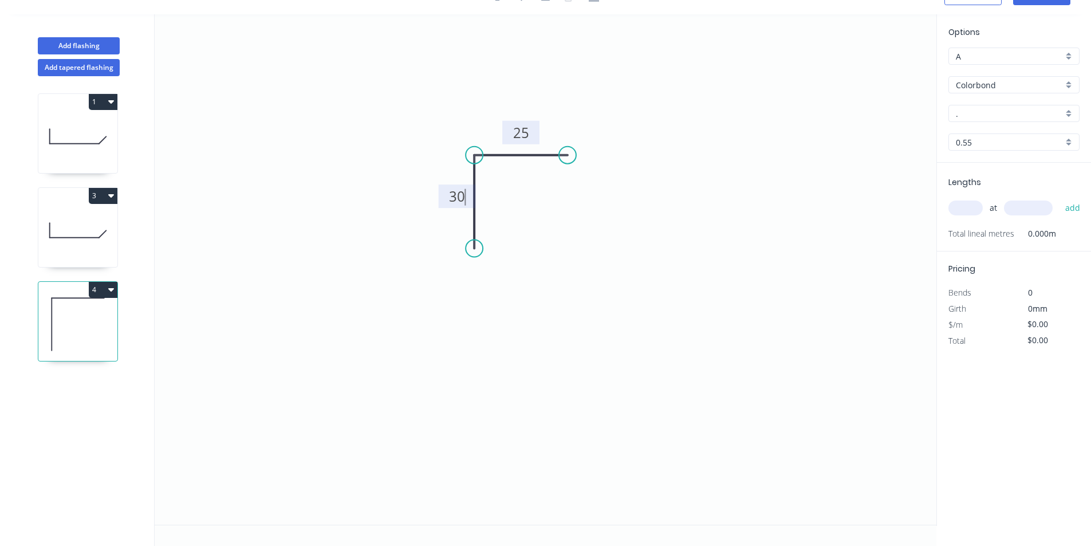
click at [725, 250] on icon "0 30 25" at bounding box center [545, 269] width 781 height 510
type input "$7.51"
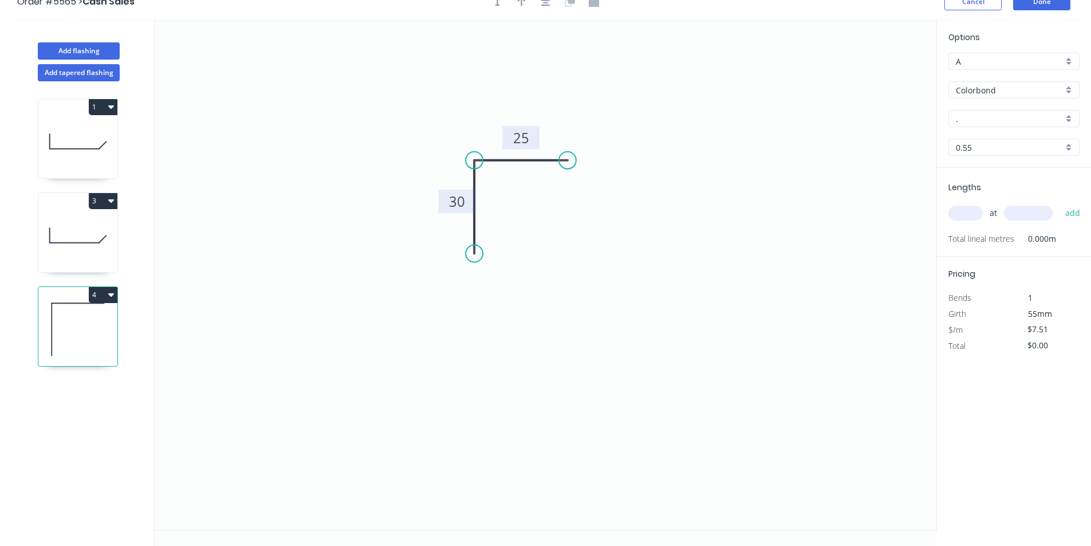
scroll to position [0, 0]
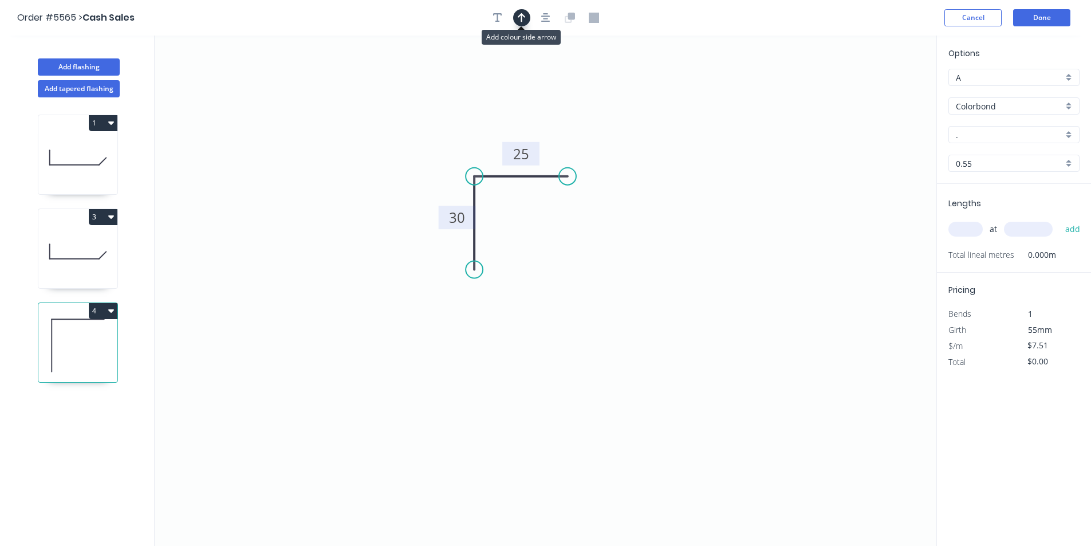
click at [522, 17] on icon "button" at bounding box center [522, 17] width 8 height 9
drag, startPoint x: 876, startPoint y: 89, endPoint x: 412, endPoint y: 133, distance: 466.4
click at [412, 133] on icon at bounding box center [409, 118] width 10 height 37
click at [996, 120] on div "Options A A Colorbond Colorbond Colorbond Matt - Flat Sheet . . 0.55 0.55" at bounding box center [1014, 115] width 154 height 137
click at [993, 137] on input "." at bounding box center [1009, 135] width 107 height 12
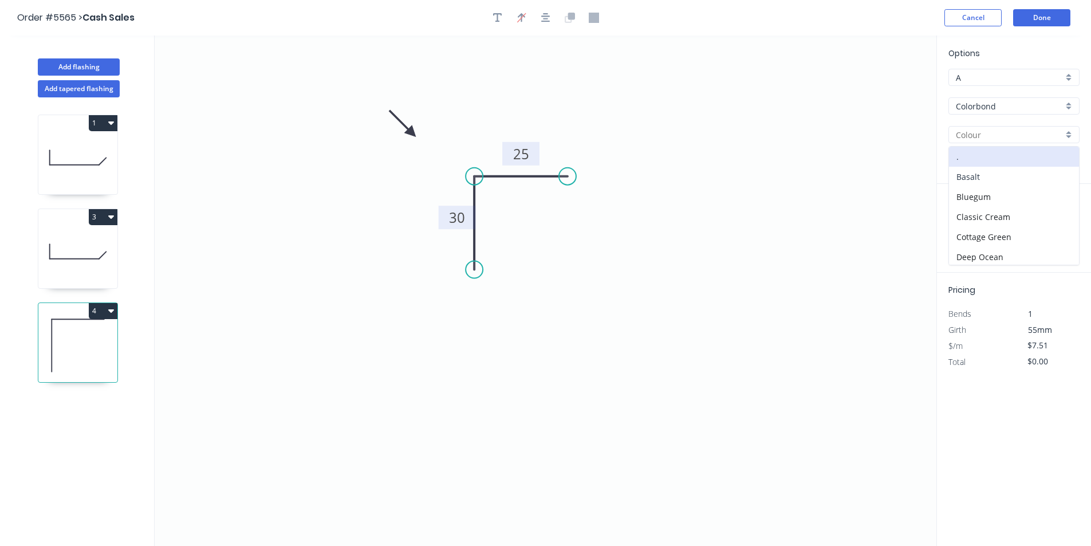
click at [982, 179] on div "Basalt" at bounding box center [1014, 177] width 130 height 20
type input "Basalt"
click at [964, 228] on input "text" at bounding box center [965, 229] width 34 height 15
click at [964, 227] on input "text" at bounding box center [965, 229] width 34 height 15
type input "1"
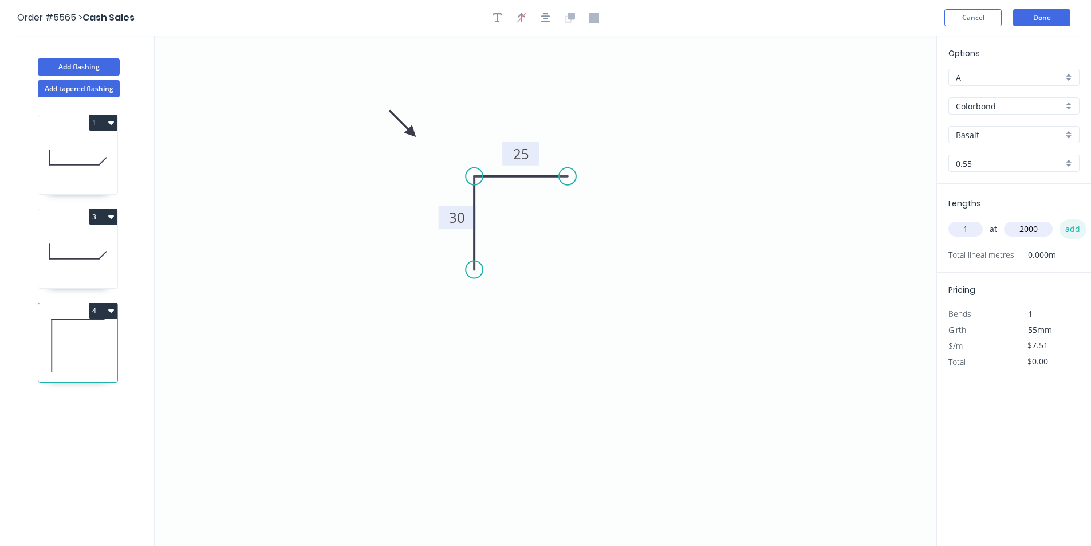
type input "2000"
click at [1079, 228] on button "add" at bounding box center [1072, 228] width 27 height 19
type input "$15.02"
type input "1"
type input "3000"
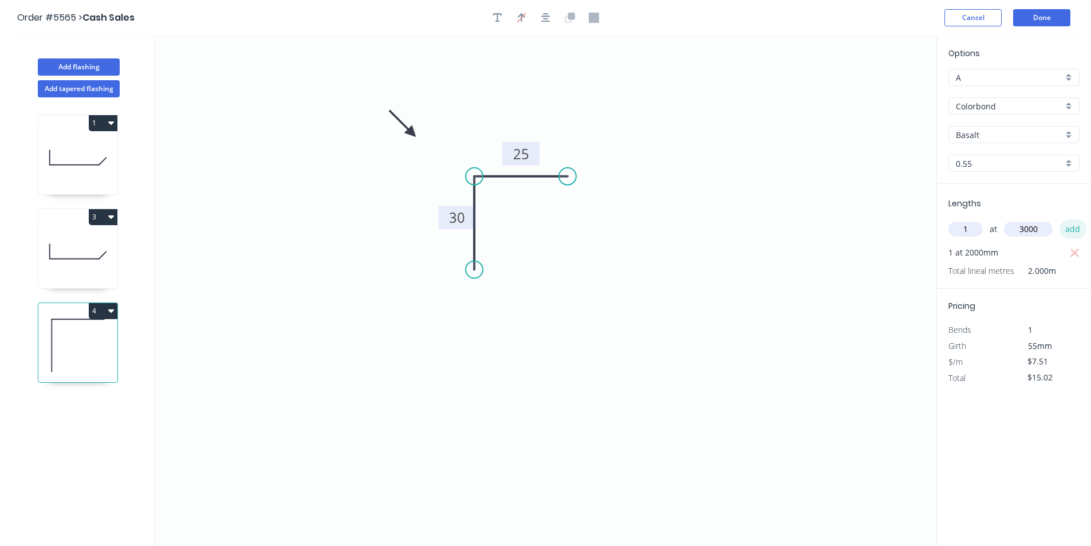
click at [1073, 231] on button "add" at bounding box center [1072, 228] width 27 height 19
type input "$37.55"
click at [1043, 18] on button "Done" at bounding box center [1041, 17] width 57 height 17
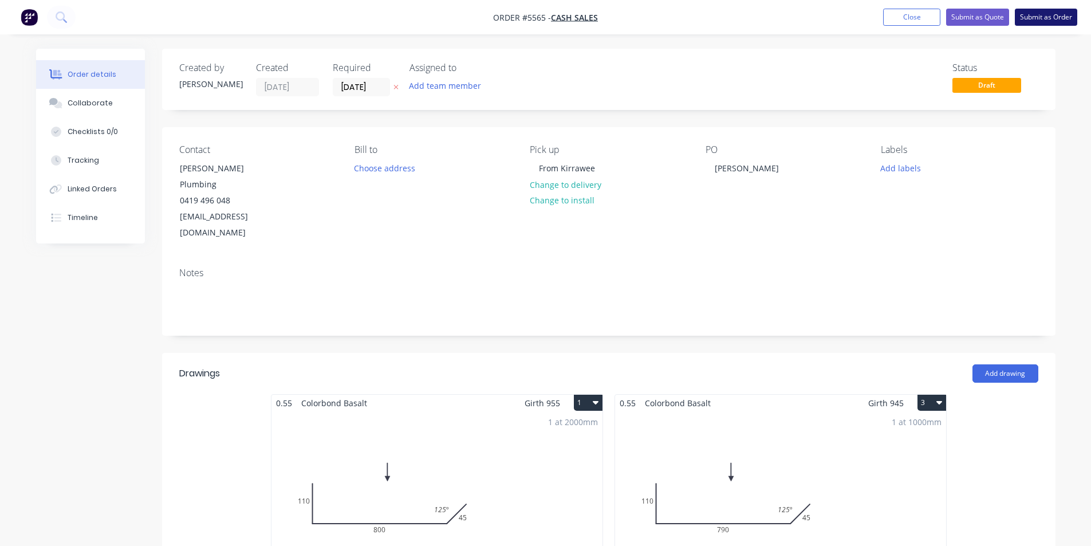
click at [1063, 15] on button "Submit as Order" at bounding box center [1045, 17] width 62 height 17
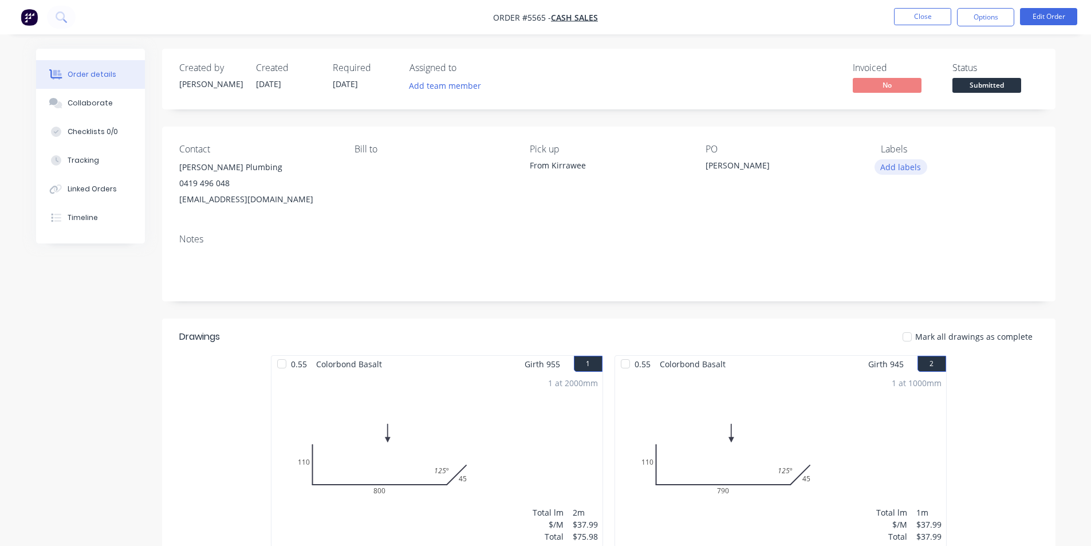
click at [906, 167] on button "Add labels" at bounding box center [900, 166] width 53 height 15
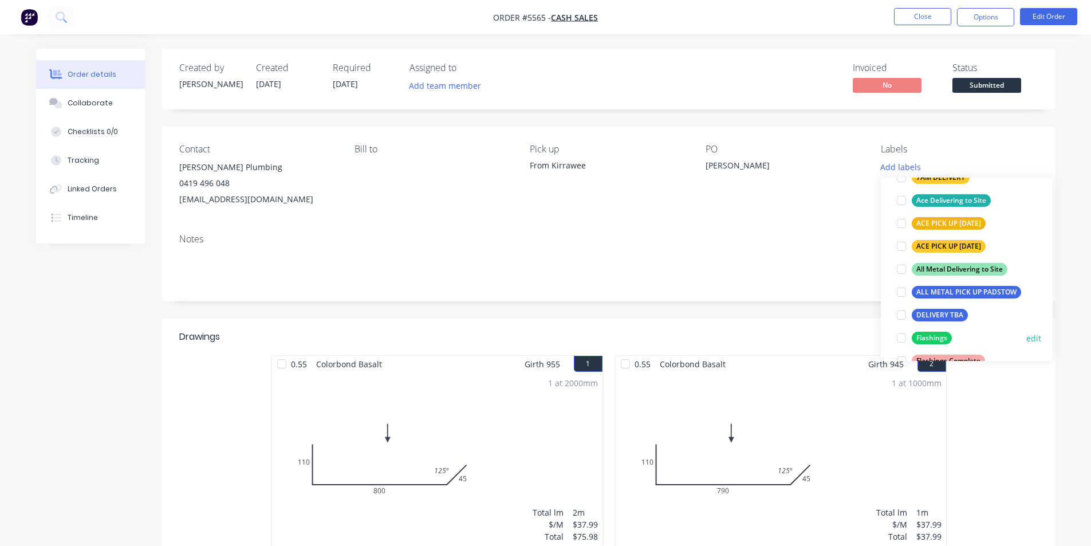
scroll to position [172, 0]
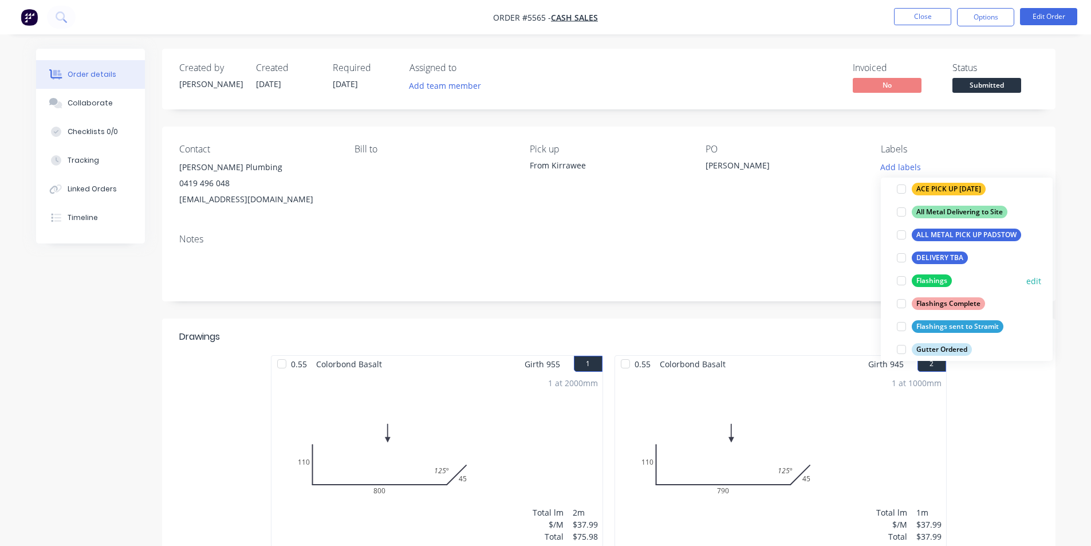
click at [899, 281] on div at bounding box center [901, 280] width 23 height 23
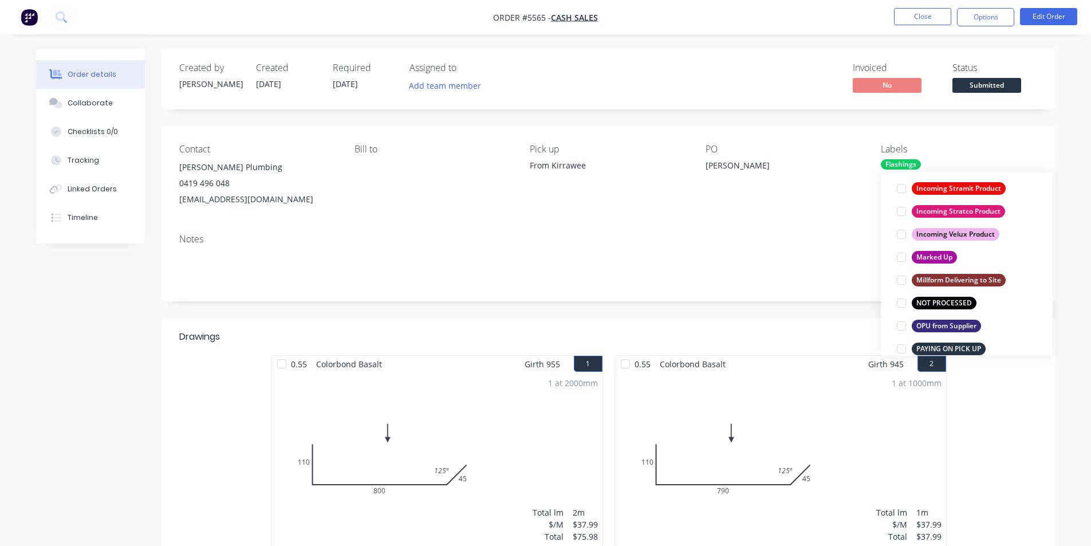
scroll to position [630, 0]
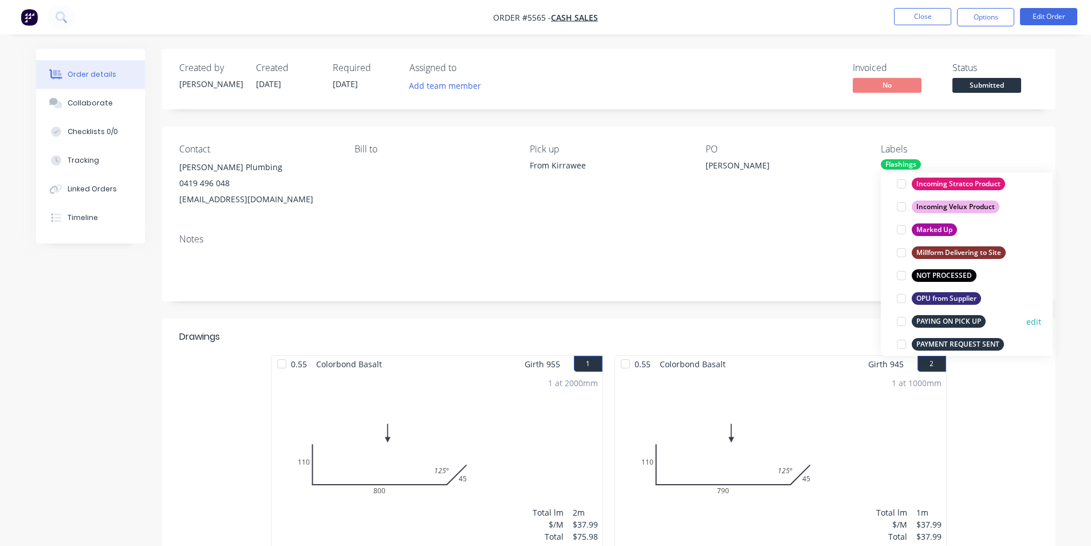
click at [902, 319] on div at bounding box center [901, 321] width 23 height 23
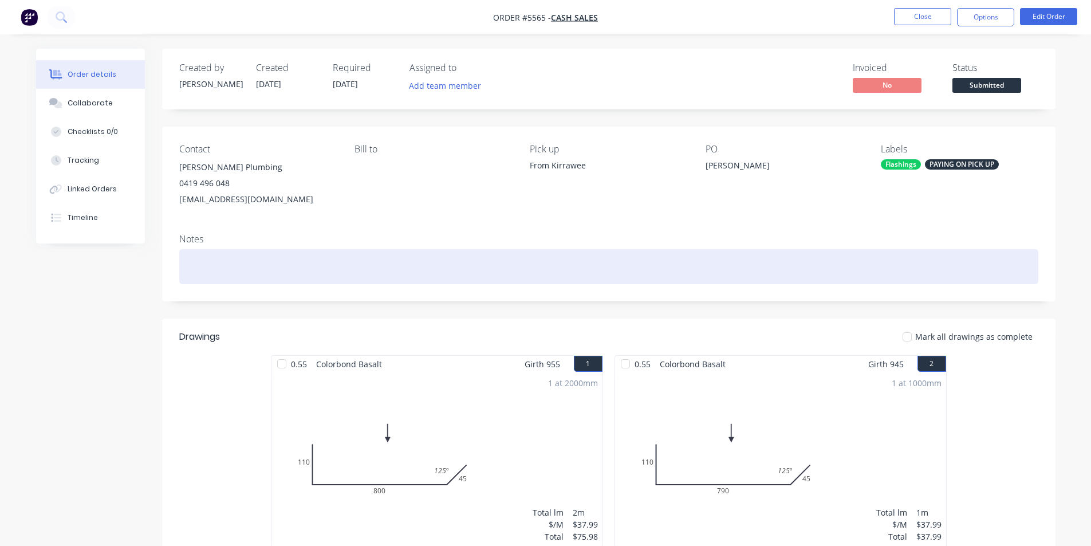
click at [822, 267] on div at bounding box center [608, 266] width 859 height 35
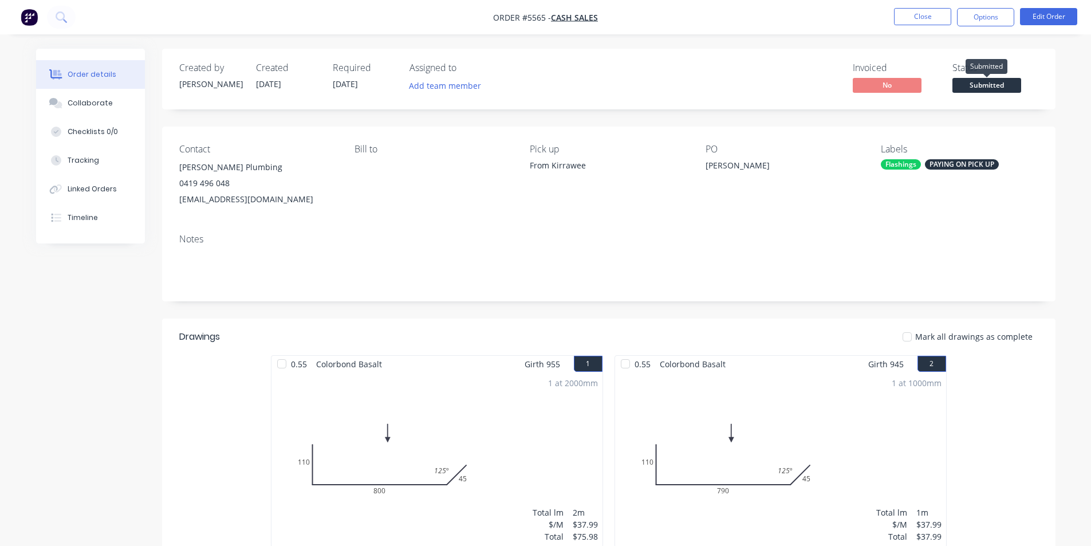
click at [975, 88] on span "Submitted" at bounding box center [986, 85] width 69 height 14
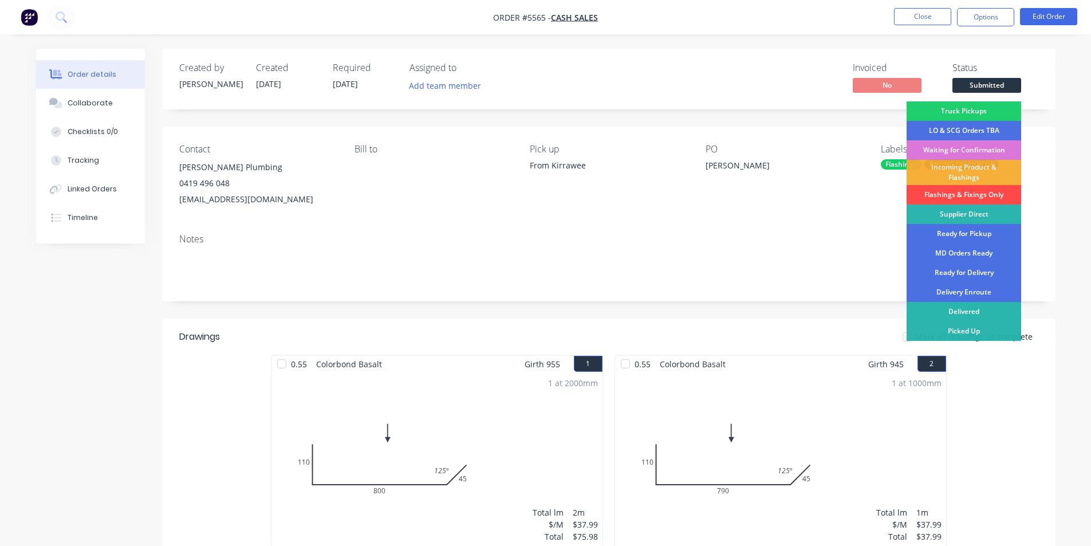
click at [973, 195] on div "Flashings & Fixings Only" at bounding box center [963, 194] width 115 height 19
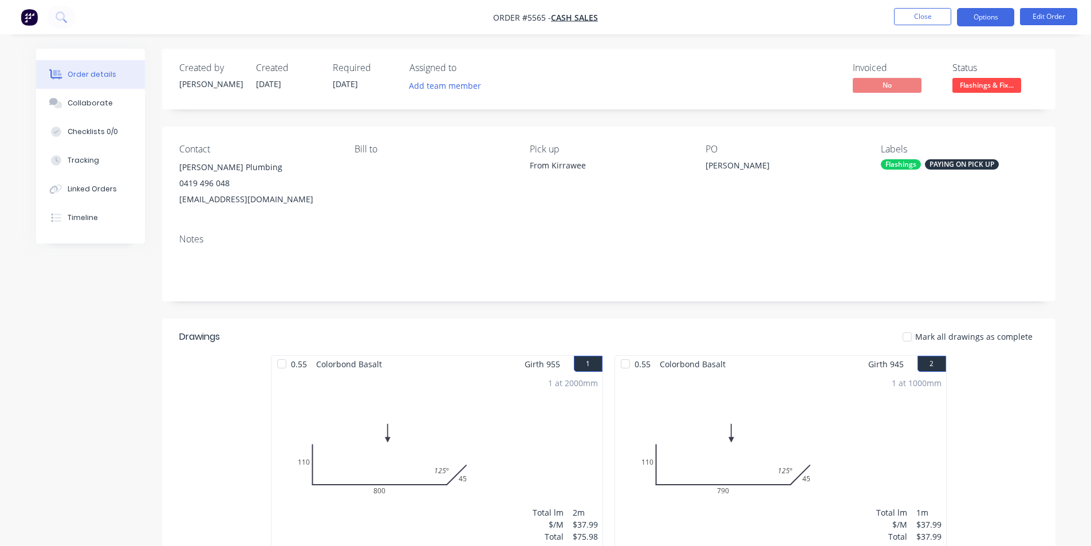
click at [986, 16] on button "Options" at bounding box center [985, 17] width 57 height 18
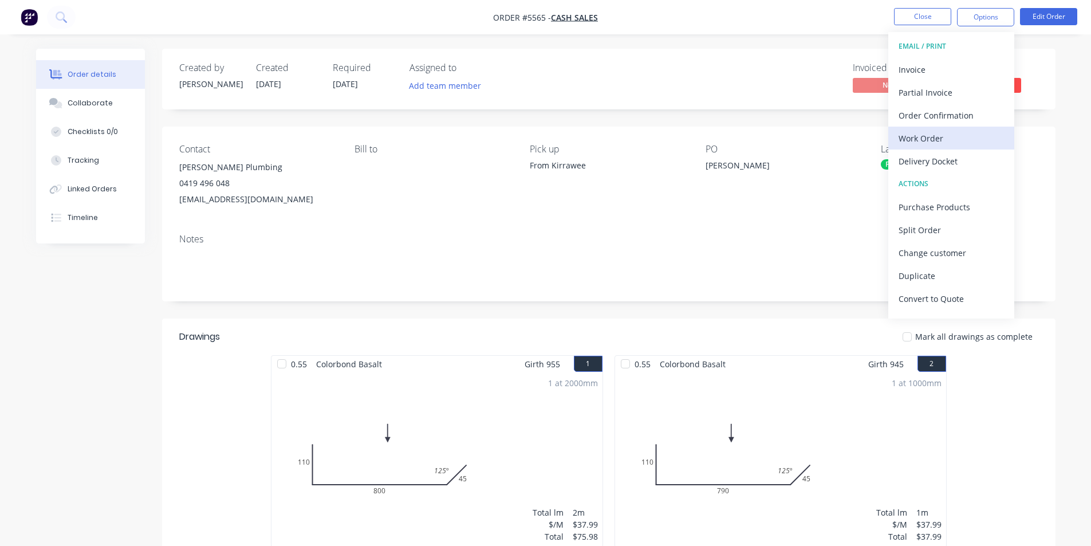
click at [935, 139] on div "Work Order" at bounding box center [950, 138] width 105 height 17
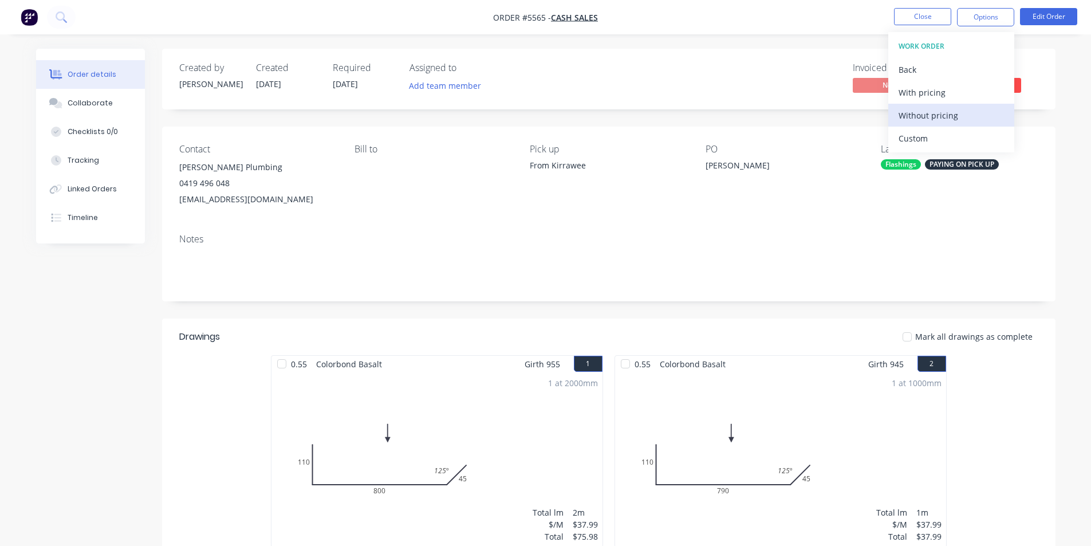
click at [926, 113] on div "Without pricing" at bounding box center [950, 115] width 105 height 17
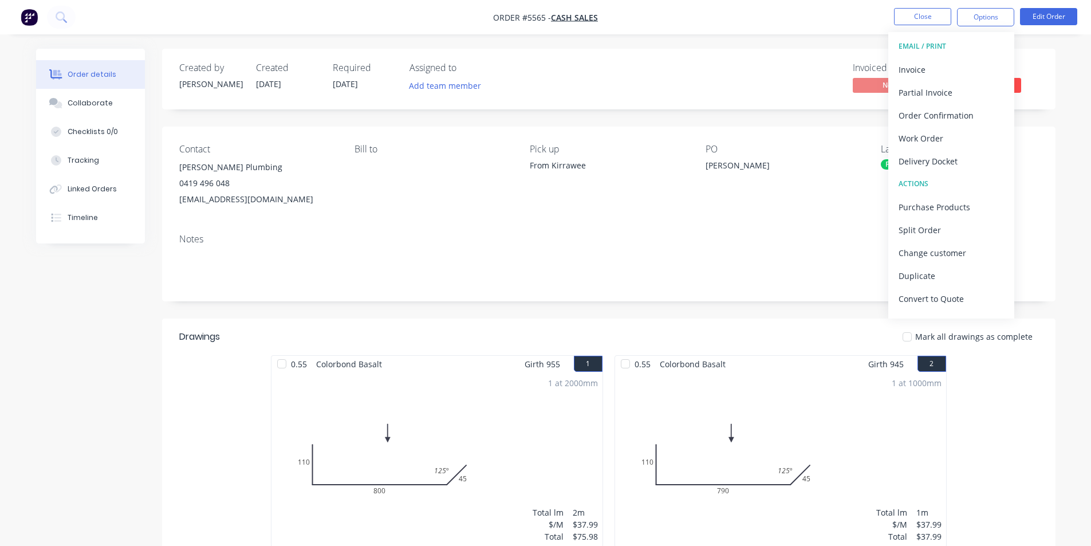
click at [358, 86] on span "[DATE]" at bounding box center [345, 83] width 25 height 11
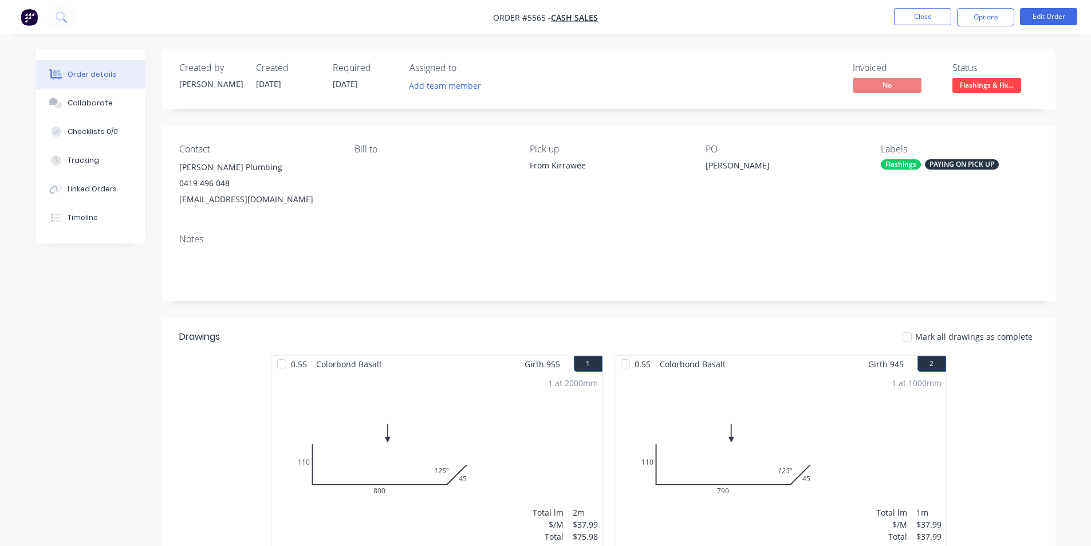
click at [360, 77] on div "Required [DATE]" at bounding box center [364, 78] width 63 height 33
click at [1061, 22] on button "Edit Order" at bounding box center [1048, 16] width 57 height 17
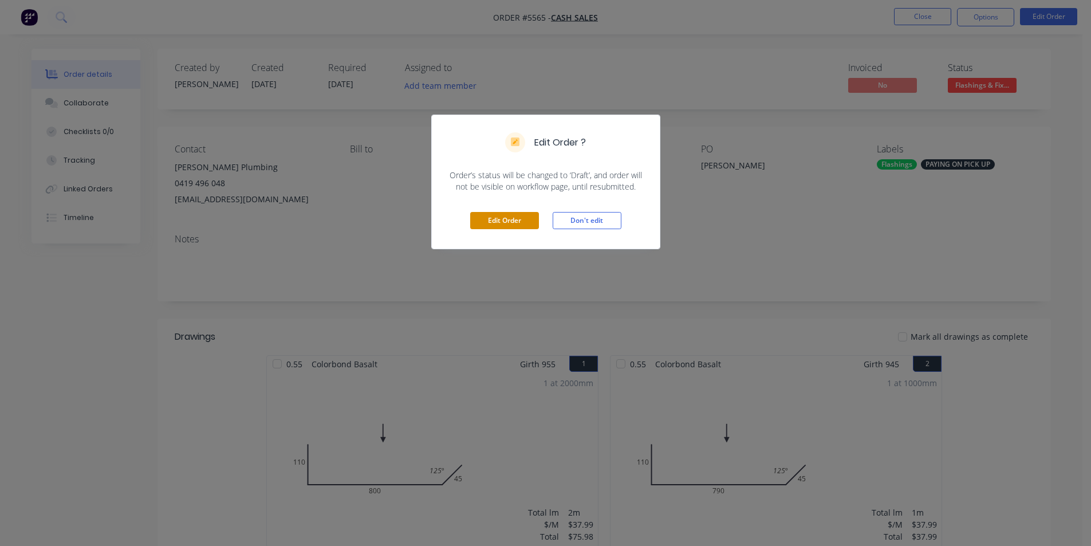
click at [505, 221] on button "Edit Order" at bounding box center [504, 220] width 69 height 17
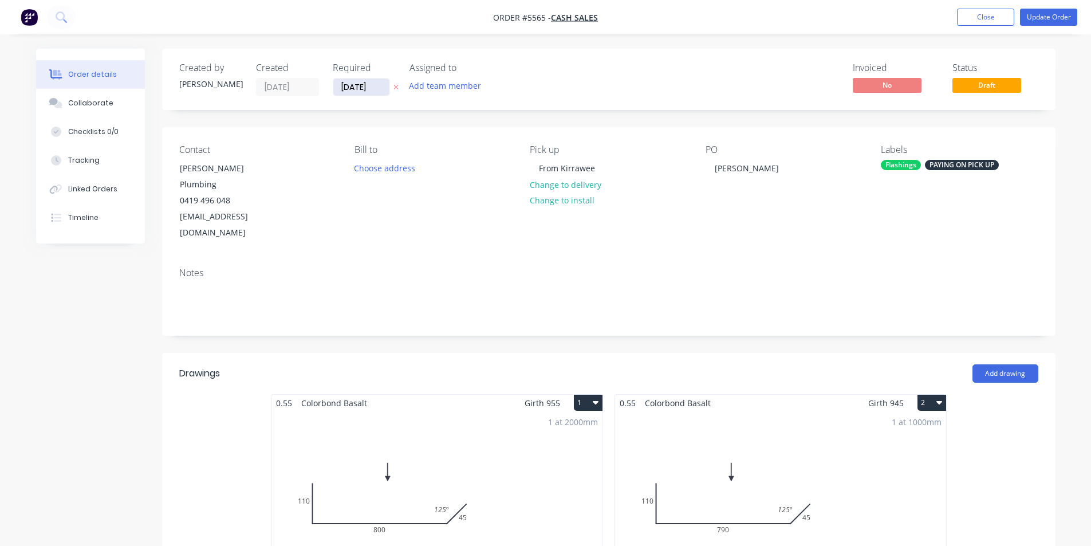
click at [362, 87] on input "[DATE]" at bounding box center [361, 86] width 56 height 17
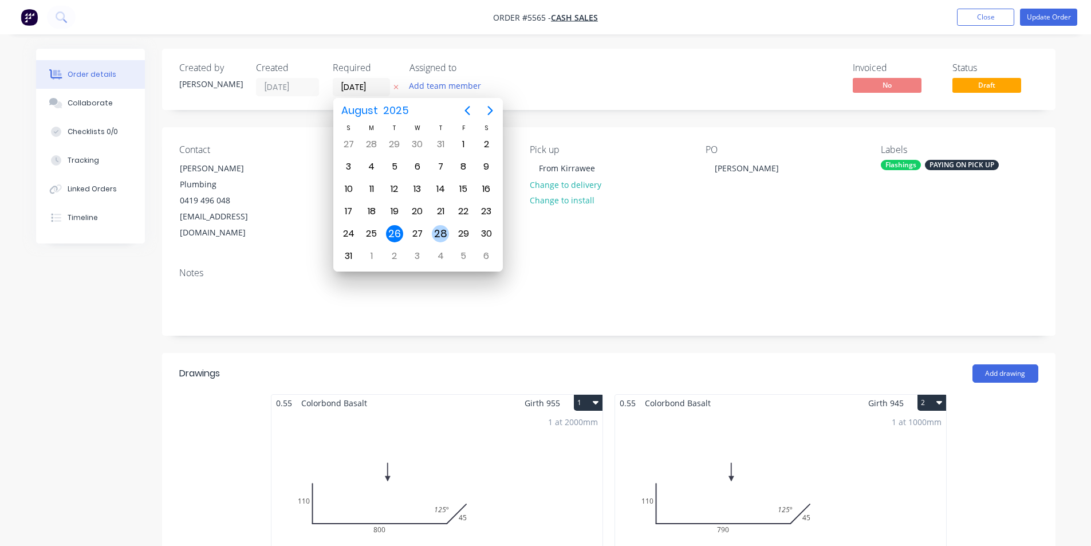
click at [440, 230] on div "28" at bounding box center [440, 233] width 17 height 17
type input "[DATE]"
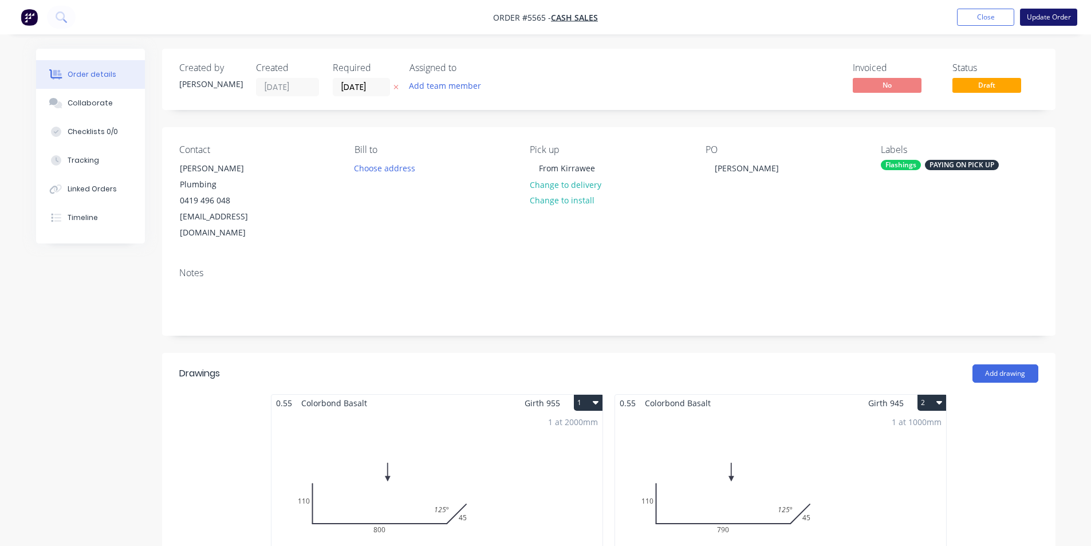
click at [1057, 17] on button "Update Order" at bounding box center [1048, 17] width 57 height 17
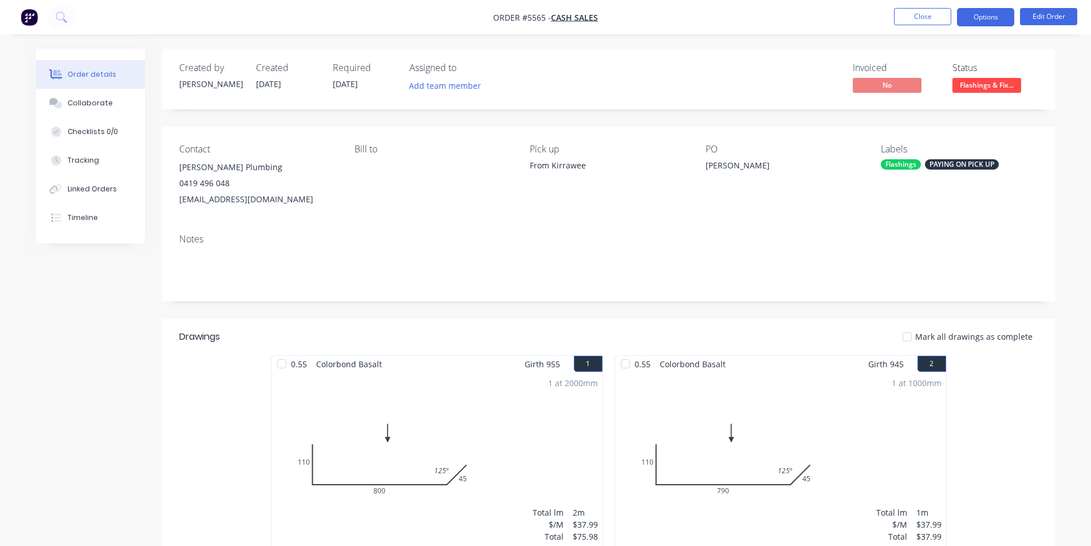
click at [992, 19] on button "Options" at bounding box center [985, 17] width 57 height 18
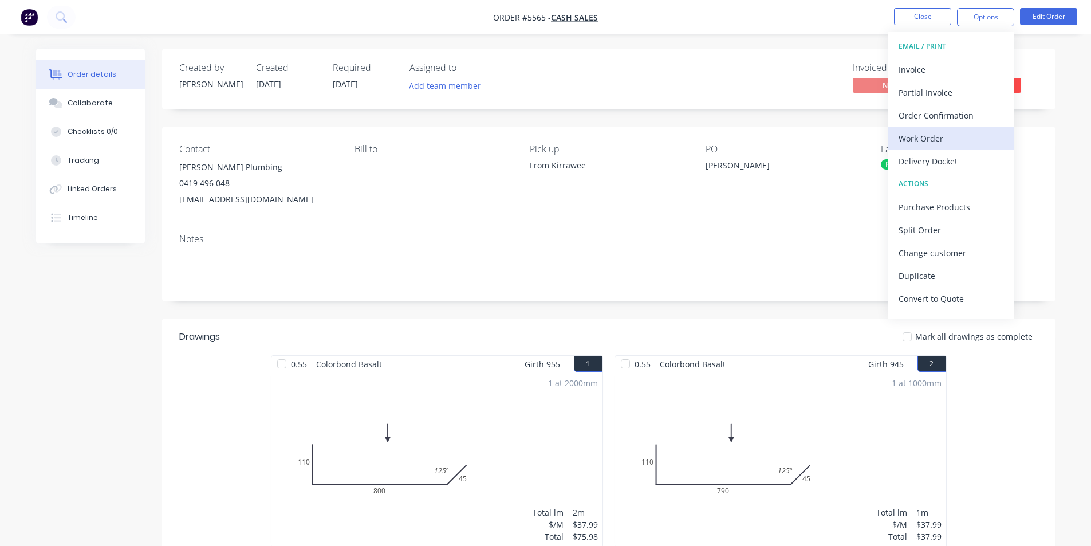
click at [922, 136] on div "Work Order" at bounding box center [950, 138] width 105 height 17
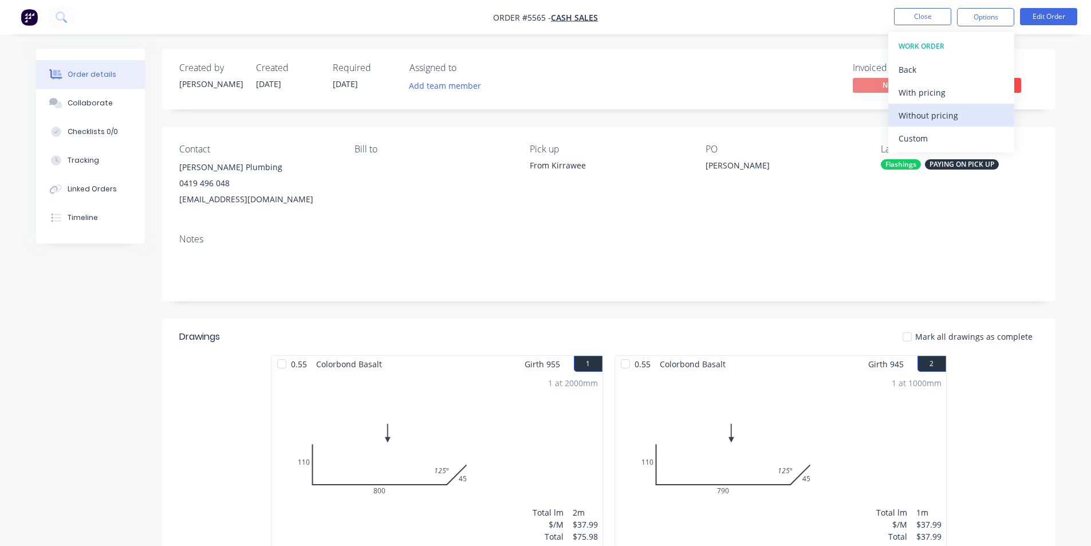
click at [933, 116] on div "Without pricing" at bounding box center [950, 115] width 105 height 17
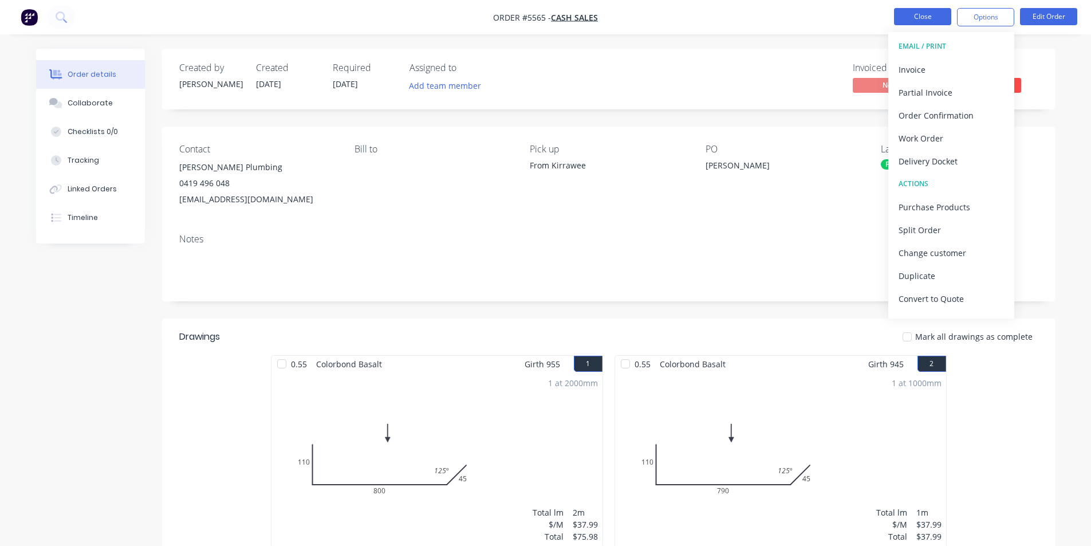
click at [921, 19] on button "Close" at bounding box center [922, 16] width 57 height 17
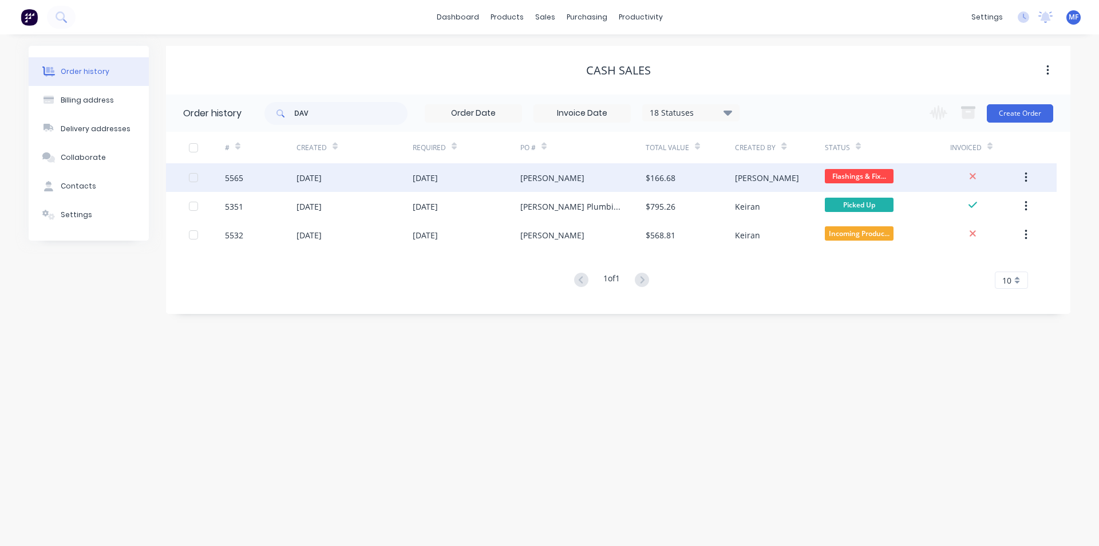
click at [569, 175] on div "[PERSON_NAME]" at bounding box center [552, 178] width 64 height 12
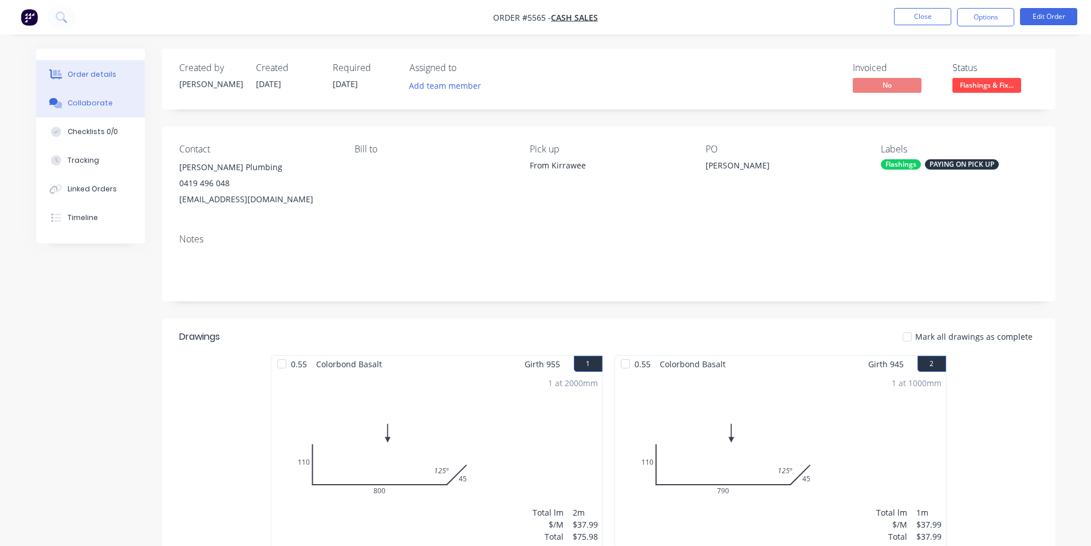
click at [97, 99] on div "Collaborate" at bounding box center [90, 103] width 45 height 10
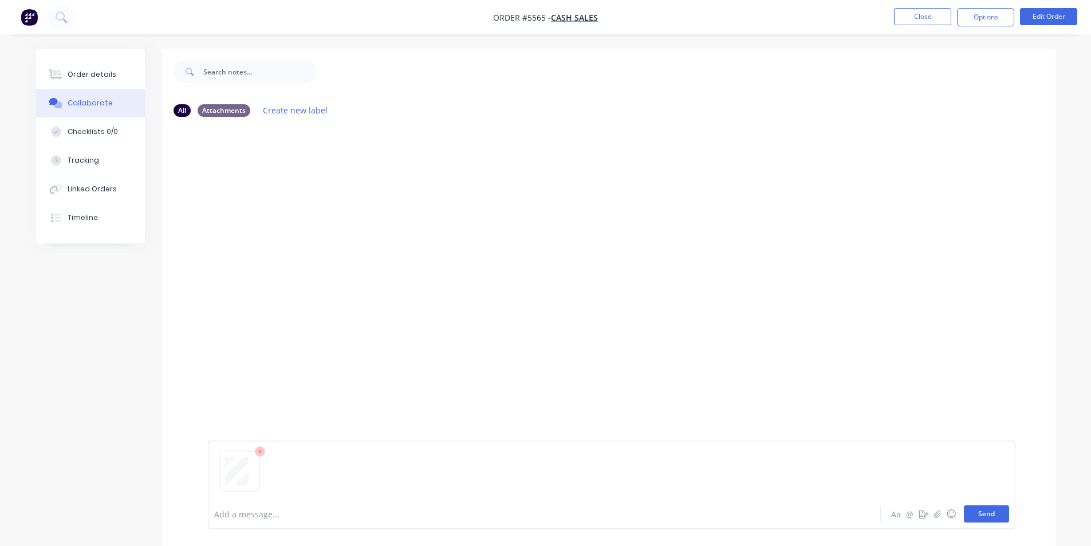
click at [980, 512] on button "Send" at bounding box center [986, 513] width 45 height 17
click at [866, 352] on div "MF You 01:53pm [DATE] 3816_001.pdf Labels Download Delete" at bounding box center [608, 312] width 893 height 373
click at [919, 9] on button "Close" at bounding box center [922, 16] width 57 height 17
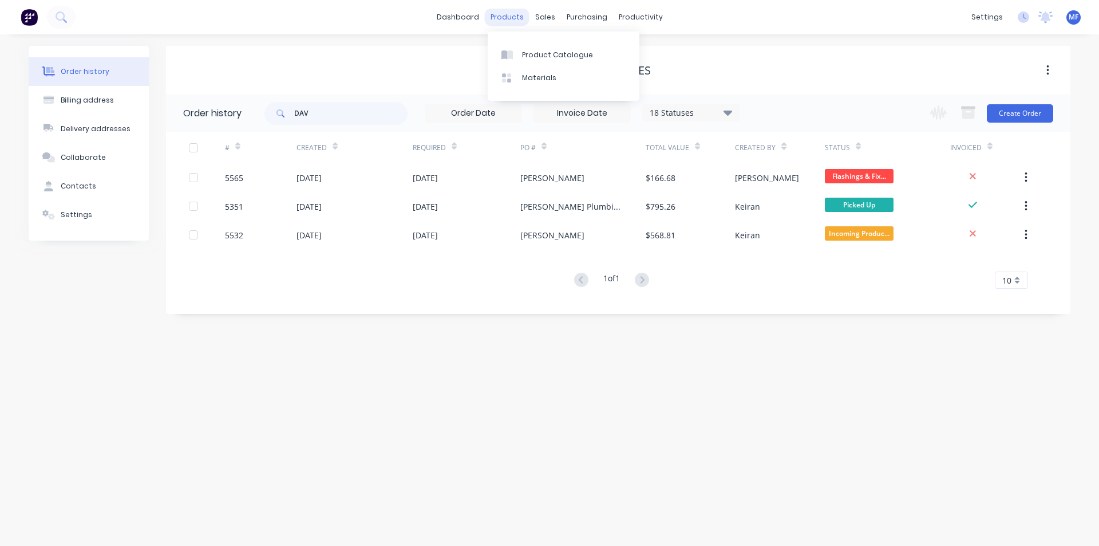
click at [514, 22] on div "products" at bounding box center [507, 17] width 45 height 17
click at [547, 18] on div "sales" at bounding box center [545, 17] width 31 height 17
click at [567, 79] on div "Customers" at bounding box center [584, 78] width 41 height 10
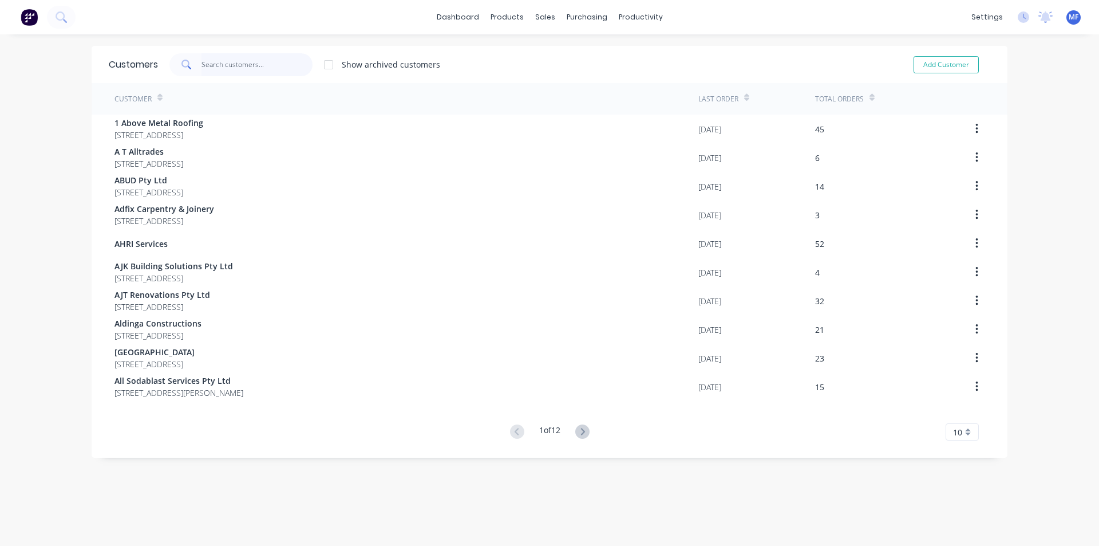
click at [224, 65] on input "text" at bounding box center [258, 64] width 112 height 23
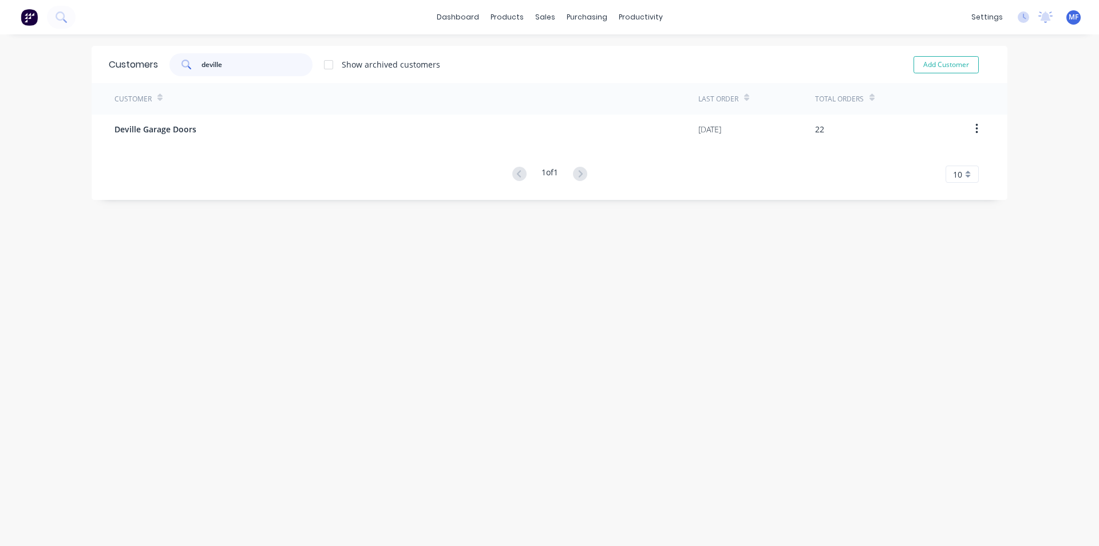
type input "deville"
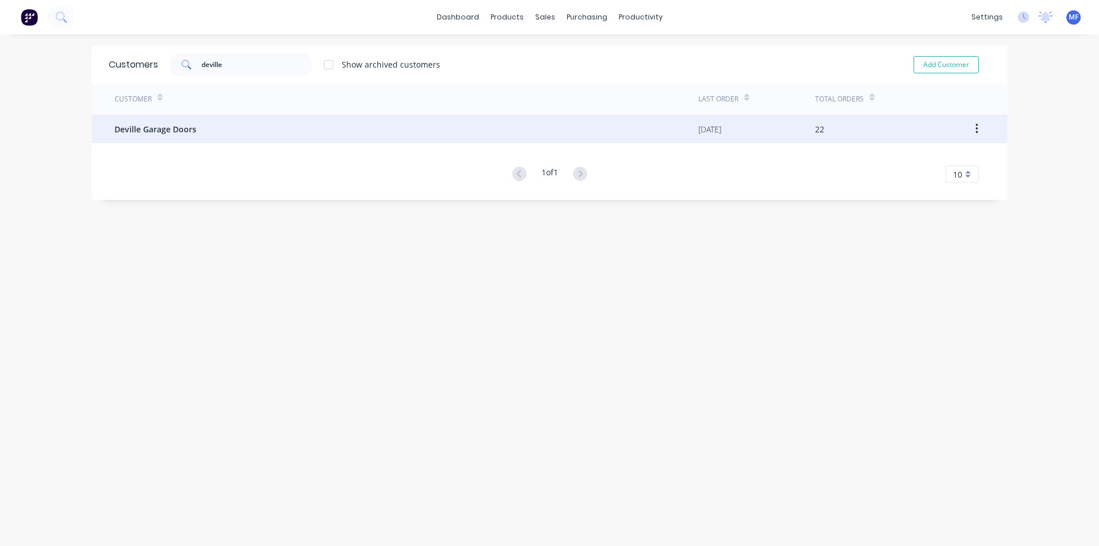
click at [160, 125] on span "Deville Garage Doors" at bounding box center [156, 129] width 82 height 12
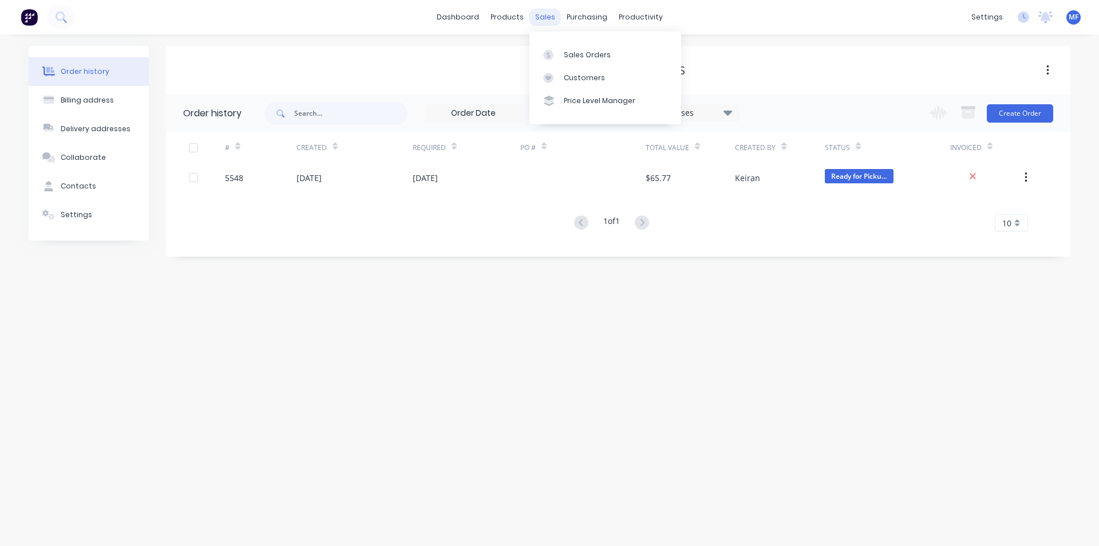
click at [546, 14] on div "sales" at bounding box center [545, 17] width 31 height 17
click at [587, 77] on div "Customers" at bounding box center [584, 78] width 41 height 10
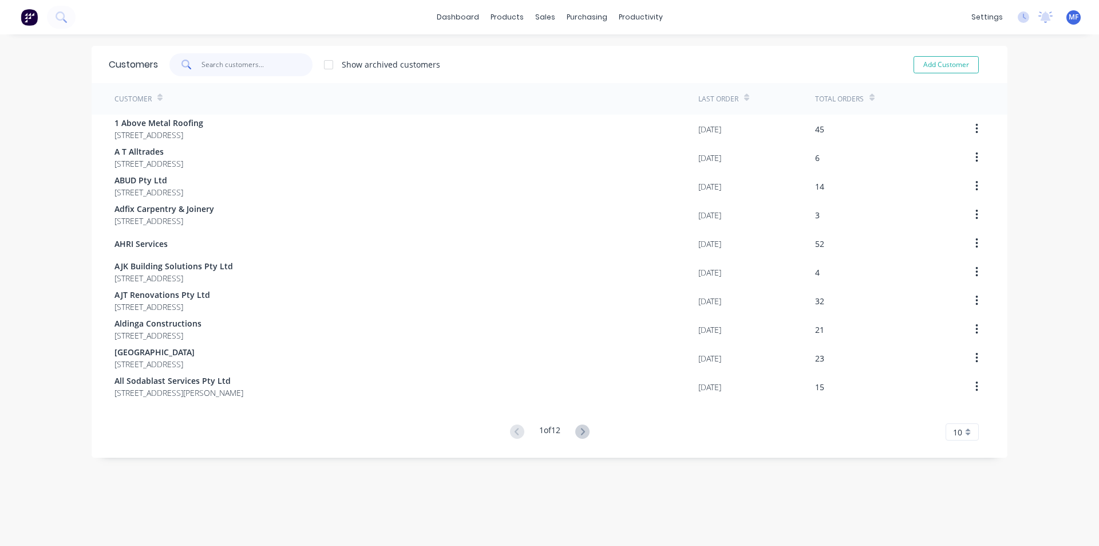
click at [234, 64] on input "text" at bounding box center [258, 64] width 112 height 23
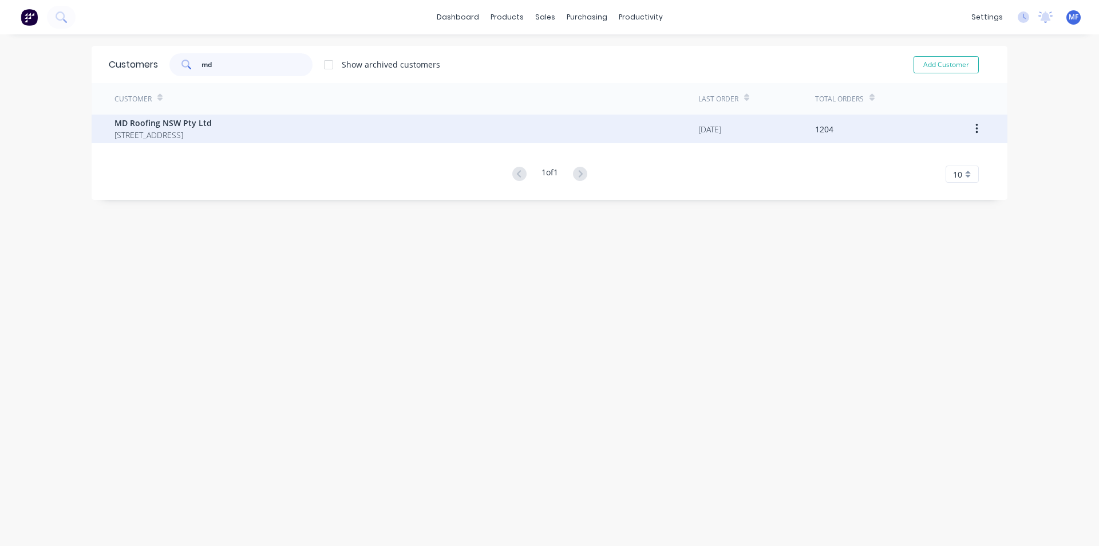
type input "md"
click at [149, 117] on span "MD Roofing NSW Pty Ltd" at bounding box center [163, 123] width 97 height 12
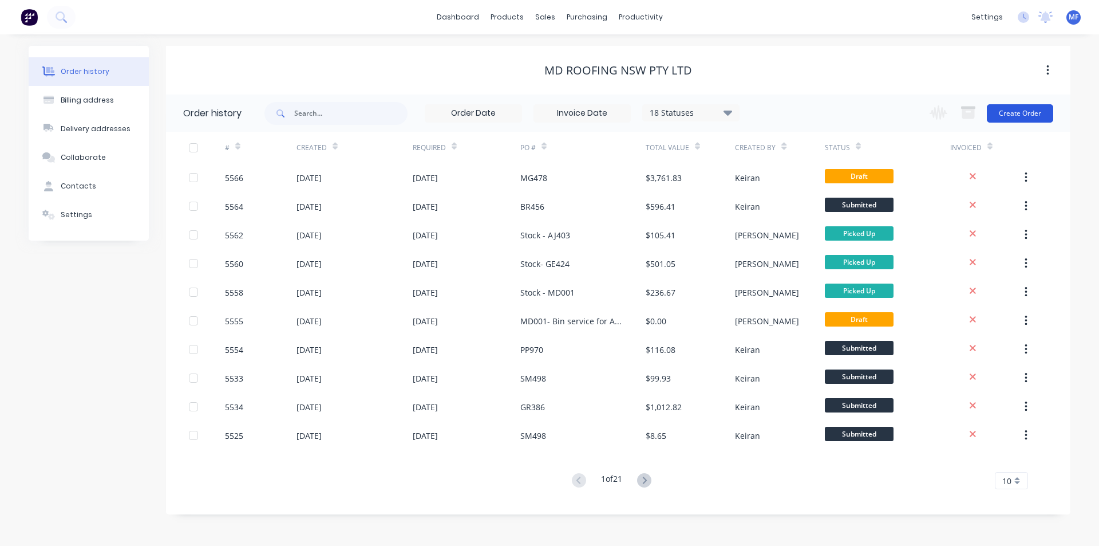
click at [1028, 112] on button "Create Order" at bounding box center [1020, 113] width 66 height 18
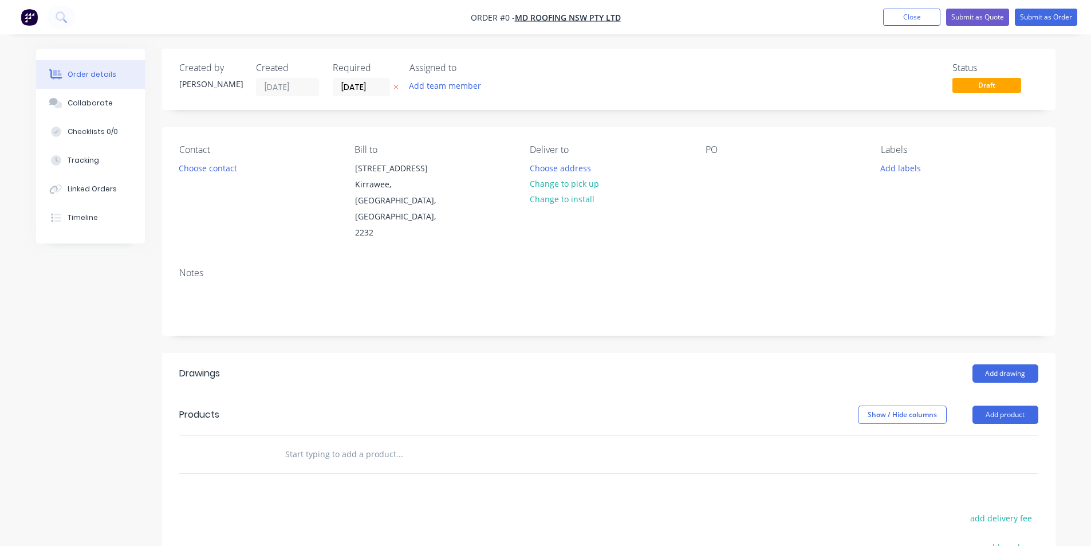
click at [735, 177] on div "PO" at bounding box center [783, 192] width 157 height 97
click at [716, 169] on div at bounding box center [714, 168] width 18 height 17
click at [408, 420] on div "Order details Collaborate Checklists 0/0 Tracking Linked Orders Timeline Order …" at bounding box center [546, 407] width 1042 height 717
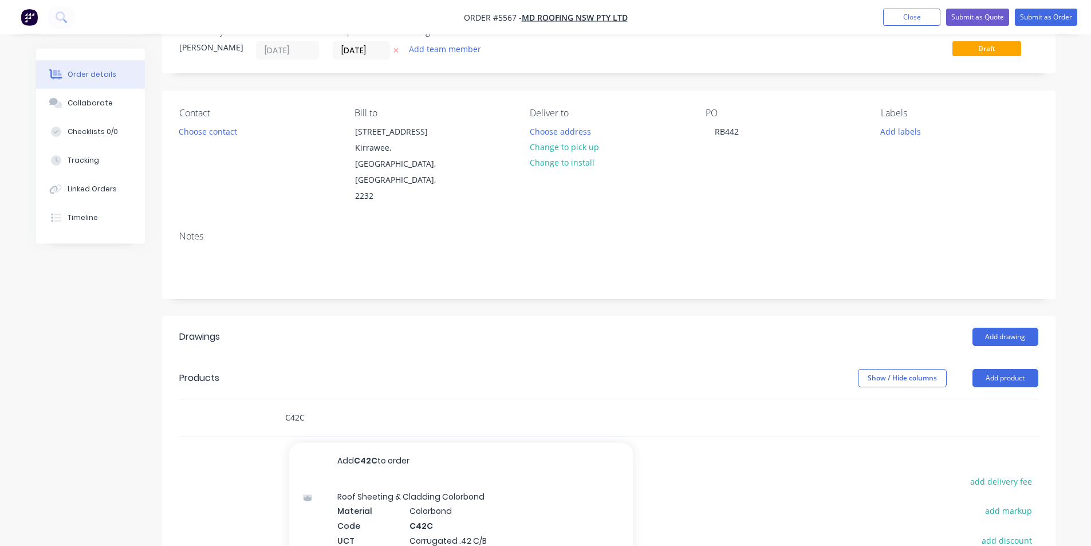
scroll to position [57, 0]
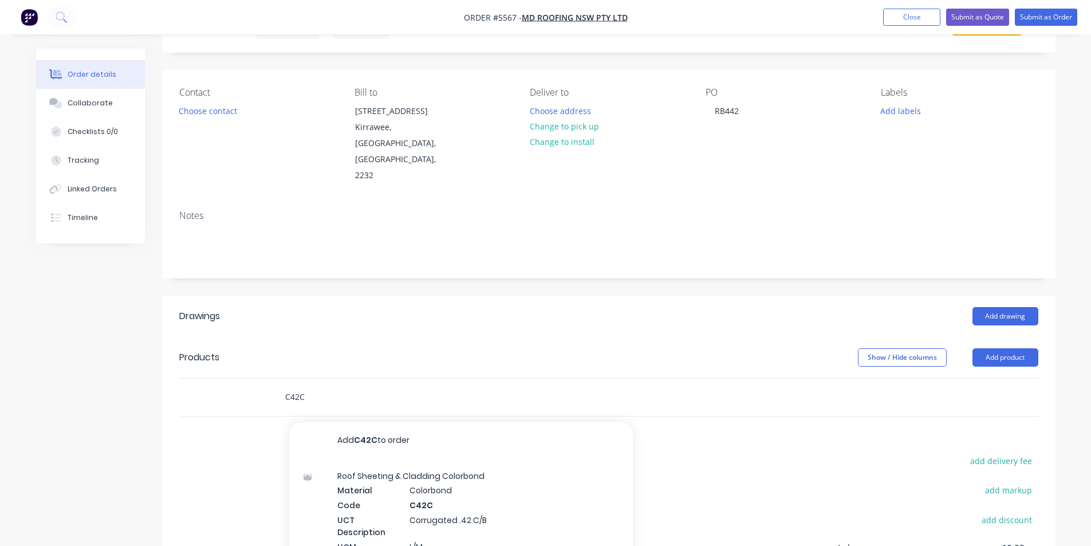
click at [315, 385] on input "C42C" at bounding box center [399, 396] width 229 height 23
click at [314, 385] on input "Z42" at bounding box center [399, 396] width 229 height 23
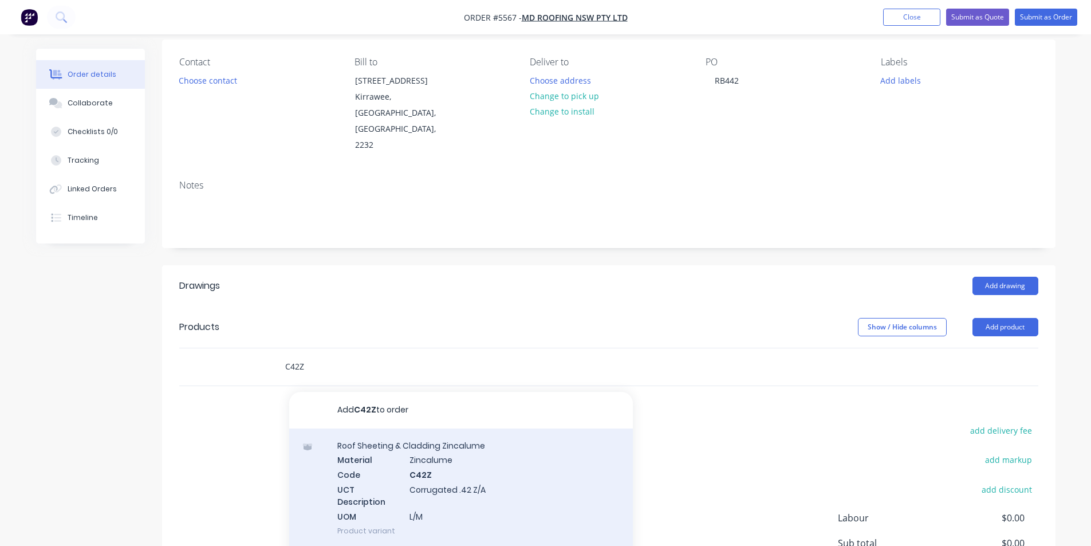
scroll to position [115, 0]
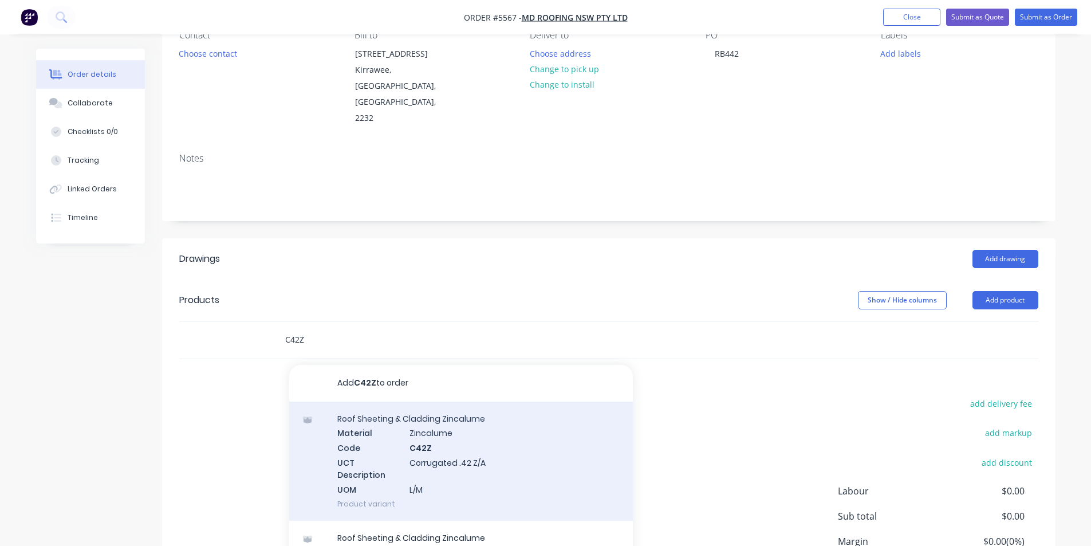
type input "C42Z"
click at [416, 405] on div "Roof Sheeting & Cladding Zincalume Material Zincalume Code C42Z UCT Description…" at bounding box center [461, 460] width 344 height 119
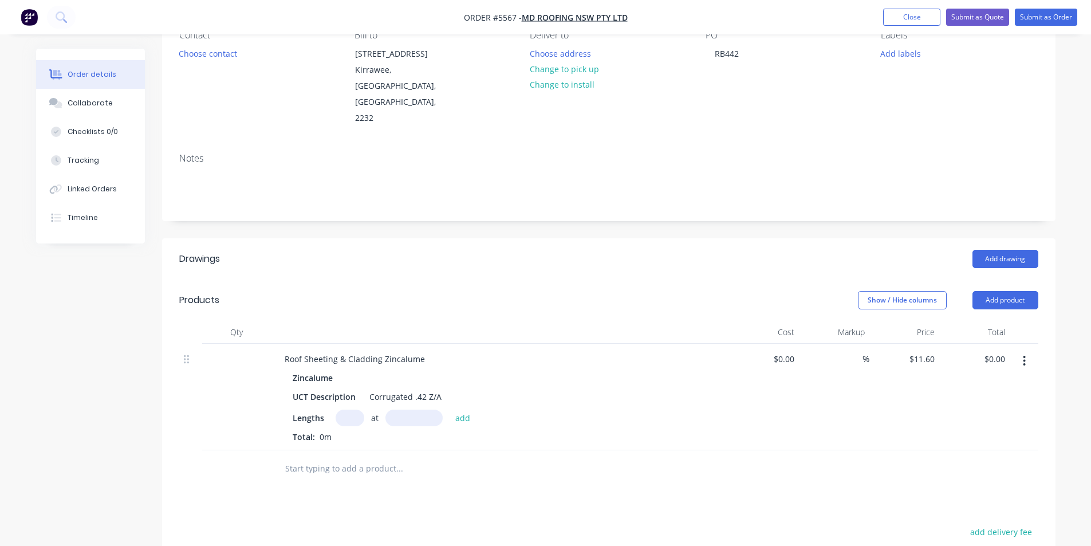
click at [340, 409] on input "text" at bounding box center [349, 417] width 29 height 17
type input "2"
click at [407, 409] on input "text" at bounding box center [413, 417] width 57 height 17
type input "4420mm"
click at [463, 409] on button "add" at bounding box center [462, 416] width 27 height 15
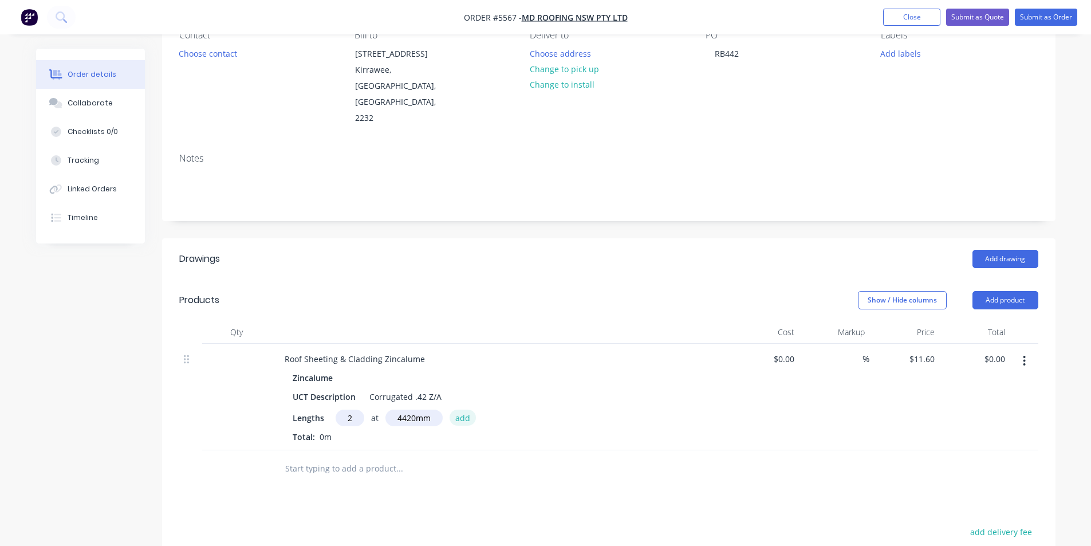
type input "$102.54"
click at [660, 409] on div "Lengths at add" at bounding box center [500, 417] width 415 height 17
click at [854, 423] on div "%" at bounding box center [834, 406] width 70 height 125
click at [850, 396] on div "%" at bounding box center [834, 406] width 70 height 125
click at [735, 379] on div "$0.00 $0.00" at bounding box center [764, 406] width 70 height 125
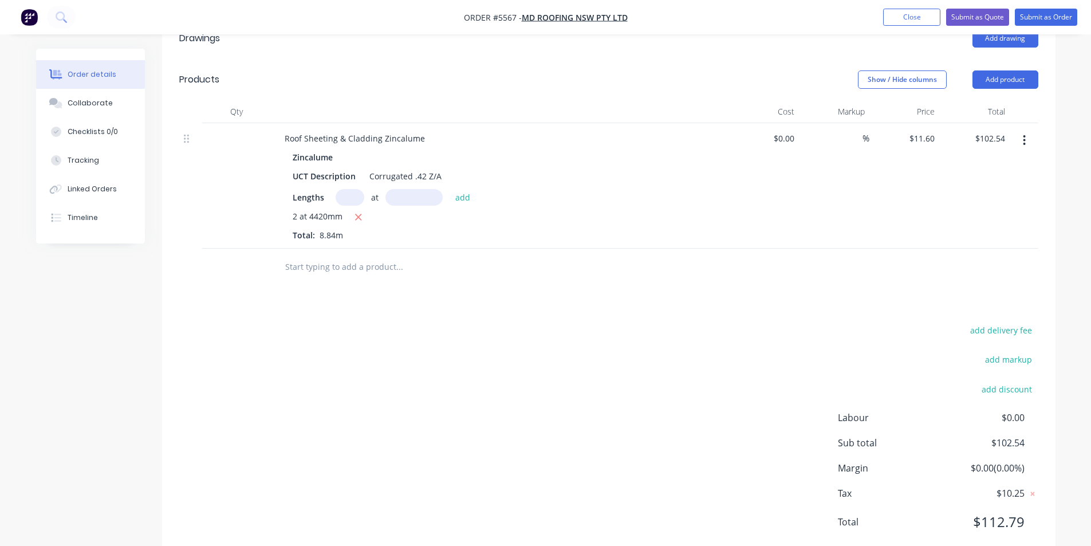
scroll to position [0, 0]
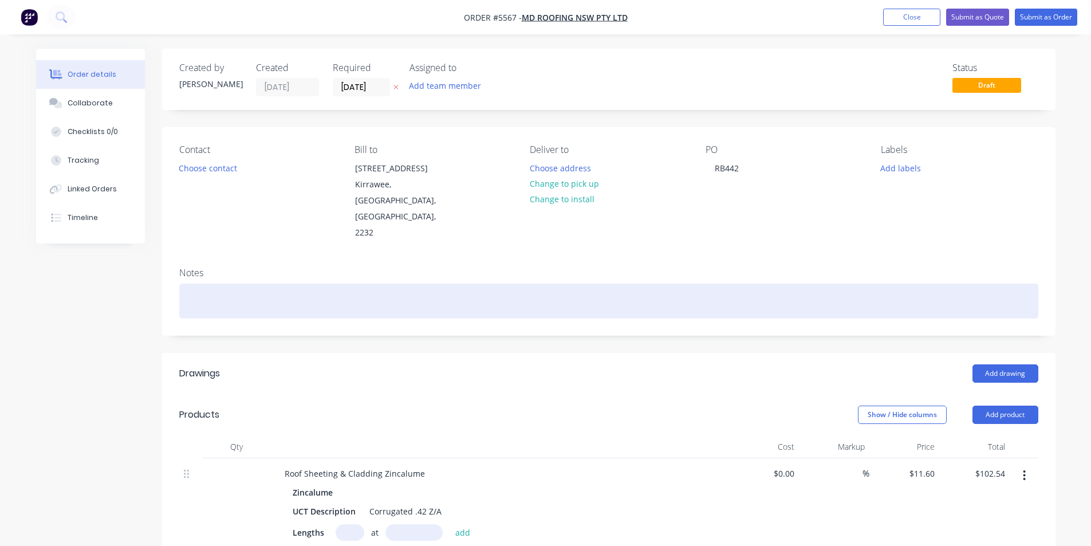
click at [667, 284] on div at bounding box center [608, 300] width 859 height 35
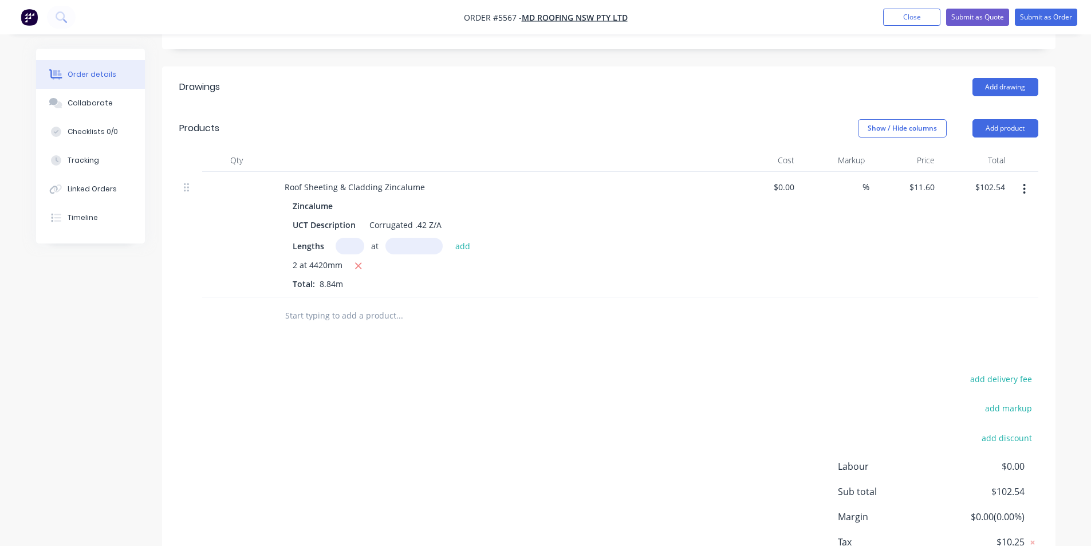
scroll to position [335, 0]
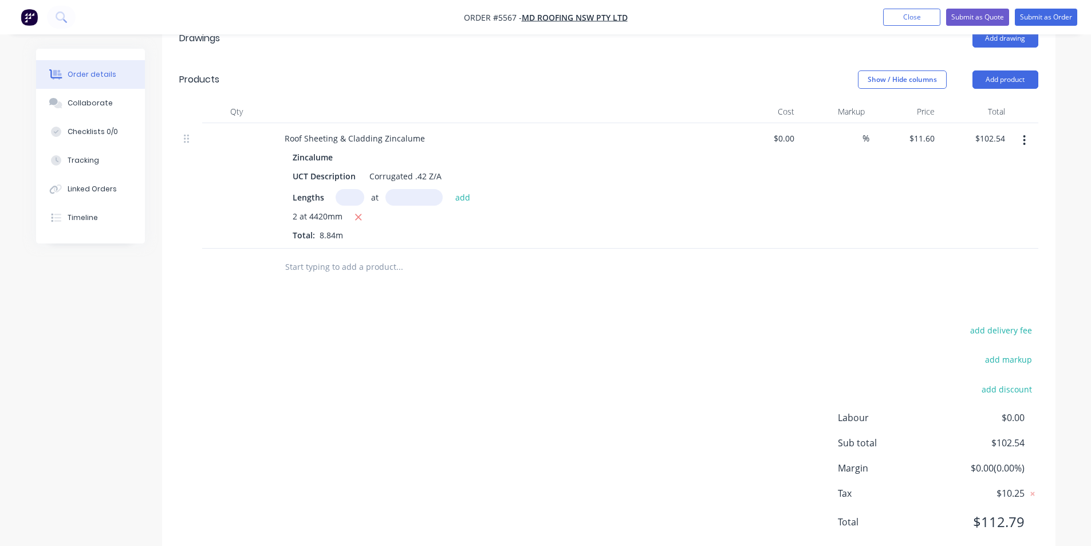
click at [868, 128] on div "%" at bounding box center [834, 185] width 70 height 125
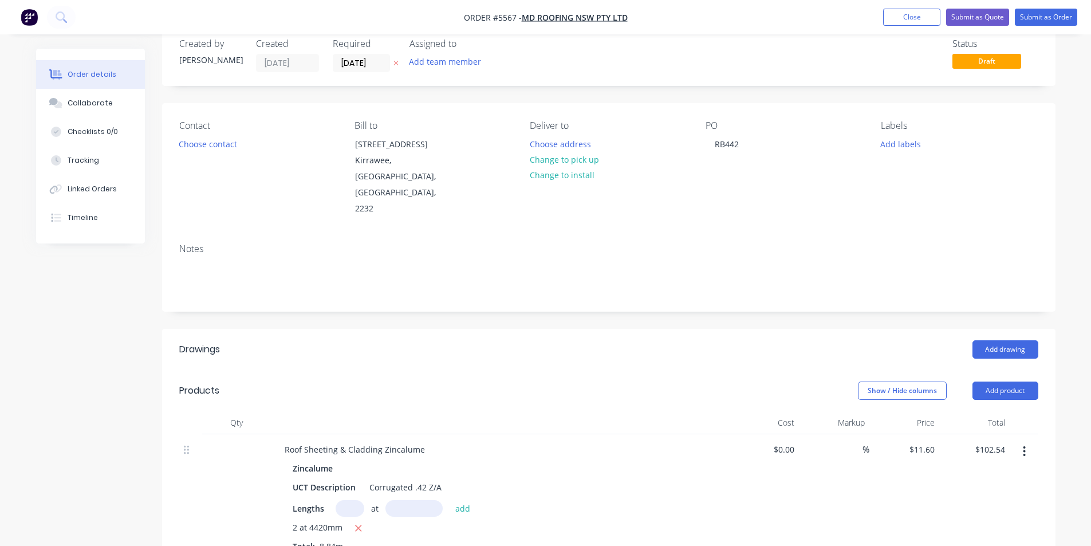
scroll to position [0, 0]
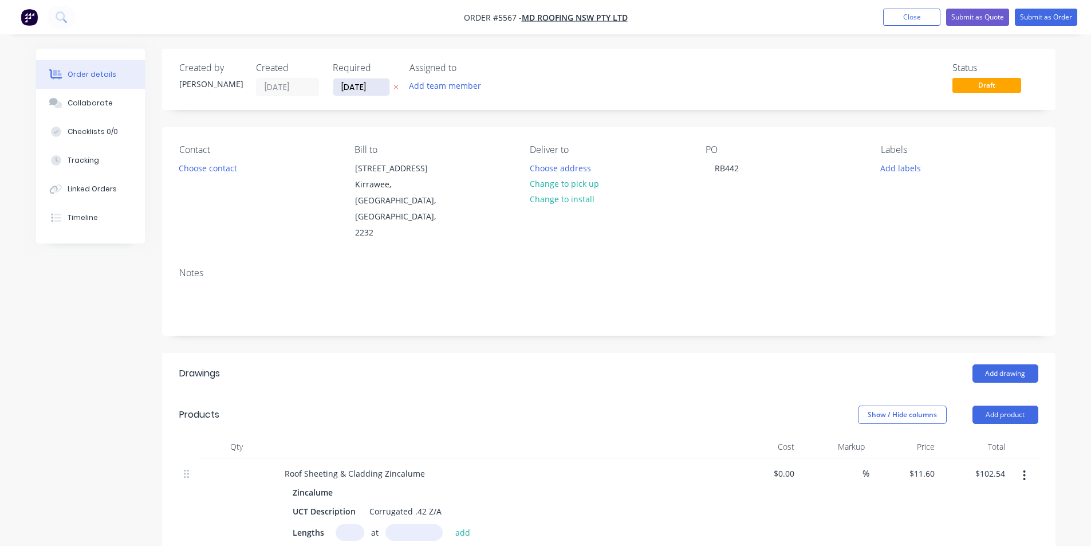
click at [356, 88] on input "[DATE]" at bounding box center [361, 86] width 56 height 17
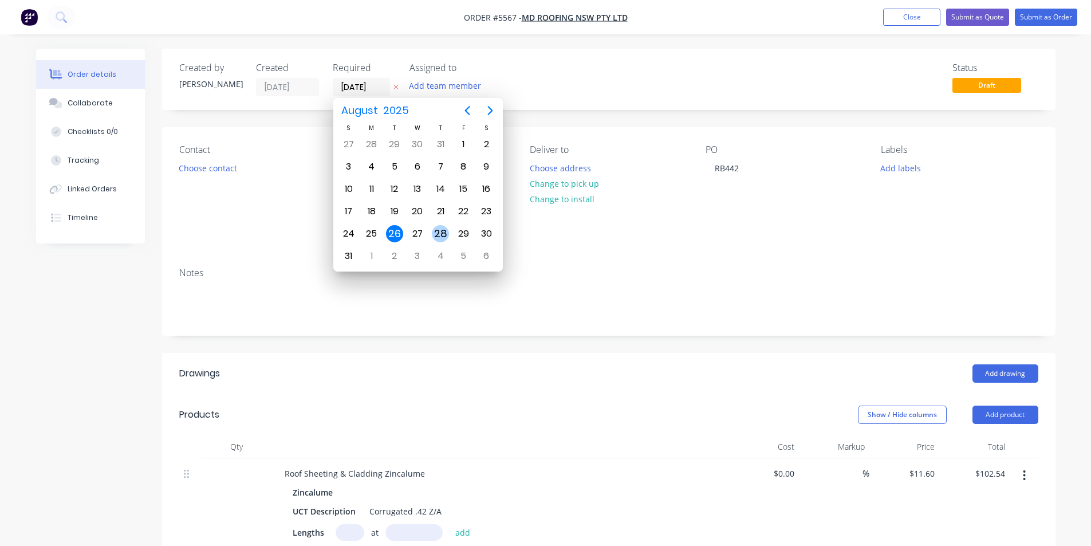
click at [443, 235] on div "28" at bounding box center [440, 233] width 17 height 17
type input "[DATE]"
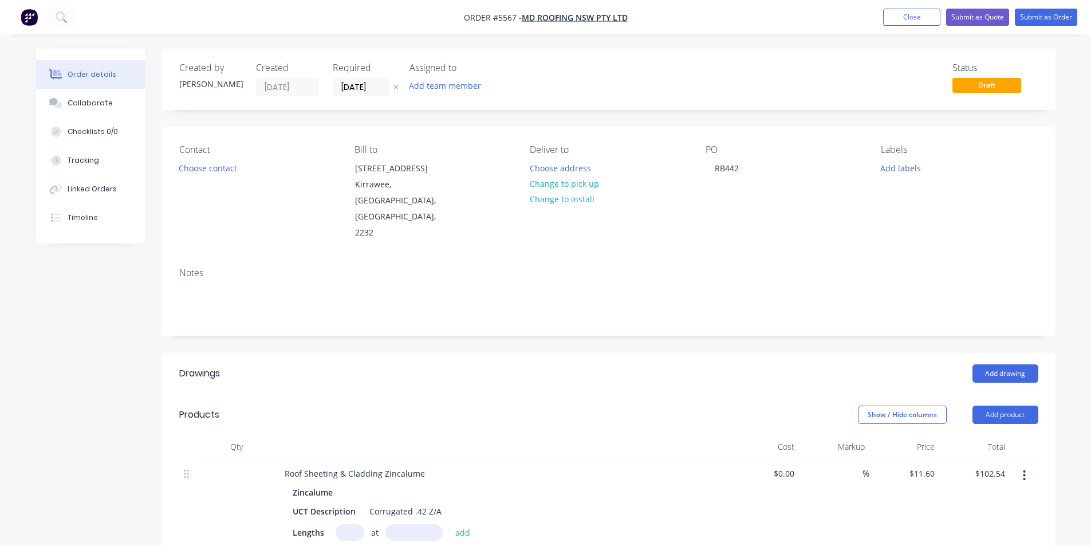
click at [646, 94] on div "Status Draft" at bounding box center [781, 79] width 514 height 34
click at [575, 183] on button "Change to pick up" at bounding box center [563, 183] width 81 height 15
click at [727, 300] on div "Notes" at bounding box center [608, 296] width 893 height 77
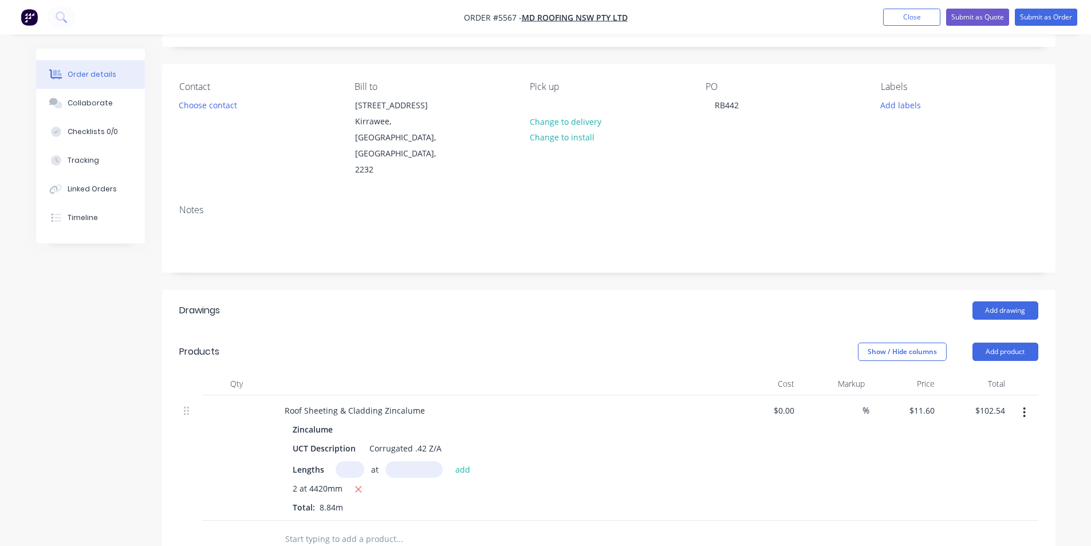
scroll to position [49, 0]
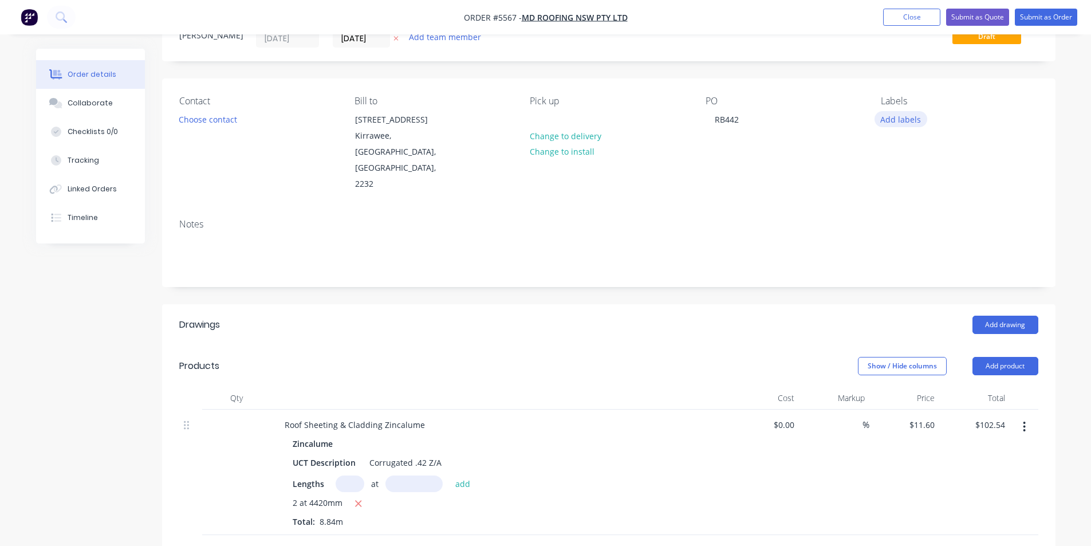
click at [899, 120] on button "Add labels" at bounding box center [900, 118] width 53 height 15
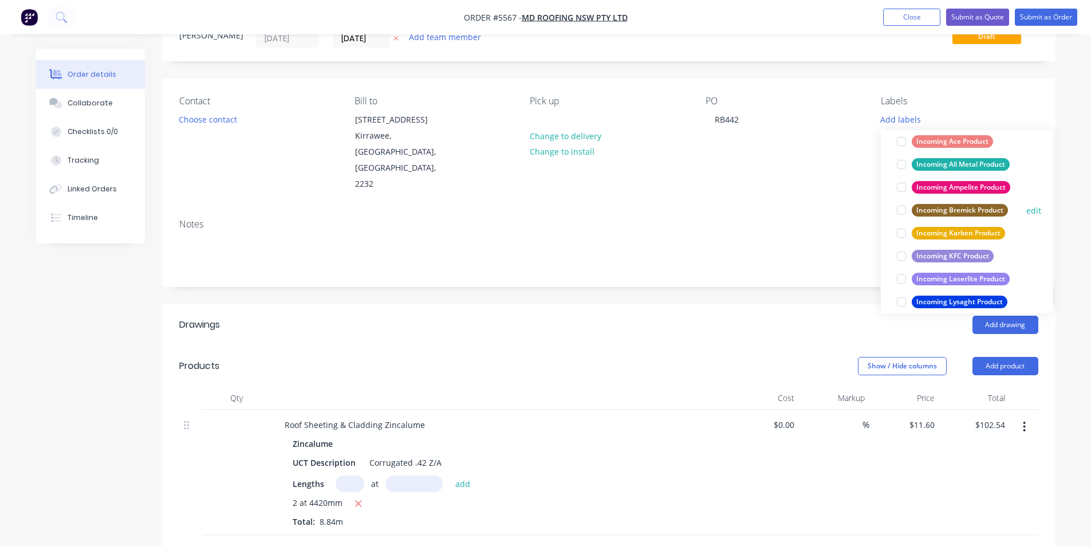
scroll to position [515, 0]
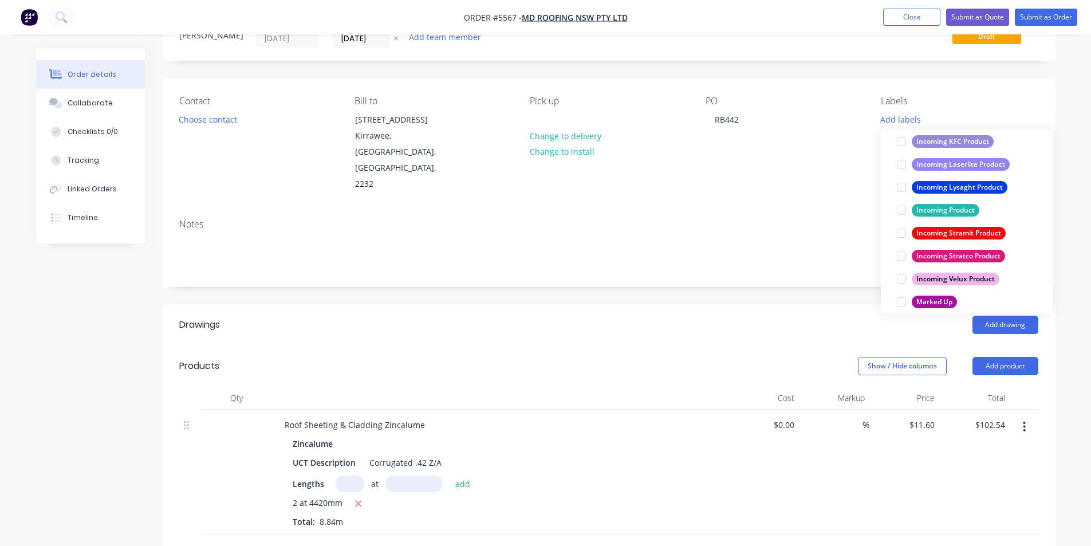
click at [905, 233] on div at bounding box center [901, 233] width 23 height 23
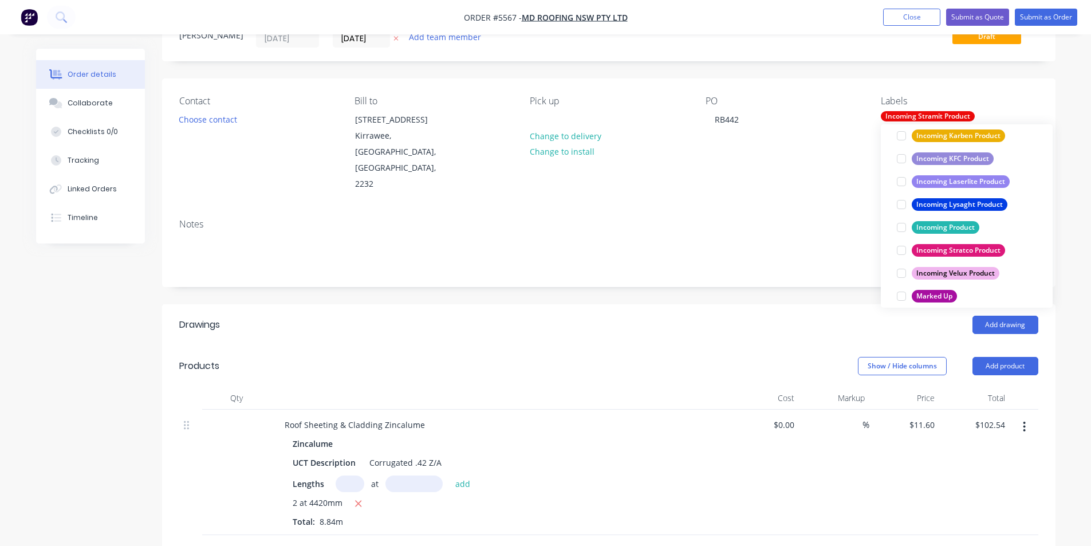
scroll to position [0, 0]
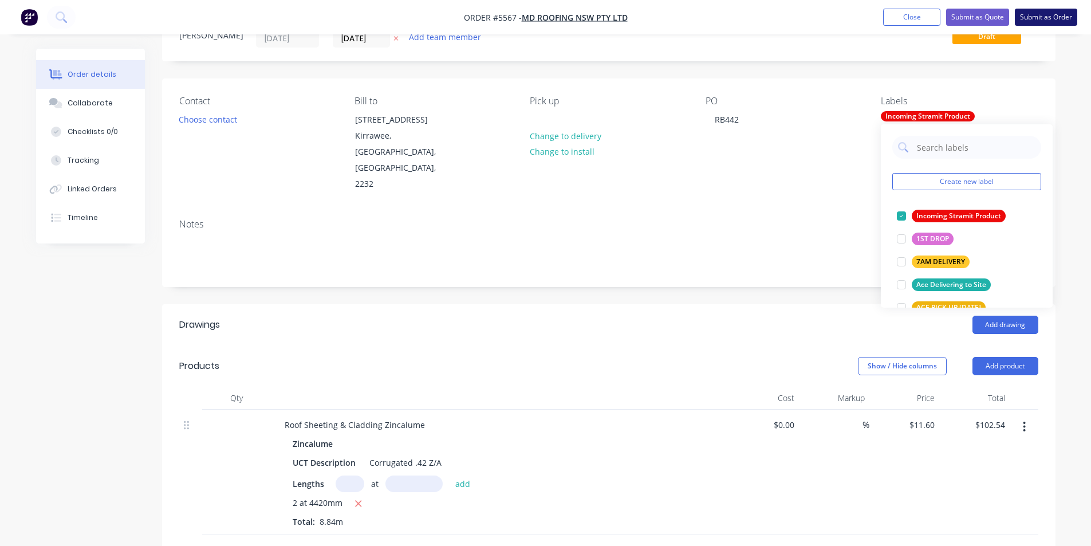
click at [1045, 14] on button "Submit as Order" at bounding box center [1045, 17] width 62 height 17
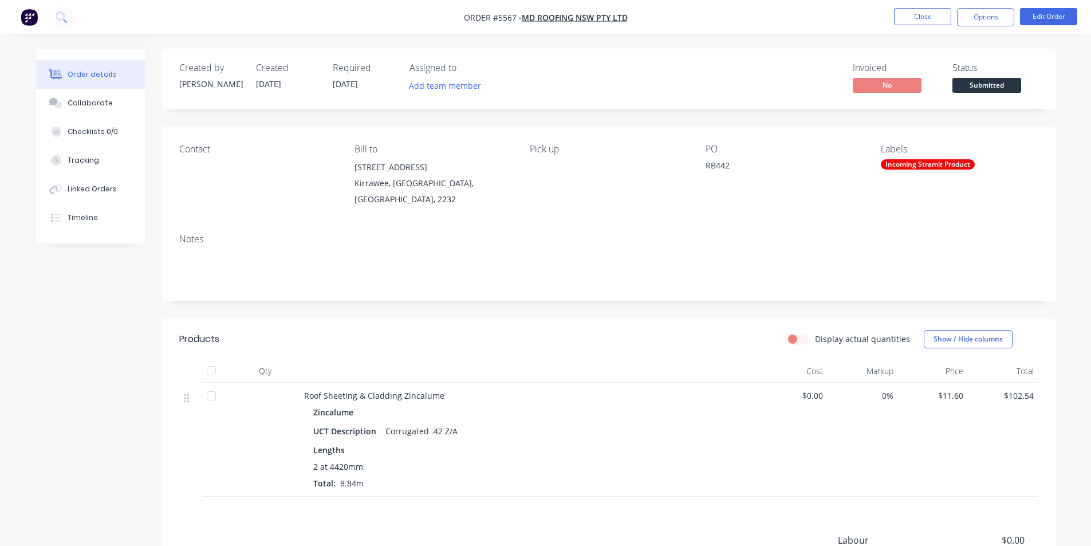
click at [988, 89] on span "Submitted" at bounding box center [986, 85] width 69 height 14
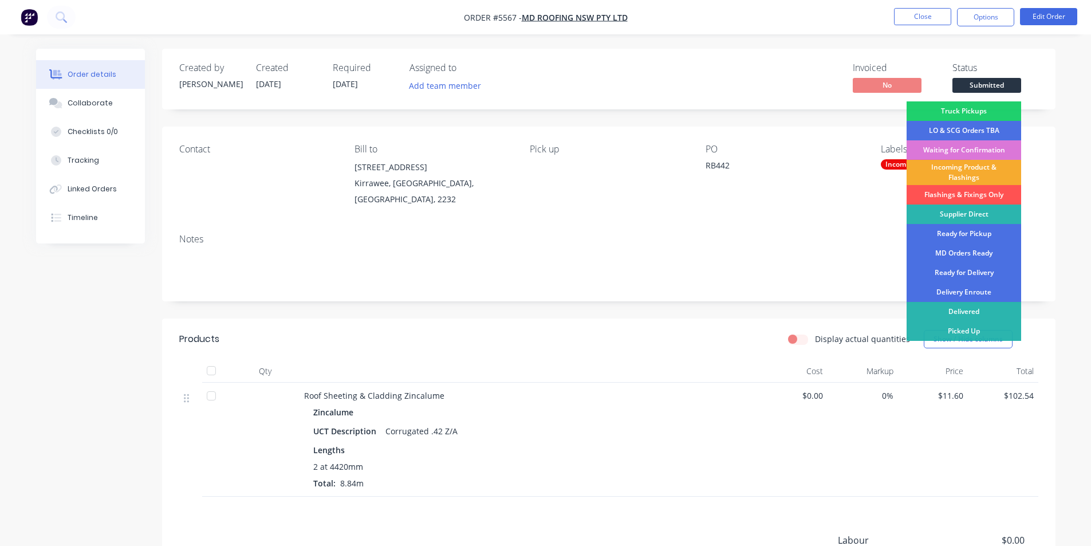
click at [977, 167] on div "Incoming Product & Flashings" at bounding box center [963, 172] width 115 height 25
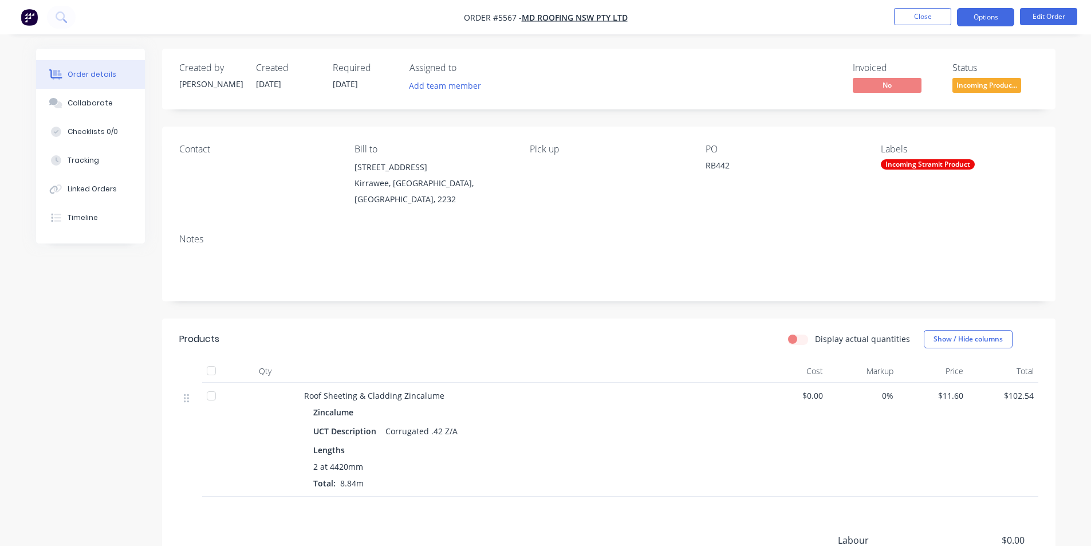
click at [988, 10] on button "Options" at bounding box center [985, 17] width 57 height 18
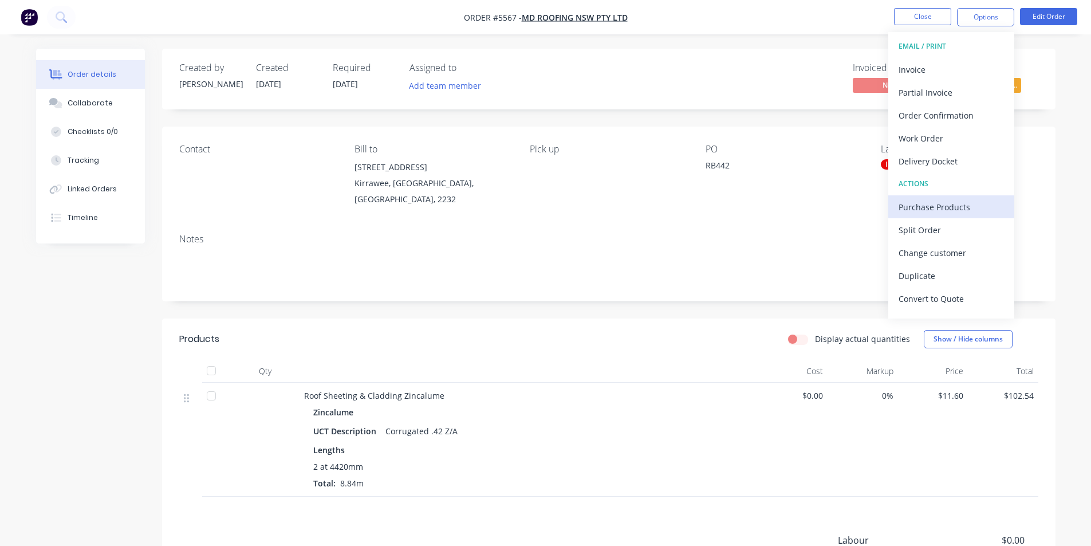
click at [946, 207] on div "Purchase Products" at bounding box center [950, 207] width 105 height 17
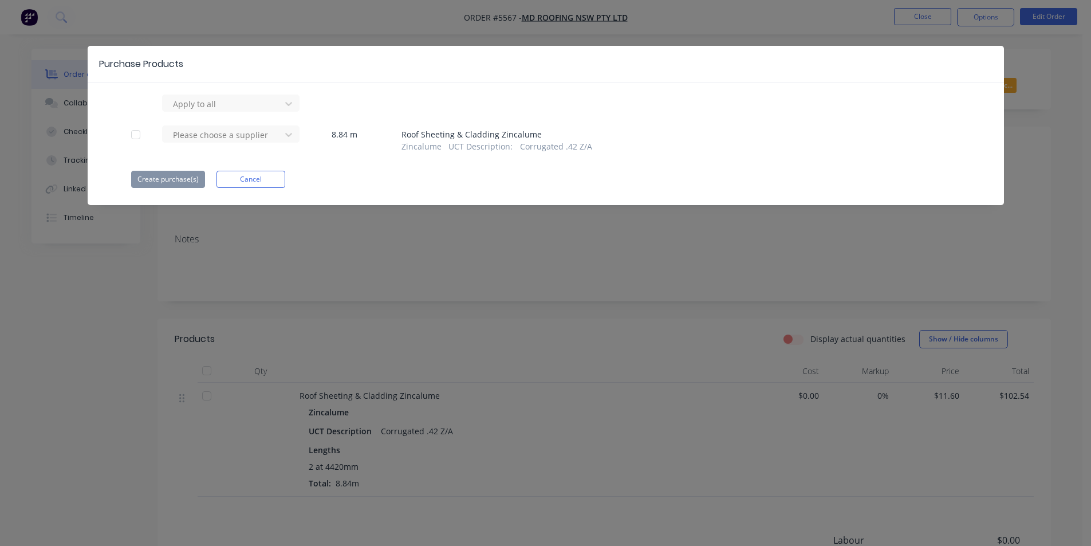
click at [134, 135] on div at bounding box center [135, 134] width 23 height 23
click at [287, 109] on icon at bounding box center [288, 103] width 11 height 11
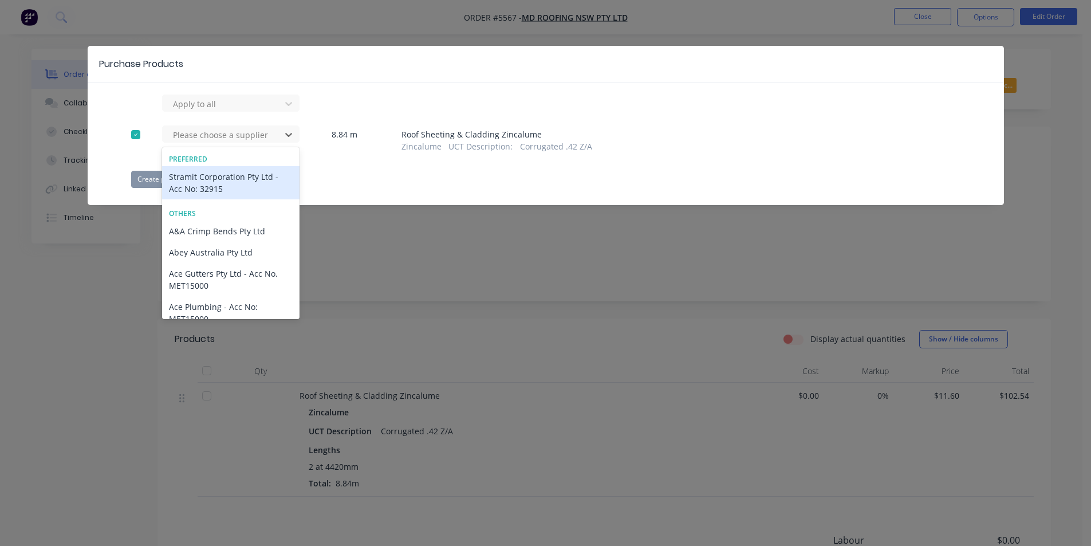
click at [249, 175] on div "Stramit Corporation Pty Ltd - Acc No: 32915" at bounding box center [230, 182] width 137 height 33
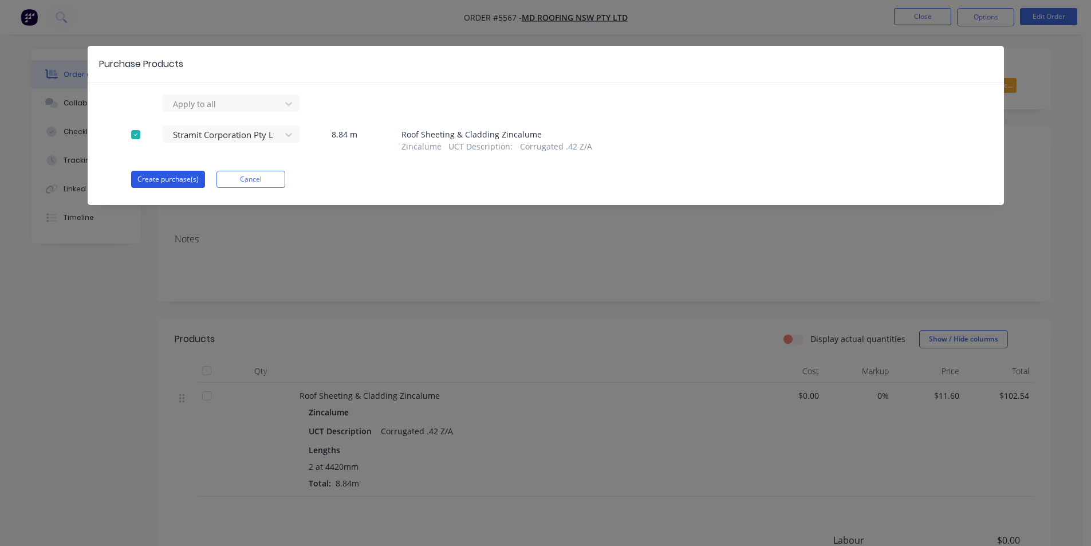
click at [177, 179] on button "Create purchase(s)" at bounding box center [168, 179] width 74 height 17
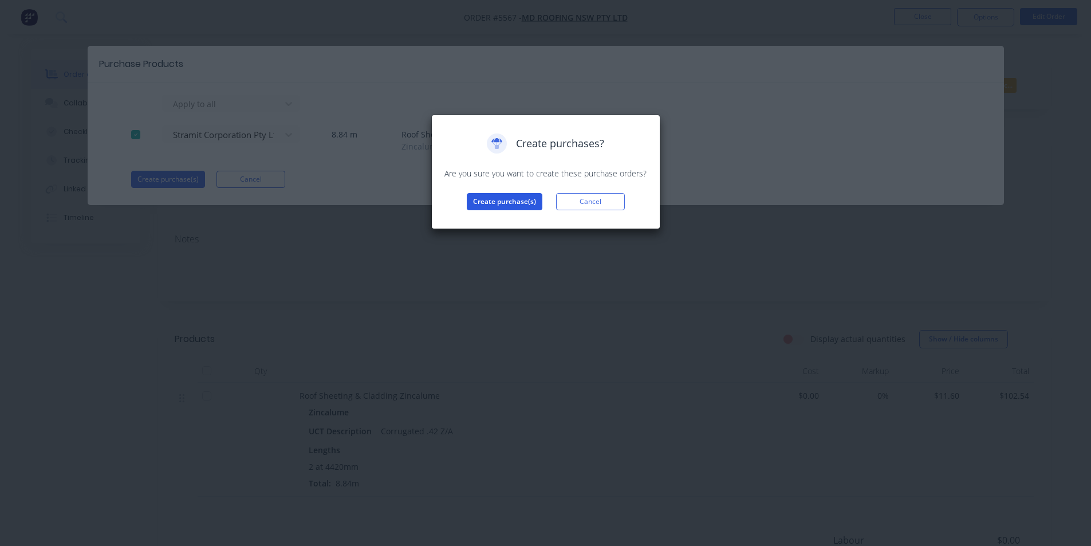
click at [507, 203] on button "Create purchase(s)" at bounding box center [505, 201] width 76 height 17
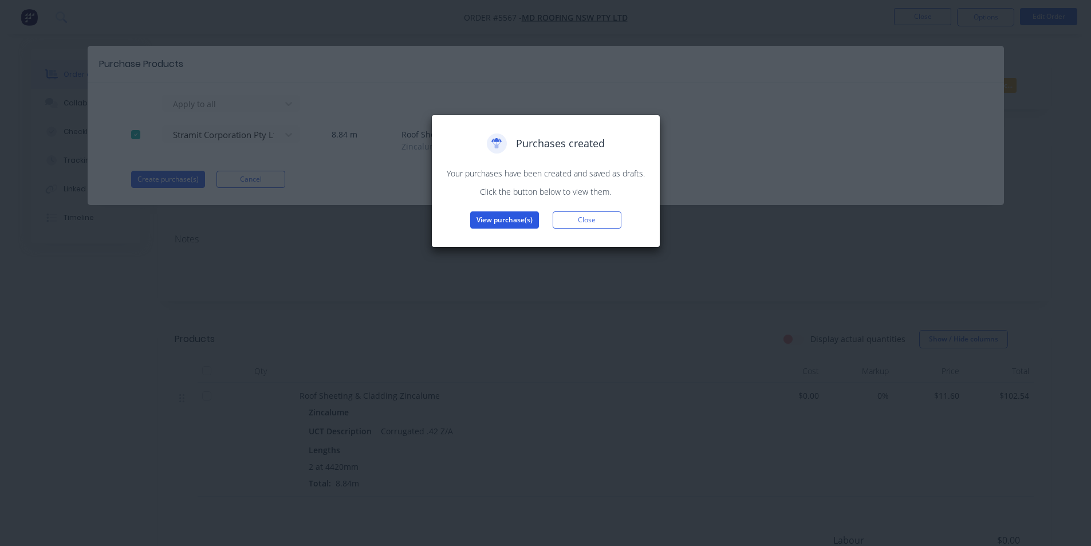
click at [499, 220] on button "View purchase(s)" at bounding box center [504, 219] width 69 height 17
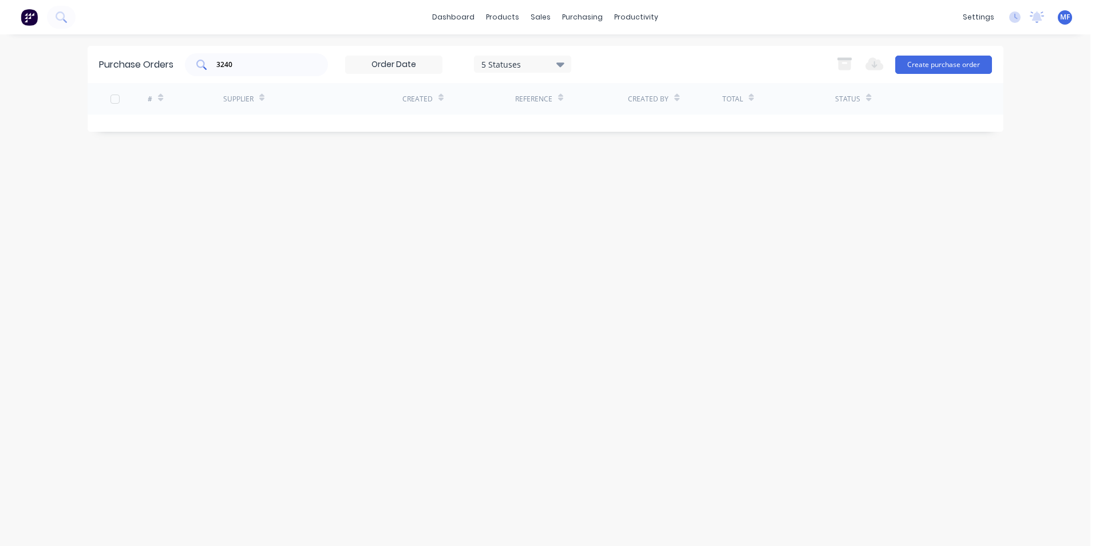
click at [234, 66] on input "3240" at bounding box center [262, 64] width 95 height 11
click at [433, 229] on div "Purchase Orders 5 Statuses 5 Statuses Export to Excel (XLSX) Create purchase or…" at bounding box center [546, 290] width 916 height 488
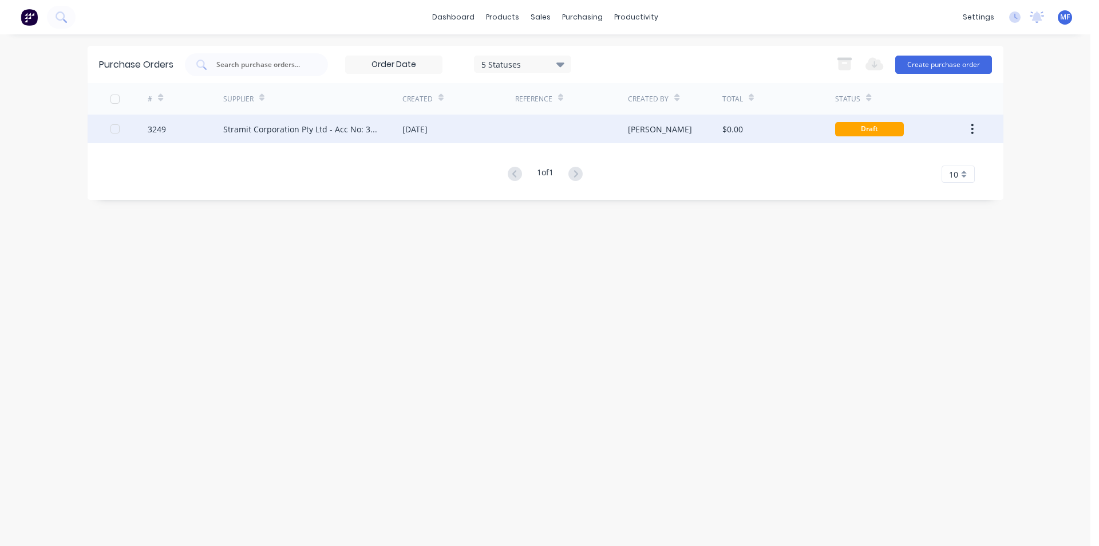
click at [321, 126] on div "Stramit Corporation Pty Ltd - Acc No: 32915" at bounding box center [301, 129] width 156 height 12
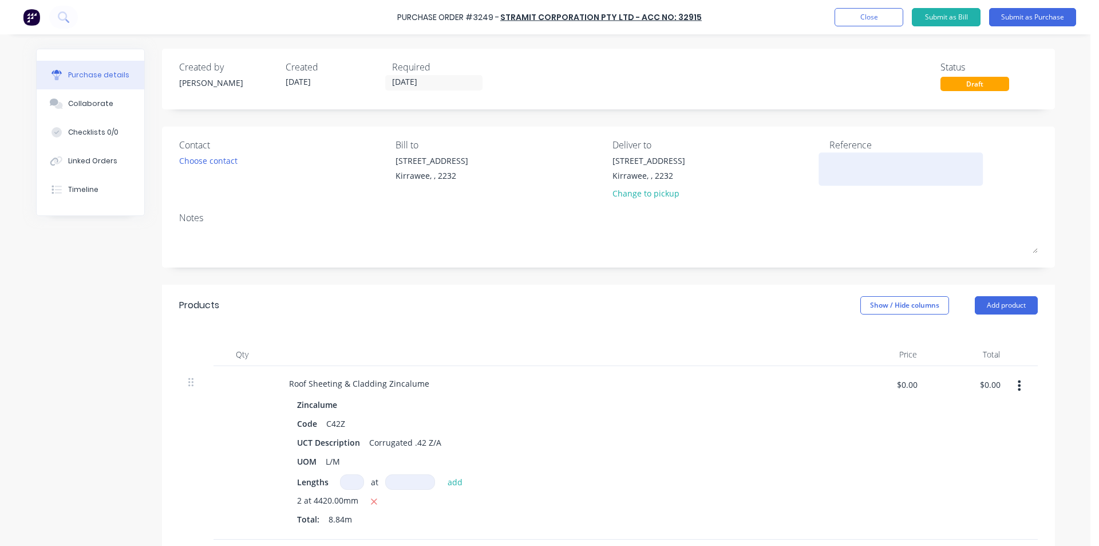
click at [867, 164] on textarea at bounding box center [901, 168] width 143 height 26
click at [886, 178] on div at bounding box center [901, 169] width 143 height 29
click at [854, 172] on textarea at bounding box center [901, 168] width 143 height 26
click at [1025, 19] on button "Submit as Purchase" at bounding box center [1032, 17] width 87 height 18
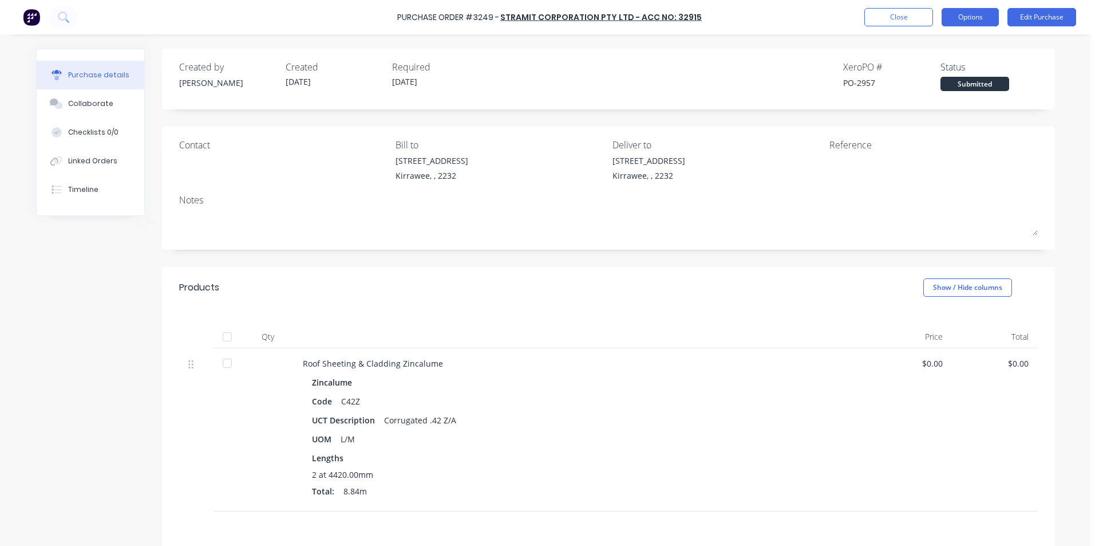
click at [963, 18] on button "Options" at bounding box center [970, 17] width 57 height 18
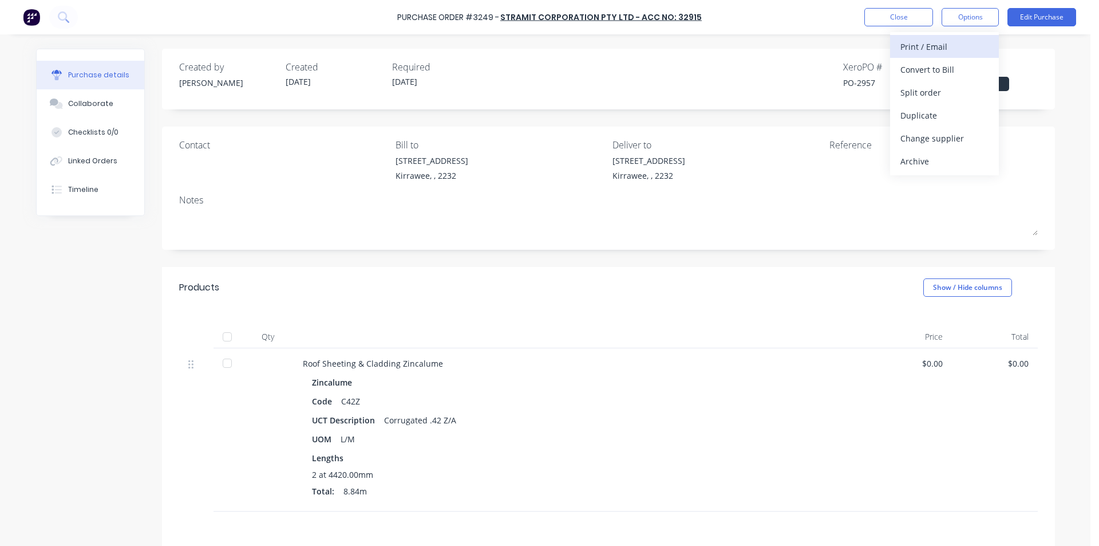
click at [929, 42] on div "Print / Email" at bounding box center [945, 46] width 88 height 17
click at [939, 90] on div "Without pricing" at bounding box center [945, 92] width 88 height 17
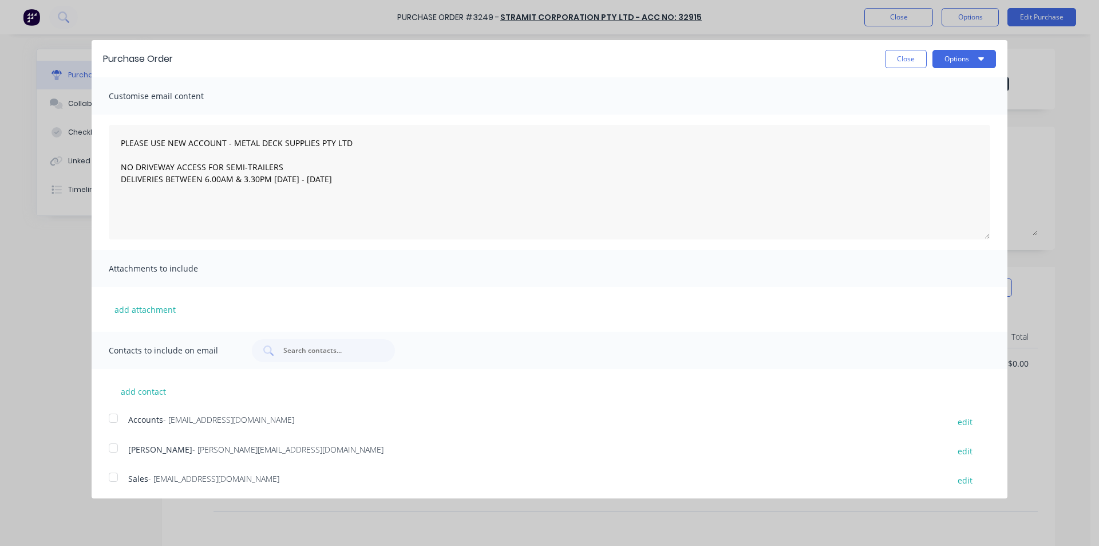
scroll to position [3, 0]
click at [110, 473] on div at bounding box center [113, 473] width 23 height 23
click at [943, 48] on button "Options" at bounding box center [965, 55] width 64 height 18
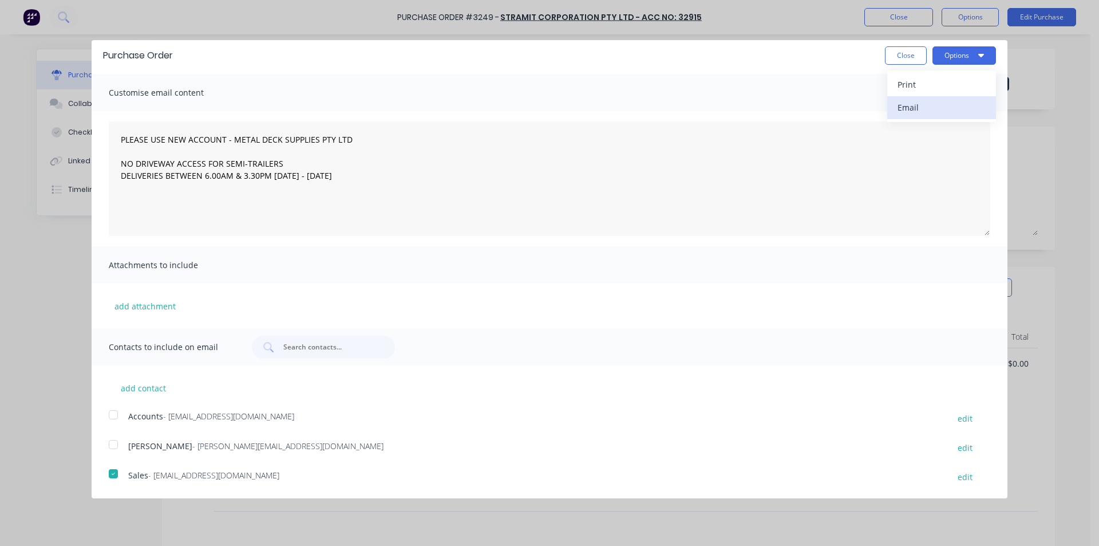
click at [915, 106] on div "Email" at bounding box center [942, 107] width 88 height 17
type textarea "PLEASE USE NEW ACCOUNT - METAL DECK SUPPLIES PTY LTD NO DRIVEWAY ACCESS FOR SEM…"
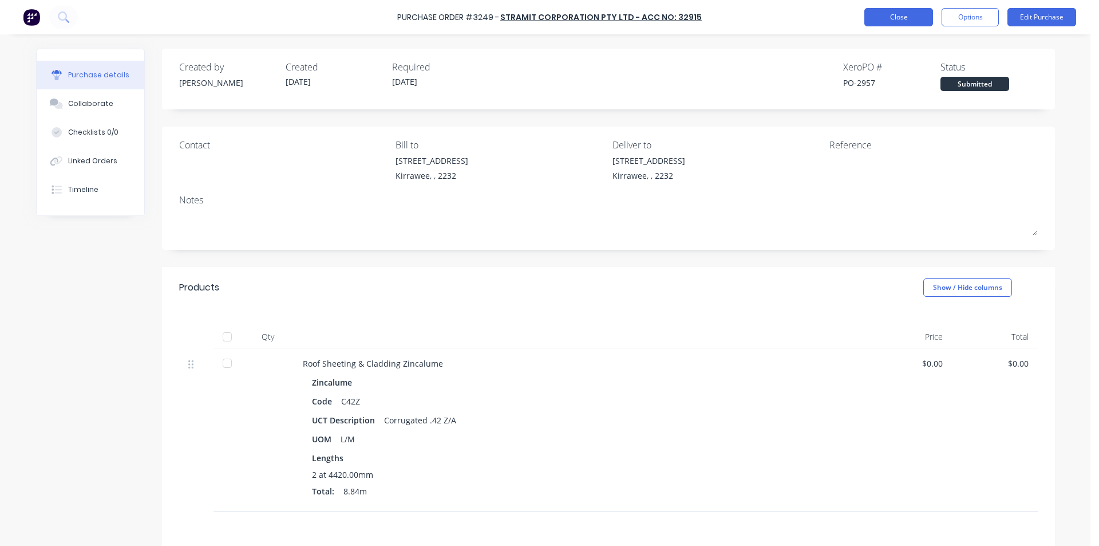
click at [894, 17] on button "Close" at bounding box center [898, 17] width 69 height 18
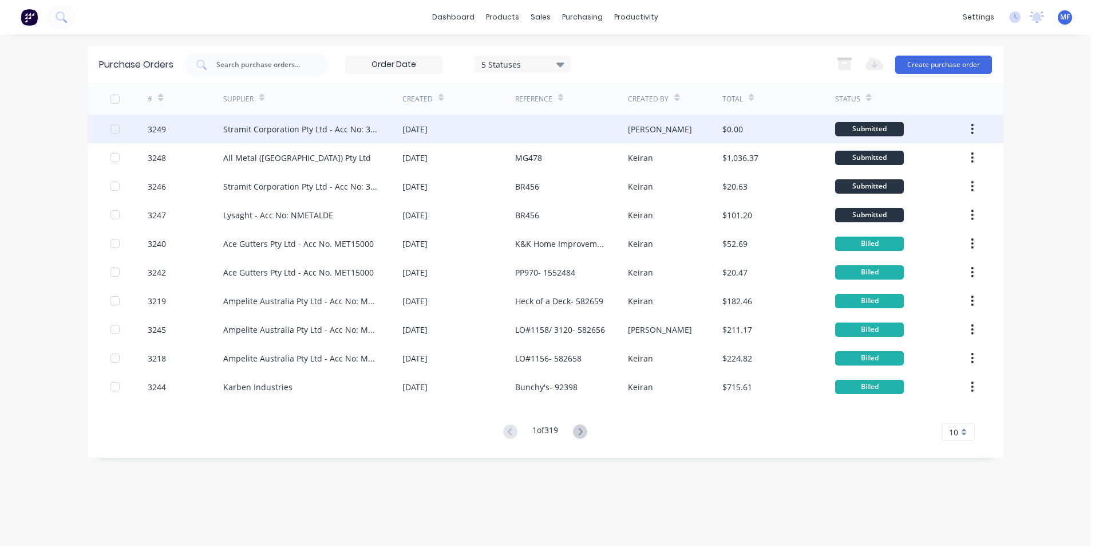
click at [338, 129] on div "Stramit Corporation Pty Ltd - Acc No: 32915" at bounding box center [301, 129] width 156 height 12
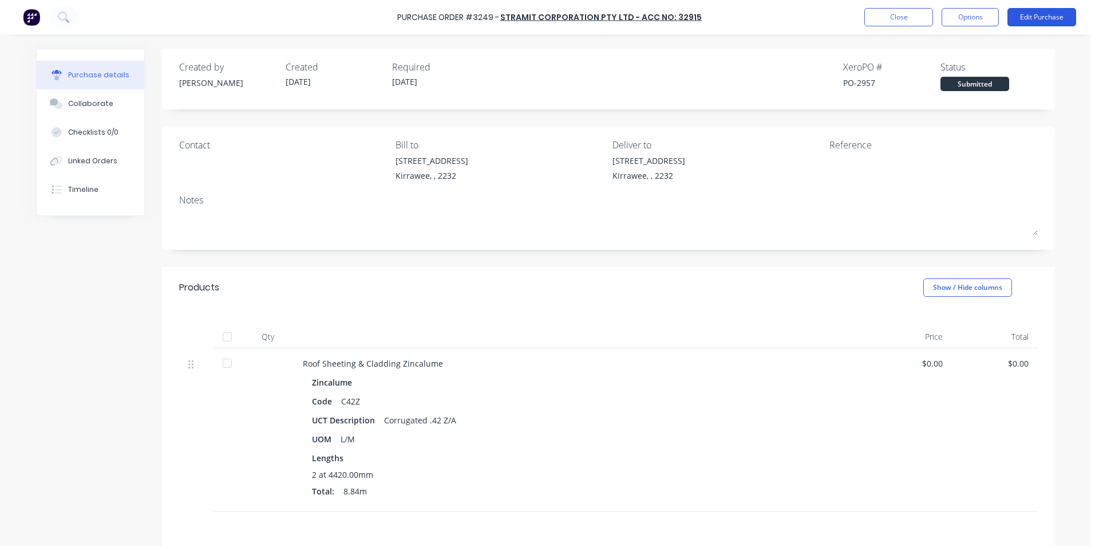
click at [1037, 19] on button "Edit Purchase" at bounding box center [1042, 17] width 69 height 18
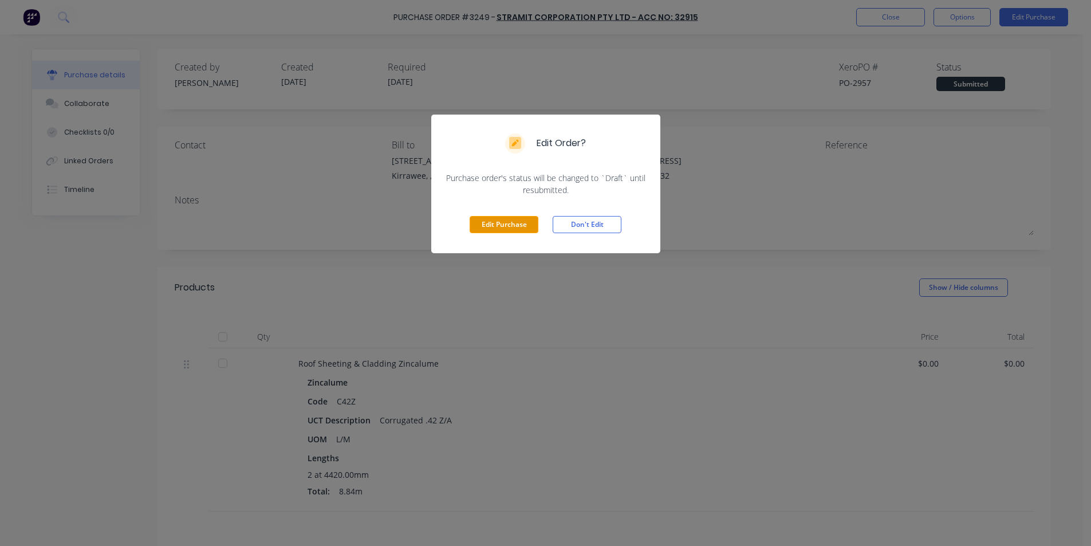
click at [501, 224] on button "Edit Purchase" at bounding box center [503, 224] width 69 height 17
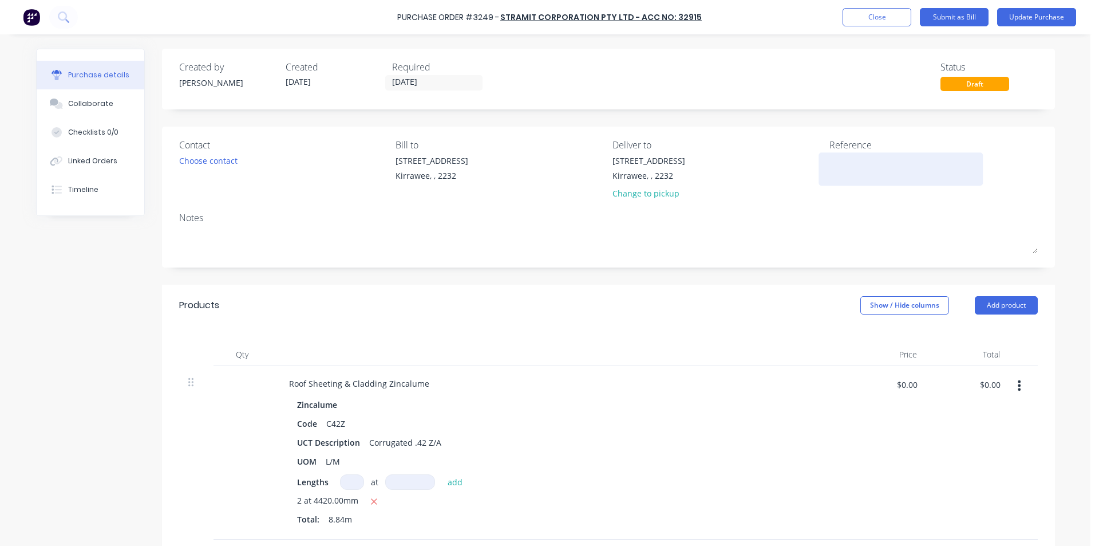
click at [848, 159] on textarea at bounding box center [901, 168] width 143 height 26
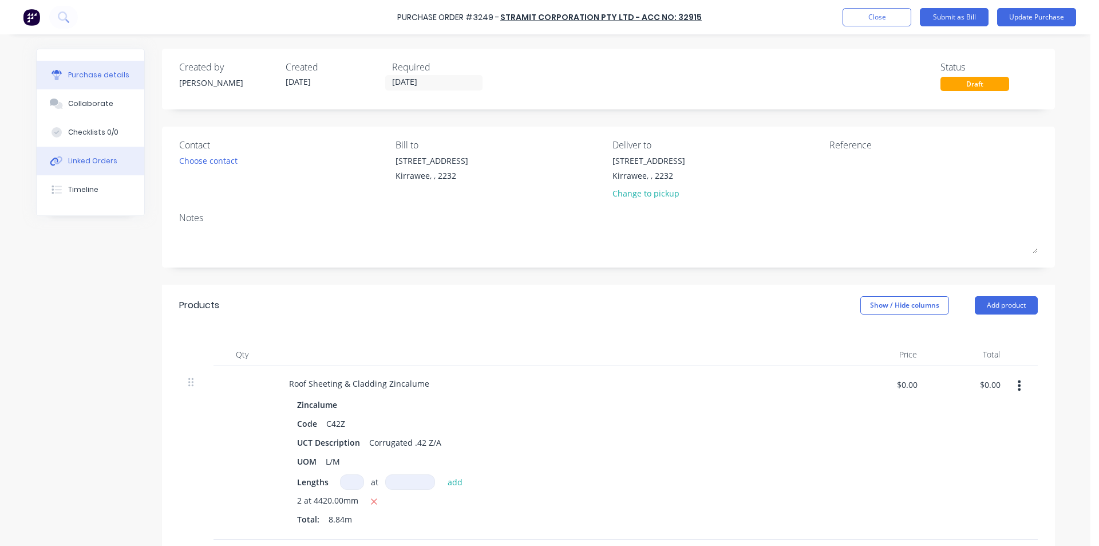
click at [101, 161] on div "Linked Orders" at bounding box center [92, 161] width 49 height 10
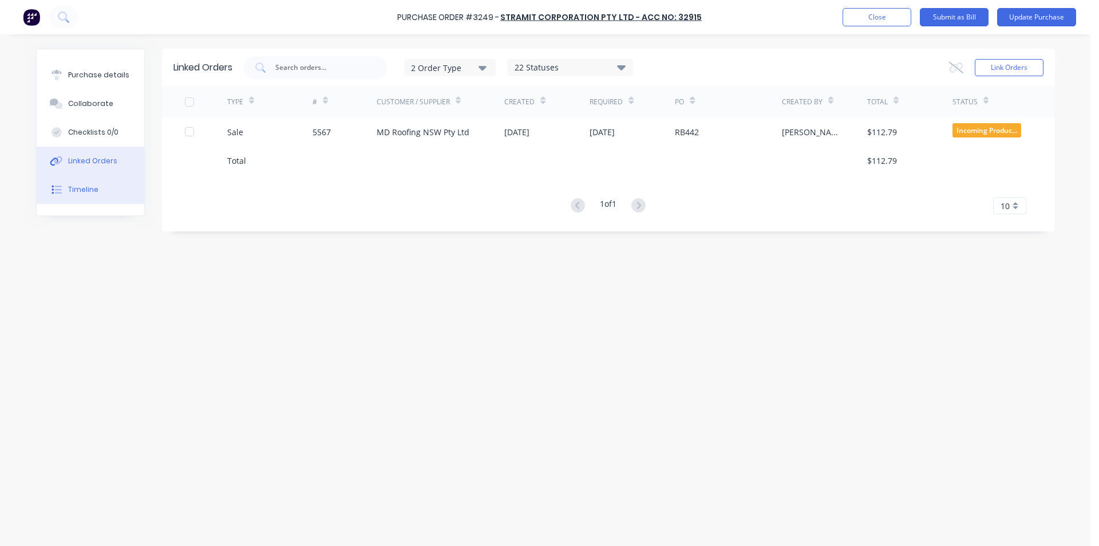
click at [86, 187] on div "Timeline" at bounding box center [83, 189] width 30 height 10
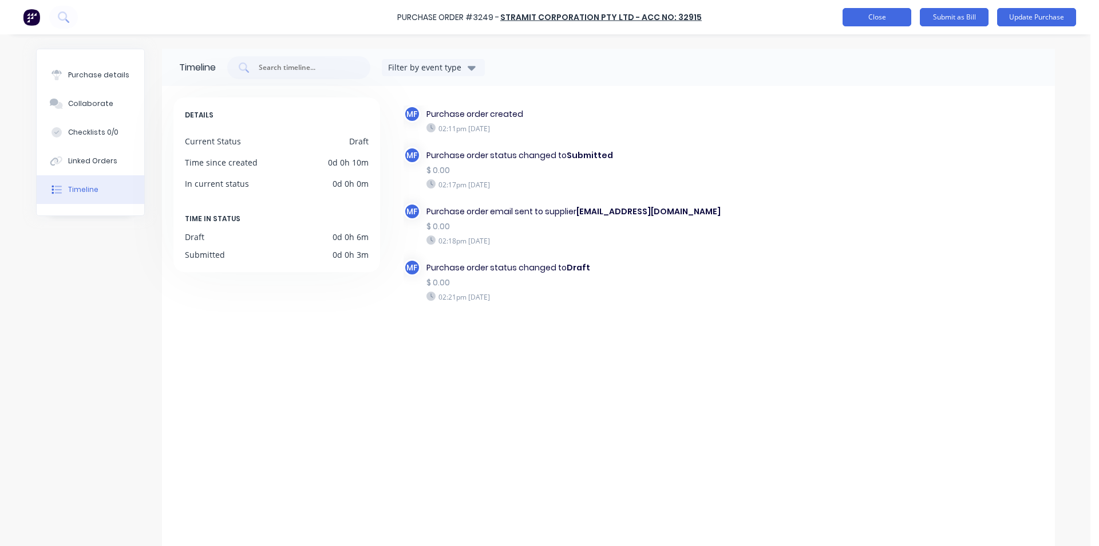
click at [867, 16] on button "Close" at bounding box center [877, 17] width 69 height 18
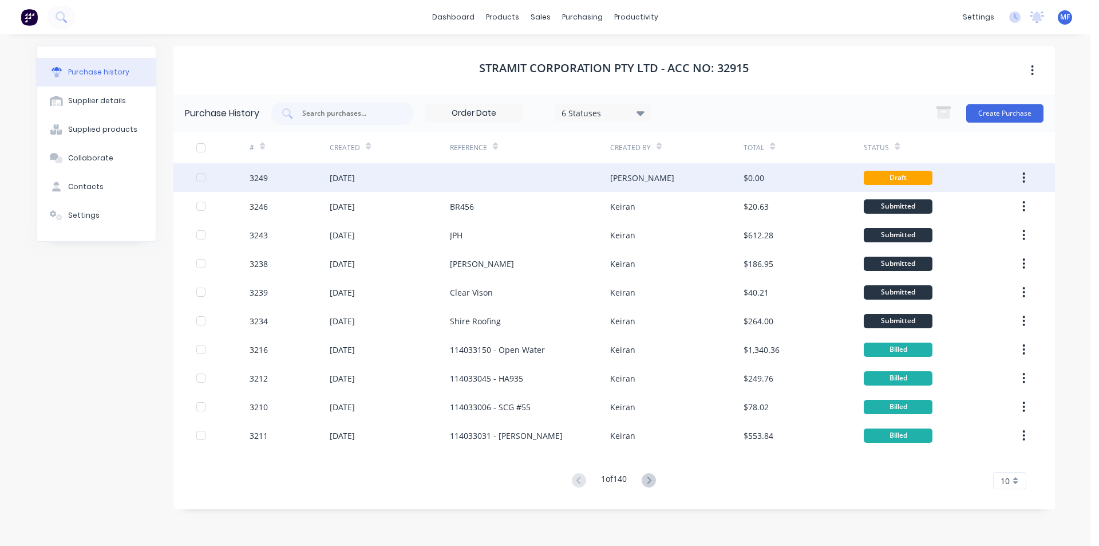
click at [351, 176] on div "[DATE]" at bounding box center [342, 178] width 25 height 12
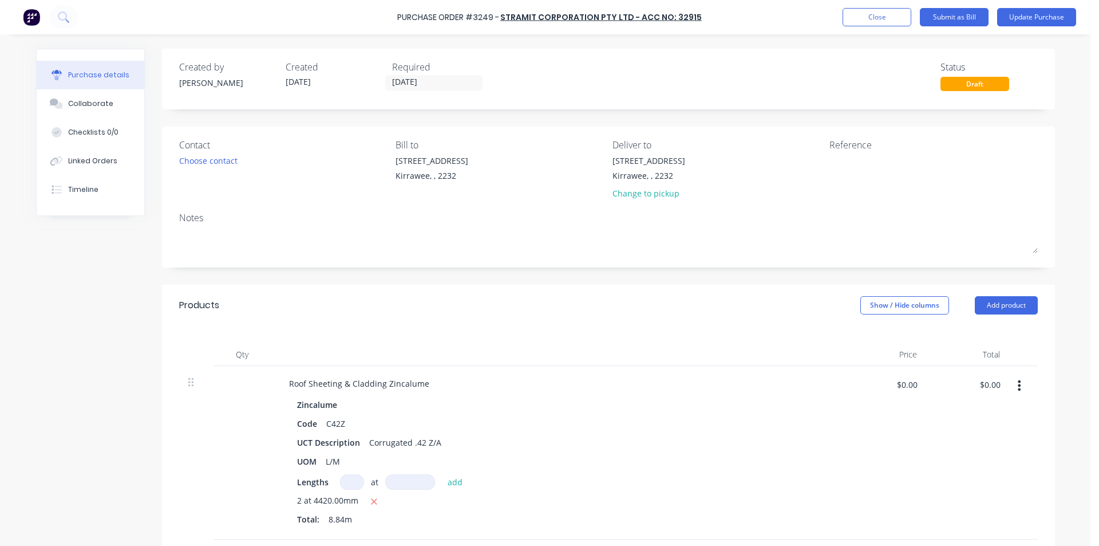
drag, startPoint x: 412, startPoint y: 79, endPoint x: 478, endPoint y: 73, distance: 66.1
click at [412, 80] on input "[DATE]" at bounding box center [434, 83] width 96 height 14
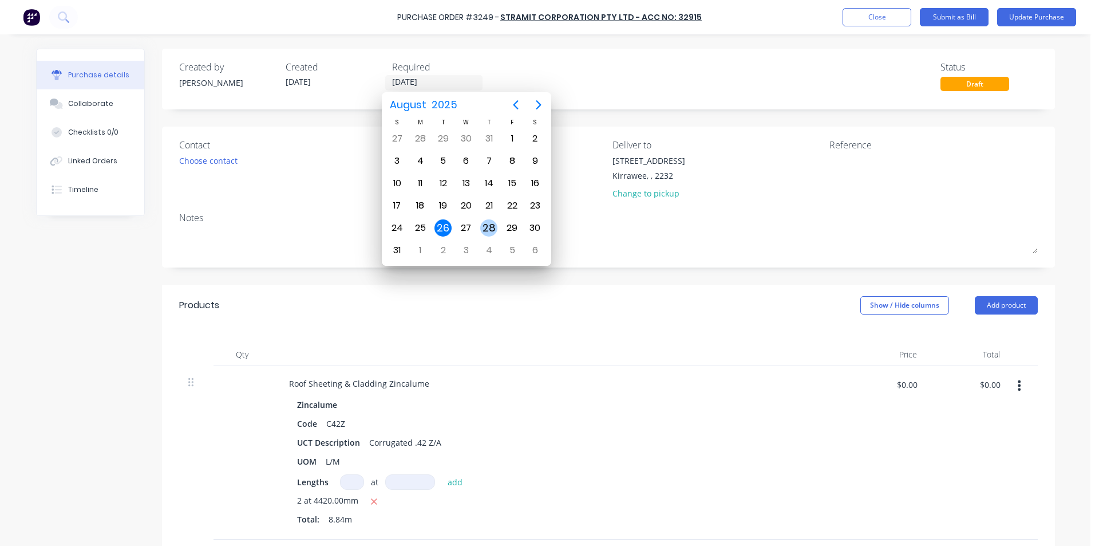
click at [488, 223] on div "28" at bounding box center [488, 227] width 17 height 17
type input "[DATE]"
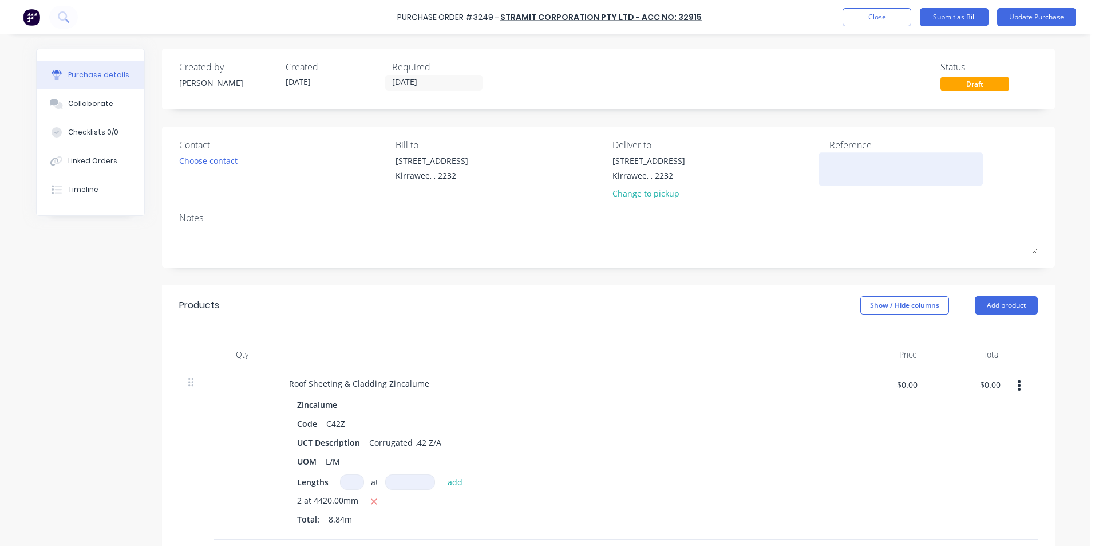
click at [846, 176] on textarea at bounding box center [901, 168] width 143 height 26
click at [853, 165] on textarea "rb" at bounding box center [901, 168] width 143 height 26
type textarea "r"
type textarea "RB442"
drag, startPoint x: 864, startPoint y: 199, endPoint x: 907, endPoint y: 138, distance: 74.8
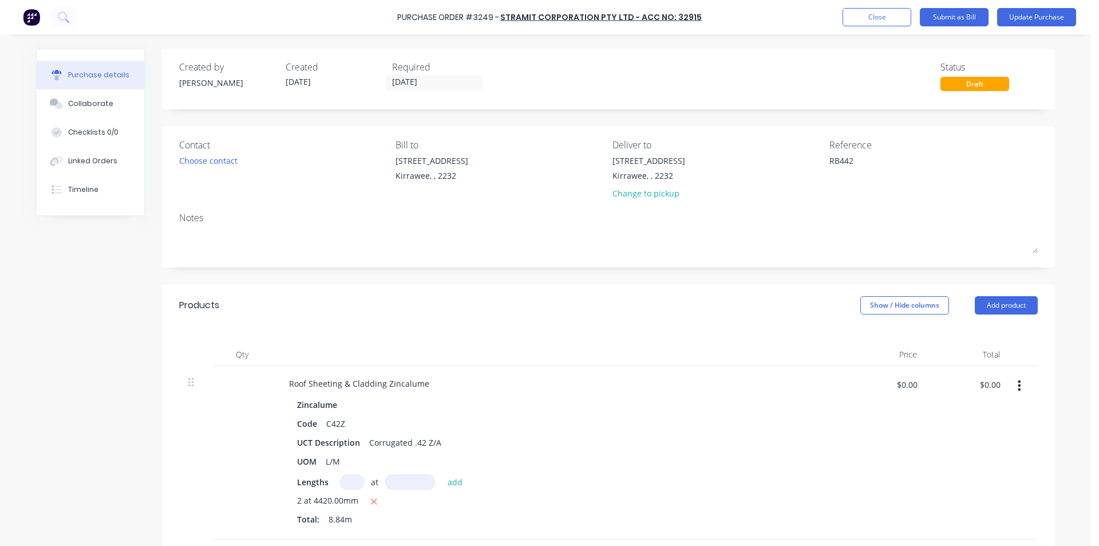
click at [864, 194] on div "Reference RB442" at bounding box center [934, 171] width 208 height 67
click at [1048, 15] on button "Update Purchase" at bounding box center [1036, 17] width 79 height 18
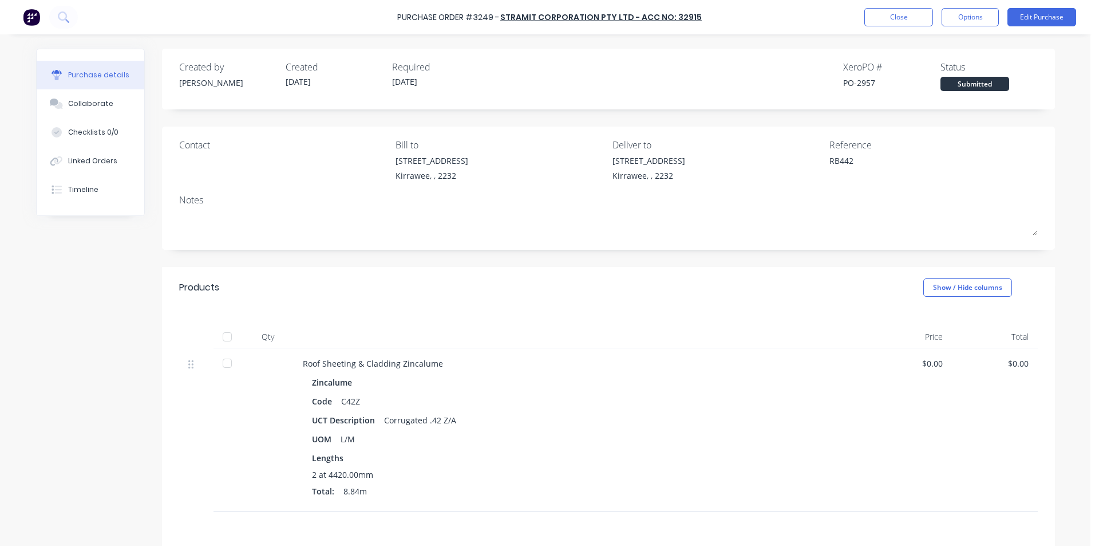
click at [888, 6] on div "Purchase Order #3249 - Stramit Corporation Pty Ltd - Acc No: 32915 Close Option…" at bounding box center [549, 17] width 1099 height 34
click at [81, 183] on button "Timeline" at bounding box center [91, 189] width 108 height 29
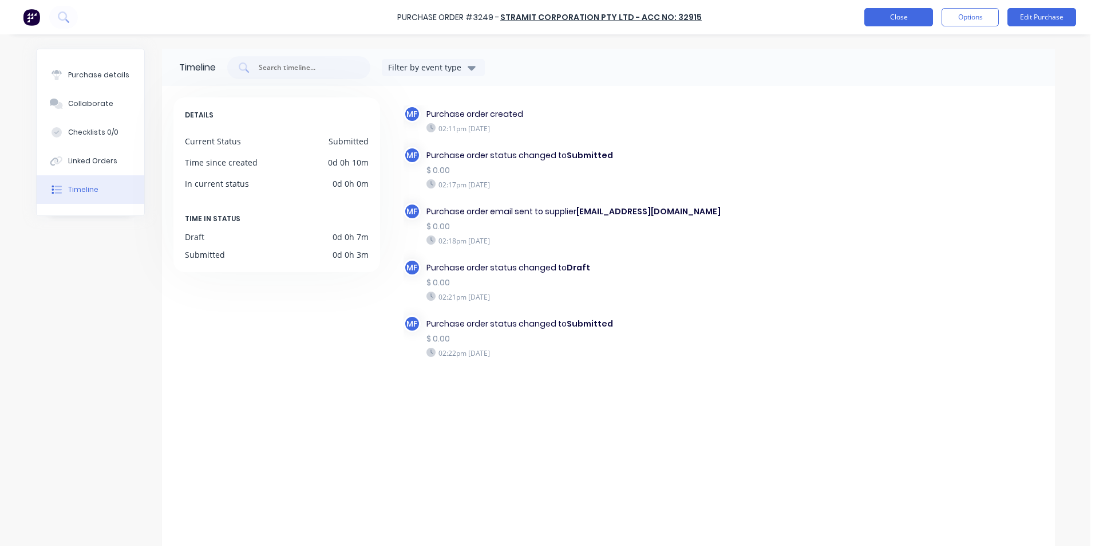
click at [887, 19] on button "Close" at bounding box center [898, 17] width 69 height 18
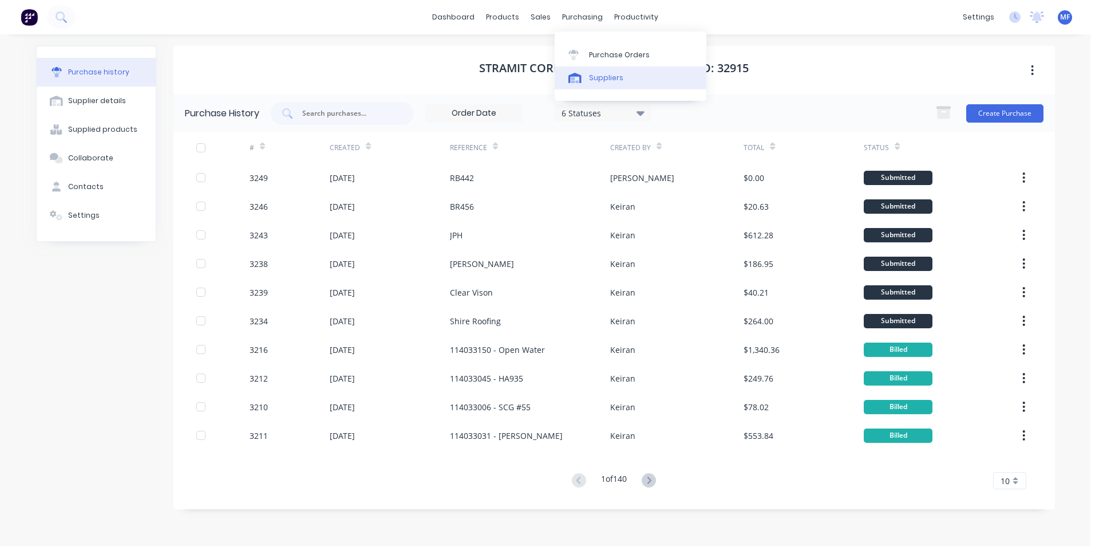
click at [610, 78] on div "Suppliers" at bounding box center [606, 78] width 34 height 10
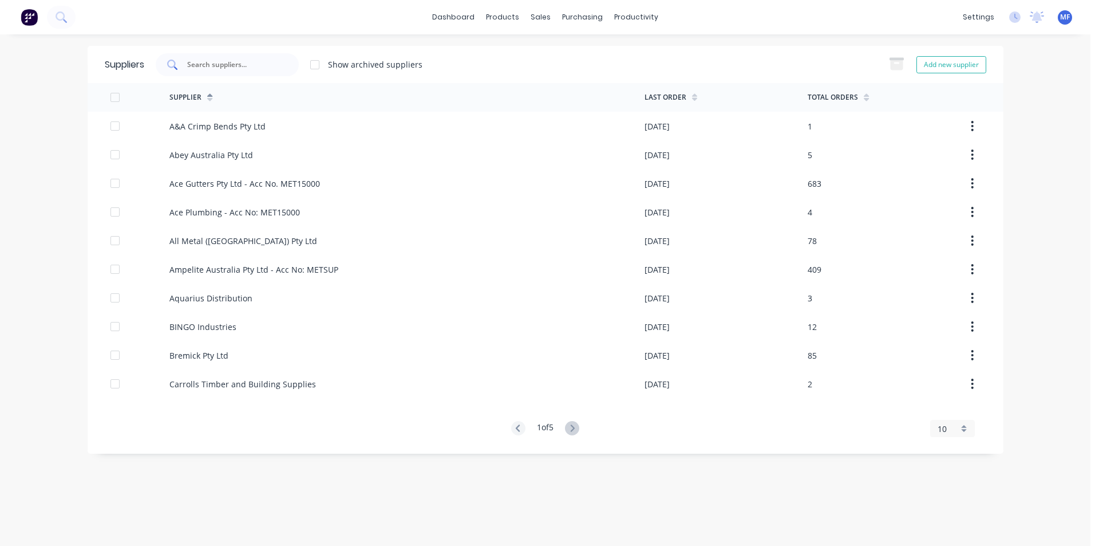
click at [216, 64] on input "text" at bounding box center [233, 64] width 95 height 11
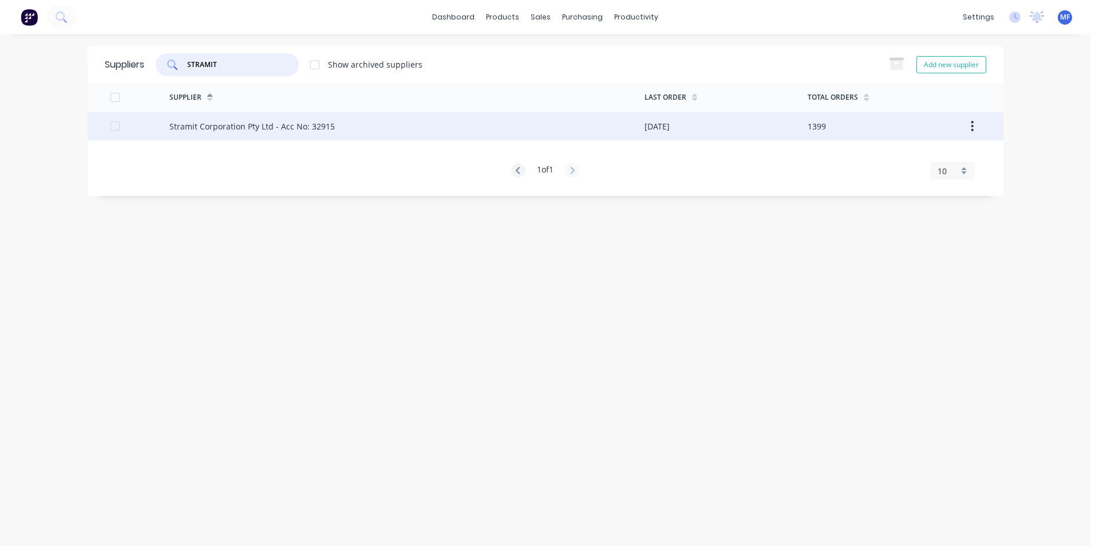
type input "STRAMIT"
click at [255, 125] on div "Stramit Corporation Pty Ltd - Acc No: 32915" at bounding box center [251, 126] width 165 height 12
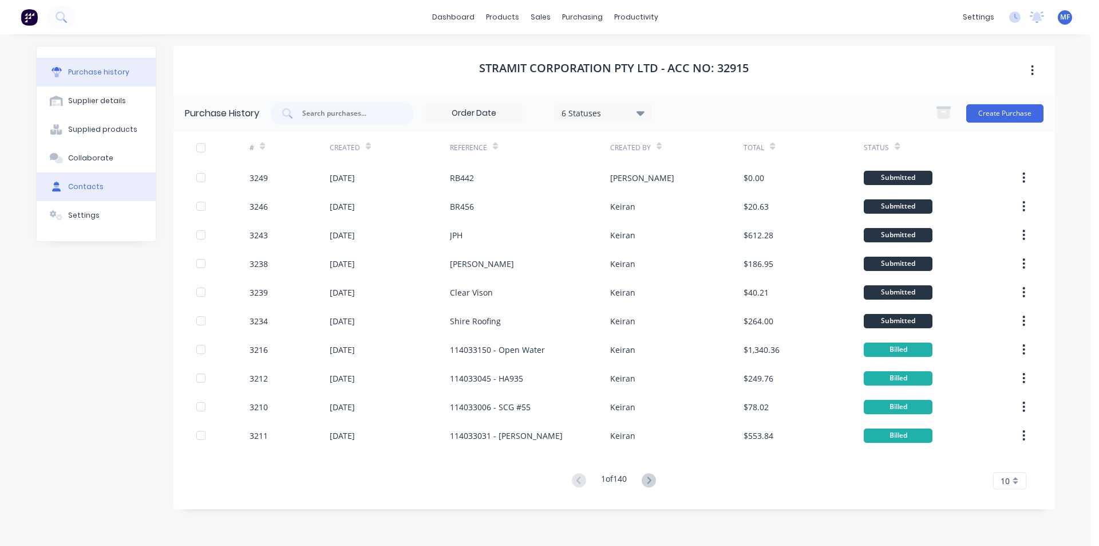
click at [88, 185] on div "Contacts" at bounding box center [85, 186] width 35 height 10
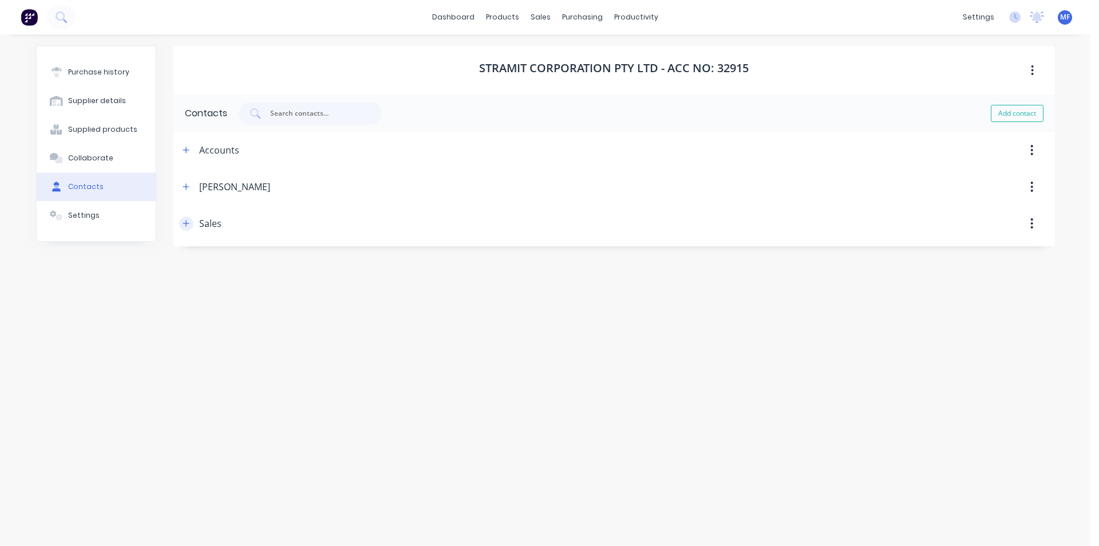
click at [185, 222] on icon "button" at bounding box center [186, 223] width 7 height 8
click at [606, 57] on div "Purchase Orders" at bounding box center [619, 55] width 61 height 10
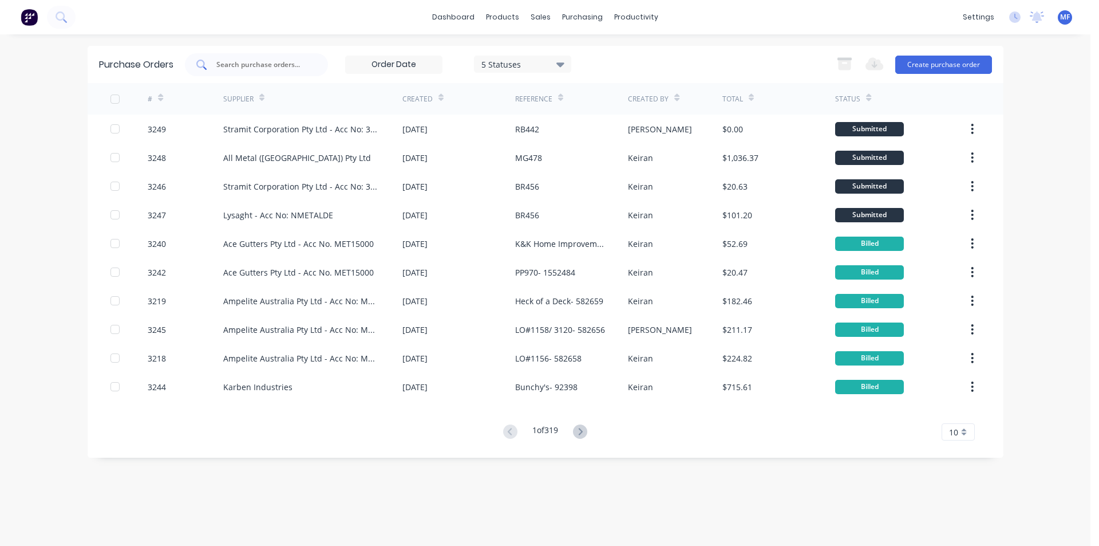
click at [252, 66] on input "text" at bounding box center [262, 64] width 95 height 11
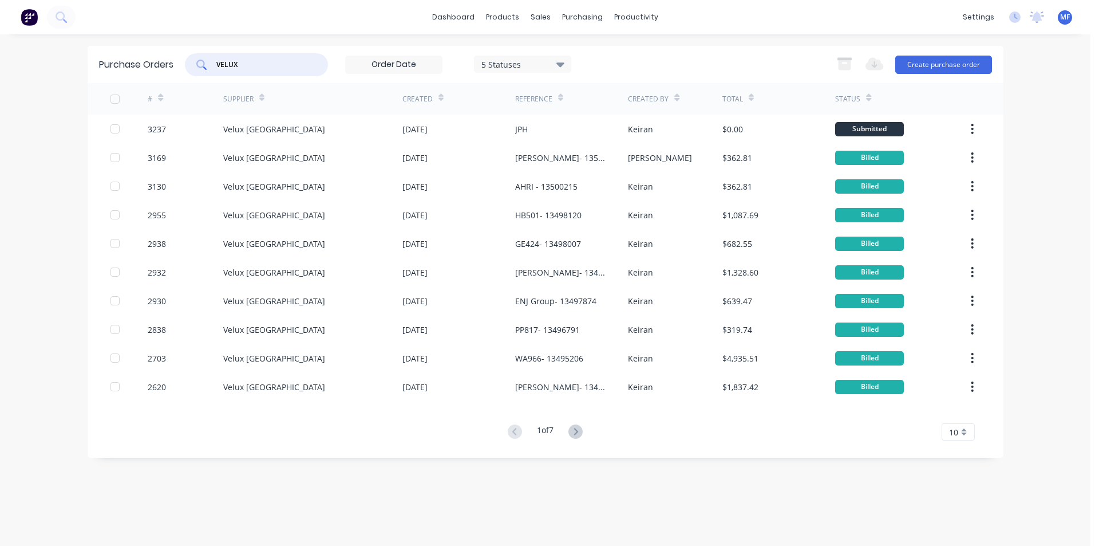
type input "VELUX"
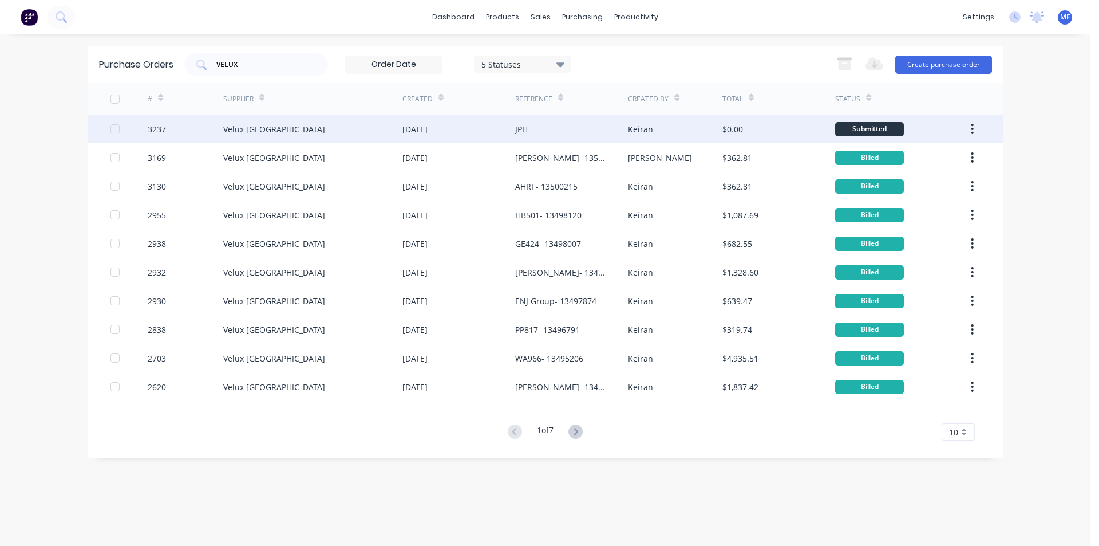
click at [262, 128] on div "Velux [GEOGRAPHIC_DATA]" at bounding box center [274, 129] width 102 height 12
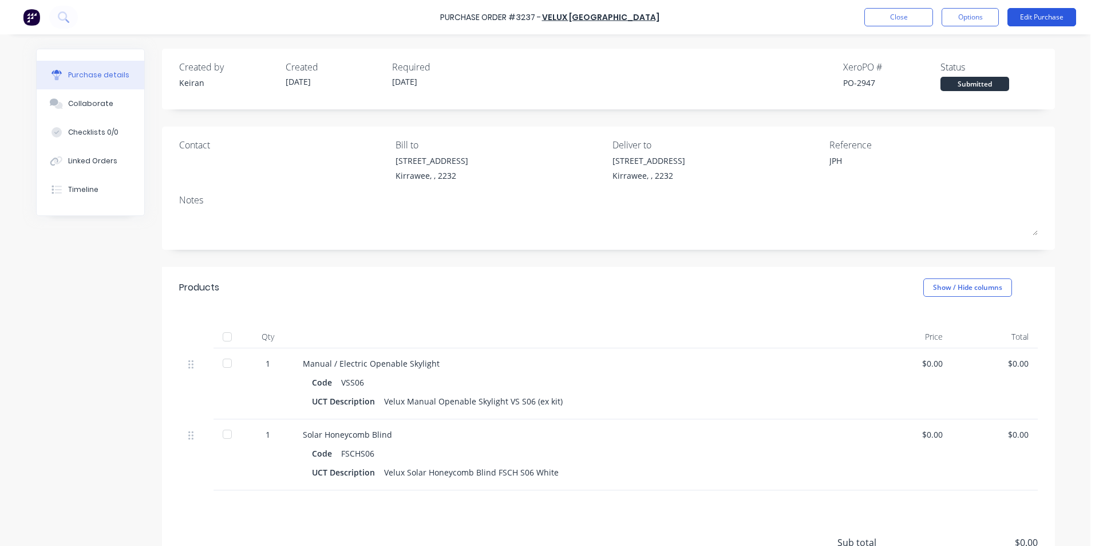
click at [1042, 16] on button "Edit Purchase" at bounding box center [1042, 17] width 69 height 18
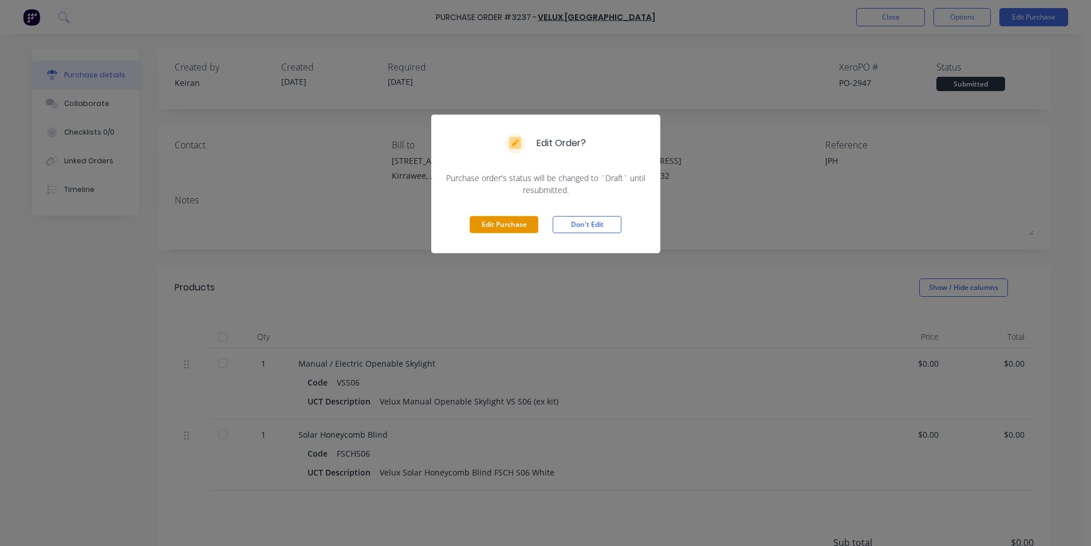
click at [502, 218] on button "Edit Purchase" at bounding box center [503, 224] width 69 height 17
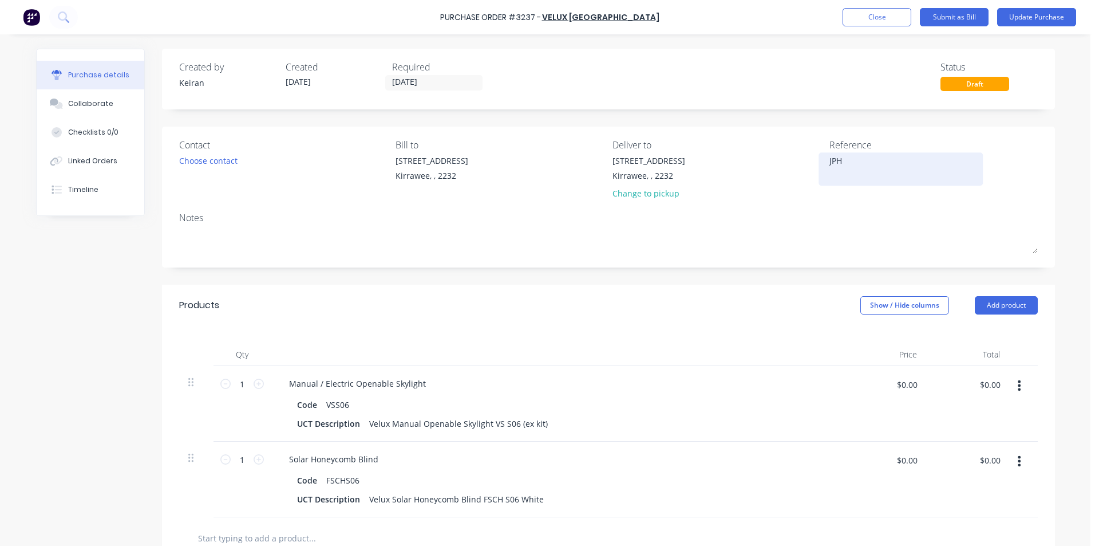
click at [860, 167] on textarea "JPH" at bounding box center [901, 168] width 143 height 26
type textarea "JPH- 13501696"
click at [764, 382] on div "Manual / Electric Openable Skylight" at bounding box center [557, 383] width 554 height 17
click at [981, 384] on input "$0.00" at bounding box center [990, 384] width 34 height 18
type input "2070.54"
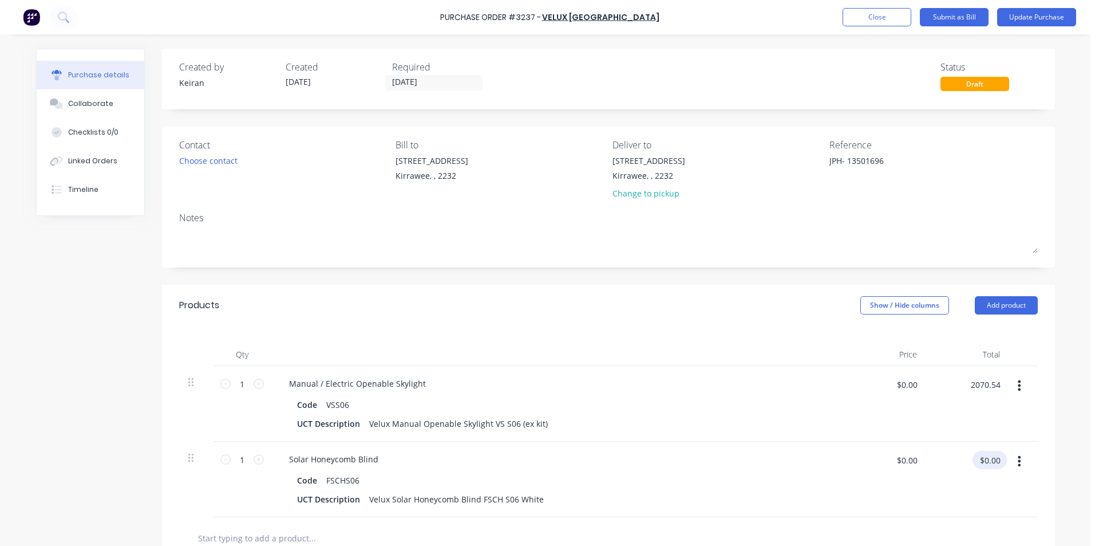
type input "$2,070.54"
click at [986, 458] on input "$0.00" at bounding box center [990, 460] width 34 height 18
type input "425.39"
type input "$425.39"
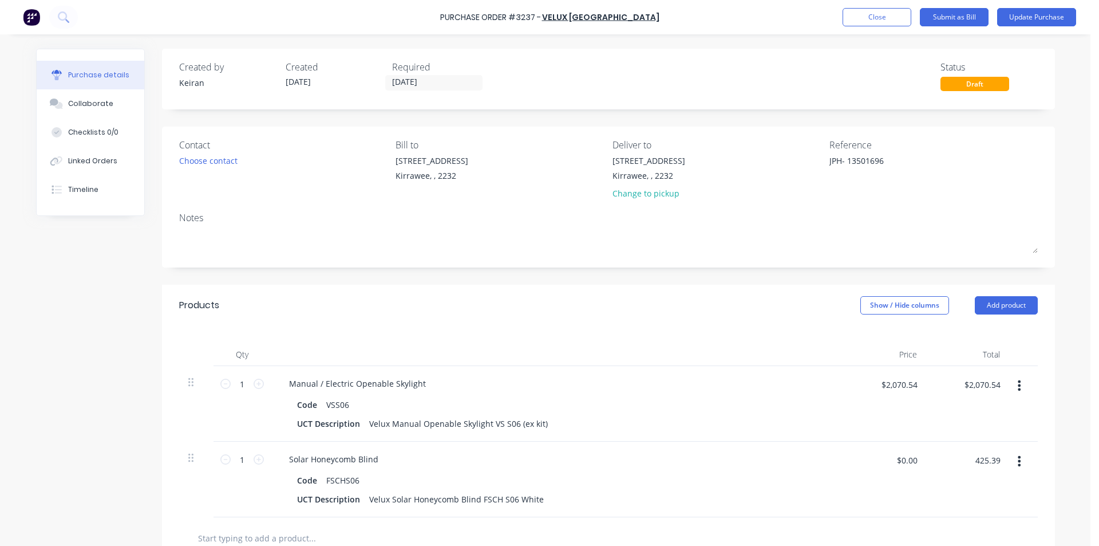
type input "$425.39"
click at [843, 451] on div "$425.39 $0.00" at bounding box center [884, 479] width 83 height 76
click at [967, 17] on button "Submit as Bill" at bounding box center [954, 17] width 69 height 18
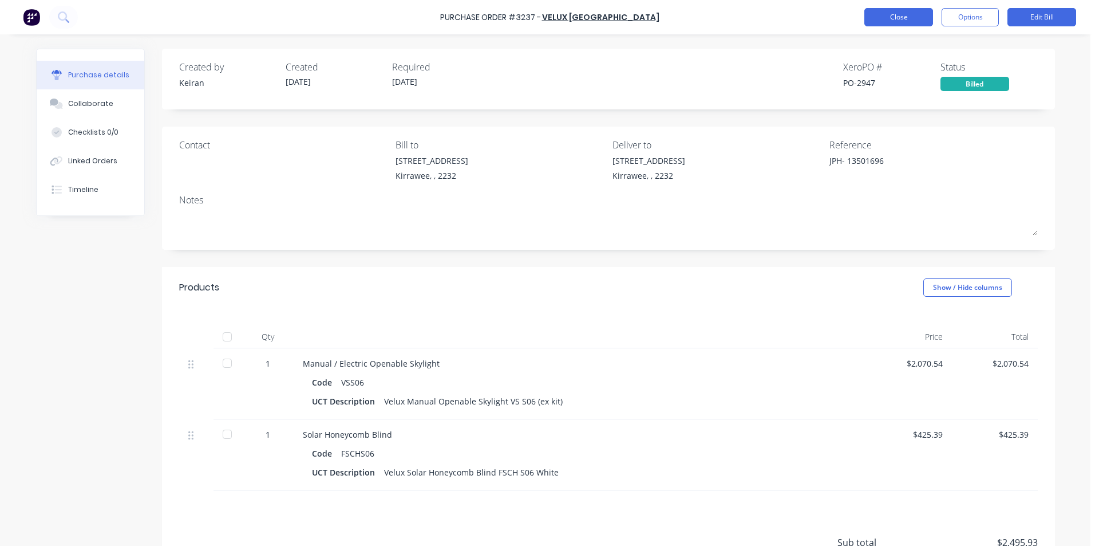
click at [911, 22] on button "Close" at bounding box center [898, 17] width 69 height 18
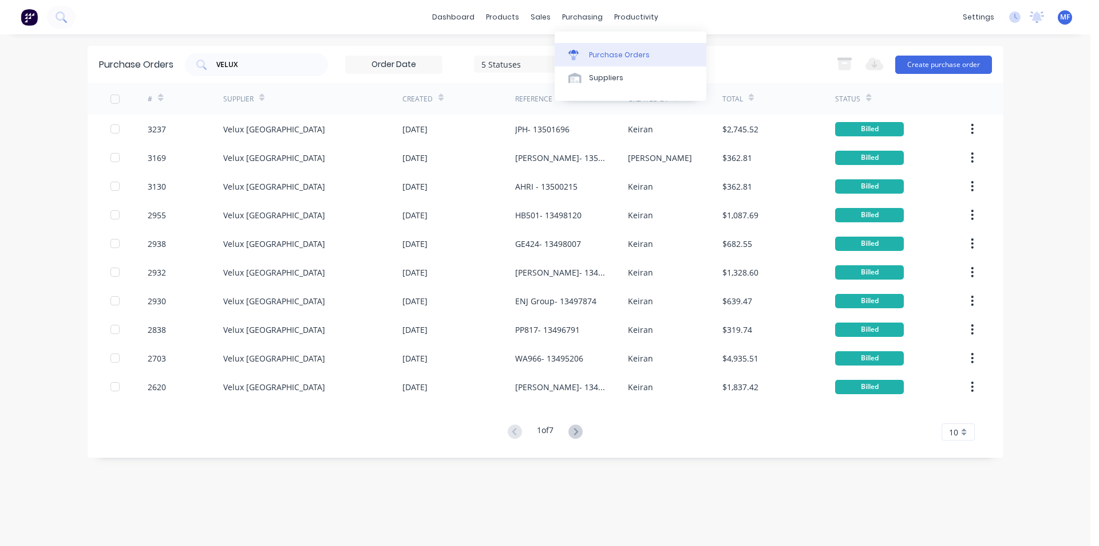
drag, startPoint x: 609, startPoint y: 58, endPoint x: 578, endPoint y: 63, distance: 31.8
click at [609, 58] on div "Purchase Orders" at bounding box center [619, 55] width 61 height 10
click at [252, 60] on input "VELUX" at bounding box center [262, 64] width 95 height 11
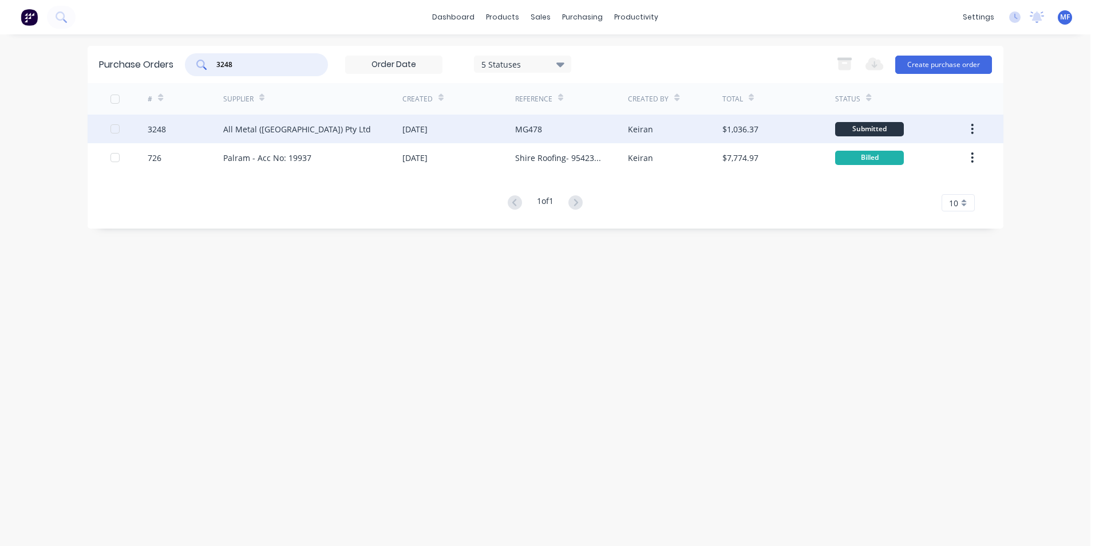
type input "3248"
click at [255, 129] on div "All Metal ([GEOGRAPHIC_DATA]) Pty Ltd" at bounding box center [297, 129] width 148 height 12
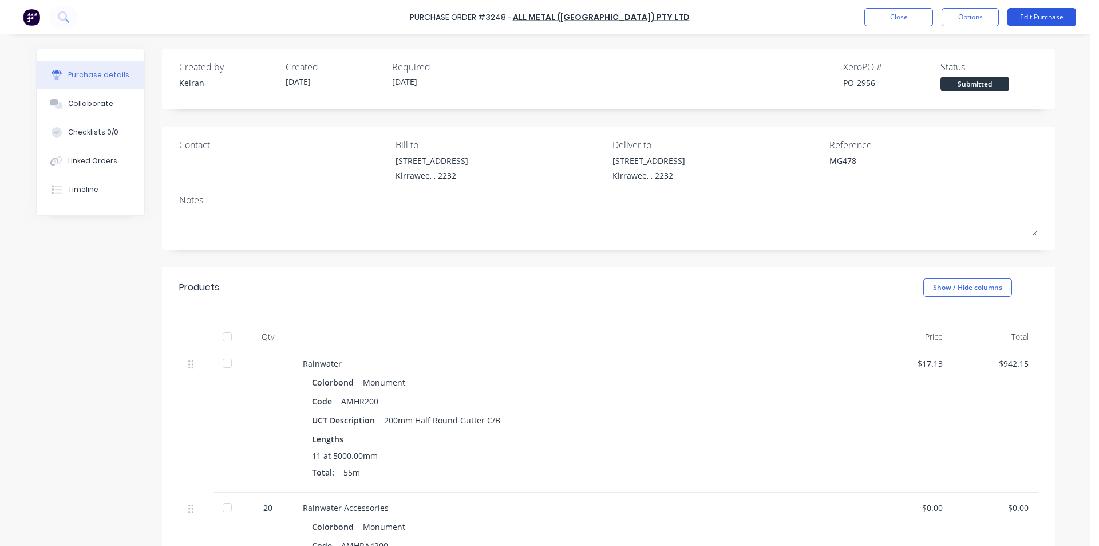
click at [1044, 17] on button "Edit Purchase" at bounding box center [1042, 17] width 69 height 18
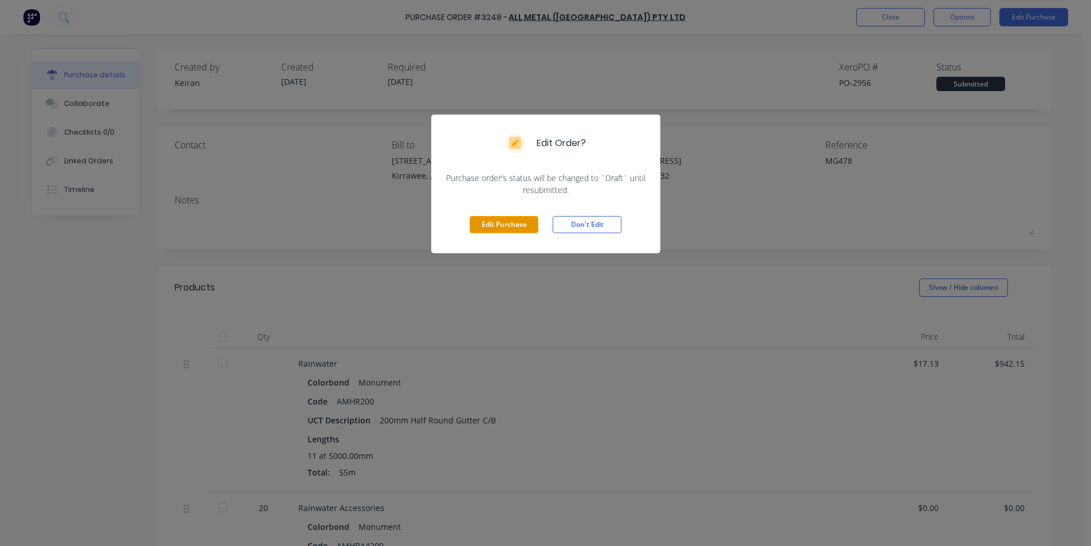
click at [506, 222] on button "Edit Purchase" at bounding box center [503, 224] width 69 height 17
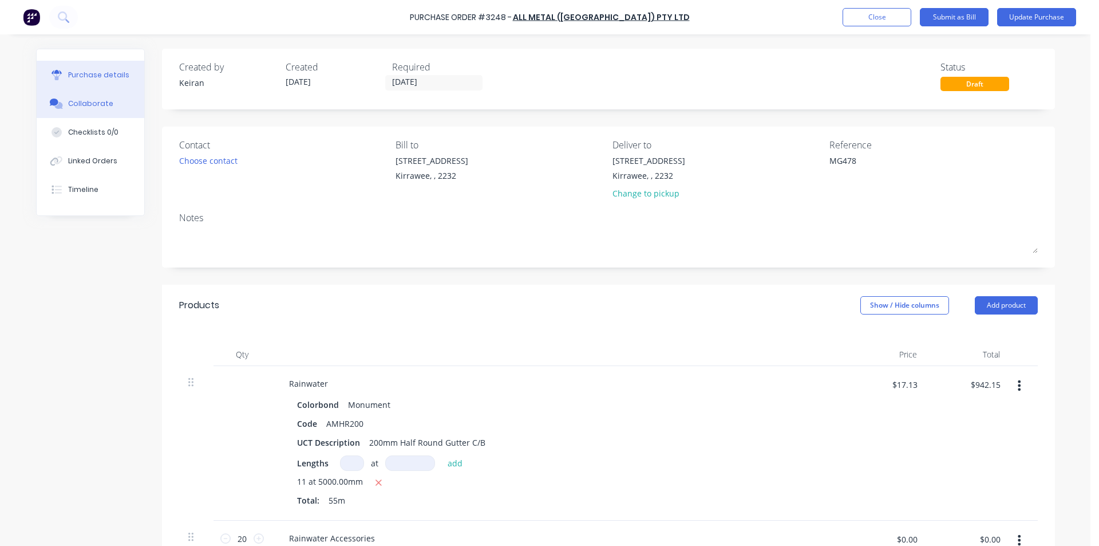
click at [90, 102] on div "Collaborate" at bounding box center [90, 103] width 45 height 10
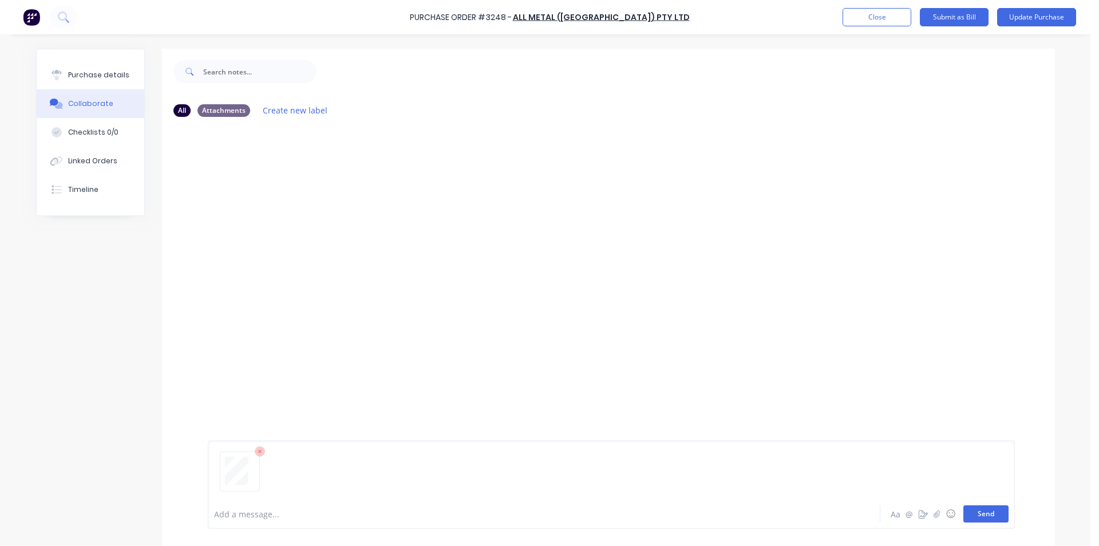
click at [981, 517] on button "Send" at bounding box center [986, 513] width 45 height 17
drag, startPoint x: 864, startPoint y: 301, endPoint x: 871, endPoint y: 269, distance: 32.4
click at [864, 299] on div "MF You 02:27pm [DATE] ALLMETALOECONF03.pdf Labels Download Delete" at bounding box center [608, 312] width 893 height 373
click at [872, 15] on button "Close" at bounding box center [877, 17] width 69 height 18
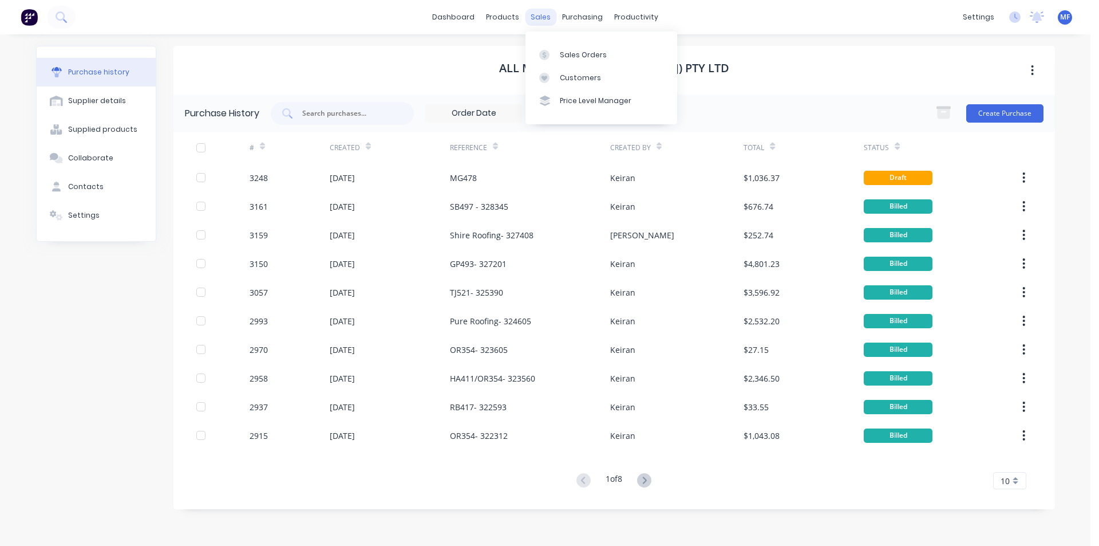
click at [542, 18] on div "sales" at bounding box center [540, 17] width 31 height 17
click at [583, 74] on div "Customers" at bounding box center [580, 78] width 41 height 10
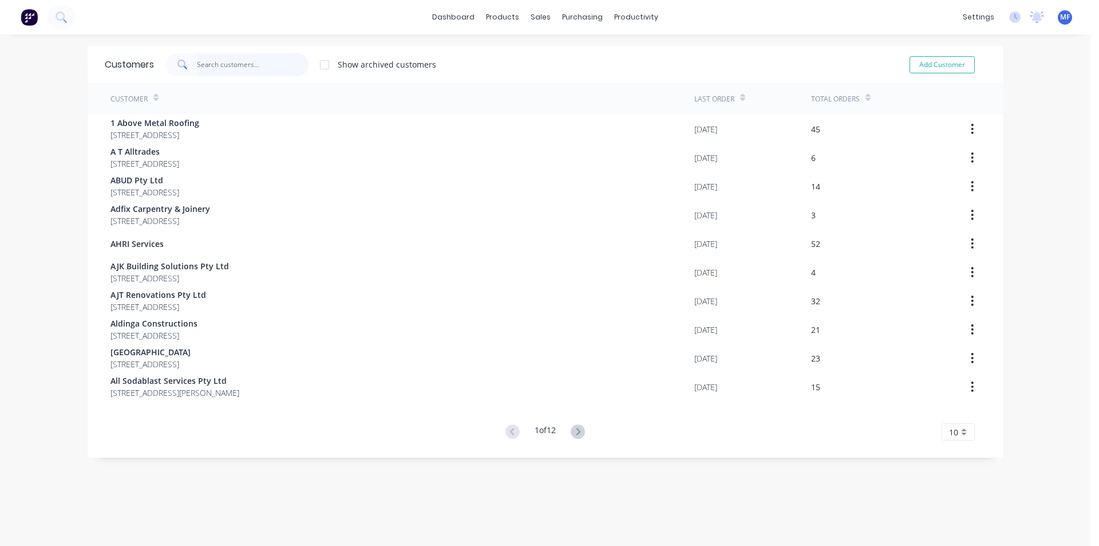
click at [206, 60] on input "text" at bounding box center [253, 64] width 112 height 23
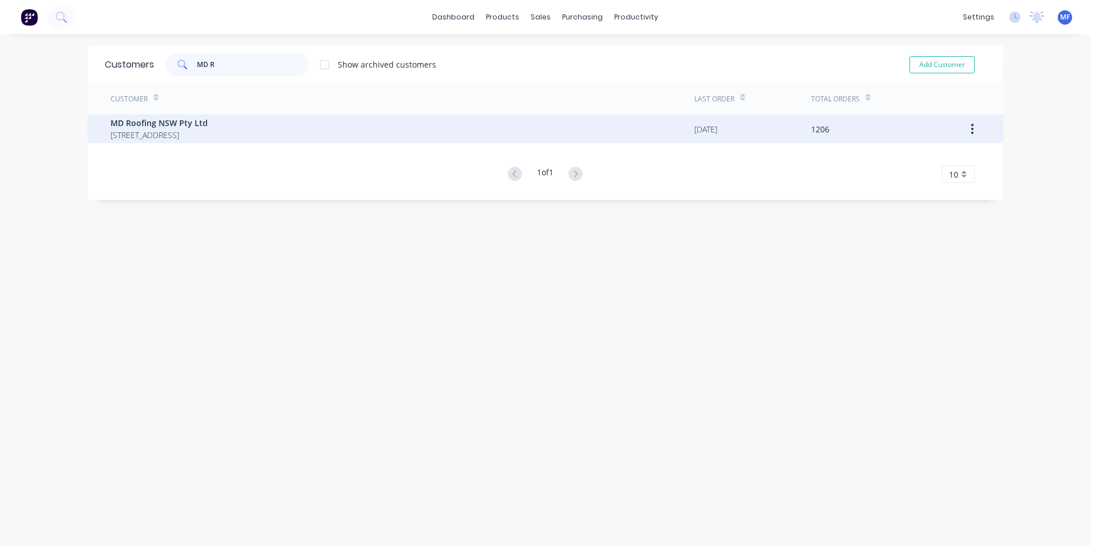
type input "MD R"
click at [183, 132] on span "[STREET_ADDRESS]" at bounding box center [158, 135] width 97 height 12
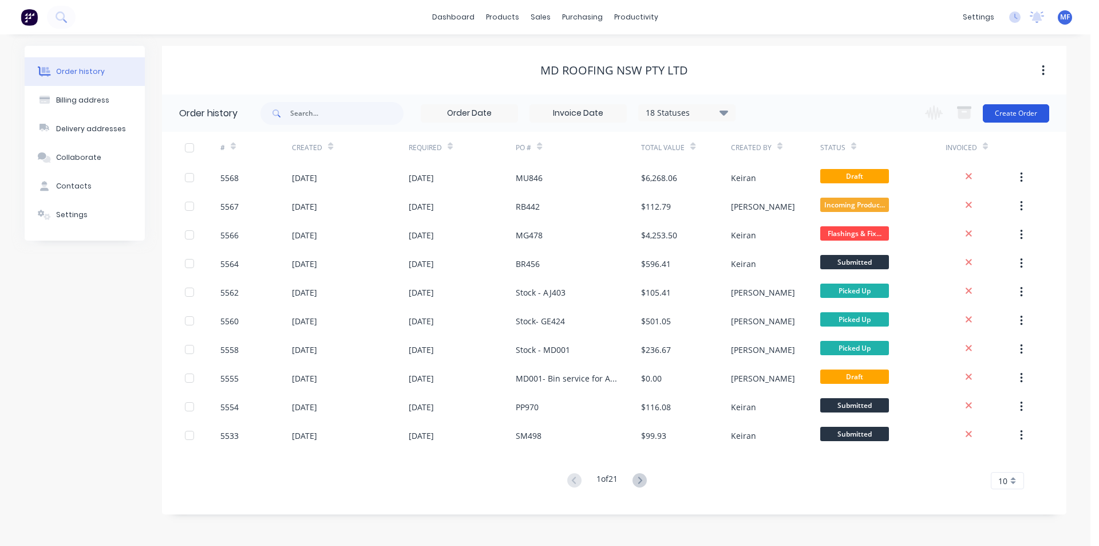
click at [1020, 115] on button "Create Order" at bounding box center [1016, 113] width 66 height 18
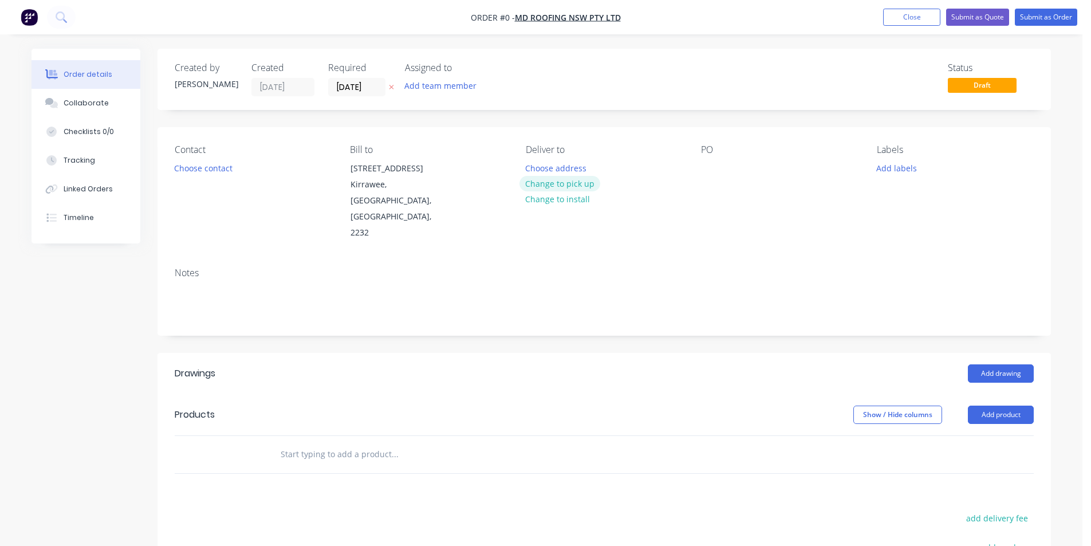
click at [546, 184] on button "Change to pick up" at bounding box center [559, 183] width 81 height 15
click at [716, 169] on div at bounding box center [710, 168] width 18 height 17
click at [772, 172] on div "PO sTOCK- up379" at bounding box center [779, 192] width 157 height 97
click at [771, 169] on div "sTOCK- up379" at bounding box center [737, 168] width 73 height 17
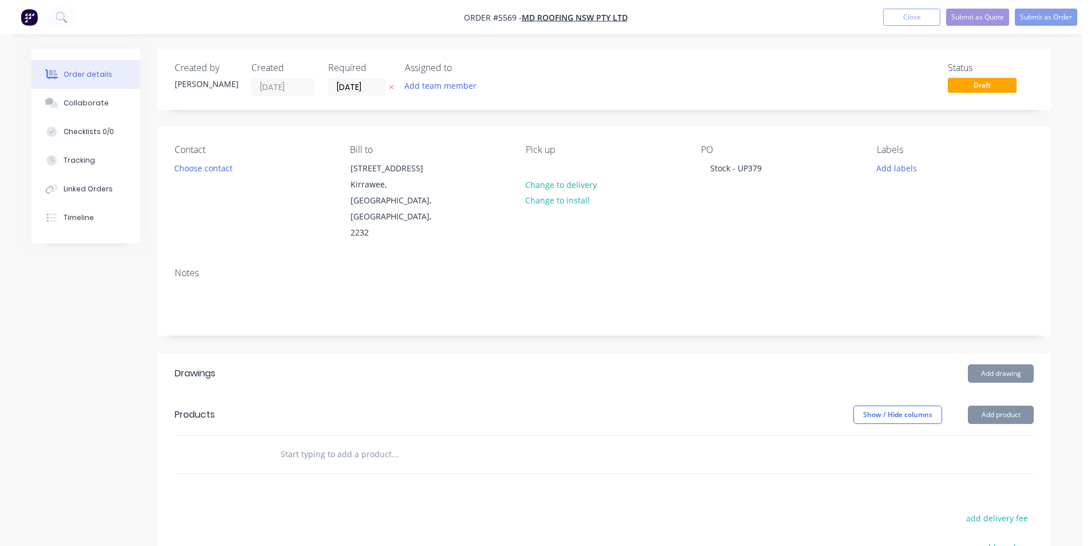
click at [722, 258] on div "Notes" at bounding box center [603, 296] width 893 height 77
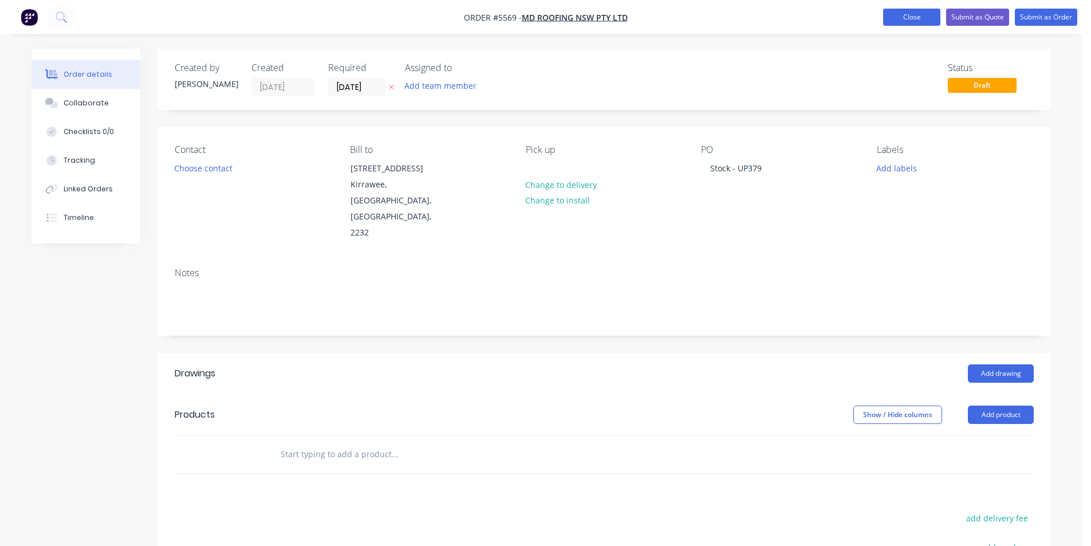
click at [920, 13] on button "Close" at bounding box center [911, 17] width 57 height 17
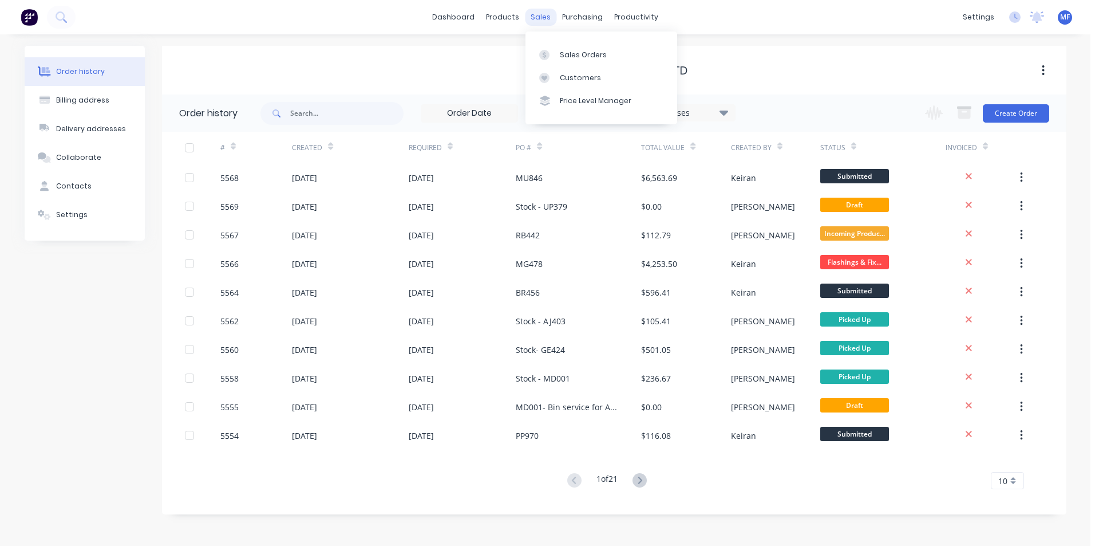
click at [544, 17] on div "sales" at bounding box center [540, 17] width 31 height 17
click at [581, 78] on div "Customers" at bounding box center [580, 78] width 41 height 10
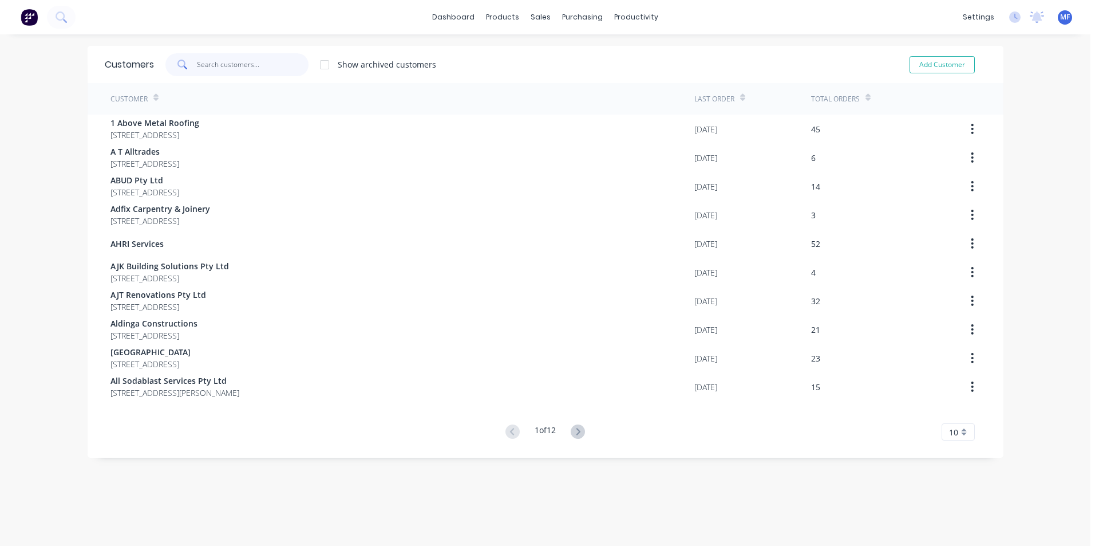
click at [215, 64] on input "text" at bounding box center [253, 64] width 112 height 23
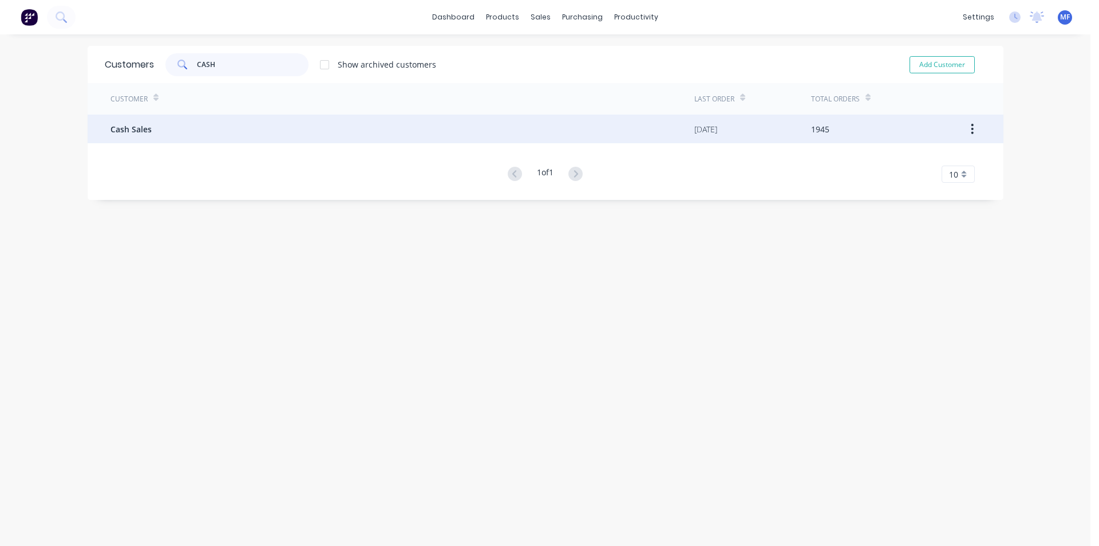
type input "CASH"
click at [126, 133] on span "Cash Sales" at bounding box center [130, 129] width 41 height 12
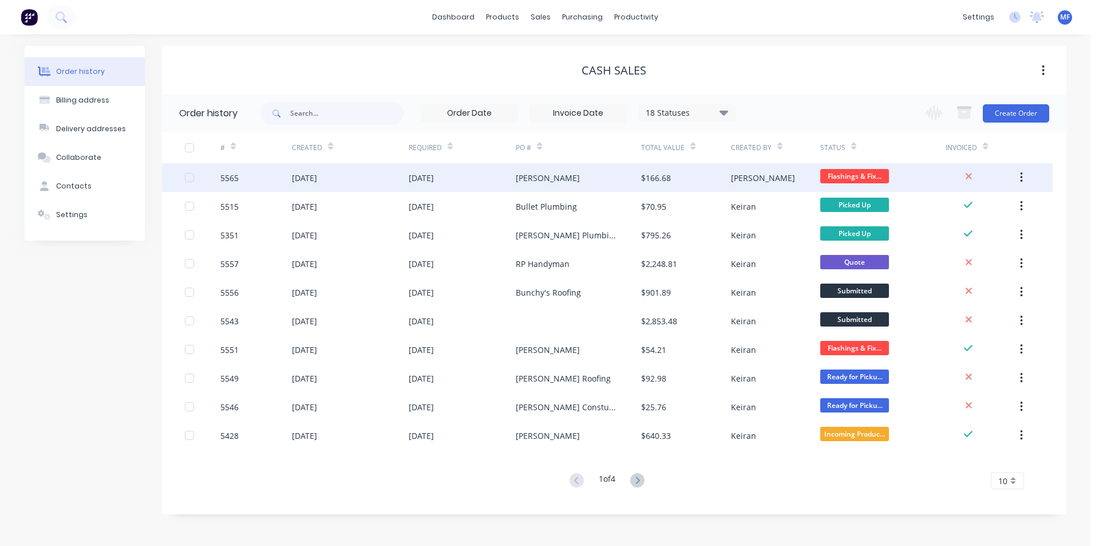
click at [555, 176] on div "[PERSON_NAME]" at bounding box center [548, 178] width 64 height 12
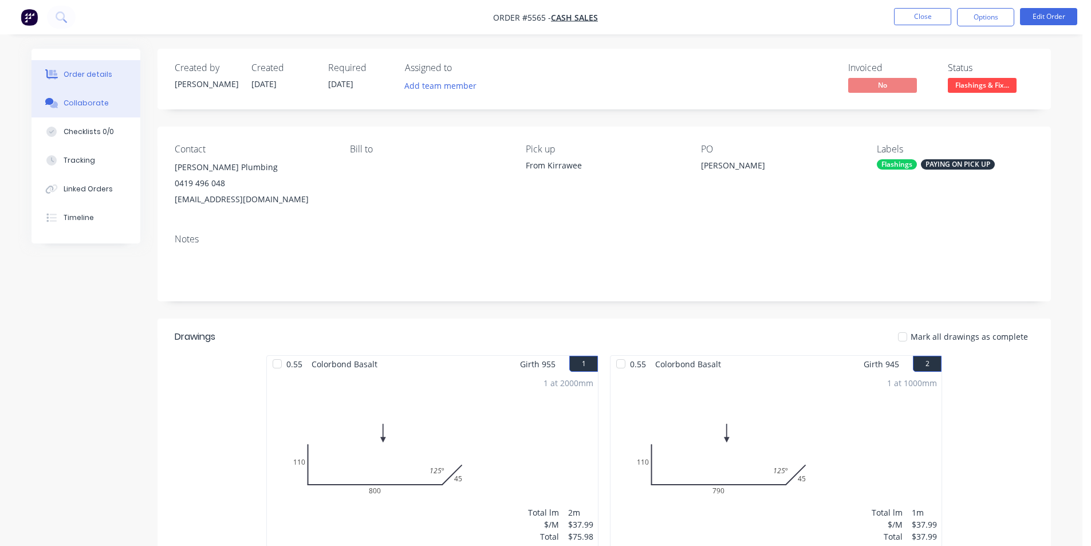
click at [82, 101] on div "Collaborate" at bounding box center [86, 103] width 45 height 10
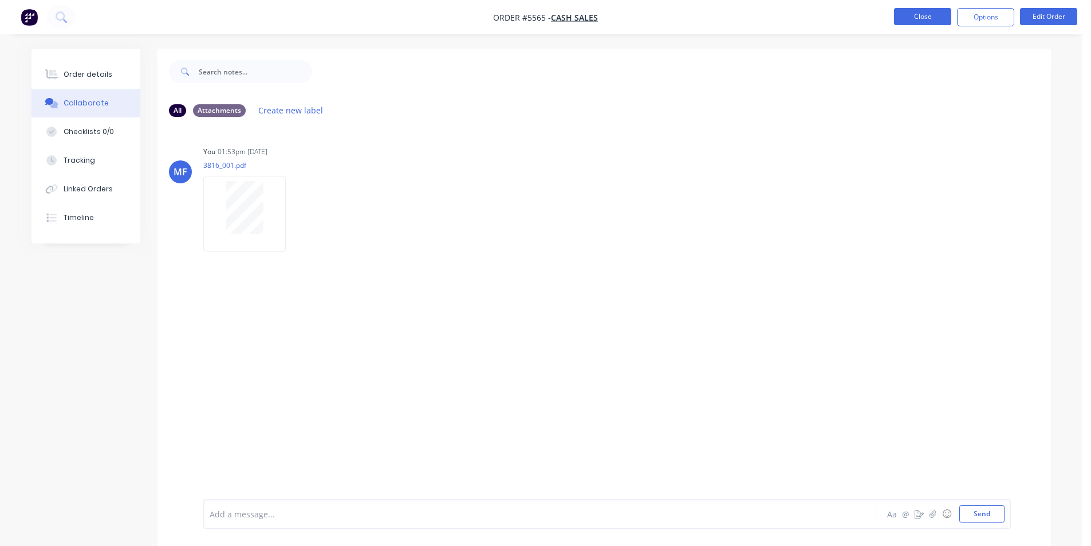
click at [920, 12] on button "Close" at bounding box center [922, 16] width 57 height 17
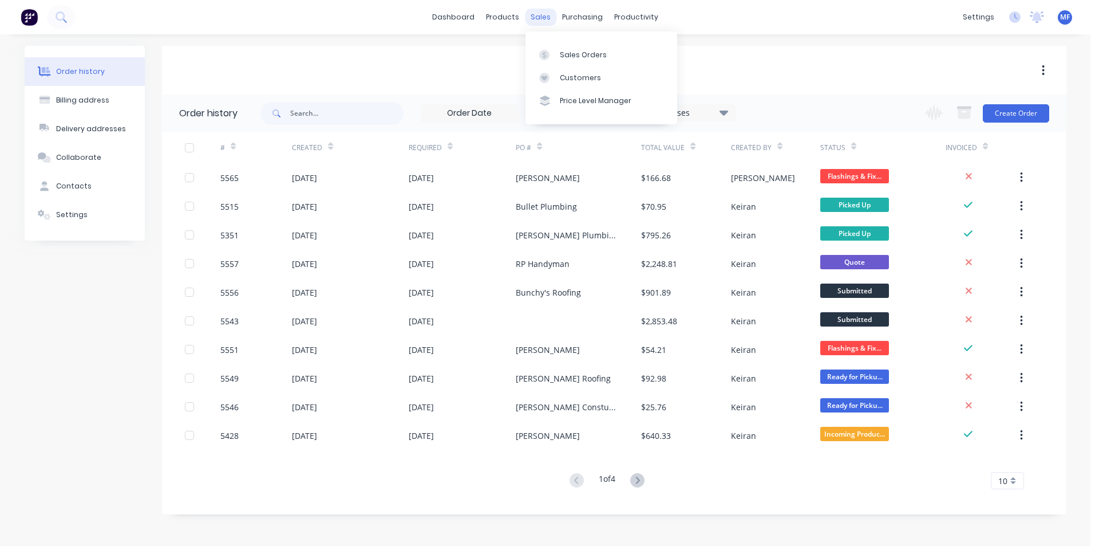
click at [549, 15] on div "sales" at bounding box center [540, 17] width 31 height 17
click at [574, 78] on div "Customers" at bounding box center [580, 78] width 41 height 10
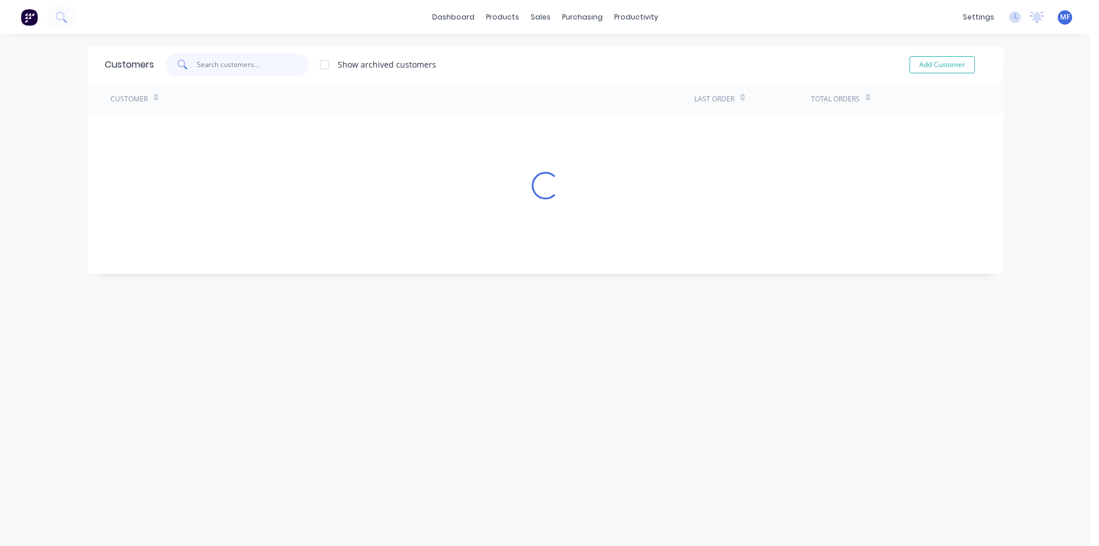
click at [208, 64] on input "text" at bounding box center [253, 64] width 112 height 23
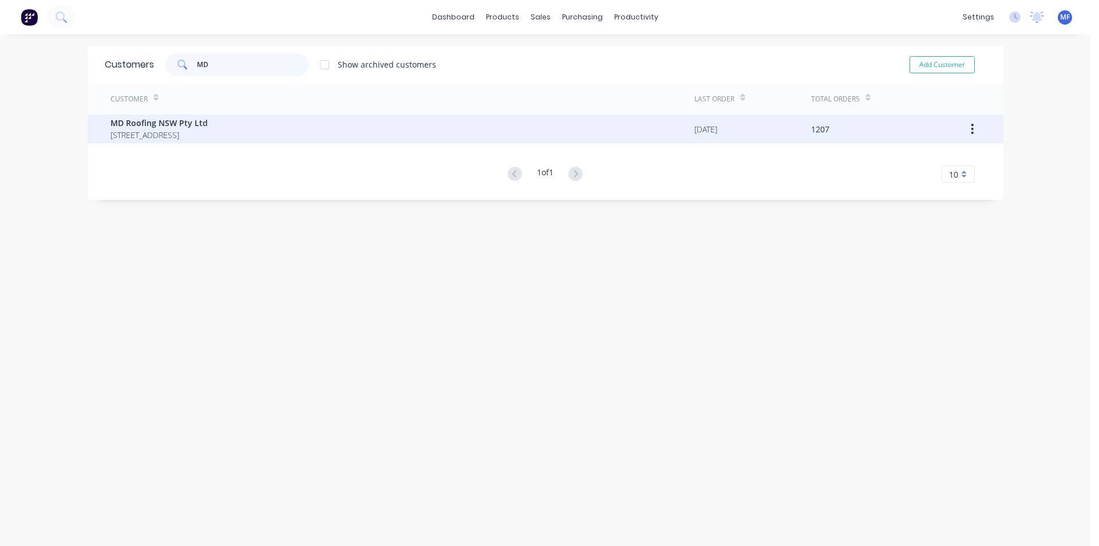
type input "MD"
click at [208, 131] on span "[STREET_ADDRESS]" at bounding box center [158, 135] width 97 height 12
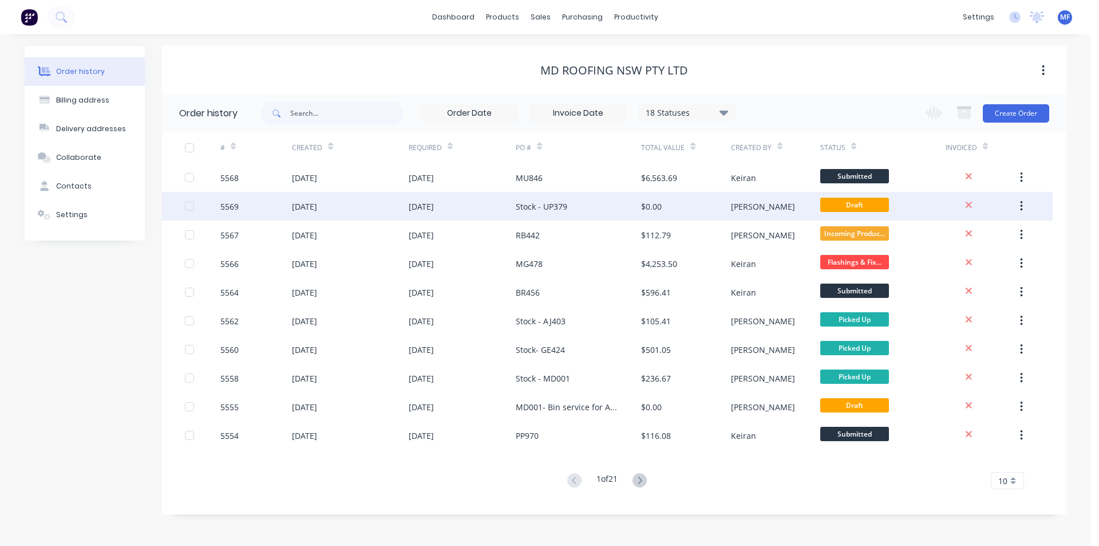
click at [664, 206] on div "$0.00" at bounding box center [685, 206] width 89 height 29
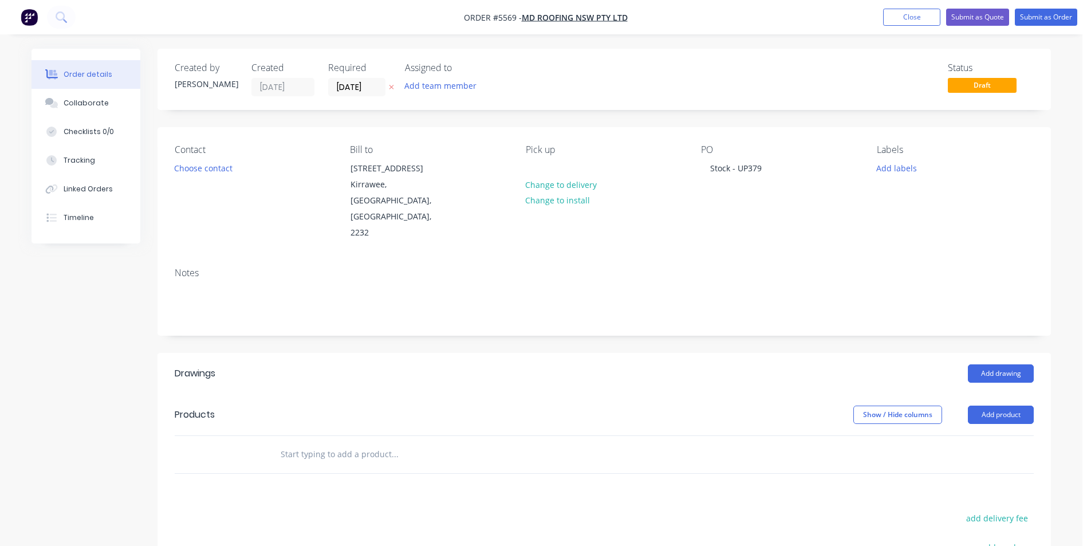
click at [324, 443] on input "text" at bounding box center [394, 454] width 229 height 23
click at [1010, 405] on button "Add product" at bounding box center [1001, 414] width 66 height 18
click at [960, 458] on div "Basic product" at bounding box center [979, 466] width 88 height 17
click at [306, 465] on div at bounding box center [319, 473] width 96 height 17
click at [246, 465] on input "1" at bounding box center [232, 473] width 30 height 17
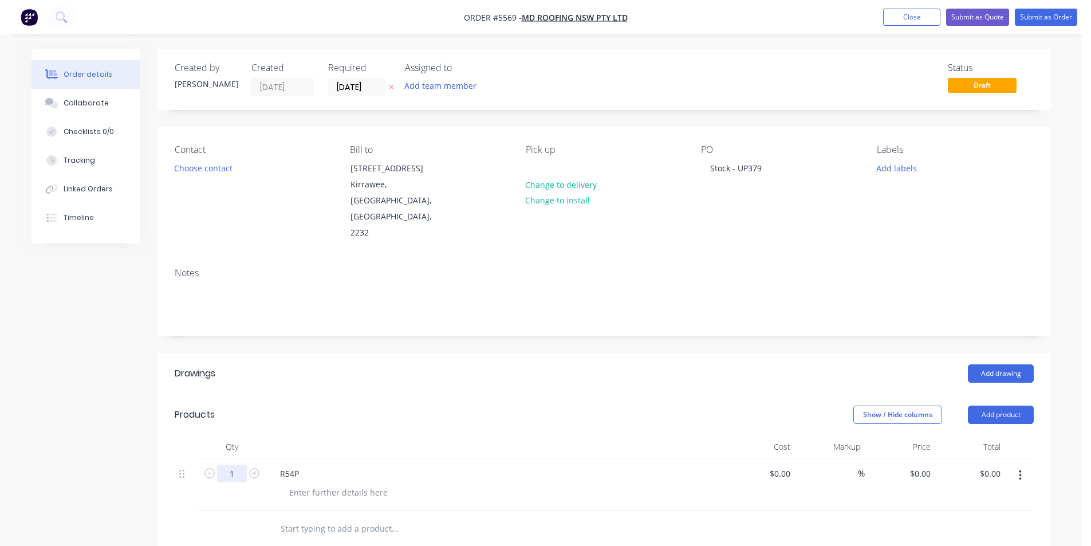
type input "100"
click at [335, 465] on div "R54P" at bounding box center [495, 473] width 449 height 17
click at [310, 465] on div "R54P" at bounding box center [495, 473] width 449 height 17
click at [299, 465] on div "R54P" at bounding box center [289, 473] width 37 height 17
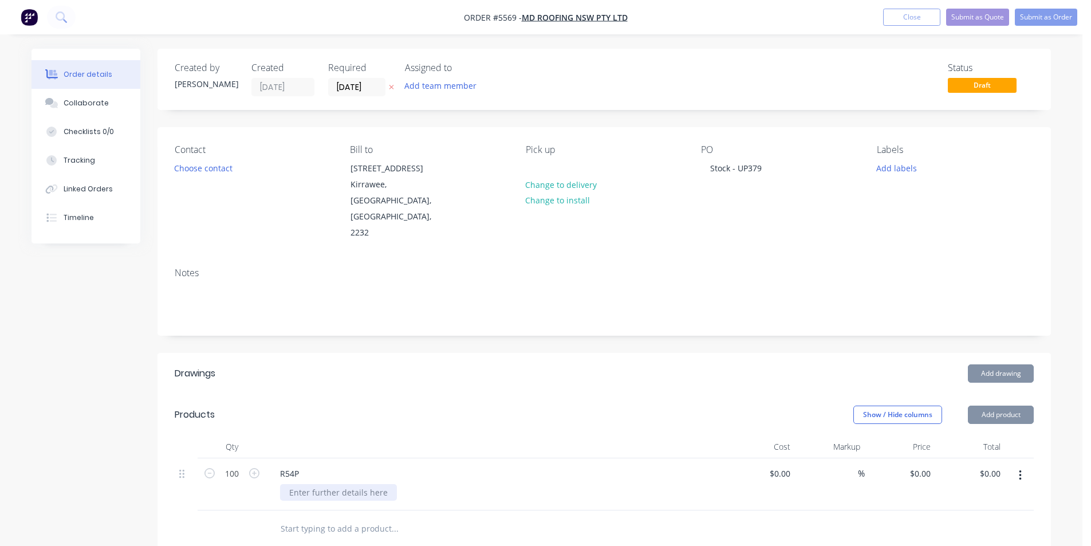
click at [321, 484] on div at bounding box center [338, 492] width 117 height 17
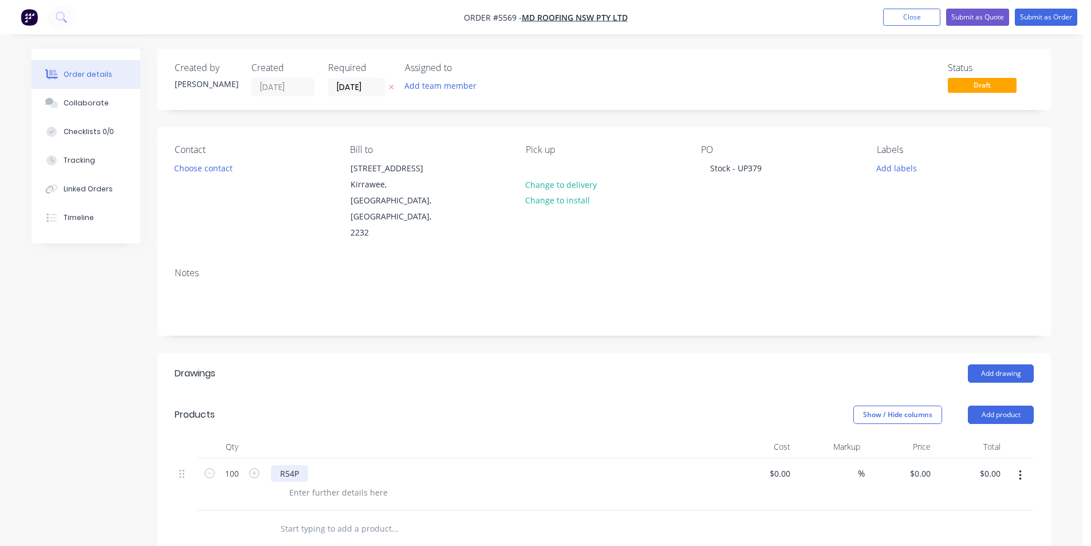
click at [296, 465] on div "R54P" at bounding box center [289, 473] width 37 height 17
click at [309, 465] on div "R54P" at bounding box center [495, 473] width 449 height 17
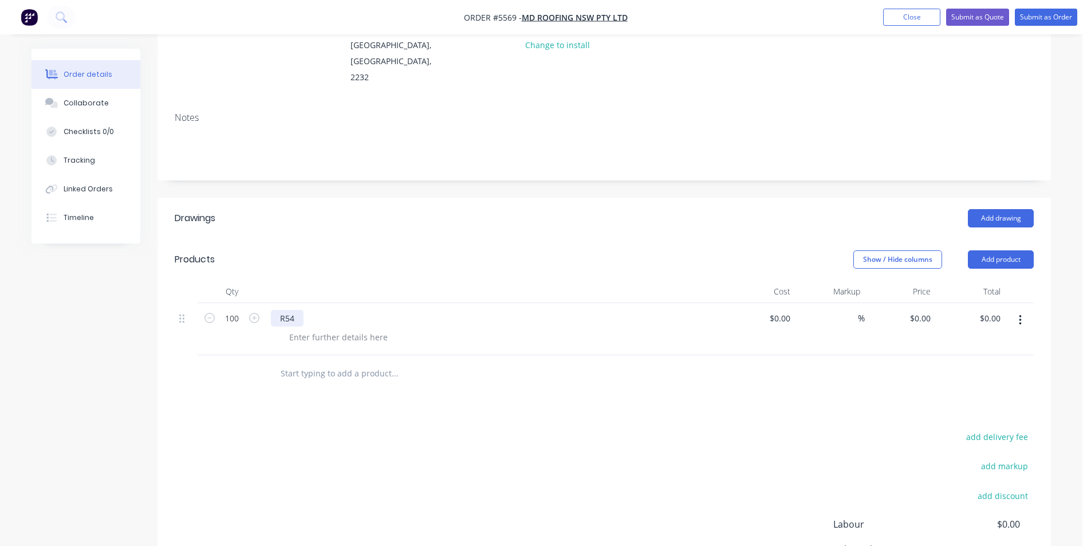
scroll to position [229, 0]
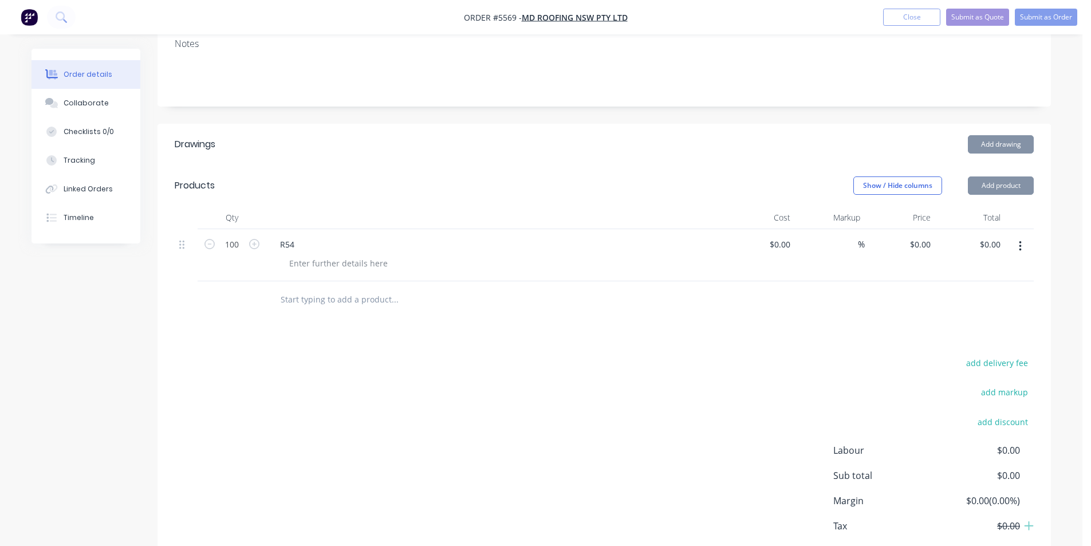
click at [323, 288] on input "text" at bounding box center [394, 299] width 229 height 23
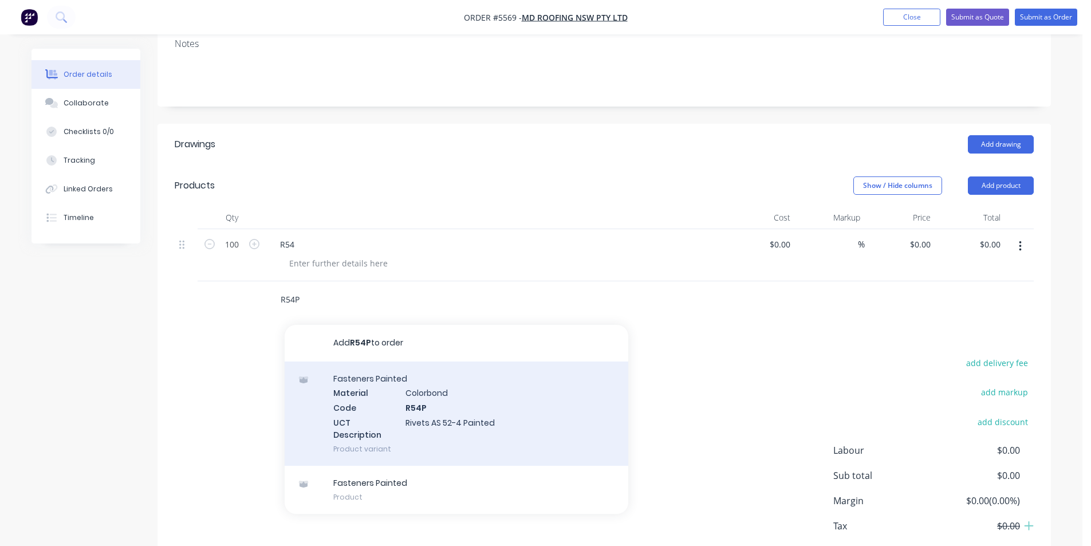
type input "R54P"
click at [446, 379] on div "Fasteners Painted Material Colorbond Code R54P UCT Description Rivets AS 52-4 P…" at bounding box center [457, 413] width 344 height 104
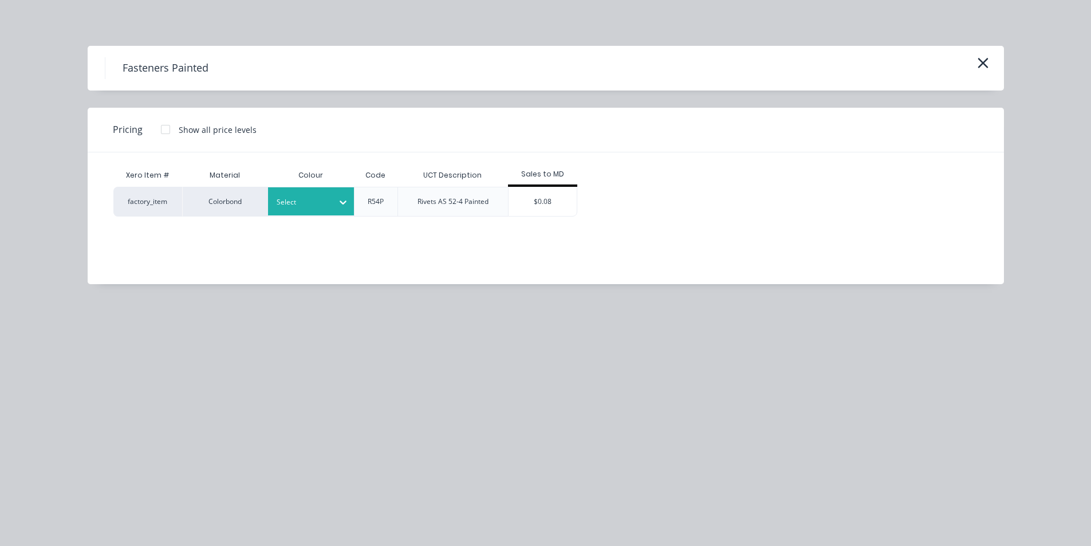
click at [282, 199] on div at bounding box center [303, 202] width 52 height 13
click at [143, 433] on div "Surfmist" at bounding box center [71, 443] width 143 height 21
click at [537, 199] on div "$0.08" at bounding box center [542, 201] width 69 height 29
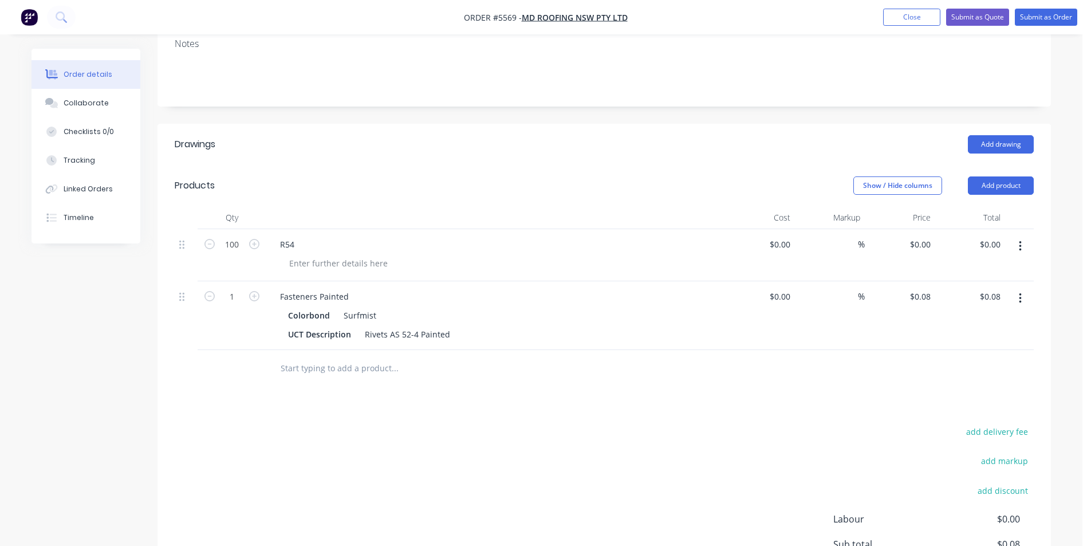
click at [1019, 241] on icon "button" at bounding box center [1020, 246] width 2 height 10
click at [951, 337] on div "Delete" at bounding box center [979, 345] width 88 height 17
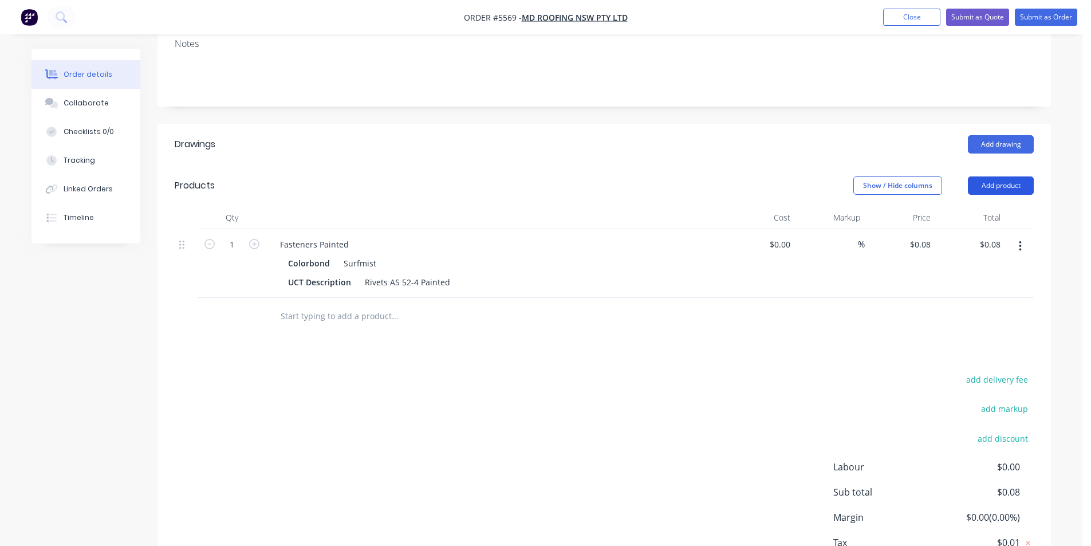
click at [1001, 176] on button "Add product" at bounding box center [1001, 185] width 66 height 18
click at [311, 305] on input "text" at bounding box center [394, 316] width 229 height 23
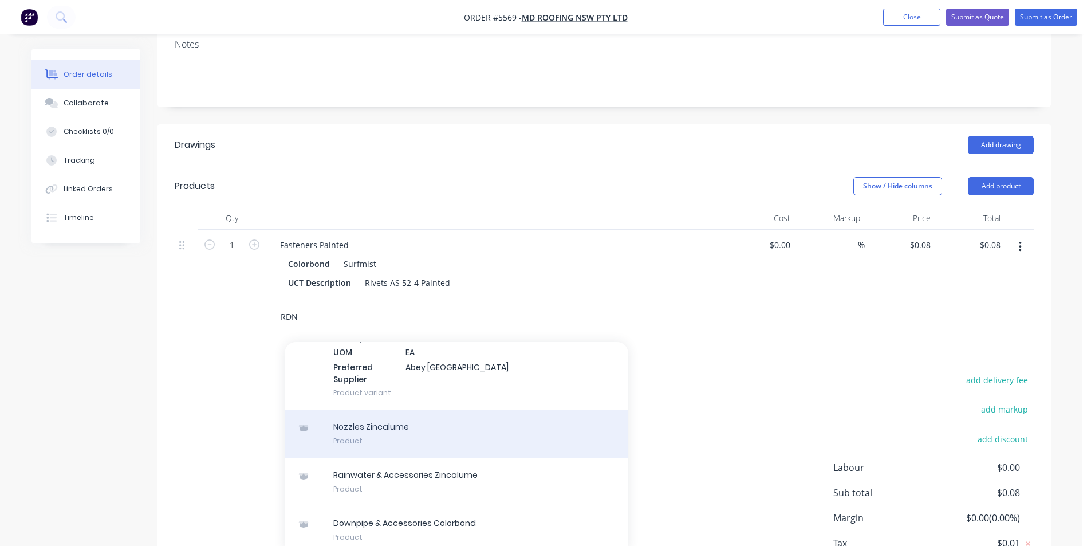
scroll to position [229, 0]
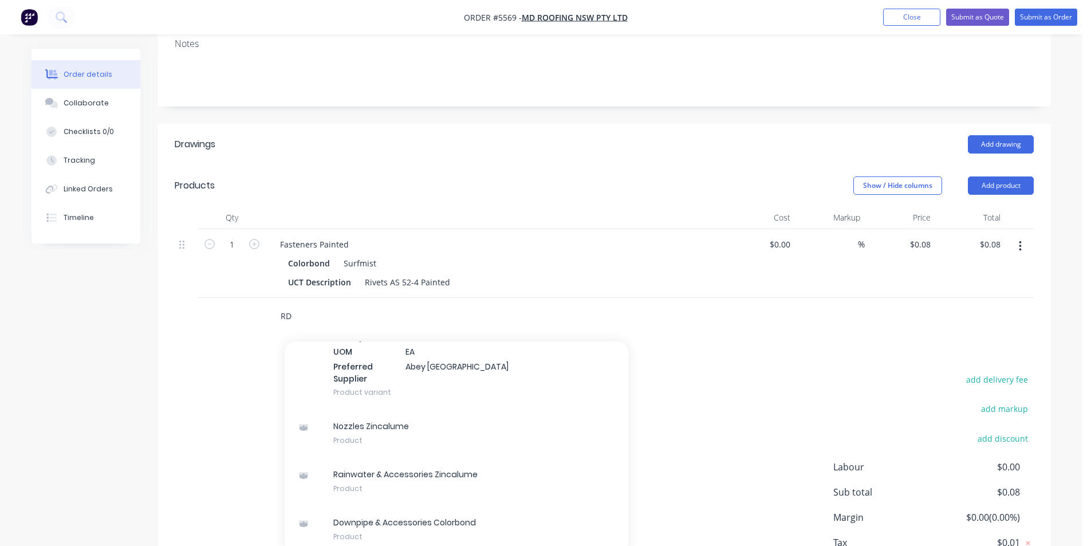
type input "R"
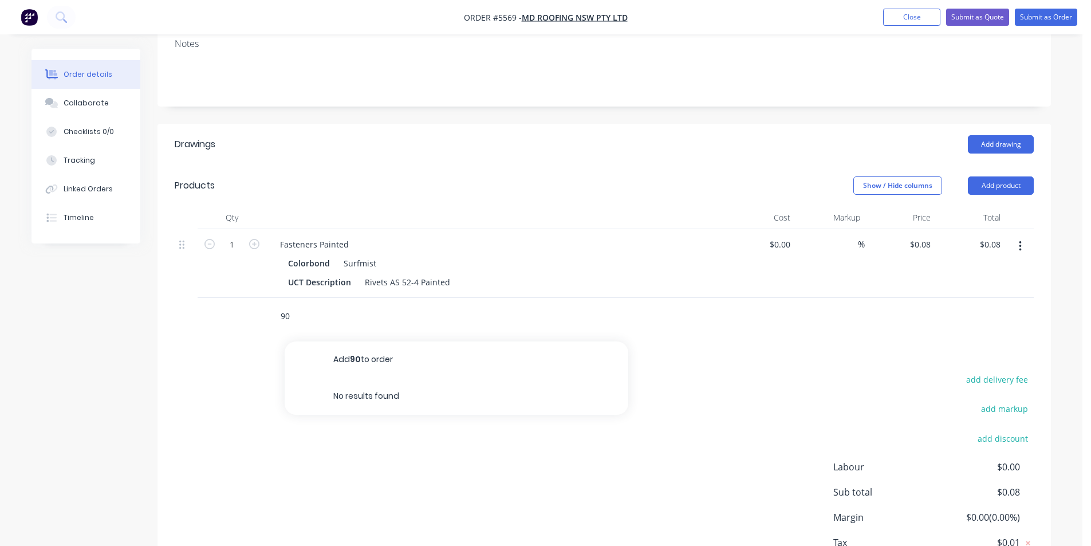
type input "9"
click at [318, 305] on input "RDPN" at bounding box center [394, 316] width 229 height 23
click at [308, 305] on input "RDPN" at bounding box center [394, 316] width 229 height 23
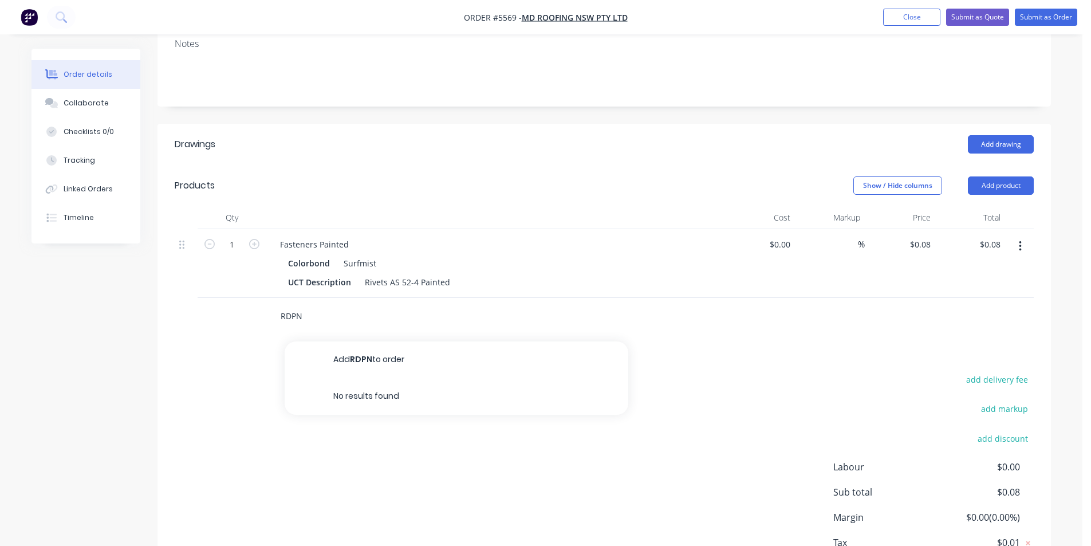
click at [308, 305] on input "RDPN" at bounding box center [394, 316] width 229 height 23
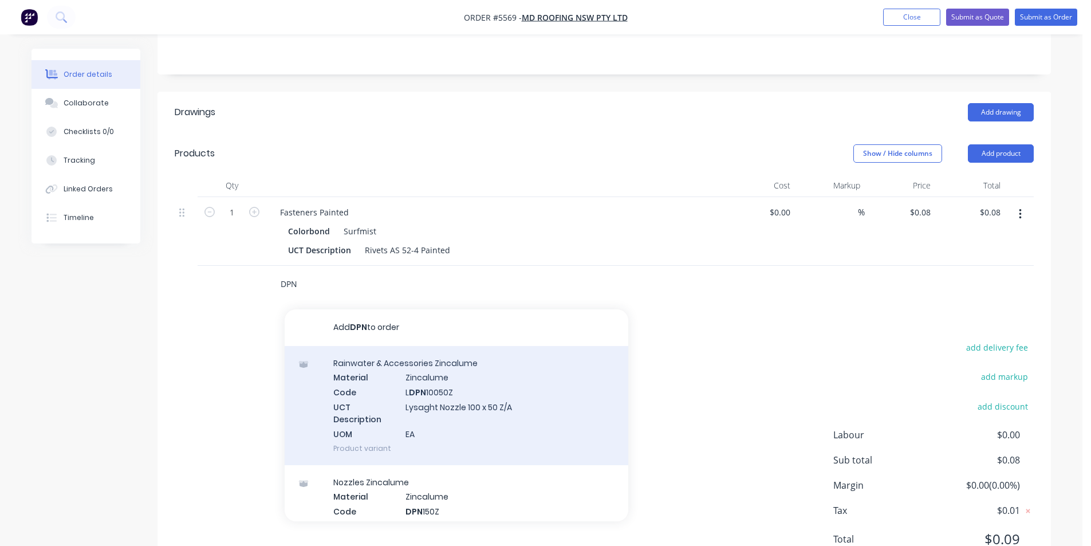
scroll to position [278, 0]
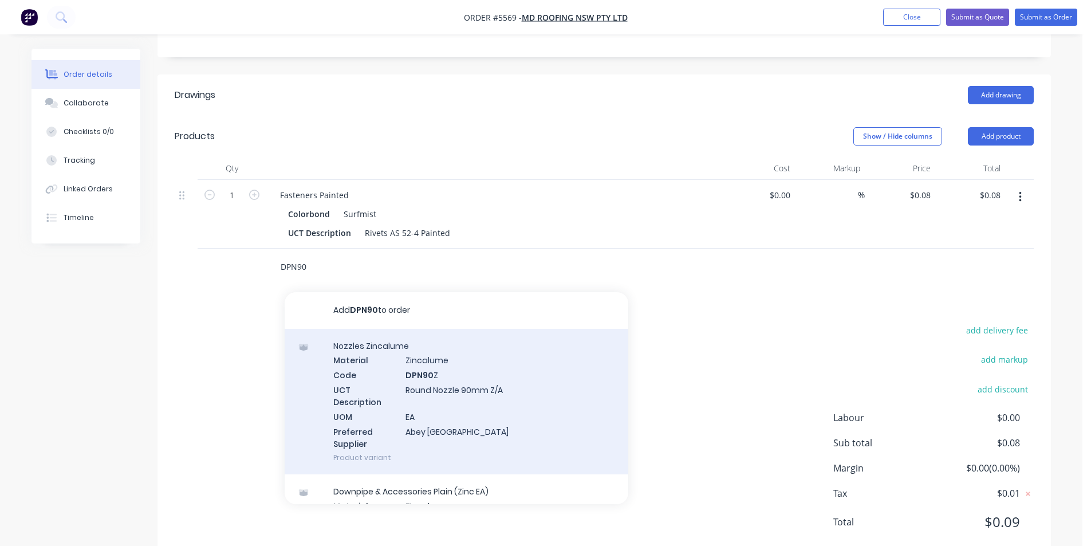
type input "DPN90"
click at [425, 341] on div "Nozzles Zincalume Material Zincalume Code DPN90 Z UCT Description Round Nozzle …" at bounding box center [457, 402] width 344 height 146
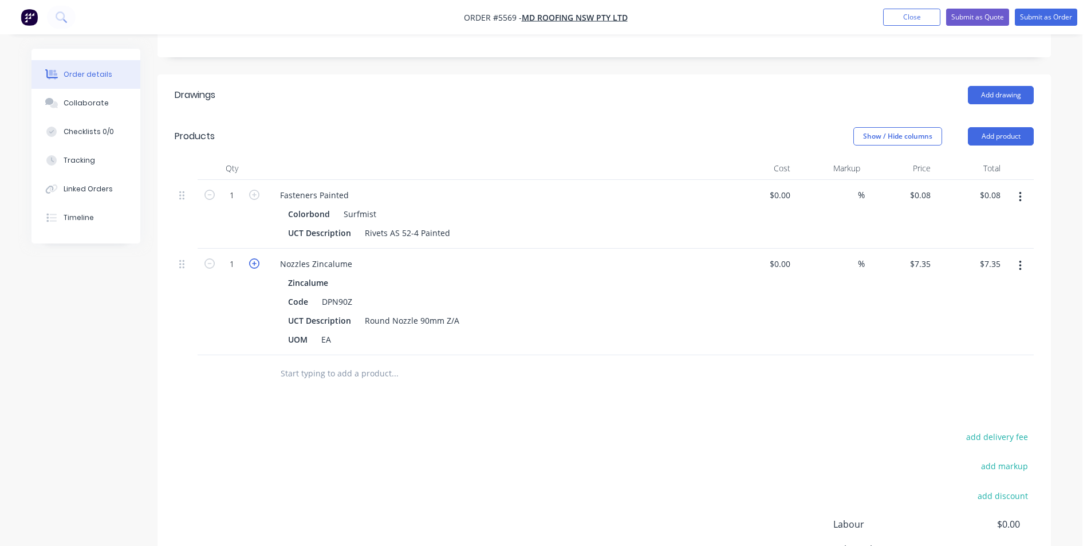
click at [255, 258] on icon "button" at bounding box center [254, 263] width 10 height 10
type input "2"
type input "$14.70"
click at [233, 187] on input "1" at bounding box center [232, 195] width 30 height 17
click at [583, 274] on div "Zincalume" at bounding box center [495, 282] width 415 height 17
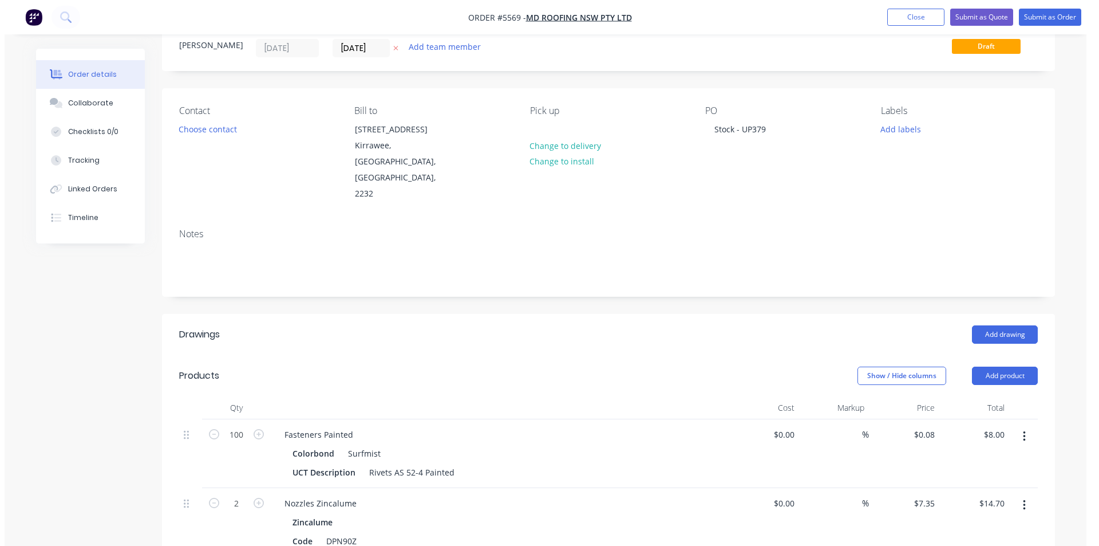
scroll to position [0, 0]
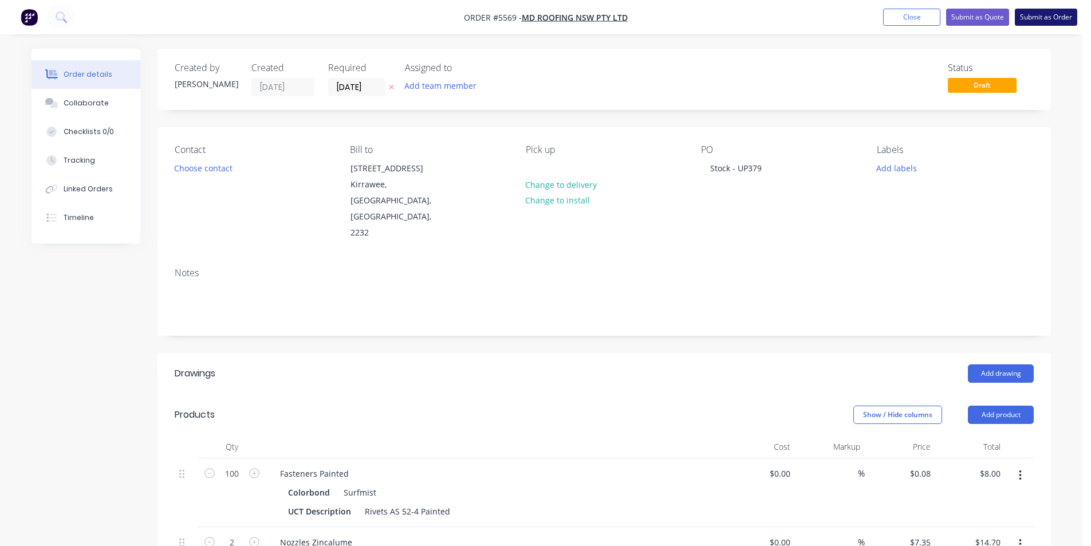
click at [1059, 15] on button "Submit as Order" at bounding box center [1045, 17] width 62 height 17
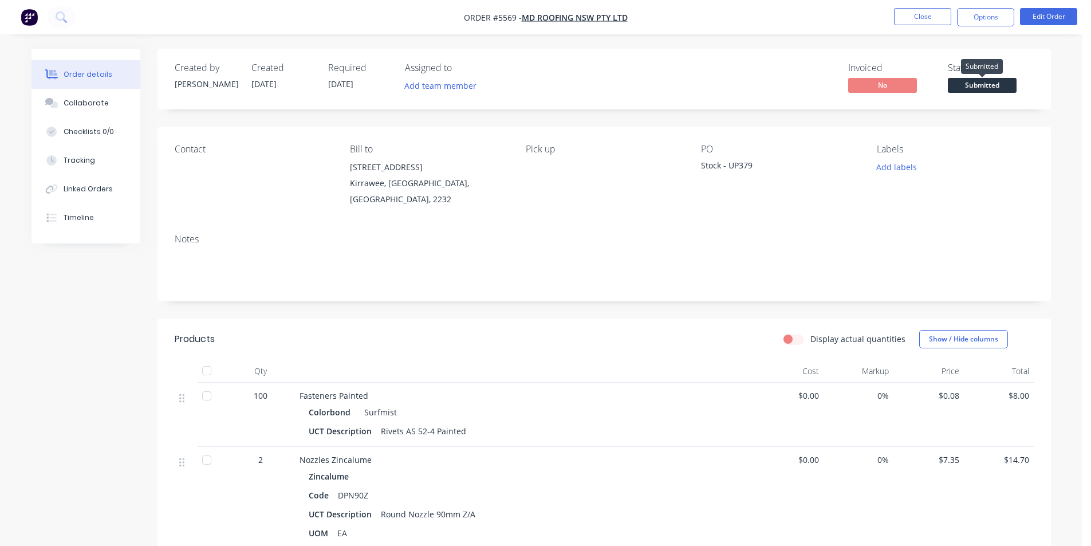
click at [1004, 80] on span "Submitted" at bounding box center [982, 85] width 69 height 14
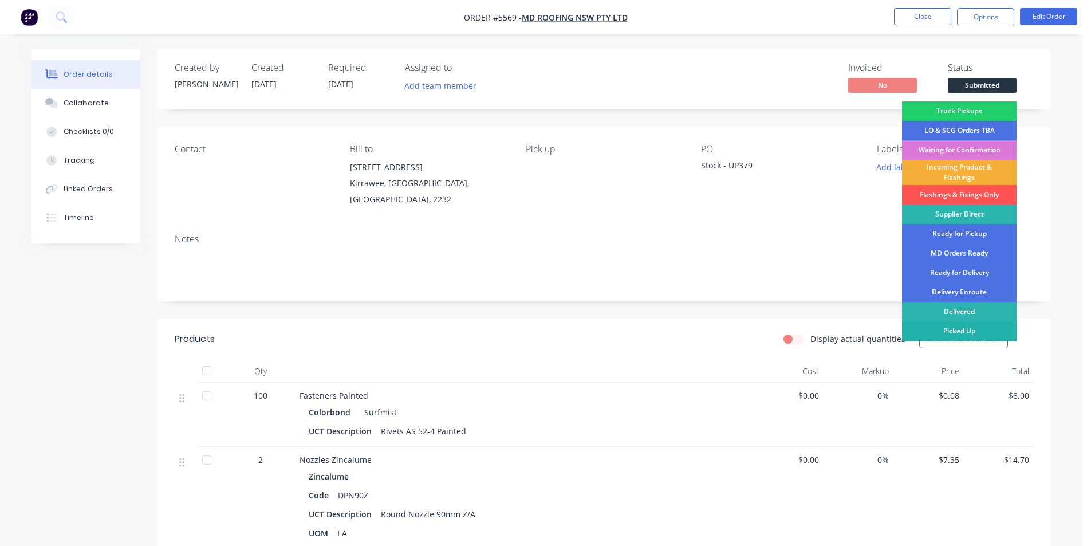
click at [974, 330] on div "Picked Up" at bounding box center [959, 330] width 115 height 19
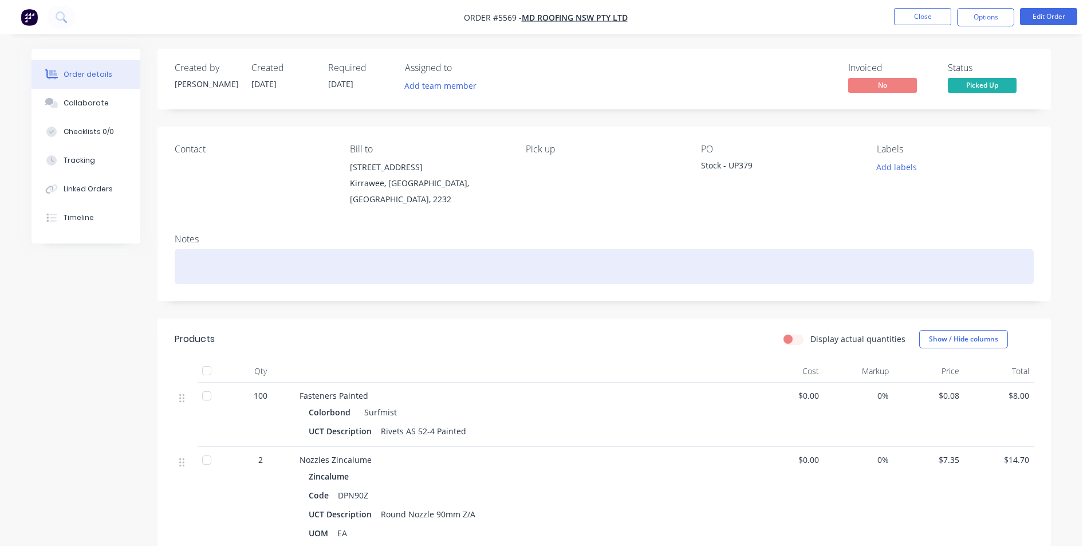
click at [990, 250] on div at bounding box center [604, 266] width 859 height 35
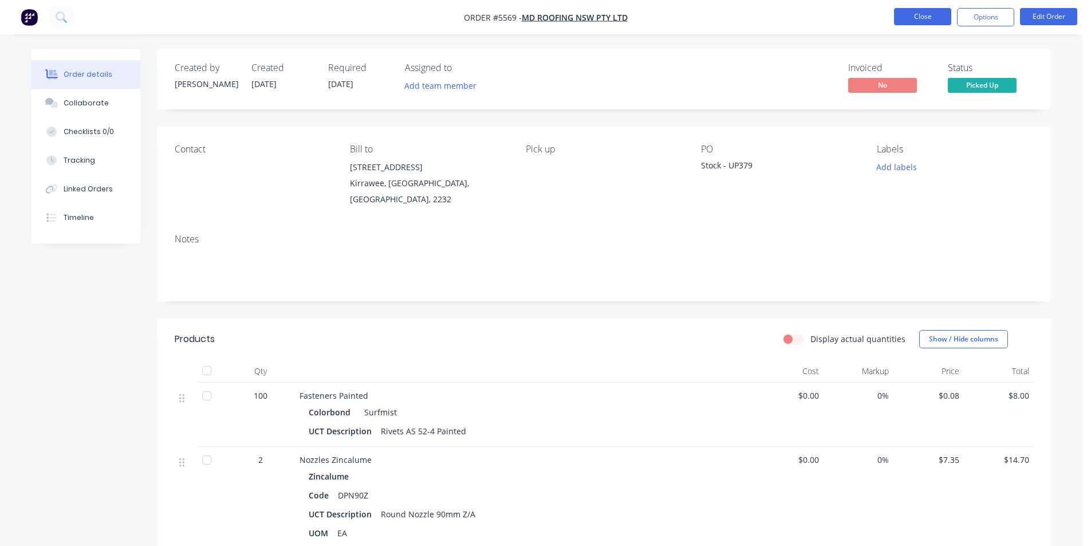
click at [916, 14] on button "Close" at bounding box center [922, 16] width 57 height 17
